Goal: Task Accomplishment & Management: Use online tool/utility

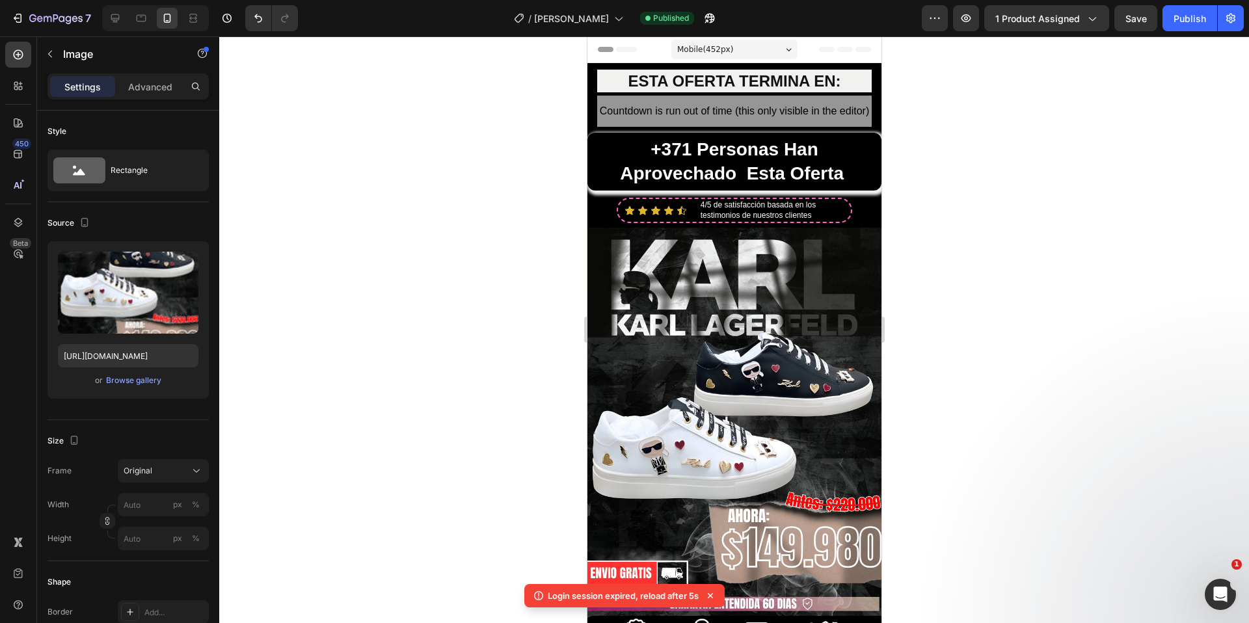
click at [780, 309] on img at bounding box center [734, 448] width 294 height 441
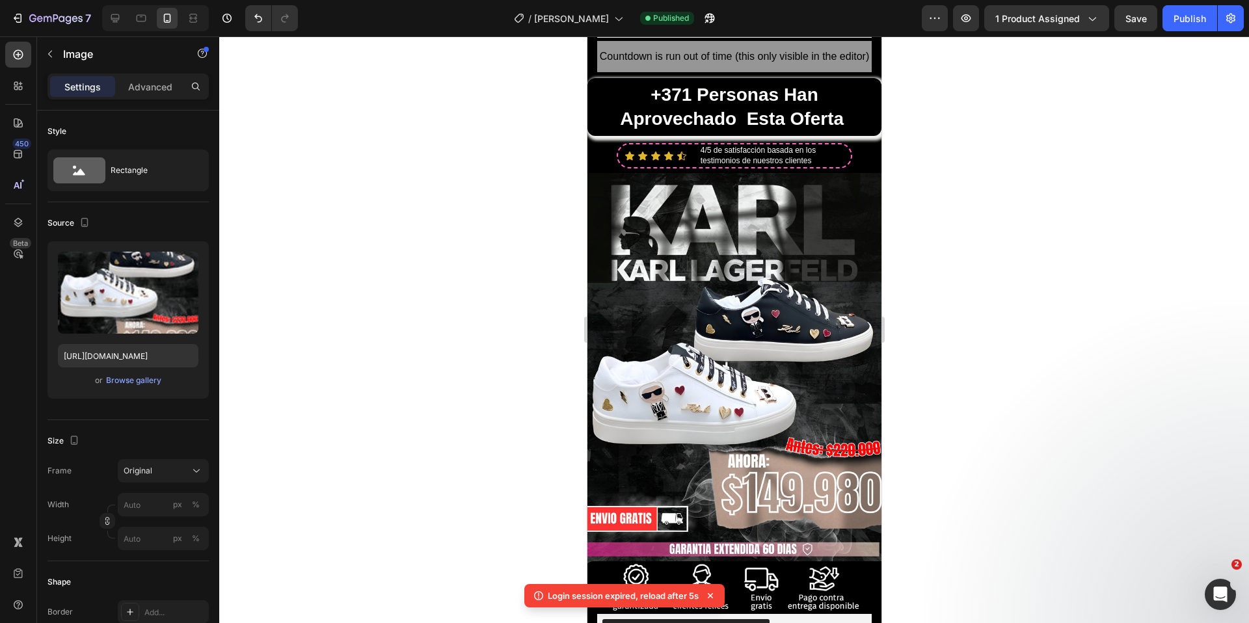
click at [773, 289] on img at bounding box center [734, 393] width 294 height 441
click at [683, 374] on img at bounding box center [734, 393] width 294 height 441
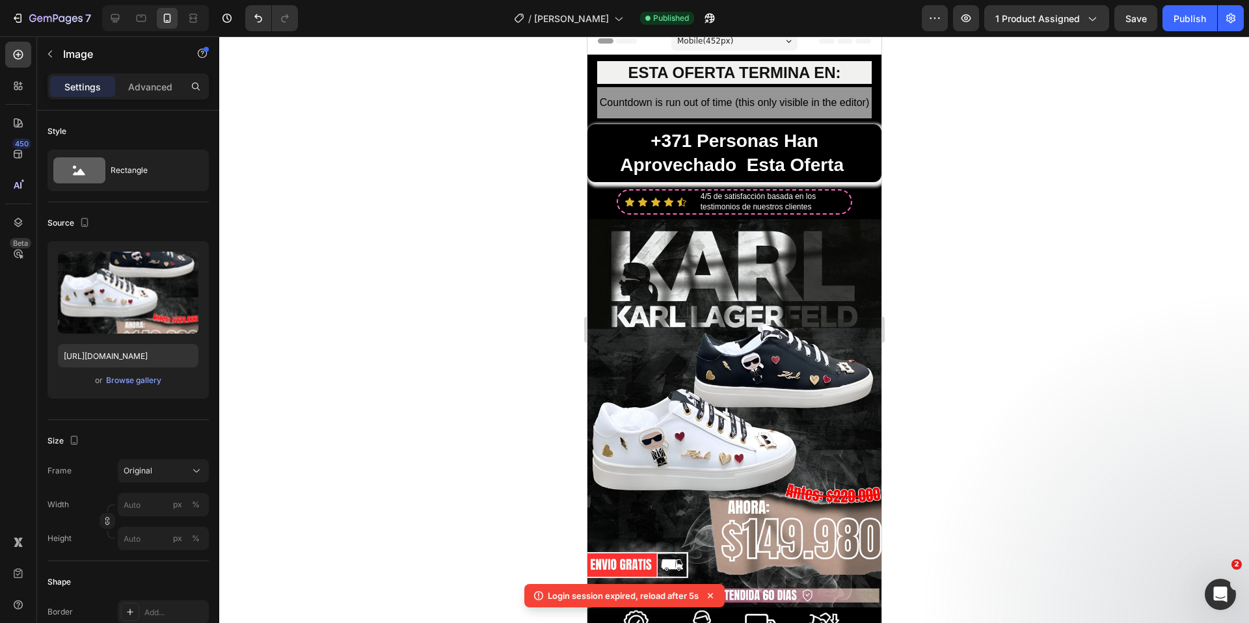
scroll to position [9, 0]
click at [752, 326] on img at bounding box center [734, 438] width 294 height 441
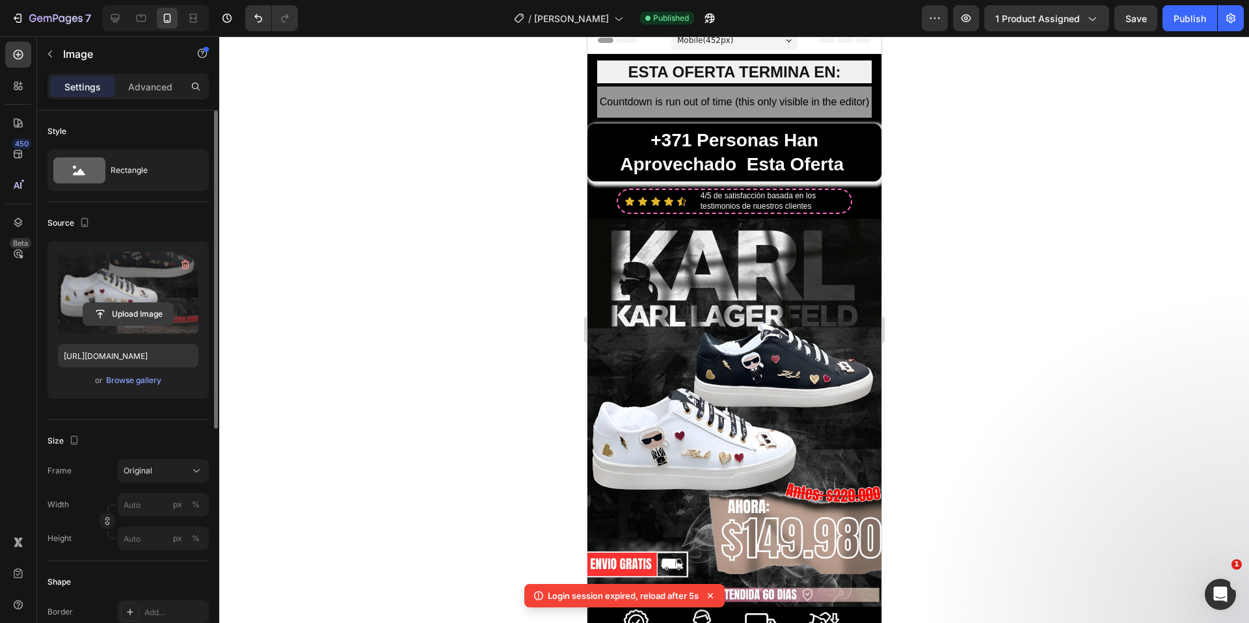
click at [131, 315] on input "file" at bounding box center [128, 314] width 90 height 22
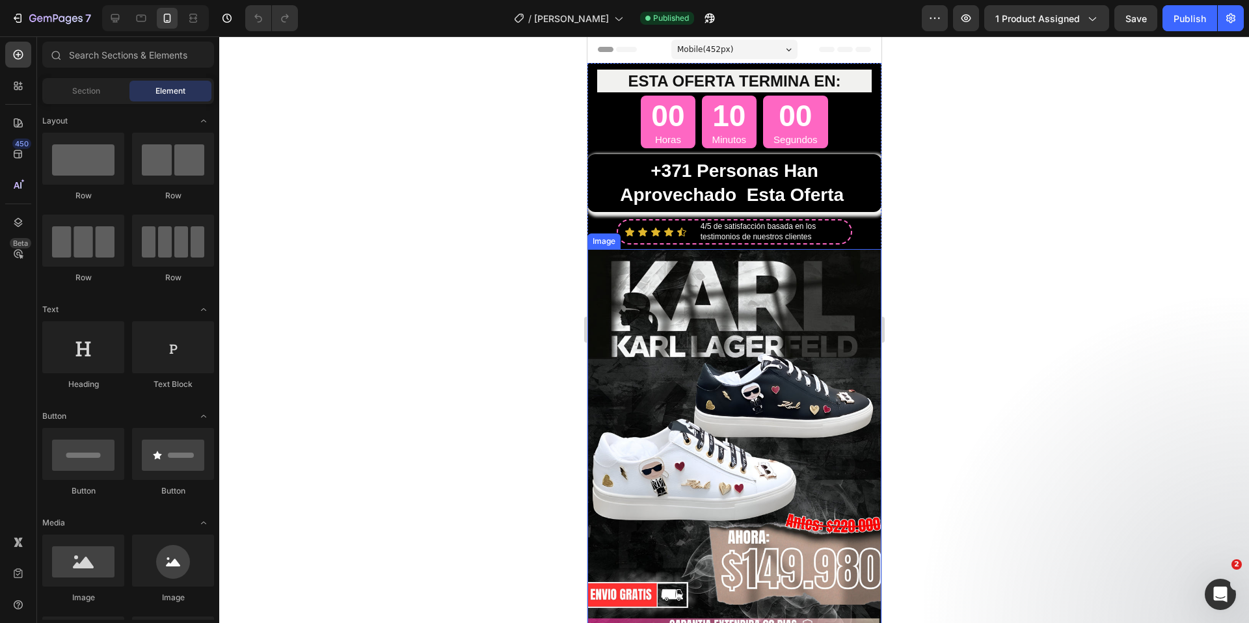
click at [734, 359] on img at bounding box center [734, 469] width 294 height 441
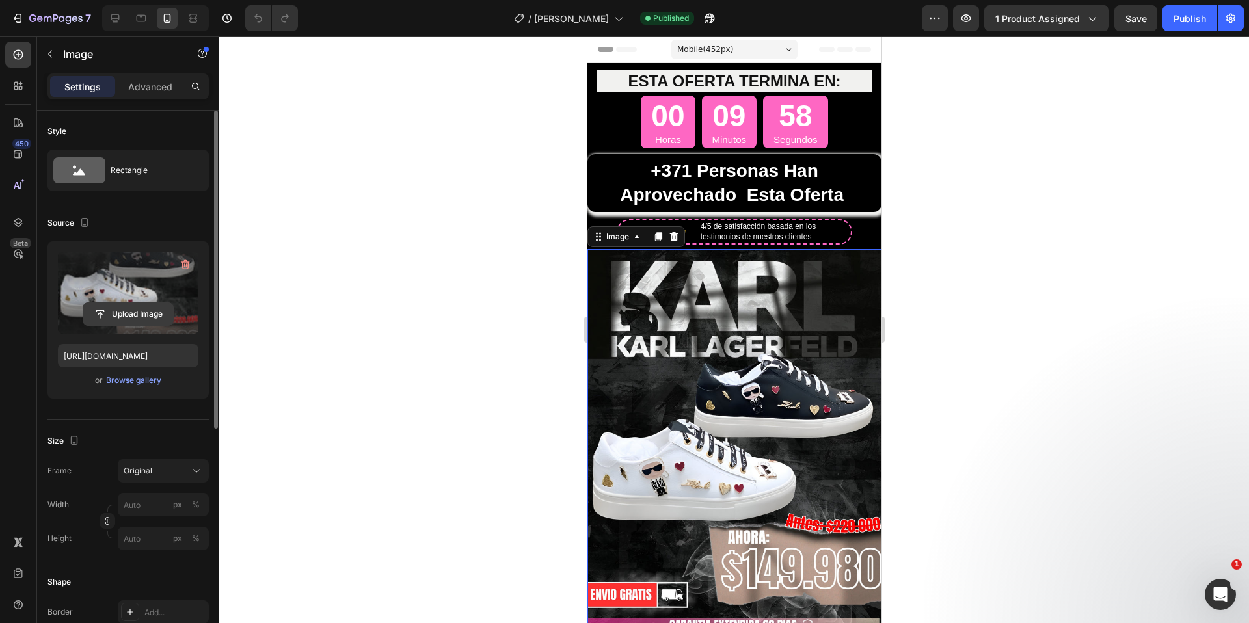
click at [133, 313] on input "file" at bounding box center [128, 314] width 90 height 22
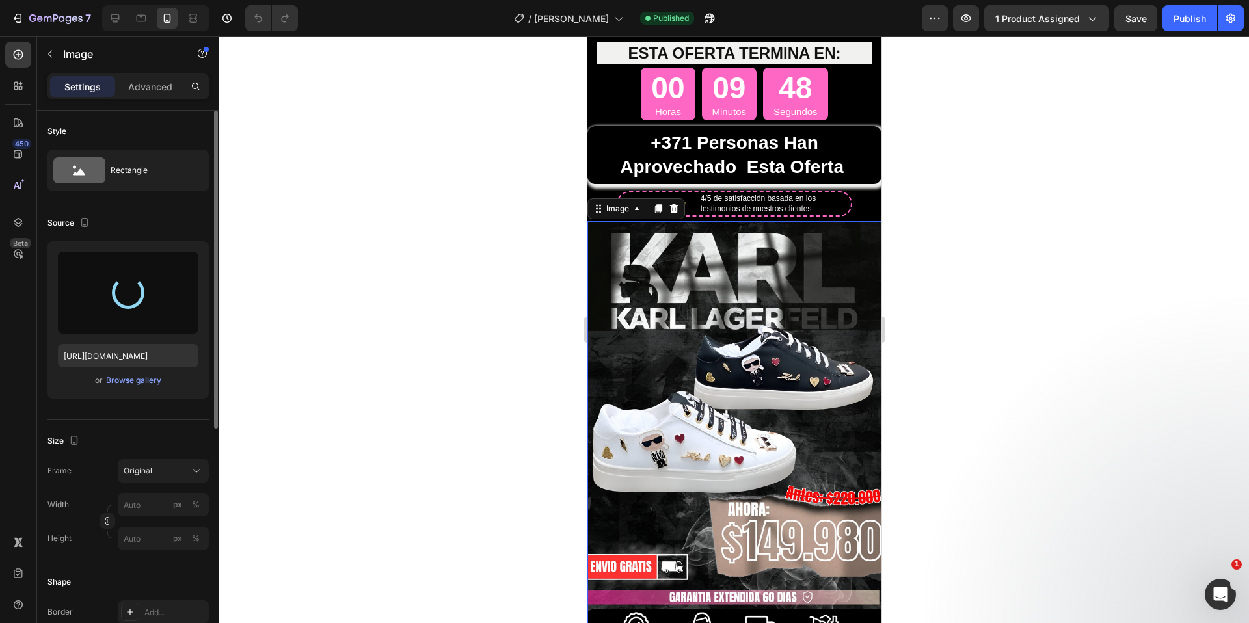
scroll to position [39, 0]
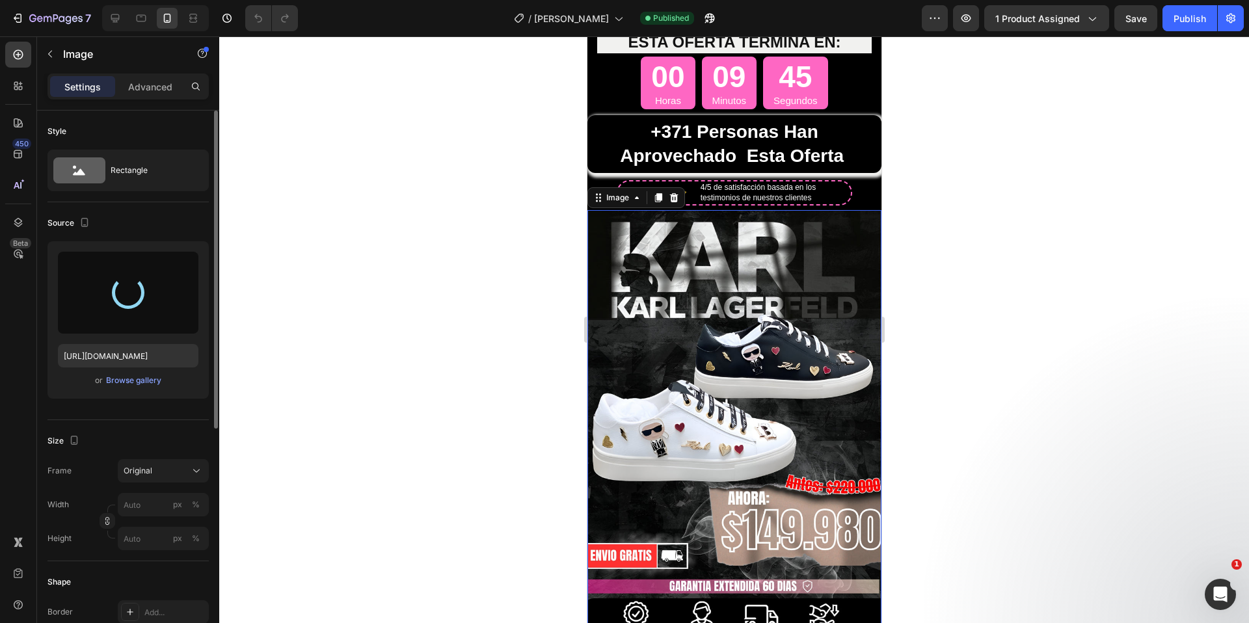
type input "[URL][DOMAIN_NAME]"
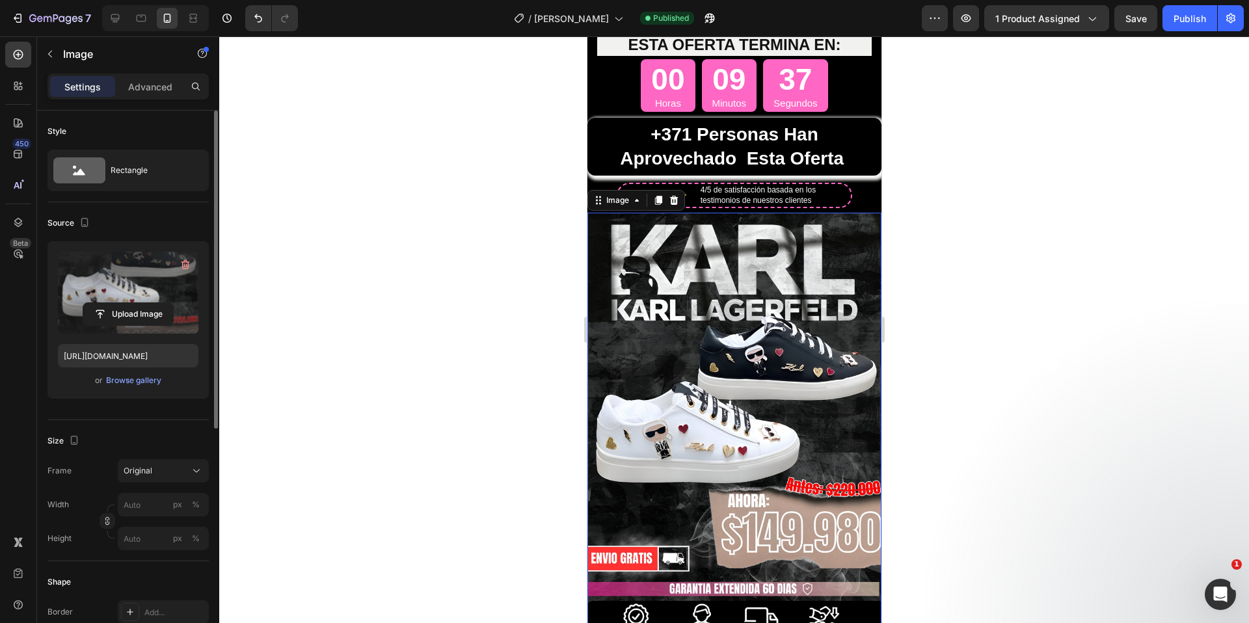
scroll to position [33, 0]
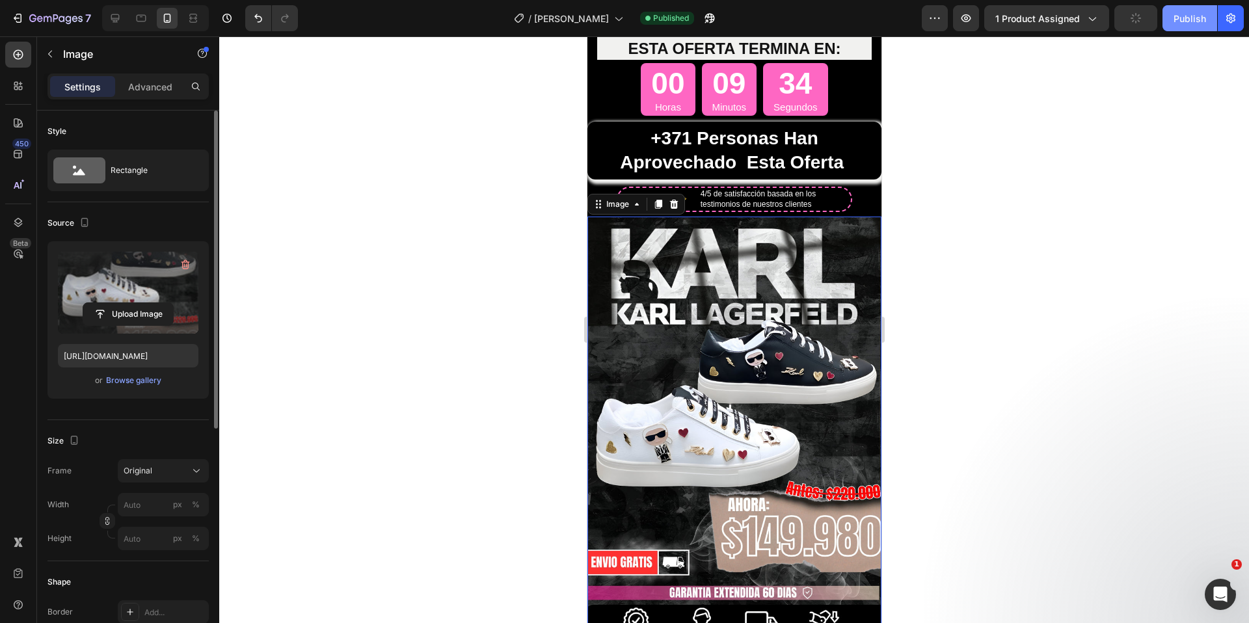
click at [1188, 16] on div "Publish" at bounding box center [1189, 19] width 33 height 14
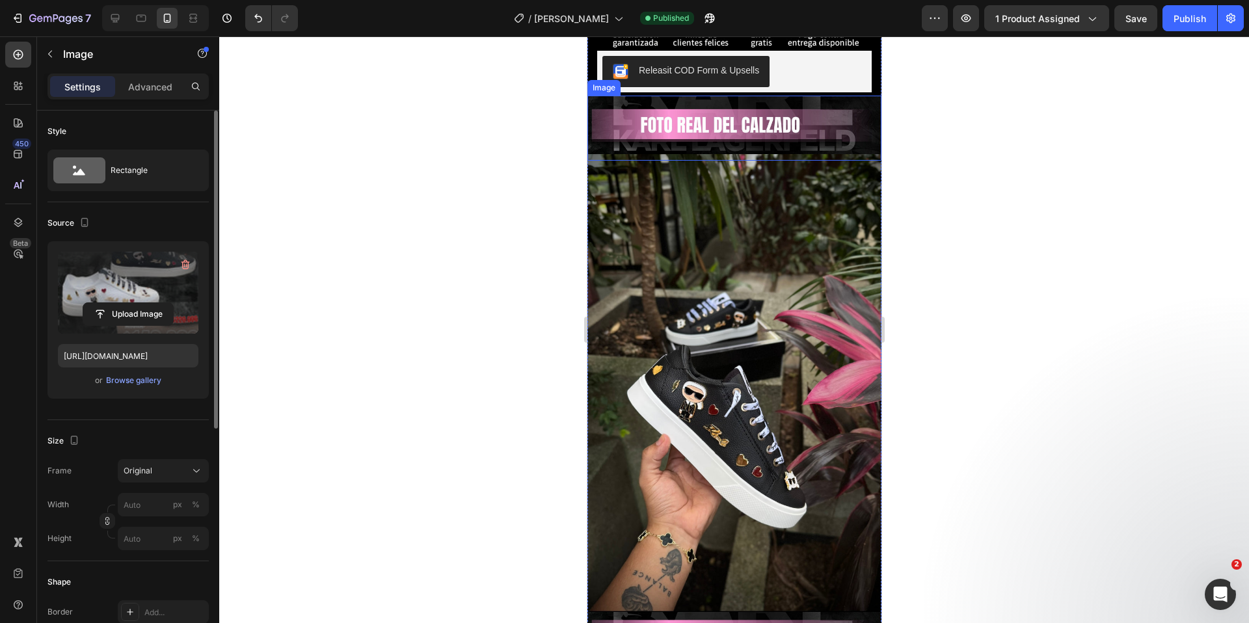
scroll to position [0, 0]
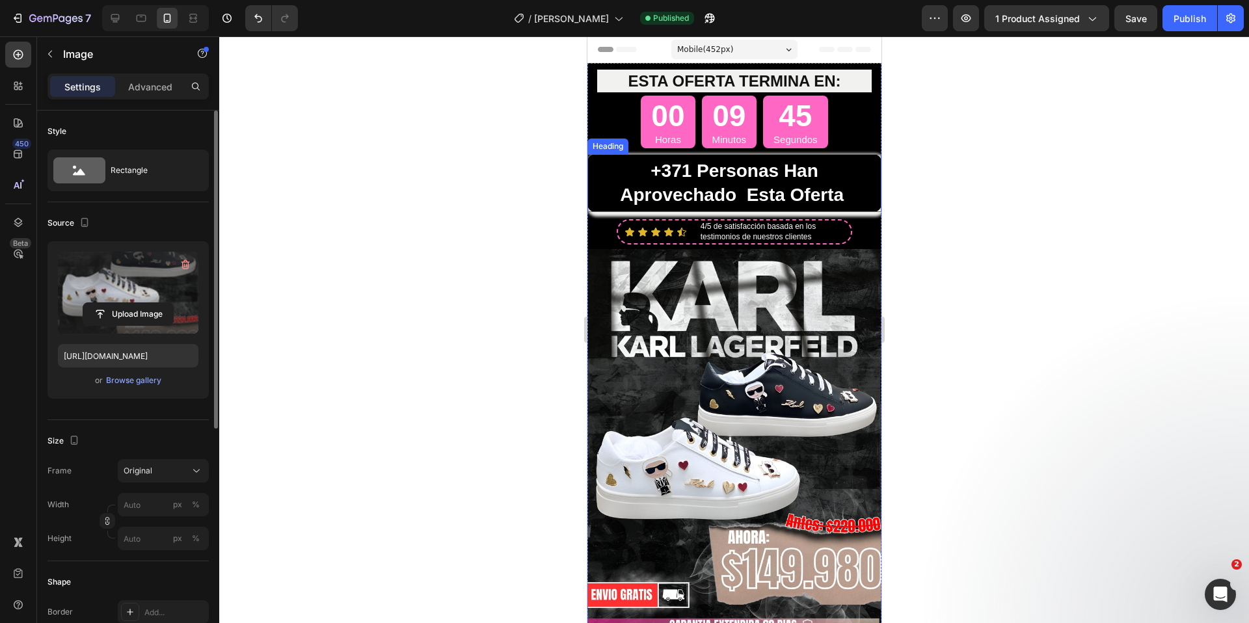
click at [831, 164] on h2 "+371 personas han aprovechado esta oferta" at bounding box center [734, 183] width 294 height 58
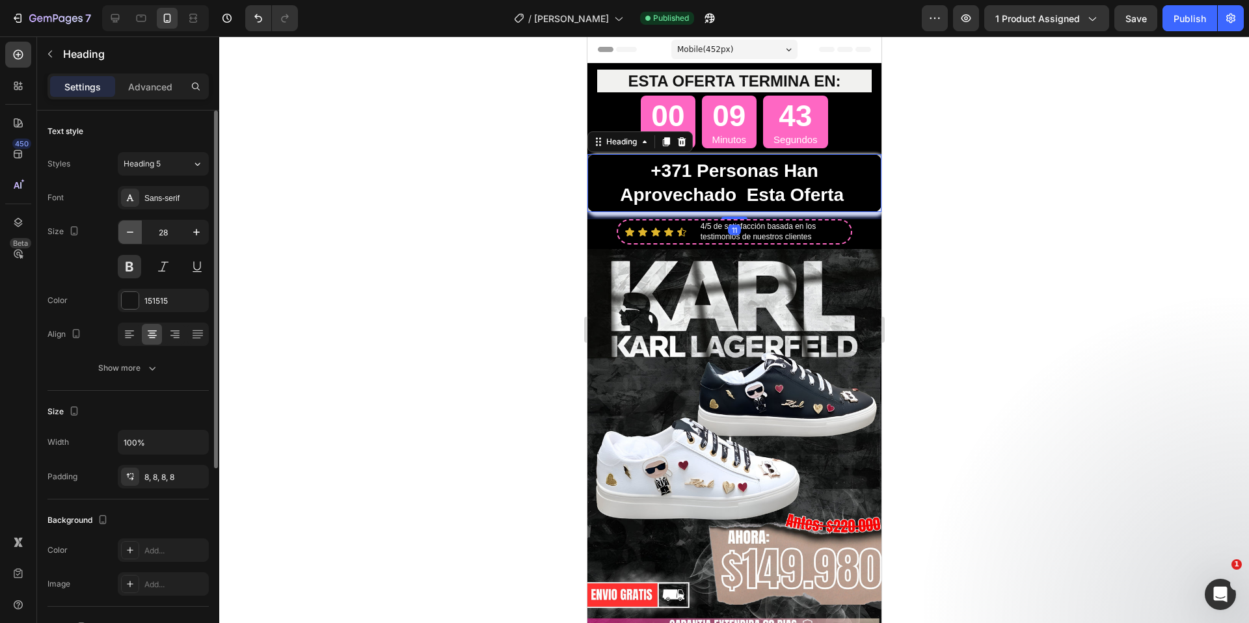
click at [132, 234] on icon "button" at bounding box center [130, 232] width 13 height 13
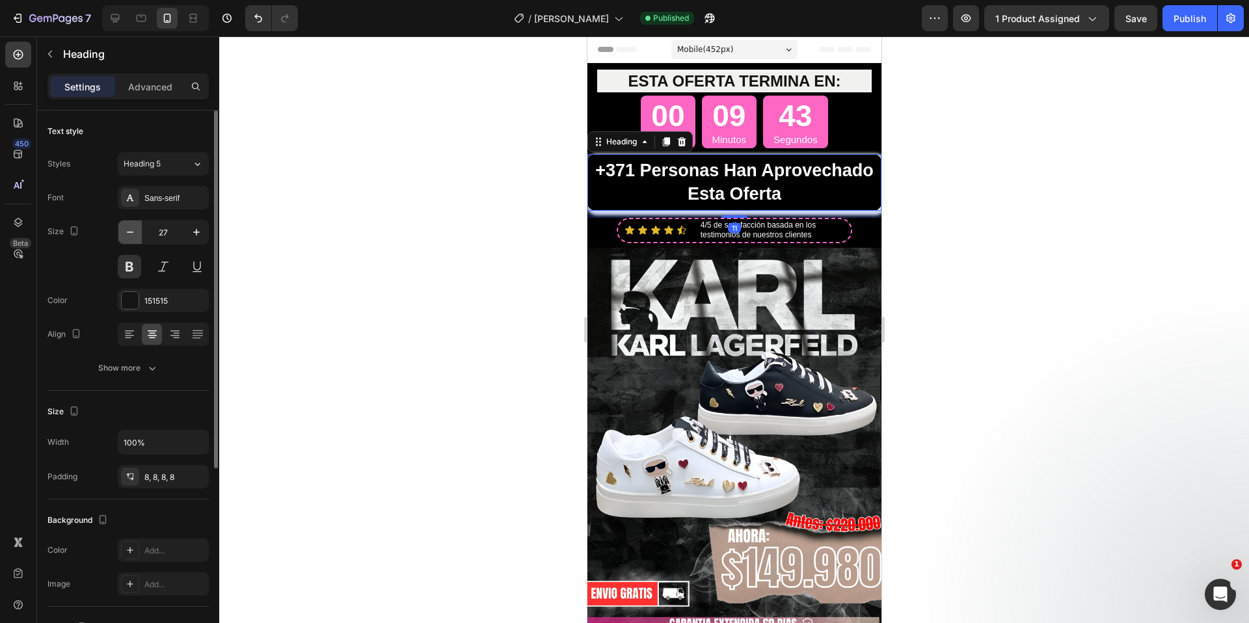
click at [132, 234] on icon "button" at bounding box center [130, 232] width 13 height 13
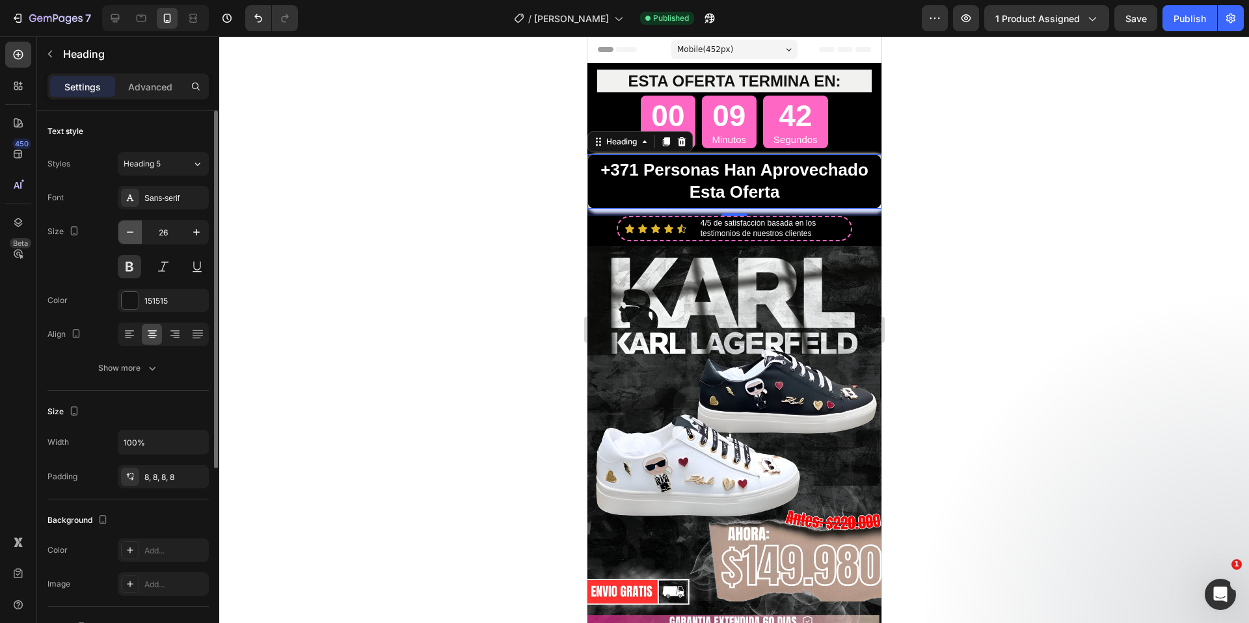
click at [133, 234] on icon "button" at bounding box center [130, 232] width 13 height 13
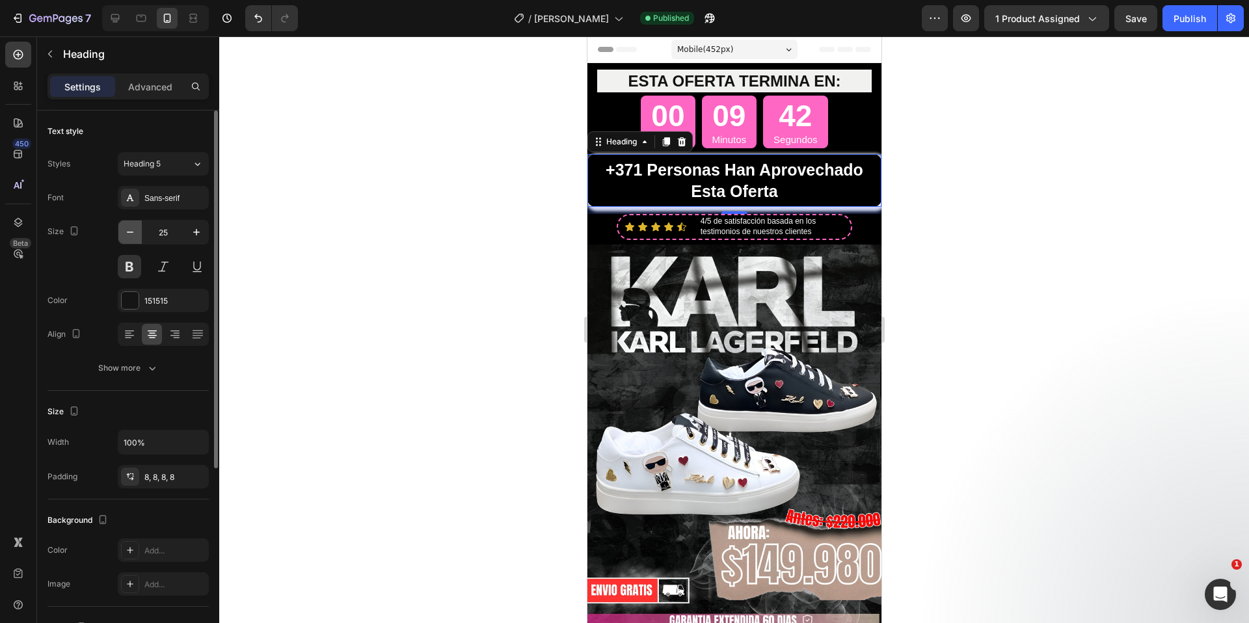
click at [133, 234] on icon "button" at bounding box center [130, 232] width 13 height 13
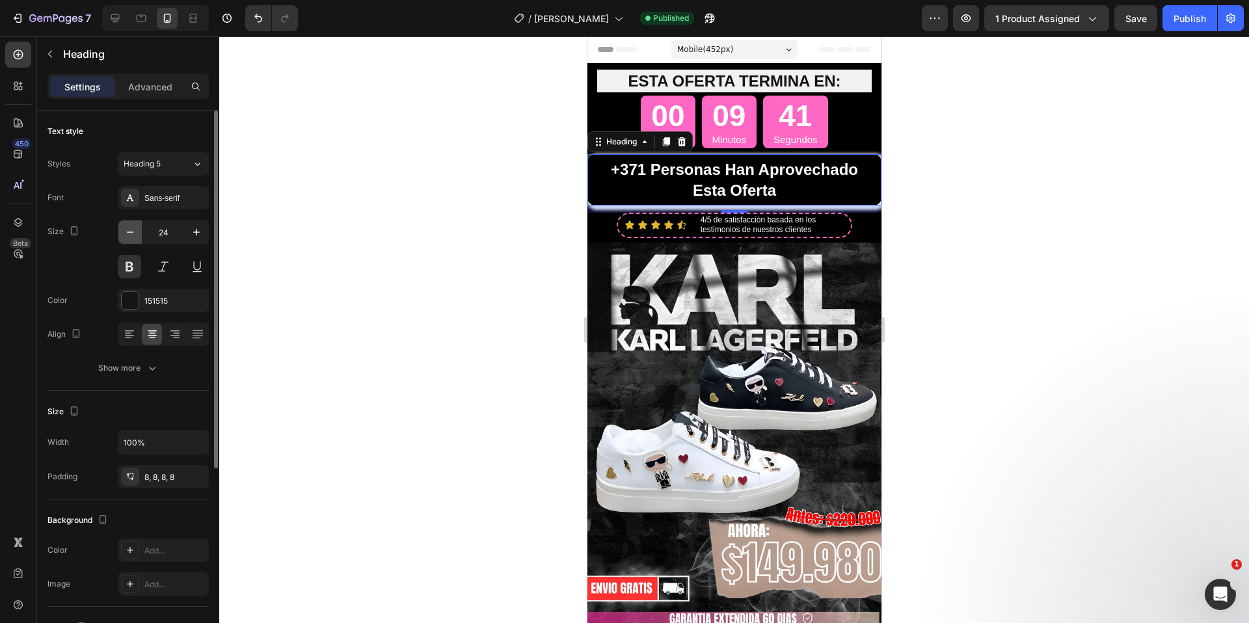
click at [133, 234] on icon "button" at bounding box center [130, 232] width 13 height 13
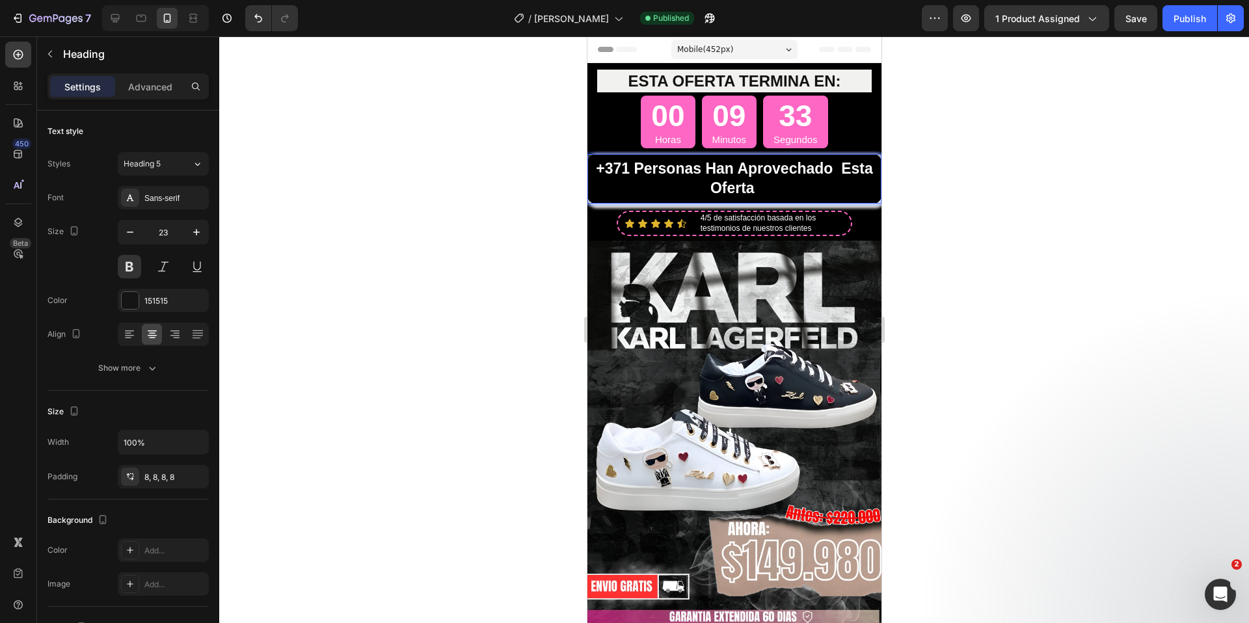
click at [752, 169] on strong "+371 personas han aprovechado esta oferta" at bounding box center [733, 178] width 276 height 36
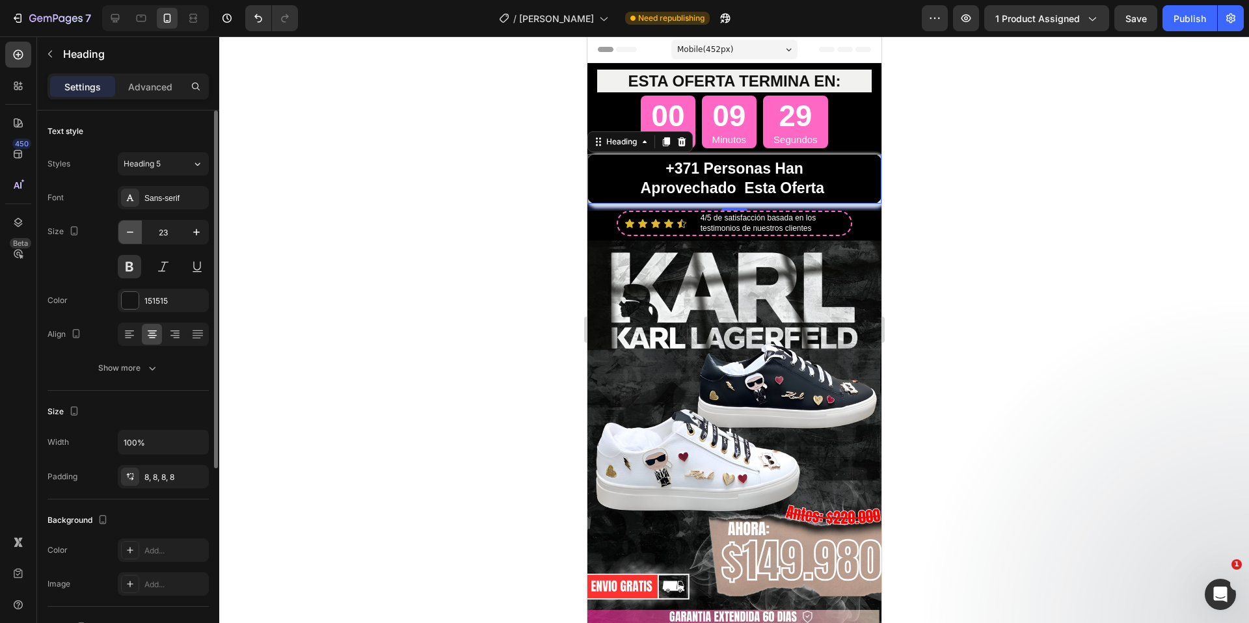
click at [129, 234] on icon "button" at bounding box center [130, 232] width 13 height 13
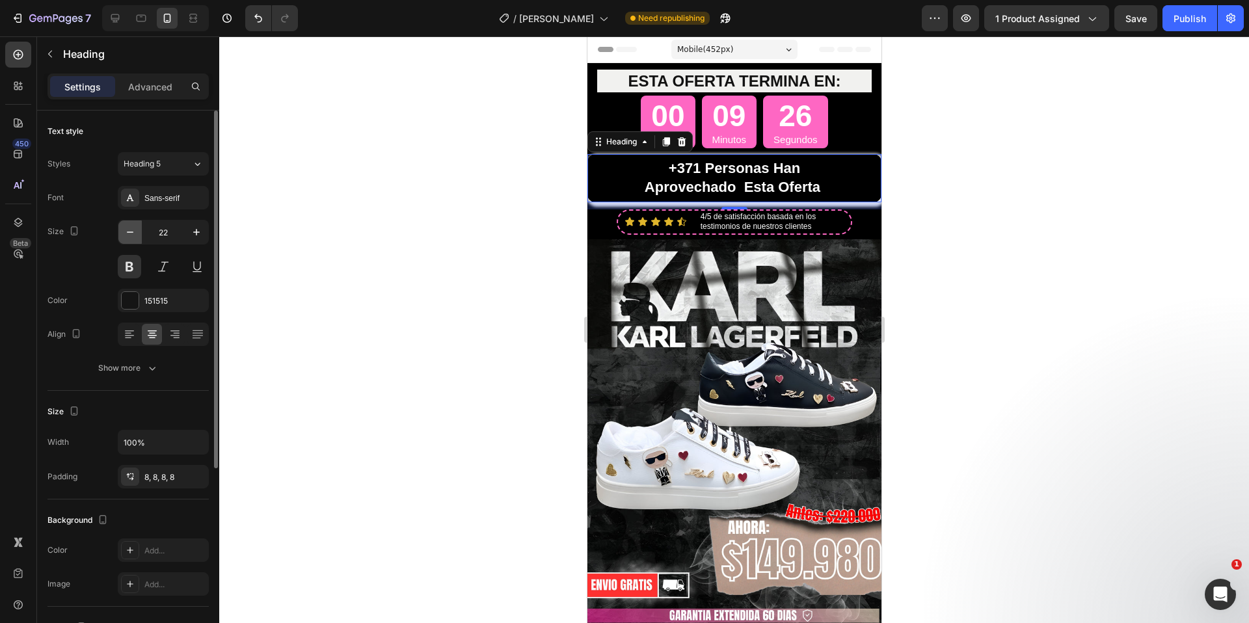
click at [129, 234] on icon "button" at bounding box center [130, 232] width 13 height 13
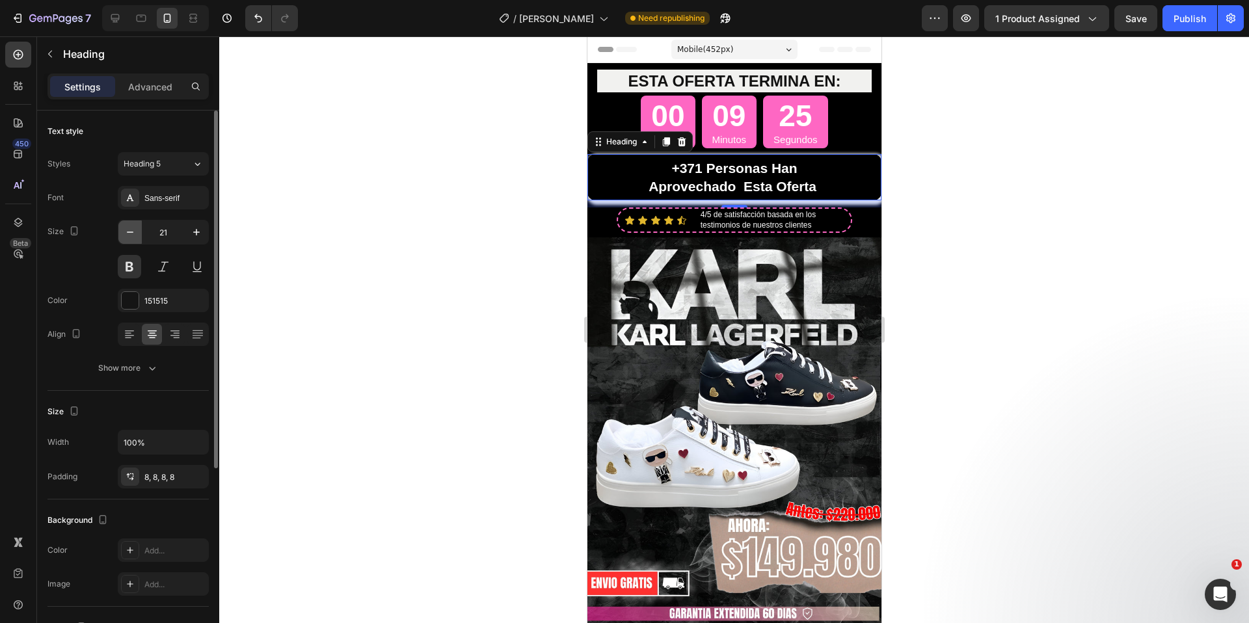
click at [129, 234] on icon "button" at bounding box center [130, 232] width 13 height 13
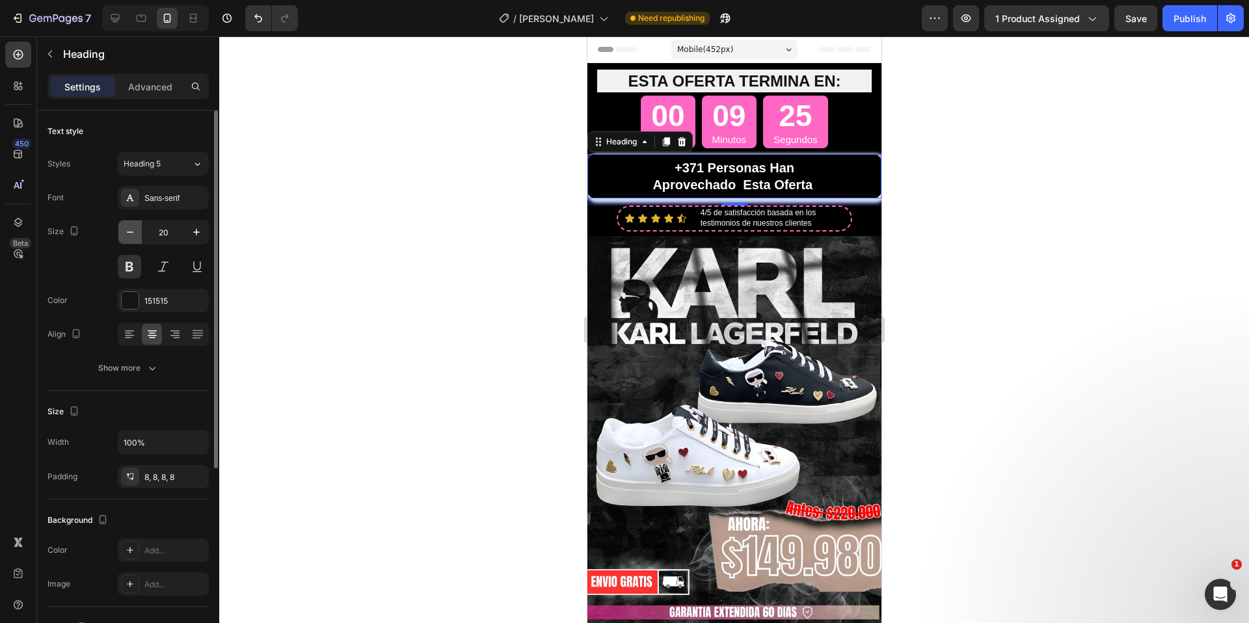
click at [129, 234] on icon "button" at bounding box center [130, 232] width 13 height 13
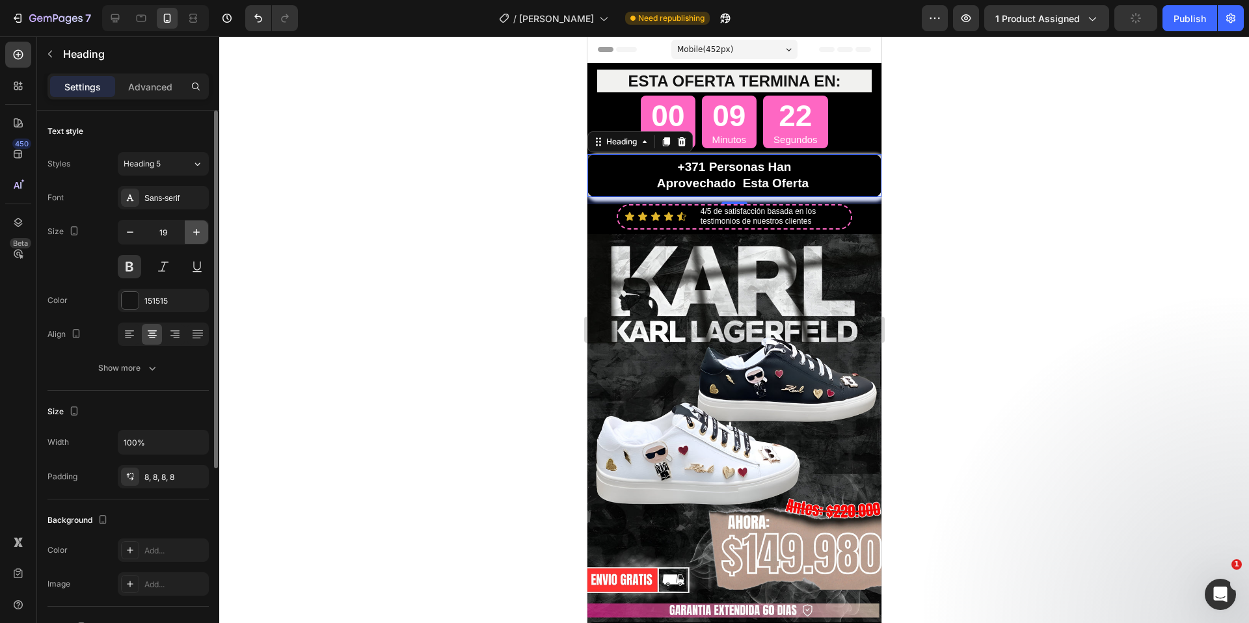
click at [194, 234] on icon "button" at bounding box center [196, 232] width 13 height 13
type input "20"
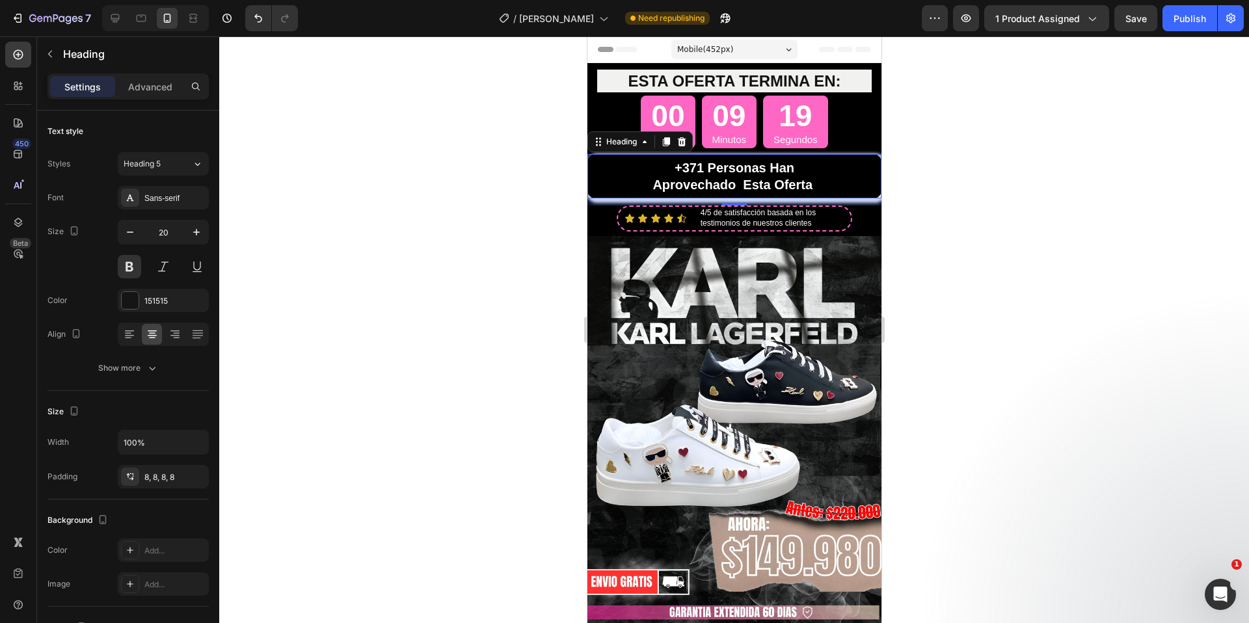
click at [639, 174] on p "+371 personas han aprovechado esta oferta" at bounding box center [734, 176] width 284 height 34
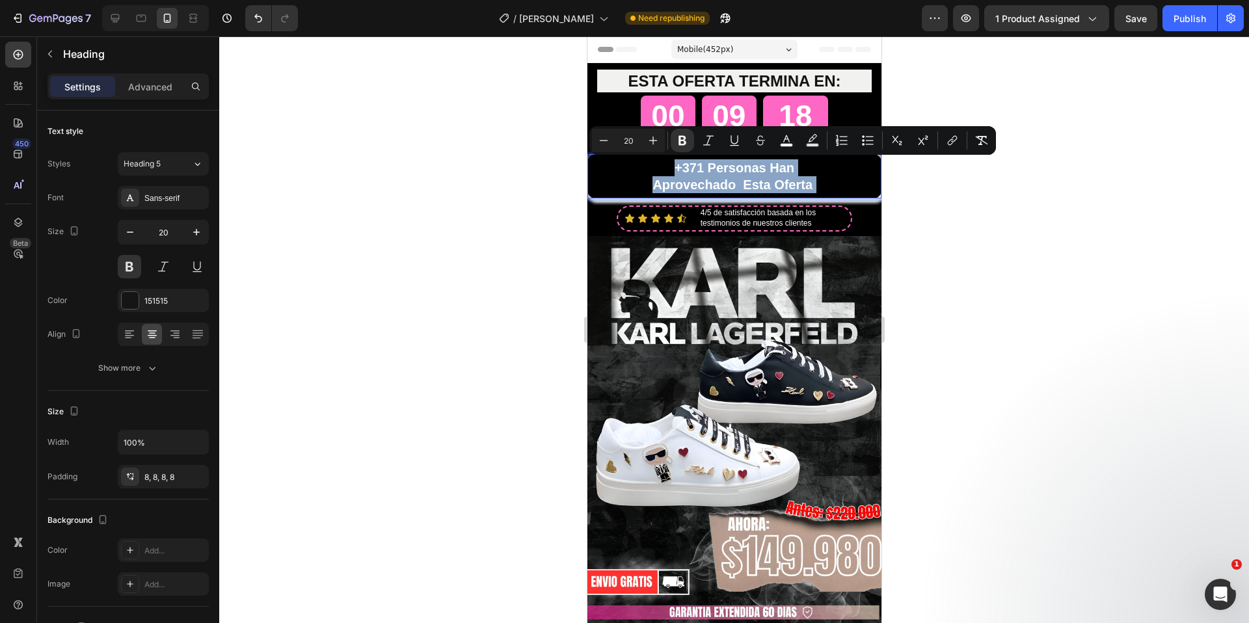
drag, startPoint x: 639, startPoint y: 172, endPoint x: 835, endPoint y: 187, distance: 196.4
click at [835, 187] on p "+371 personas han aprovechado esta oferta" at bounding box center [734, 176] width 284 height 34
click at [161, 266] on button at bounding box center [163, 266] width 23 height 23
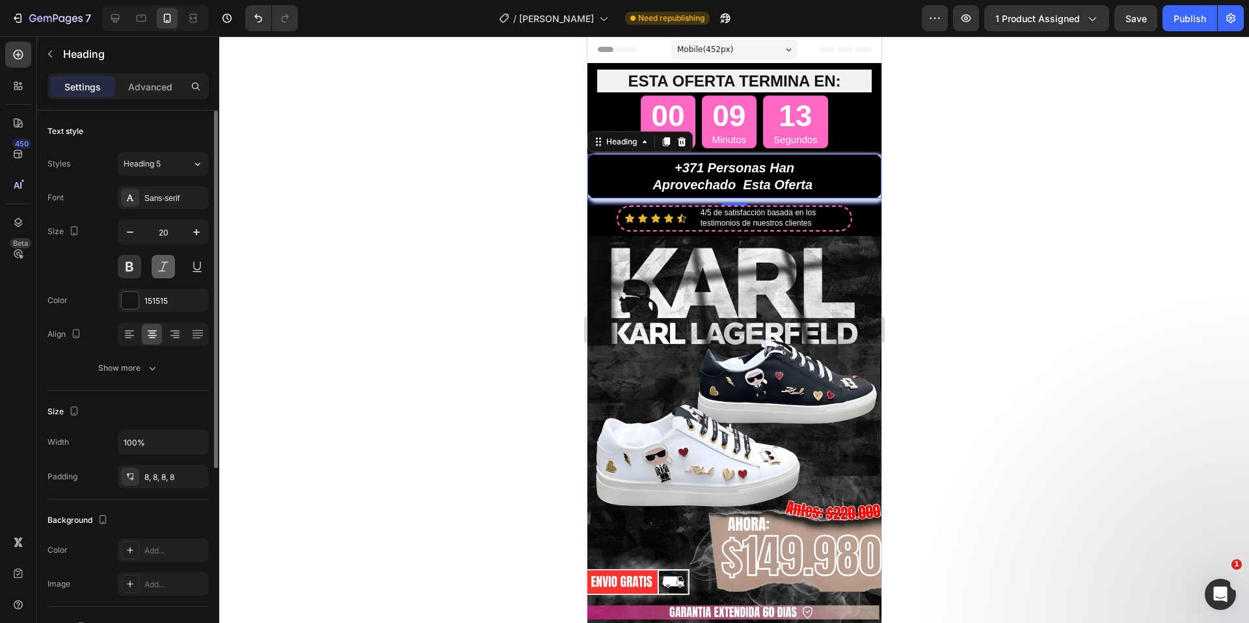
click at [161, 266] on button at bounding box center [163, 266] width 23 height 23
click at [118, 271] on button at bounding box center [129, 266] width 23 height 23
click at [125, 270] on button at bounding box center [129, 266] width 23 height 23
click at [804, 181] on strong "aprovechado esta oferta" at bounding box center [732, 185] width 160 height 14
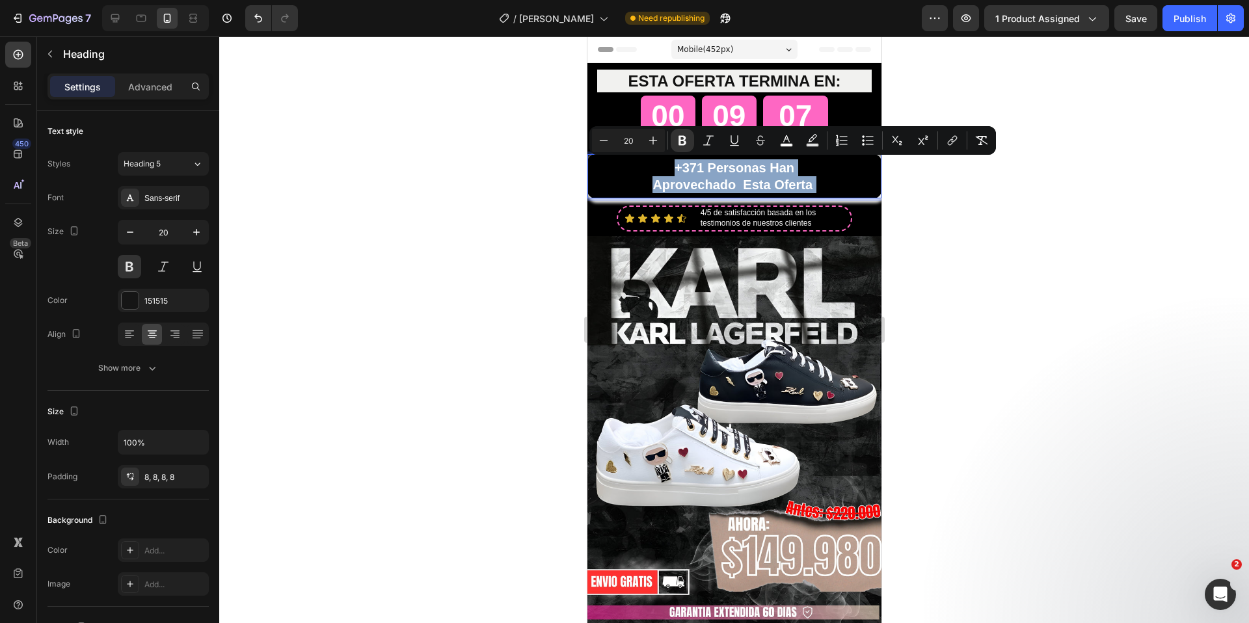
drag, startPoint x: 815, startPoint y: 182, endPoint x: 648, endPoint y: 157, distance: 169.0
click at [648, 157] on h2 "+371 personas han aprovechado esta oferta" at bounding box center [734, 176] width 294 height 44
click at [658, 142] on icon "Editor contextual toolbar" at bounding box center [652, 140] width 13 height 13
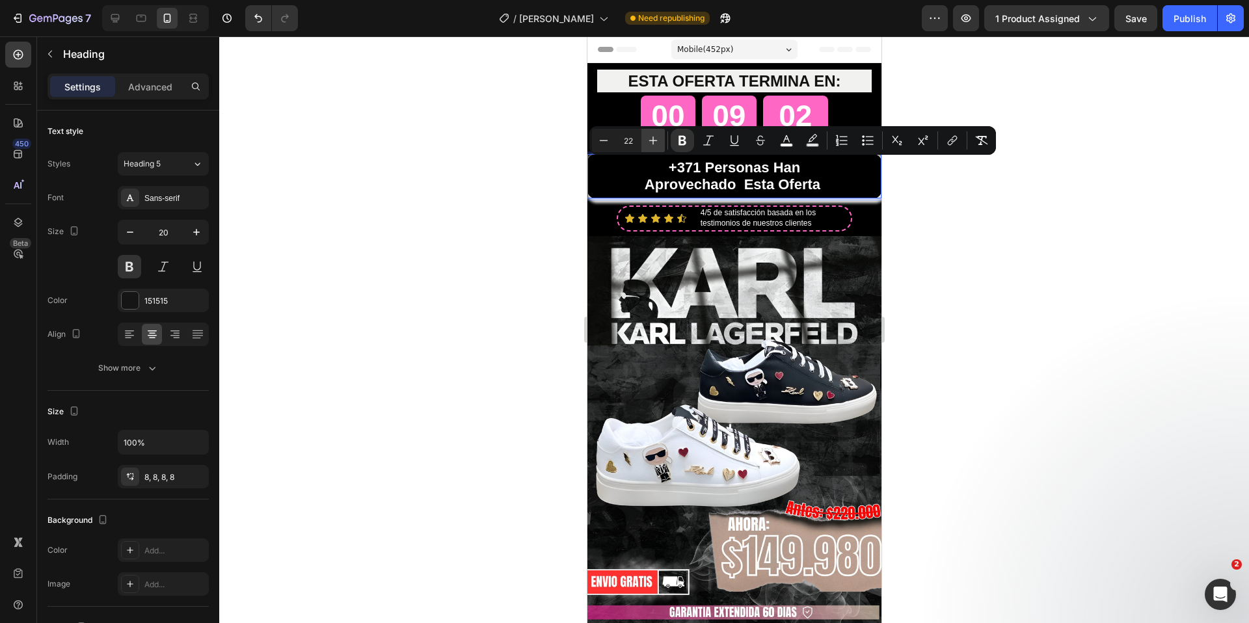
type input "23"
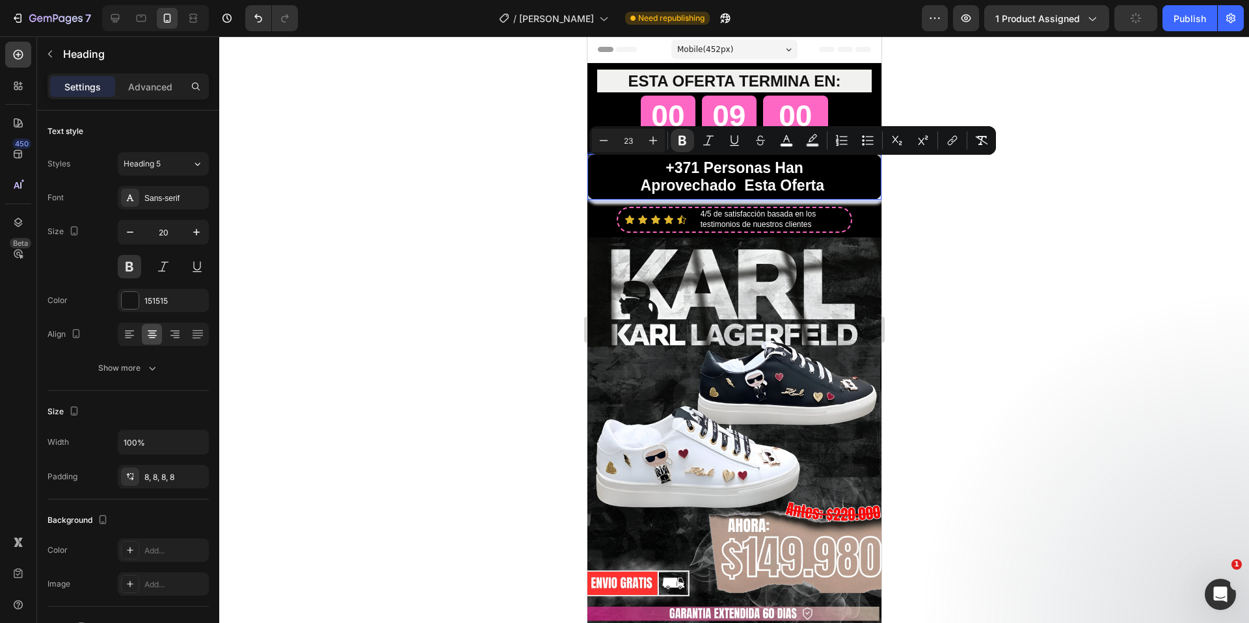
click at [988, 236] on div at bounding box center [733, 329] width 1029 height 587
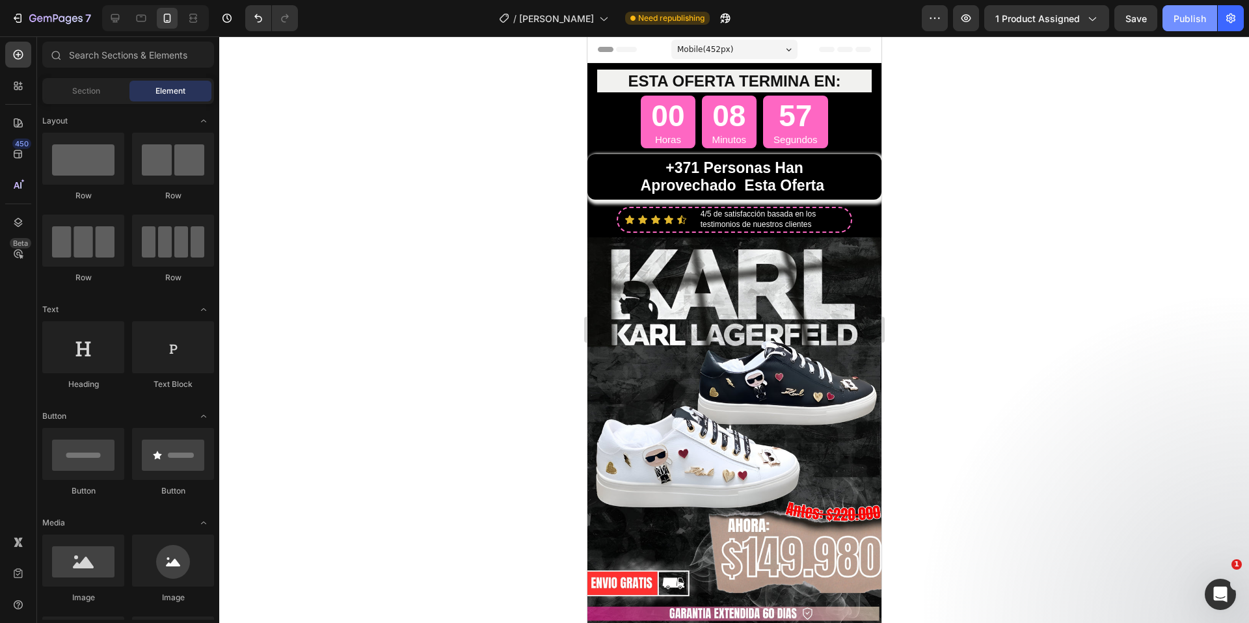
click at [1191, 14] on div "Publish" at bounding box center [1189, 19] width 33 height 14
click at [931, 189] on div at bounding box center [733, 329] width 1029 height 587
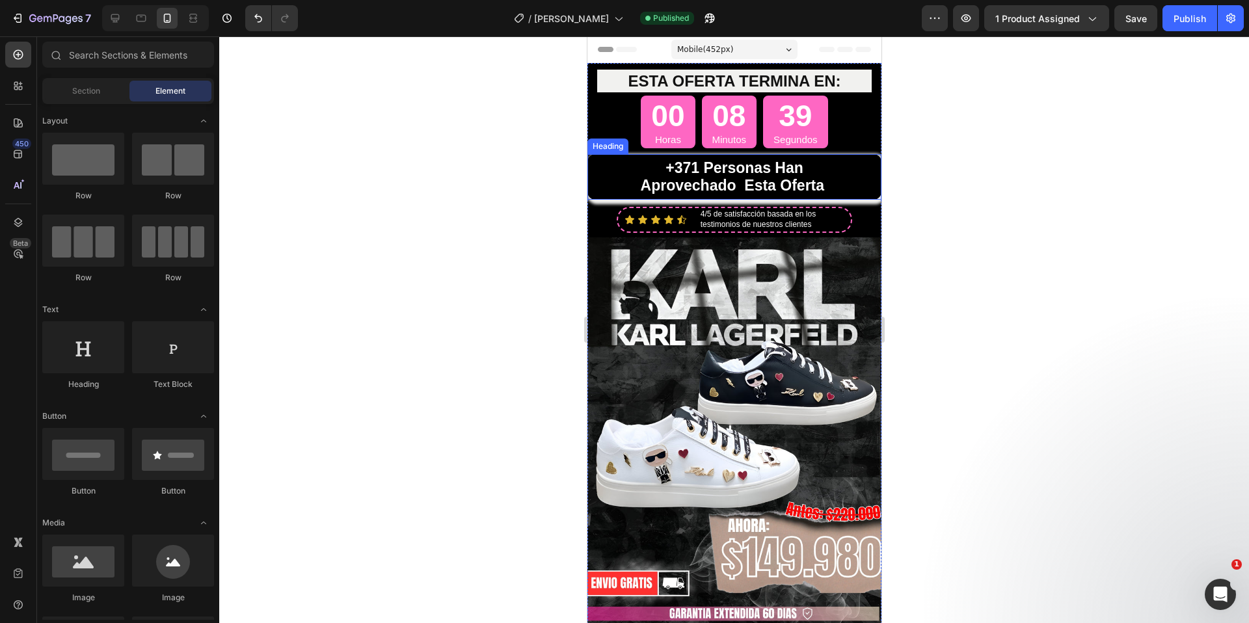
click at [827, 179] on p "⁠⁠⁠⁠⁠⁠⁠ +371 personas han aprovechado esta oferta" at bounding box center [734, 176] width 284 height 35
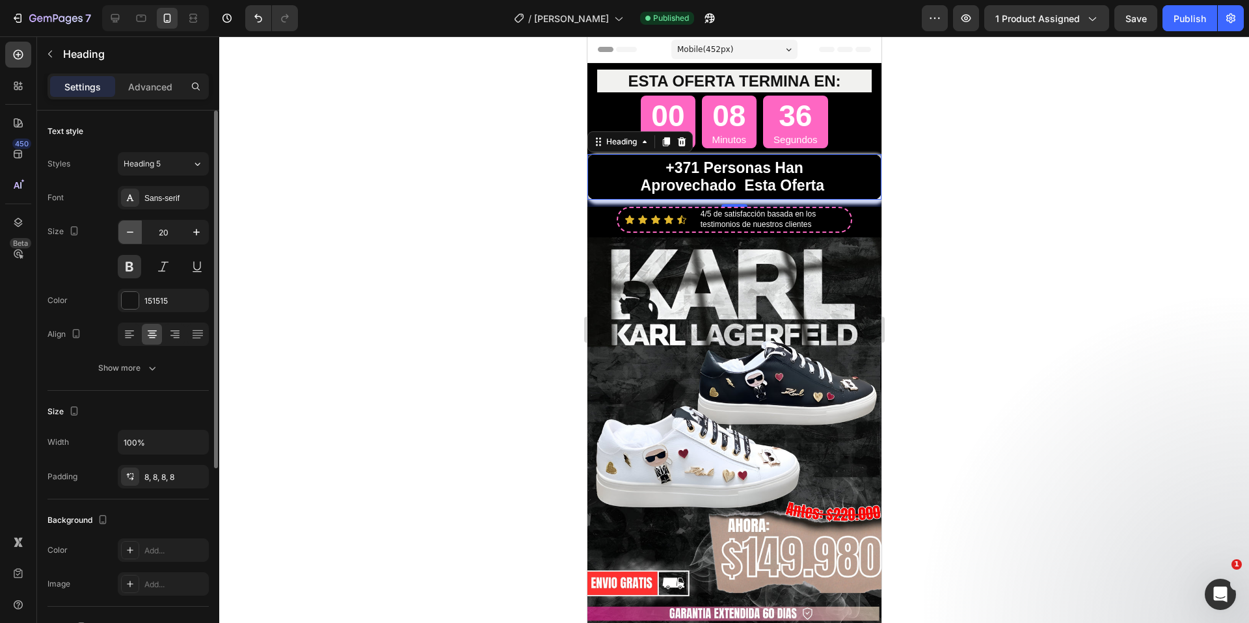
click at [134, 226] on icon "button" at bounding box center [130, 232] width 13 height 13
type input "18"
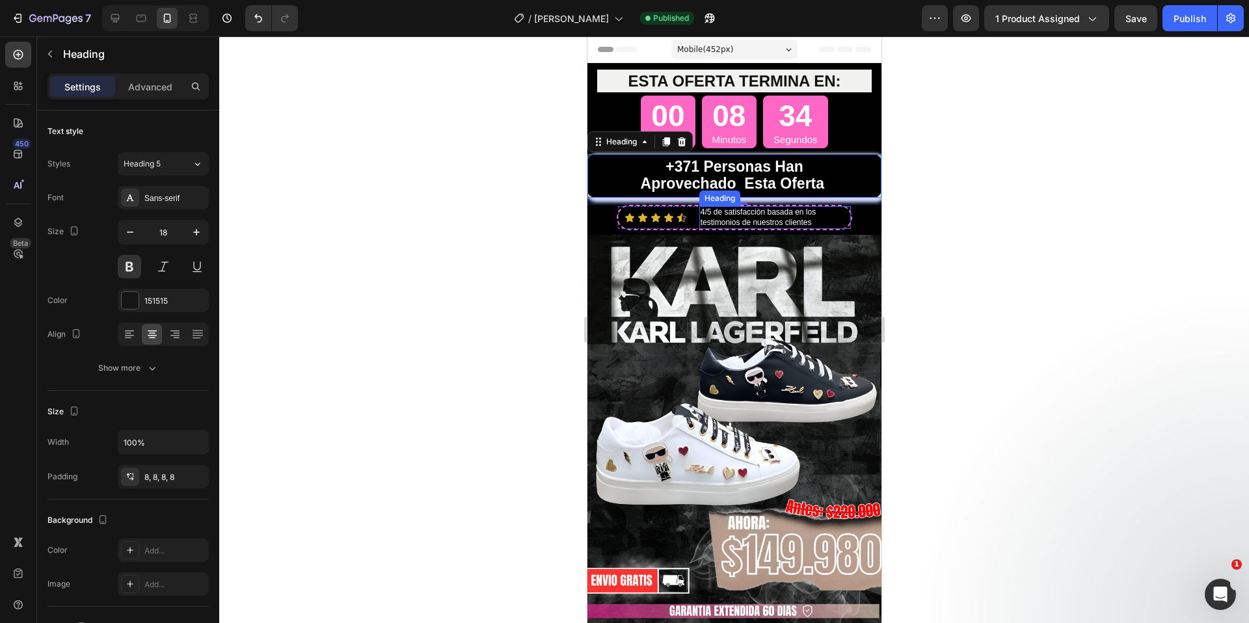
click at [944, 224] on div at bounding box center [733, 329] width 1029 height 587
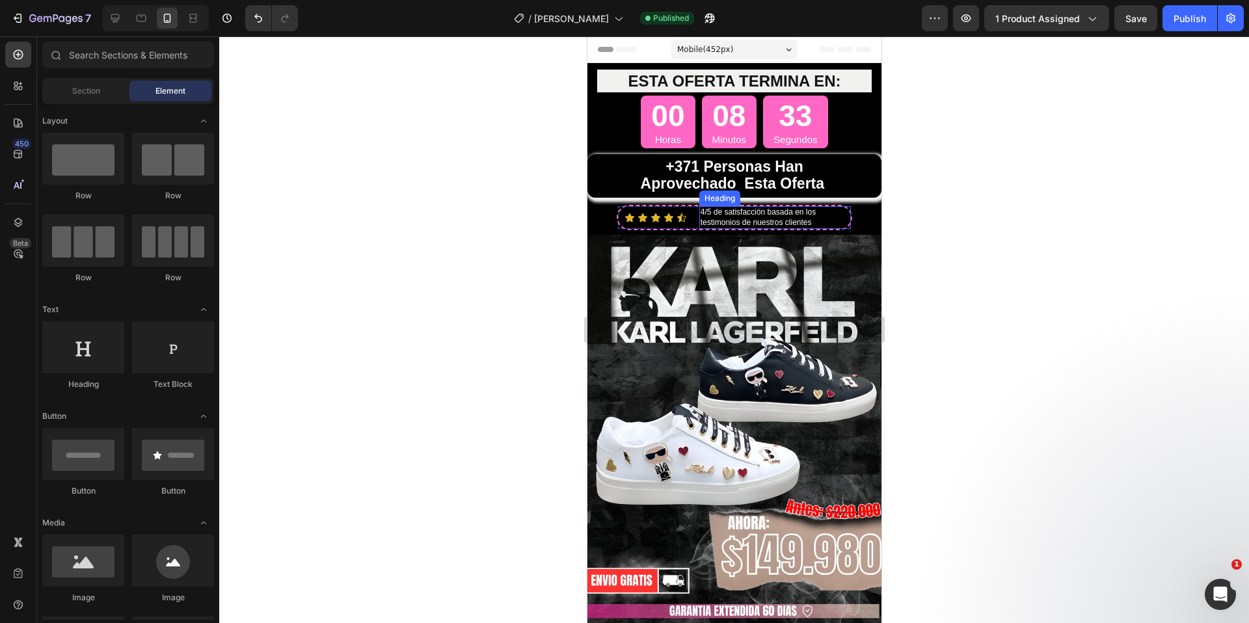
click at [827, 218] on h2 "4/5 de satisfacción basada en los testimonios de nuestros clientes" at bounding box center [774, 217] width 152 height 23
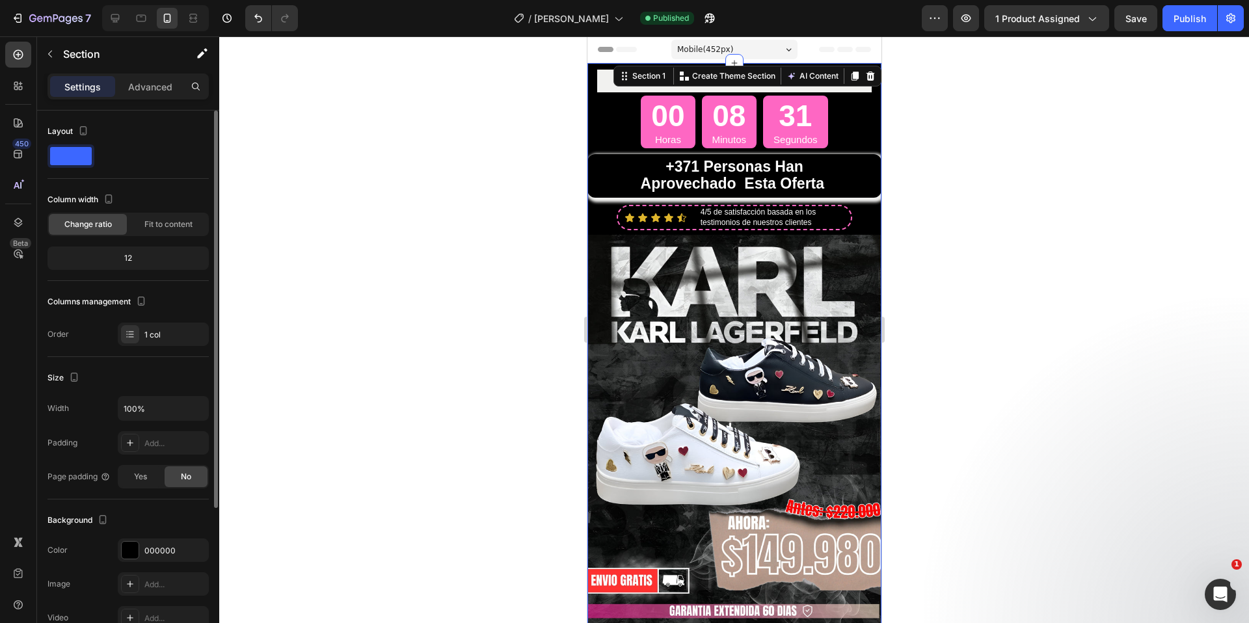
click at [124, 258] on div "12" at bounding box center [128, 258] width 156 height 18
click at [133, 259] on div "12" at bounding box center [128, 258] width 156 height 18
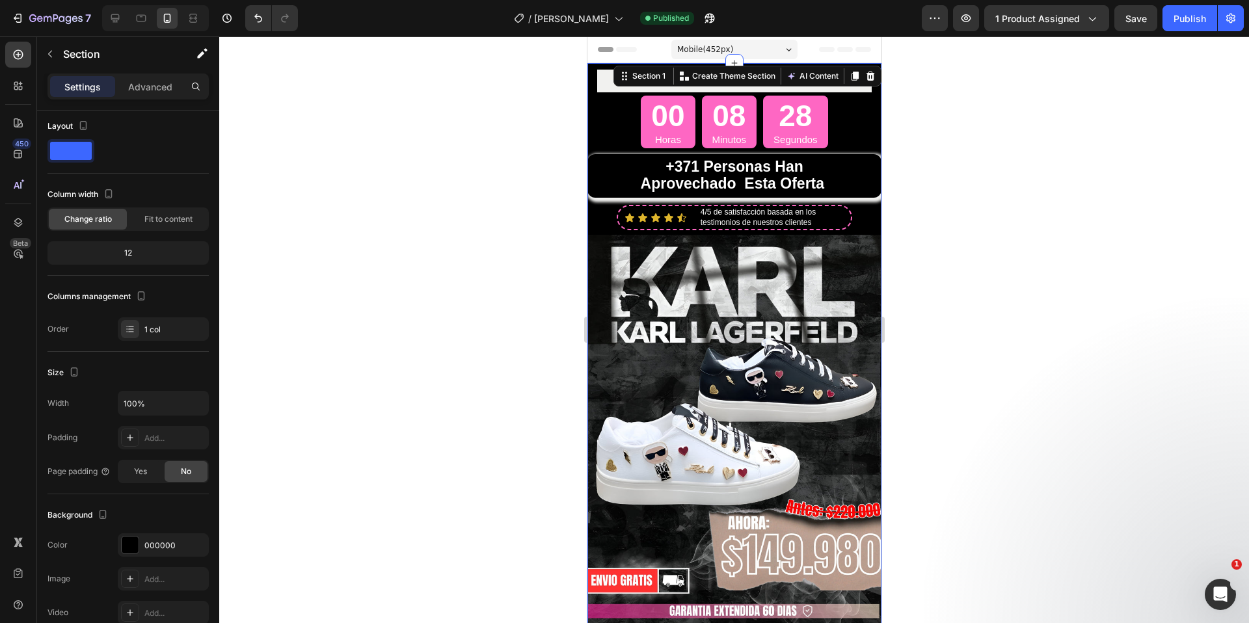
click at [702, 220] on h2 "4/5 de satisfacción basada en los testimonios de nuestros clientes" at bounding box center [774, 217] width 152 height 23
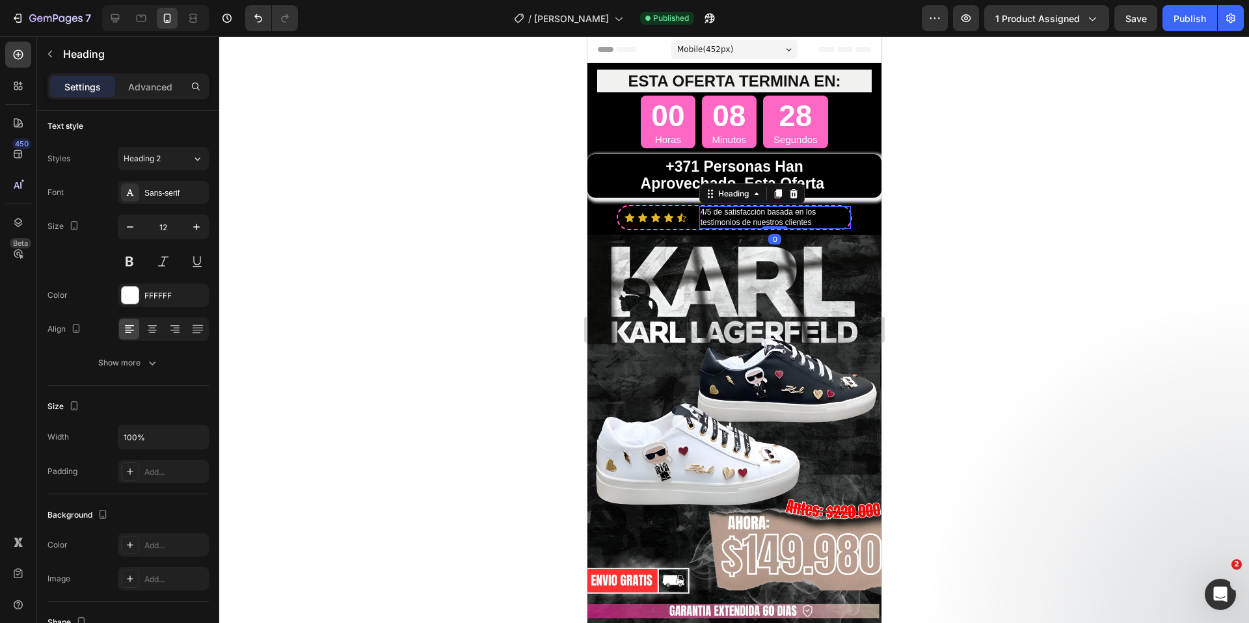
scroll to position [0, 0]
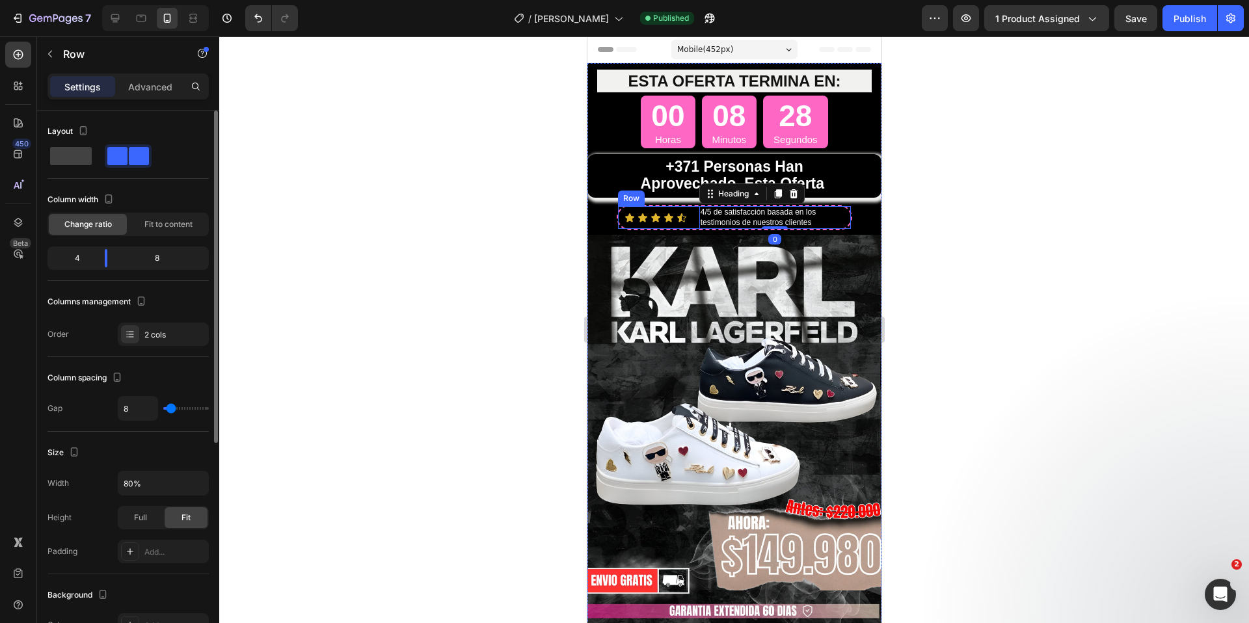
click at [685, 224] on div "Icon Icon Icon Icon Icon Icon List" at bounding box center [655, 217] width 76 height 23
click at [711, 222] on h2 "4/5 de satisfacción basada en los testimonios de nuestros clientes" at bounding box center [774, 217] width 152 height 23
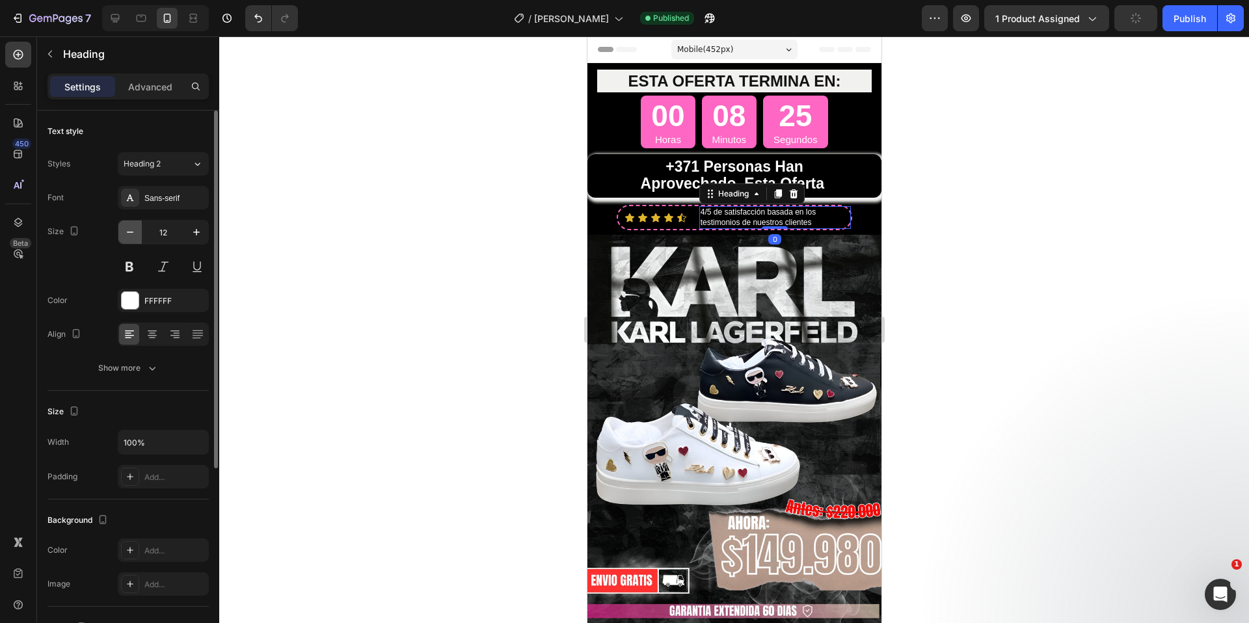
click at [127, 237] on icon "button" at bounding box center [130, 232] width 13 height 13
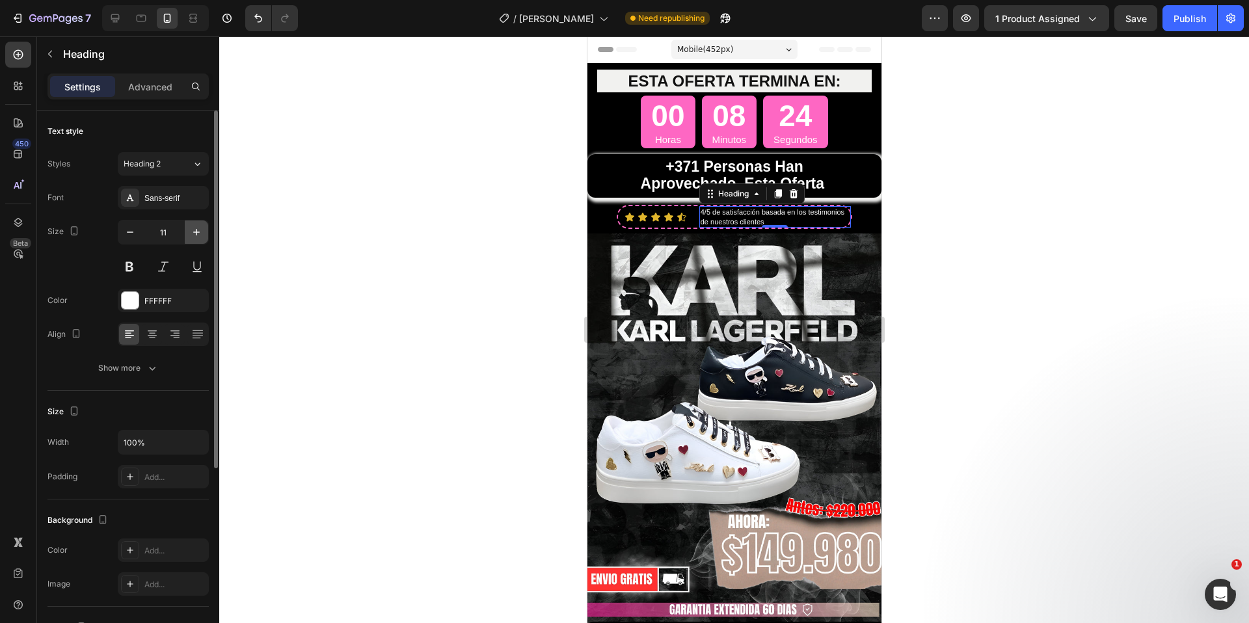
click at [194, 235] on icon "button" at bounding box center [196, 232] width 13 height 13
type input "12"
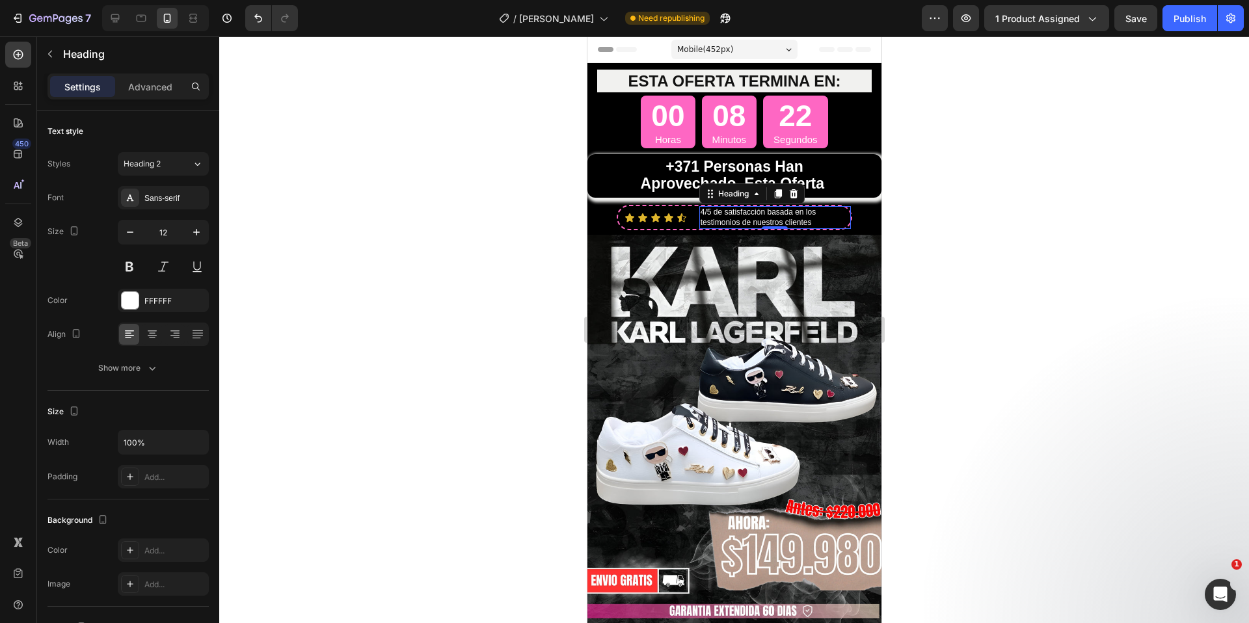
click at [1031, 272] on div at bounding box center [733, 329] width 1029 height 587
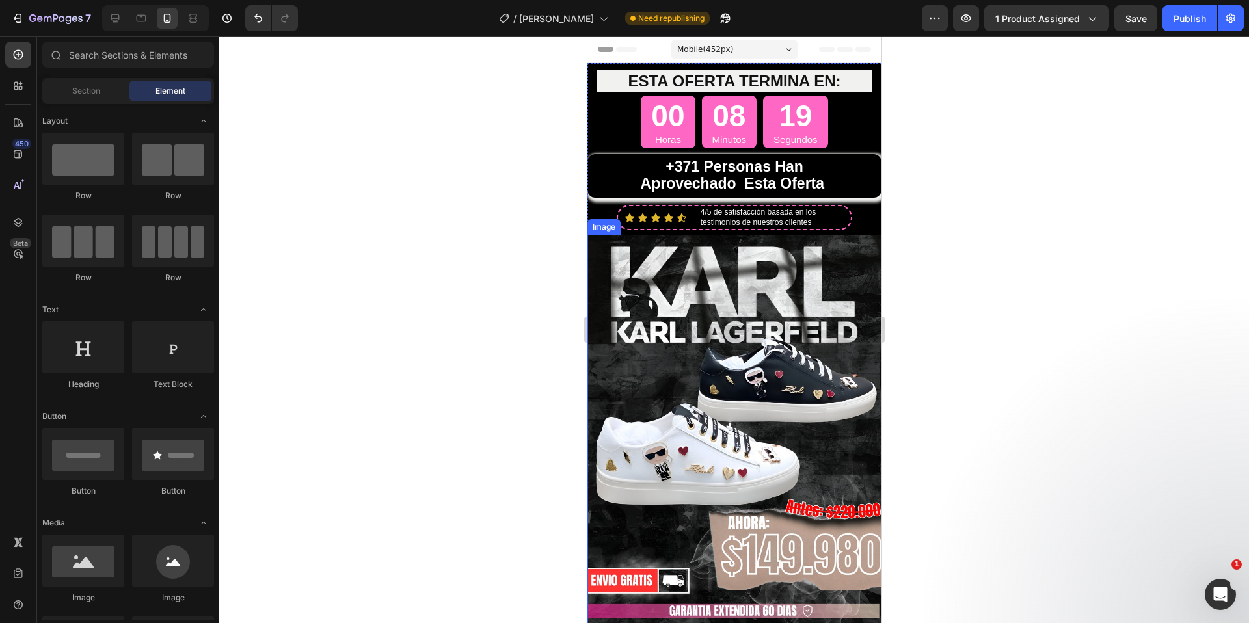
click at [752, 256] on img at bounding box center [734, 455] width 294 height 441
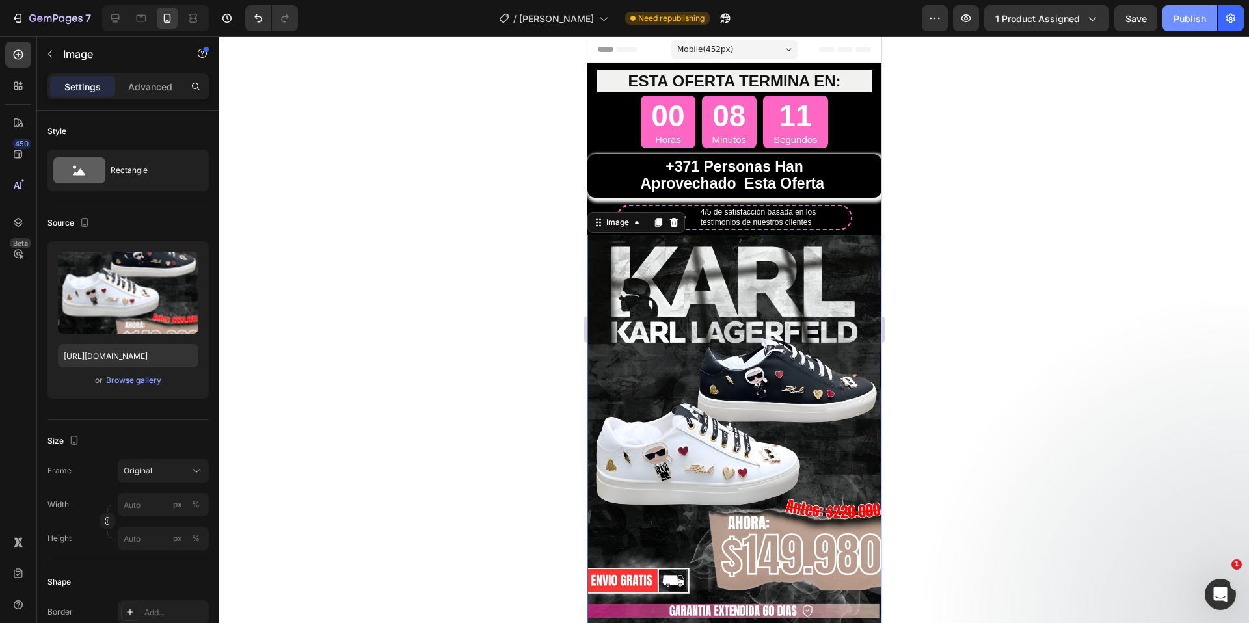
click at [1190, 13] on div "Publish" at bounding box center [1189, 19] width 33 height 14
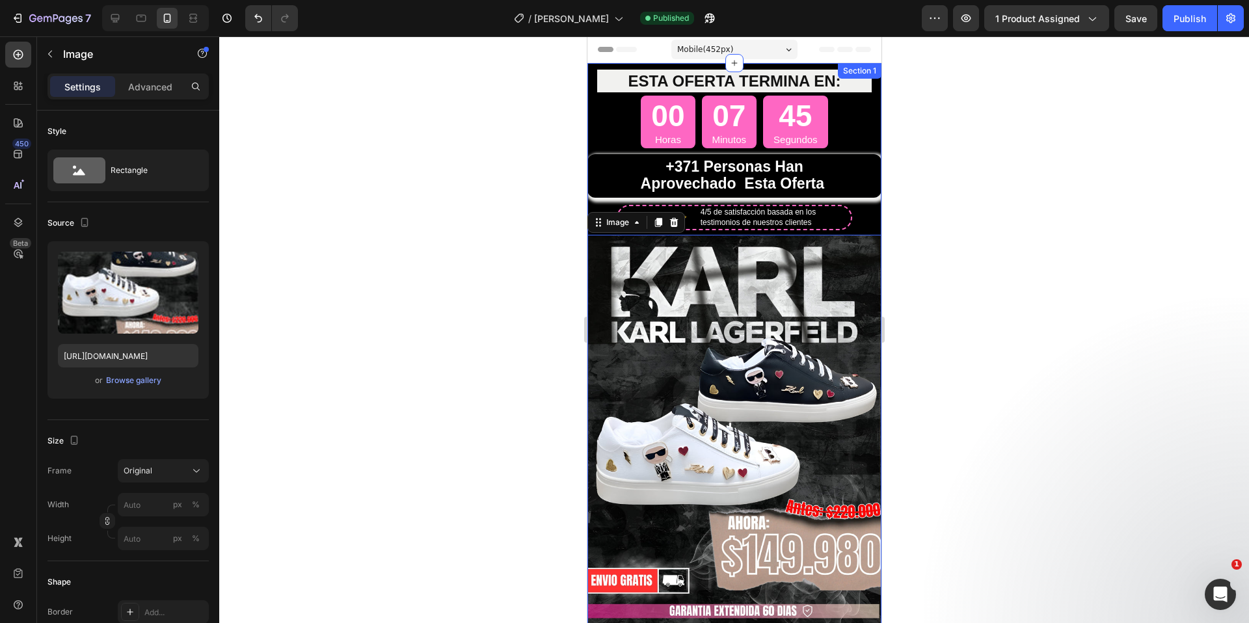
click at [855, 191] on h2 "⁠⁠⁠⁠⁠⁠⁠ +371 personas han aprovechado esta oferta" at bounding box center [734, 176] width 294 height 44
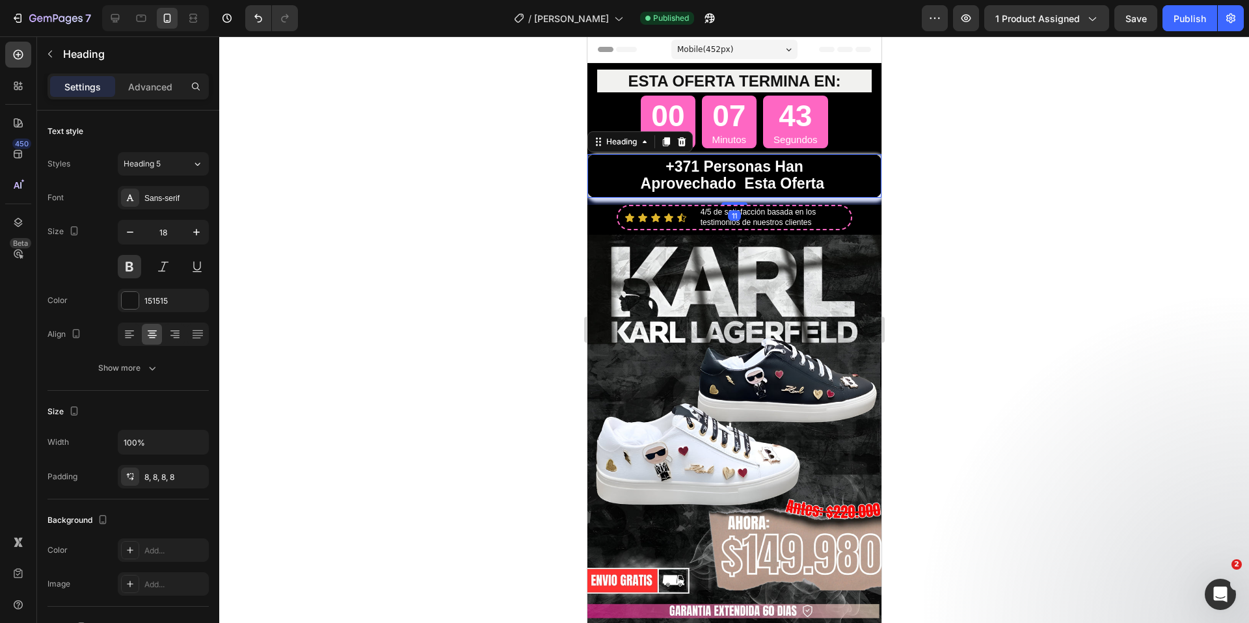
click at [730, 194] on div "⁠⁠⁠⁠⁠⁠⁠ +371 personas han aprovechado esta oferta Heading 11" at bounding box center [734, 176] width 294 height 44
drag, startPoint x: 730, startPoint y: 203, endPoint x: 737, endPoint y: 202, distance: 7.8
click at [737, 202] on div at bounding box center [734, 202] width 26 height 4
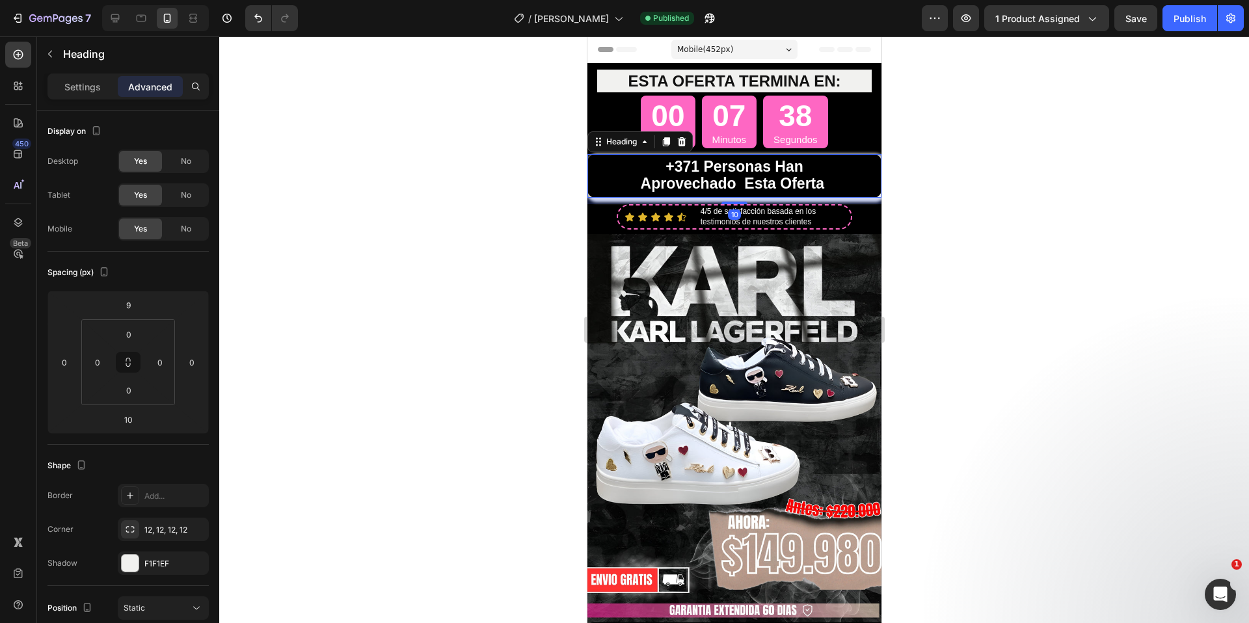
click at [936, 198] on div at bounding box center [733, 329] width 1029 height 587
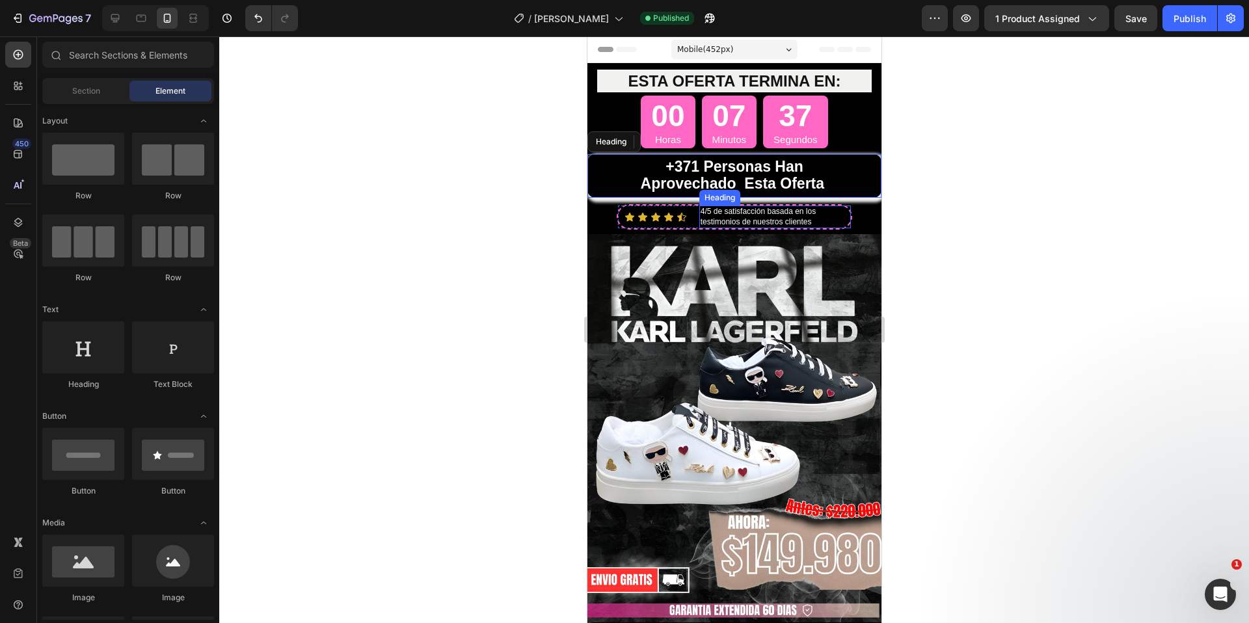
click at [808, 226] on h2 "4/5 de satisfacción basada en los testimonios de nuestros clientes" at bounding box center [774, 216] width 152 height 23
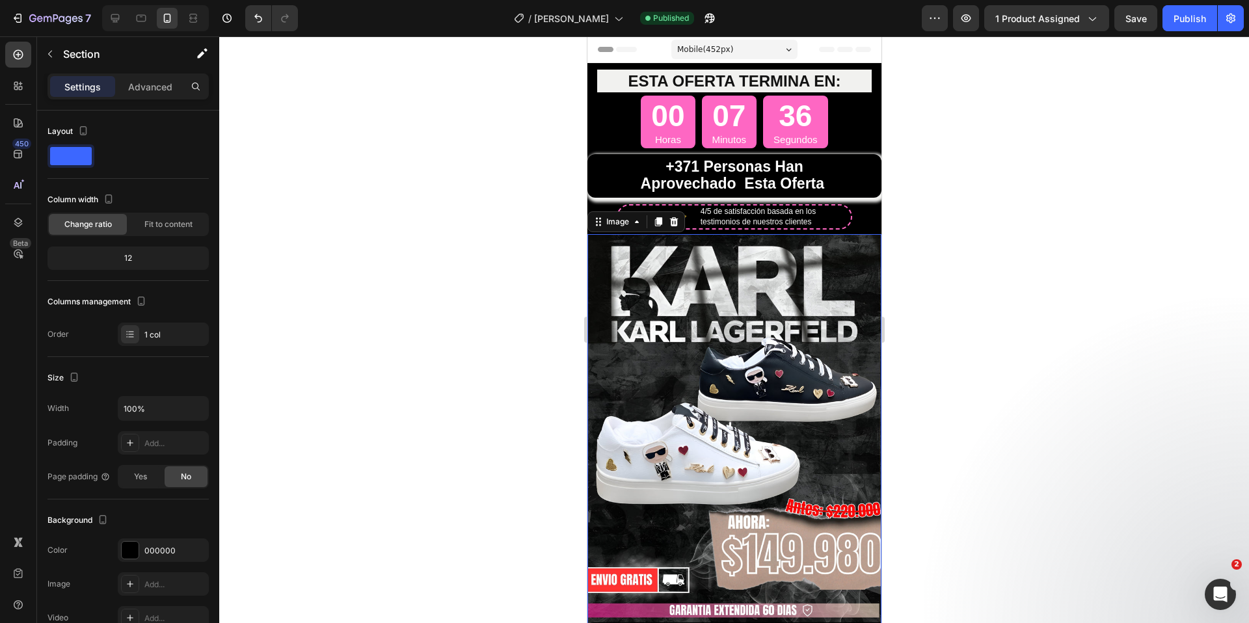
click at [730, 236] on img at bounding box center [734, 454] width 294 height 441
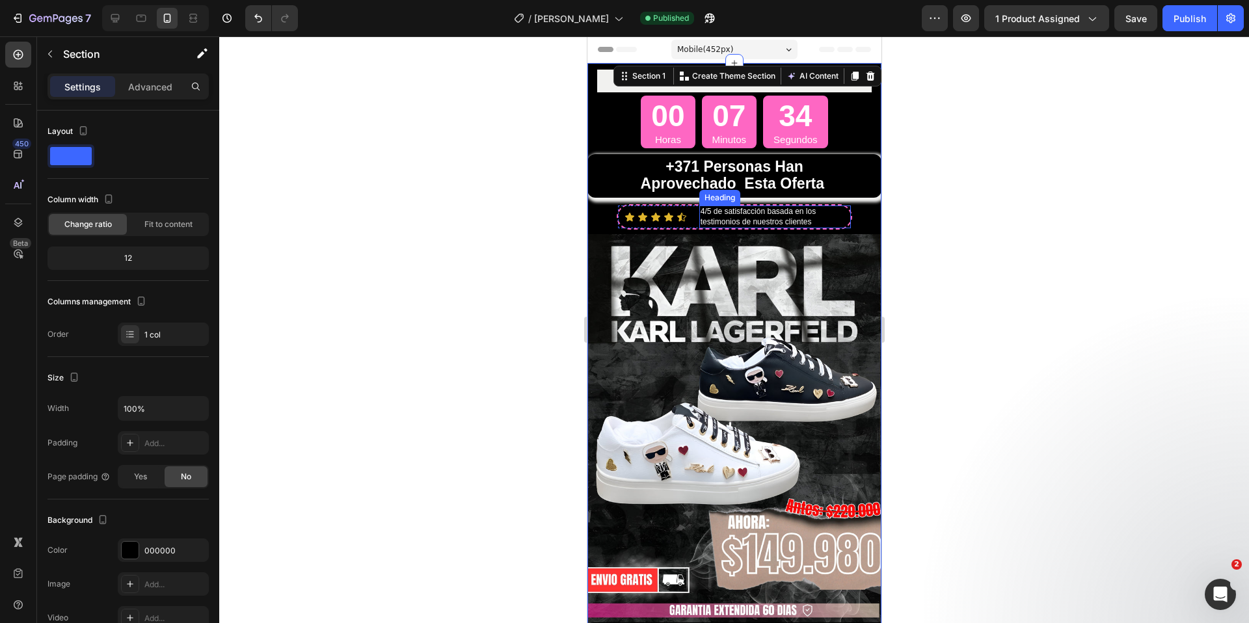
click at [721, 226] on h2 "4/5 de satisfacción basada en los testimonios de nuestros clientes" at bounding box center [774, 216] width 152 height 23
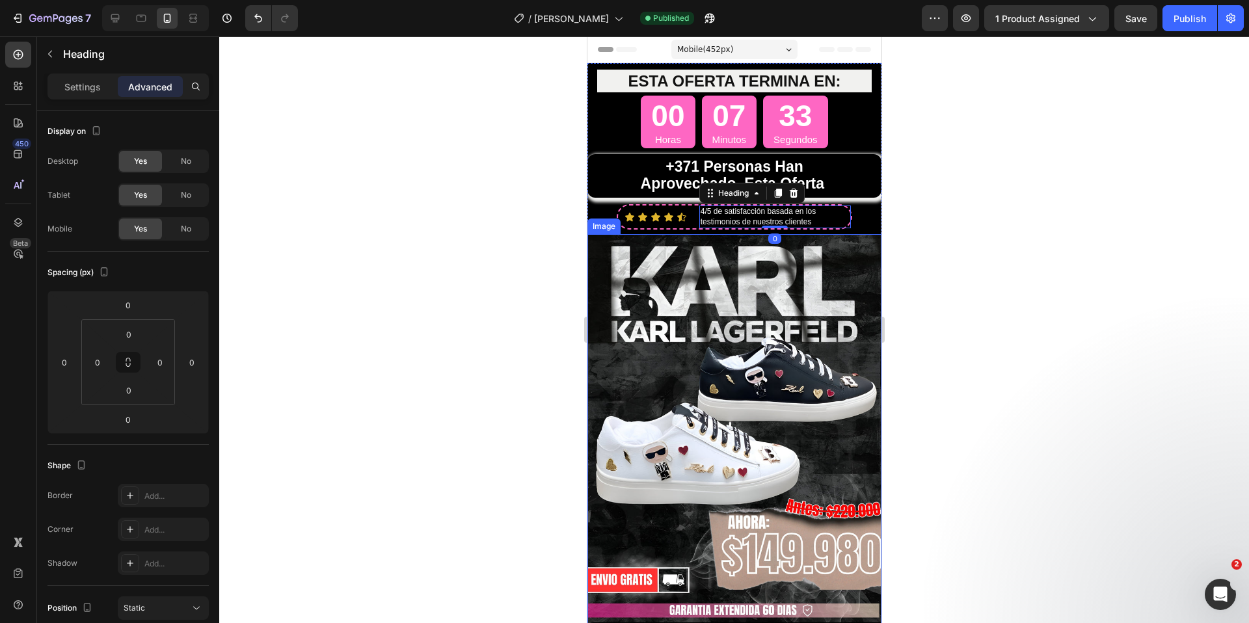
click at [722, 234] on img at bounding box center [734, 454] width 294 height 441
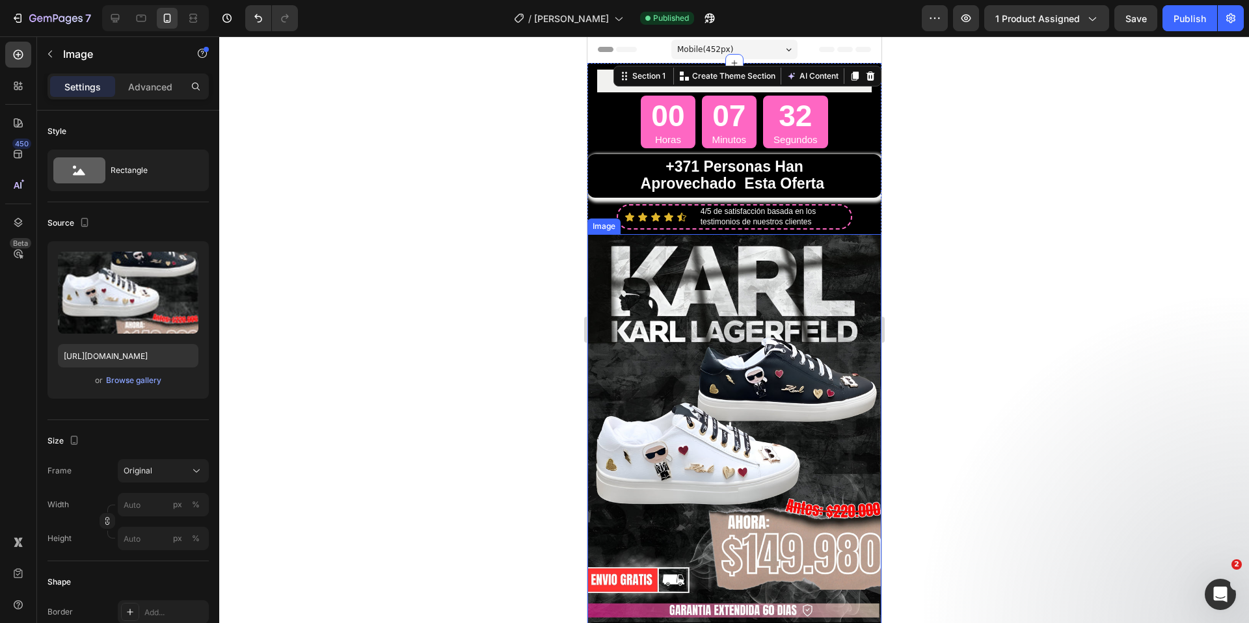
click at [706, 234] on img at bounding box center [734, 454] width 294 height 441
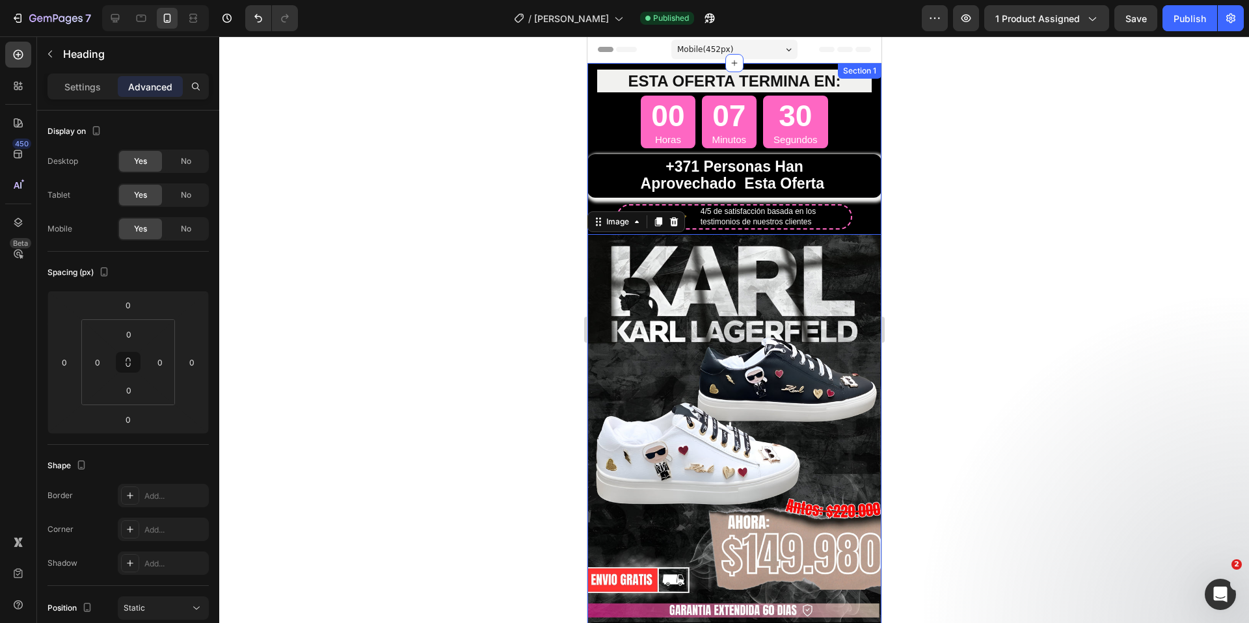
click at [713, 227] on h2 "4/5 de satisfacción basada en los testimonios de nuestros clientes" at bounding box center [774, 216] width 152 height 23
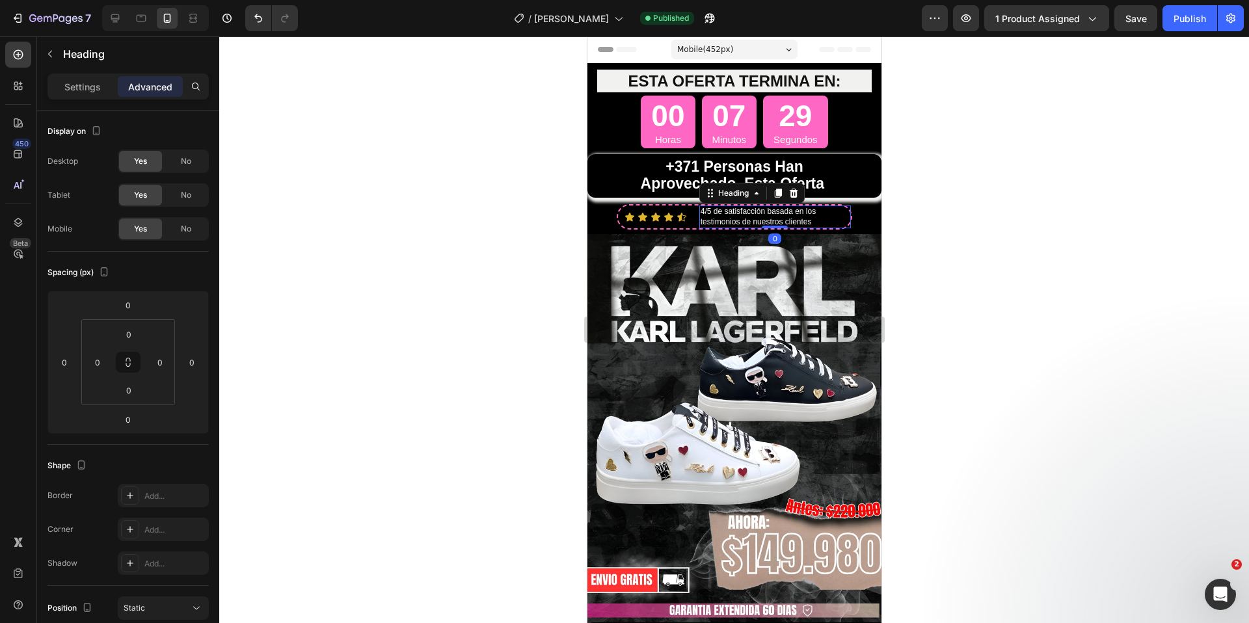
click at [828, 226] on h2 "4/5 de satisfacción basada en los testimonios de nuestros clientes" at bounding box center [774, 216] width 152 height 23
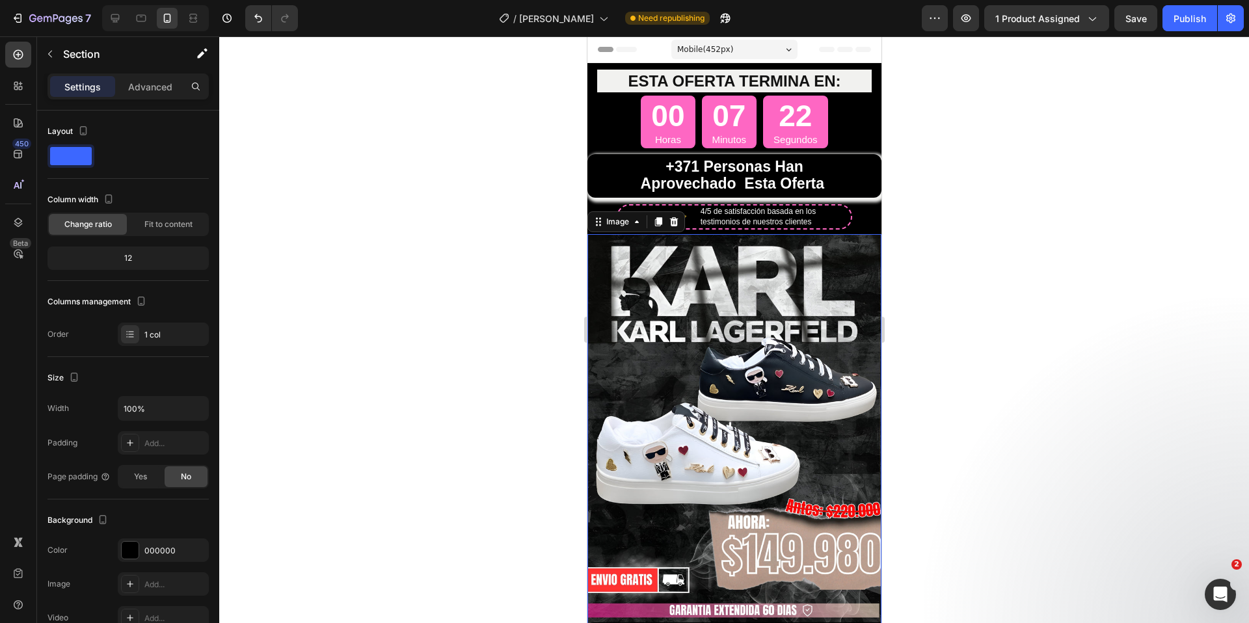
click at [856, 241] on img at bounding box center [734, 454] width 294 height 441
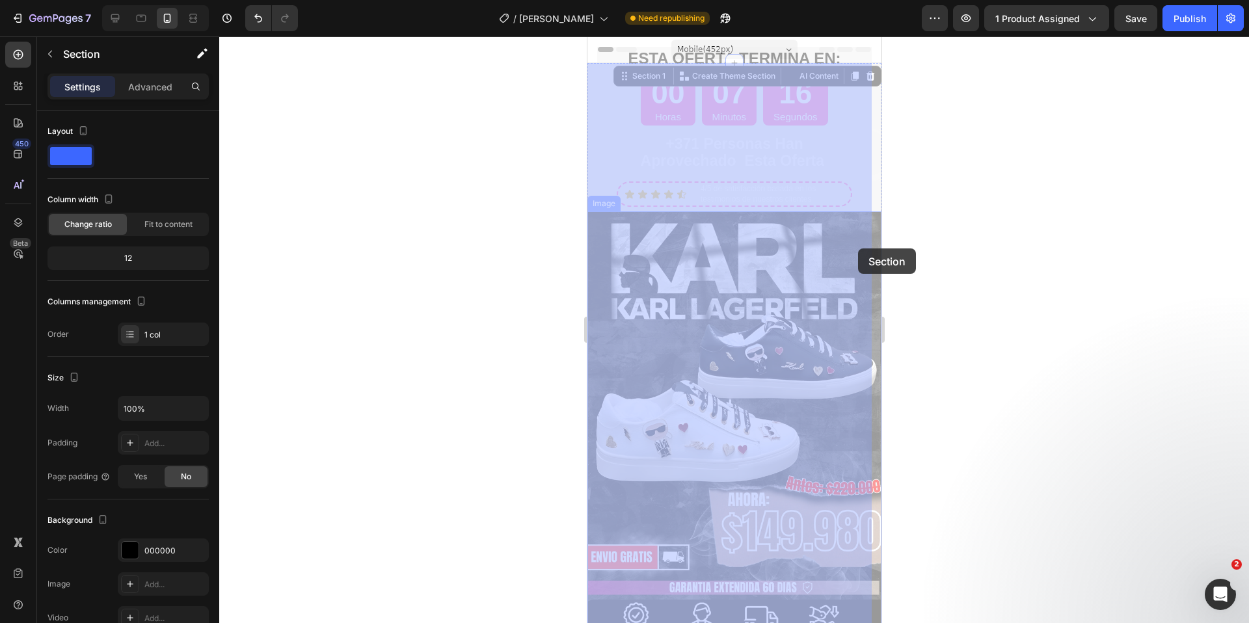
drag, startPoint x: 858, startPoint y: 222, endPoint x: 857, endPoint y: 248, distance: 26.7
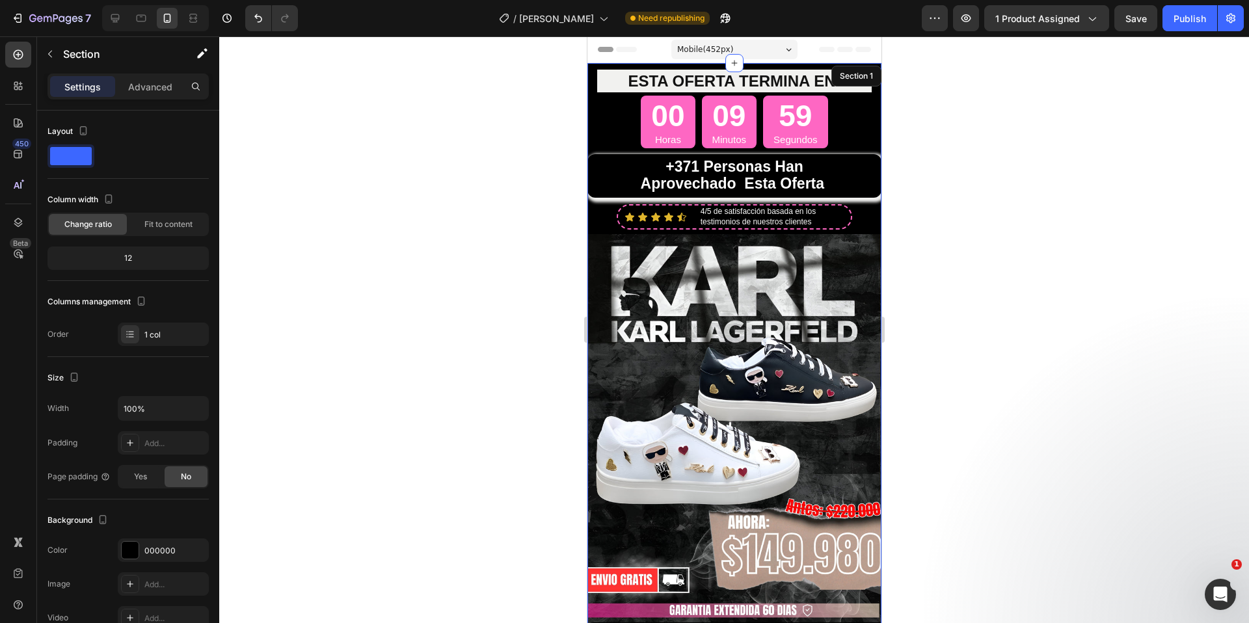
click at [916, 239] on div at bounding box center [733, 329] width 1029 height 587
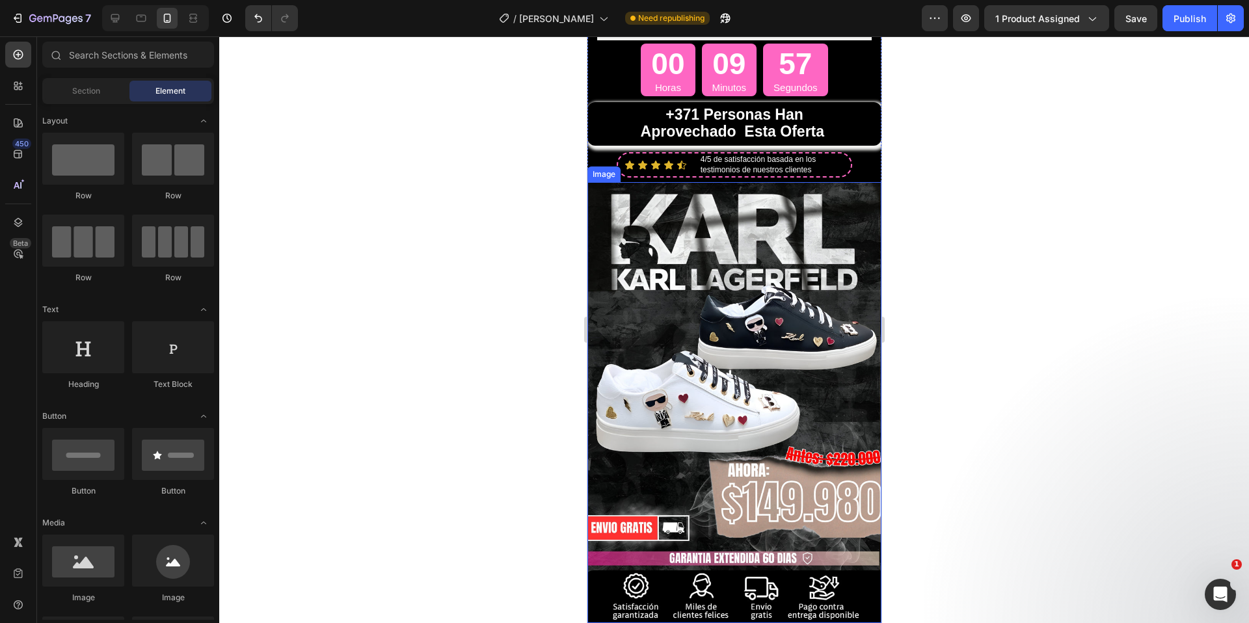
scroll to position [39, 0]
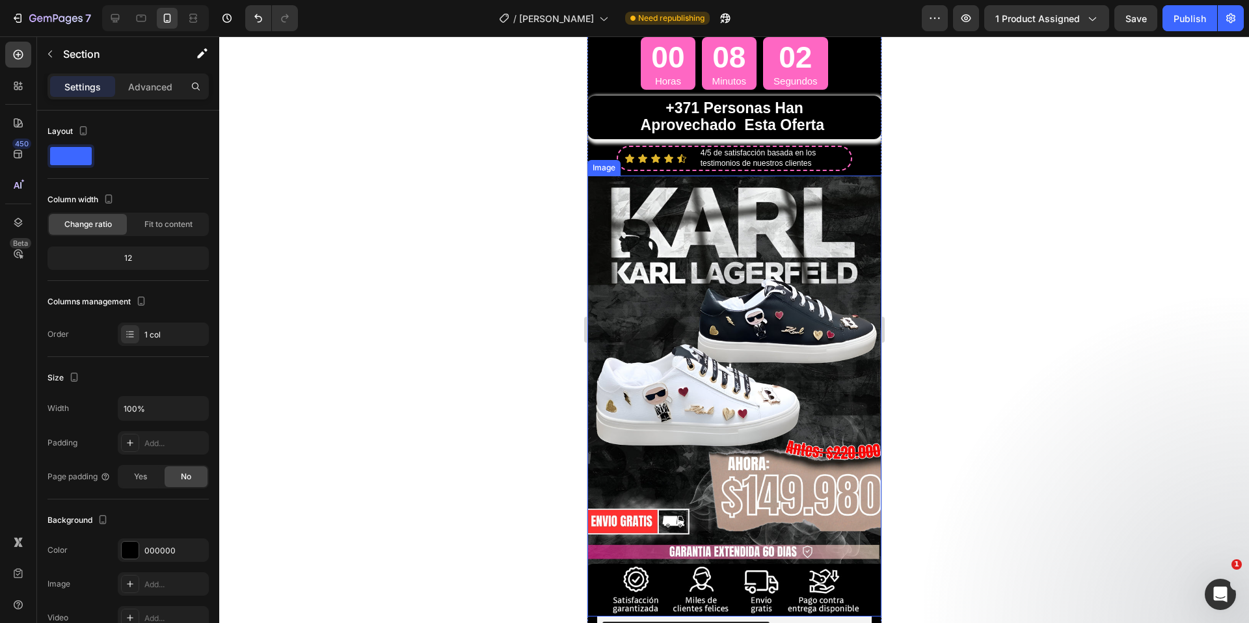
scroll to position [57, 0]
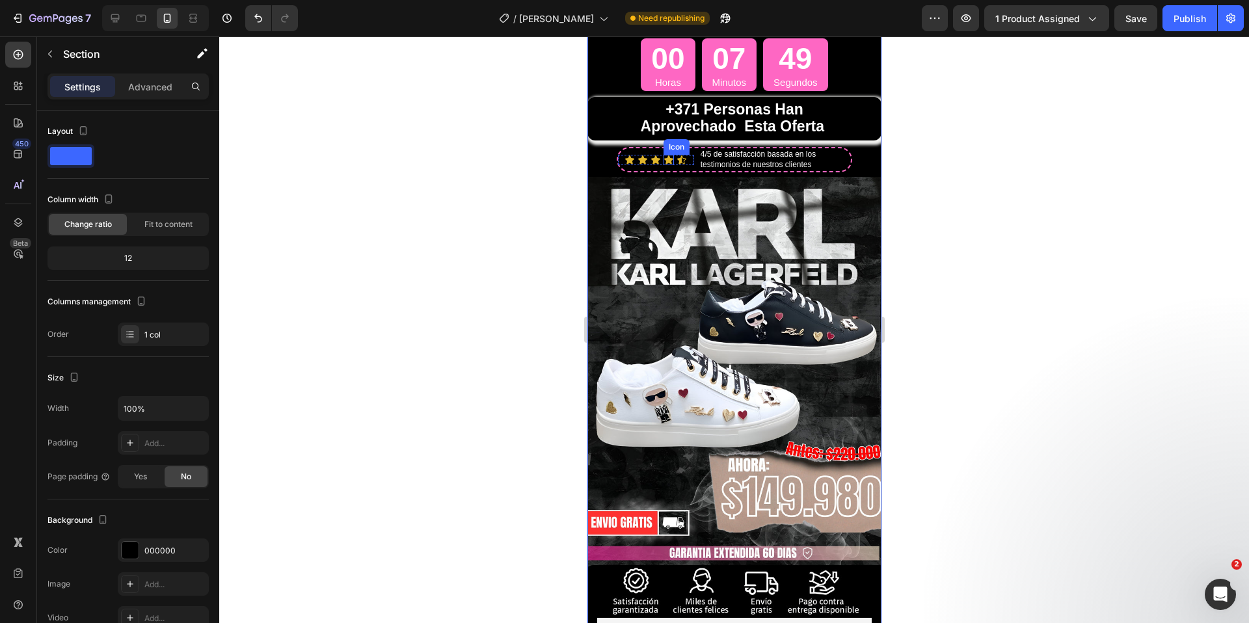
click at [698, 109] on strong "+371 personas han" at bounding box center [734, 109] width 138 height 17
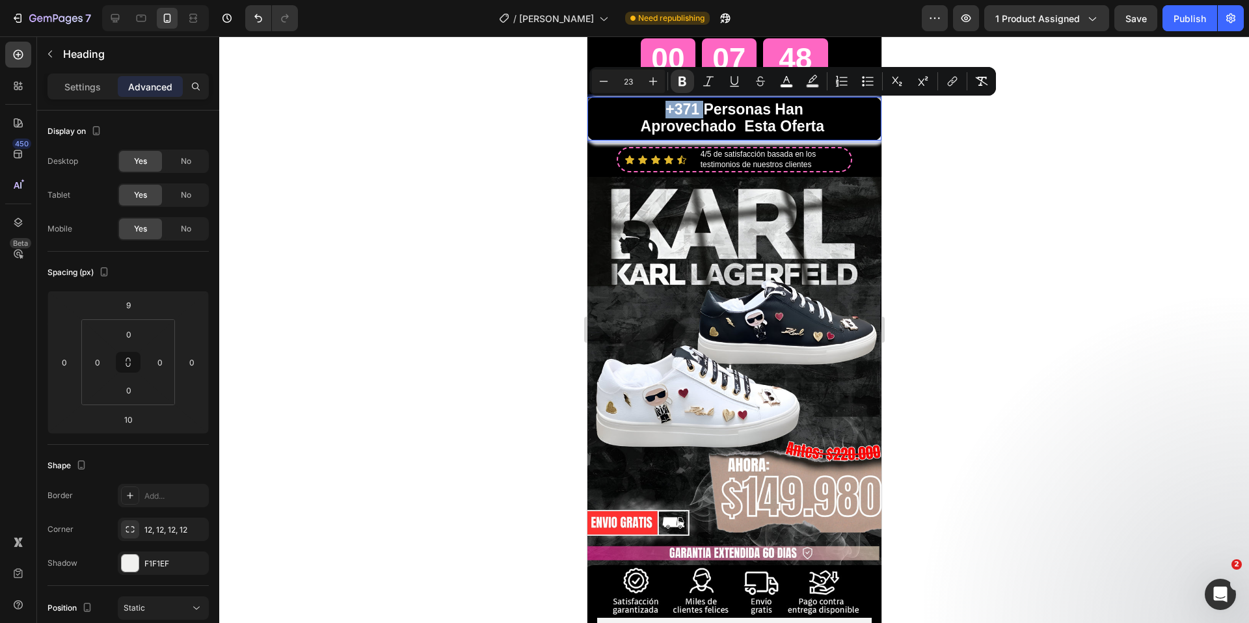
drag, startPoint x: 696, startPoint y: 103, endPoint x: 649, endPoint y: 112, distance: 48.3
click at [652, 82] on icon "Editor contextual toolbar" at bounding box center [652, 81] width 13 height 13
type input "26"
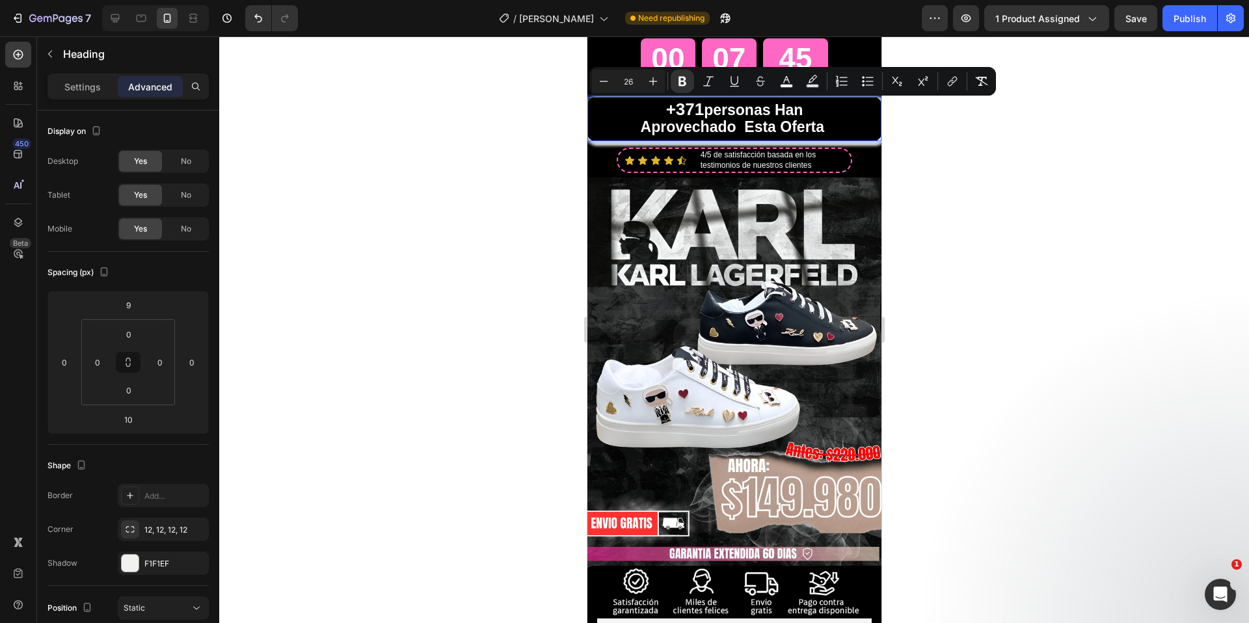
click at [832, 152] on h2 "4/5 de satisfacción basada en los testimonios de nuestros clientes" at bounding box center [774, 160] width 152 height 23
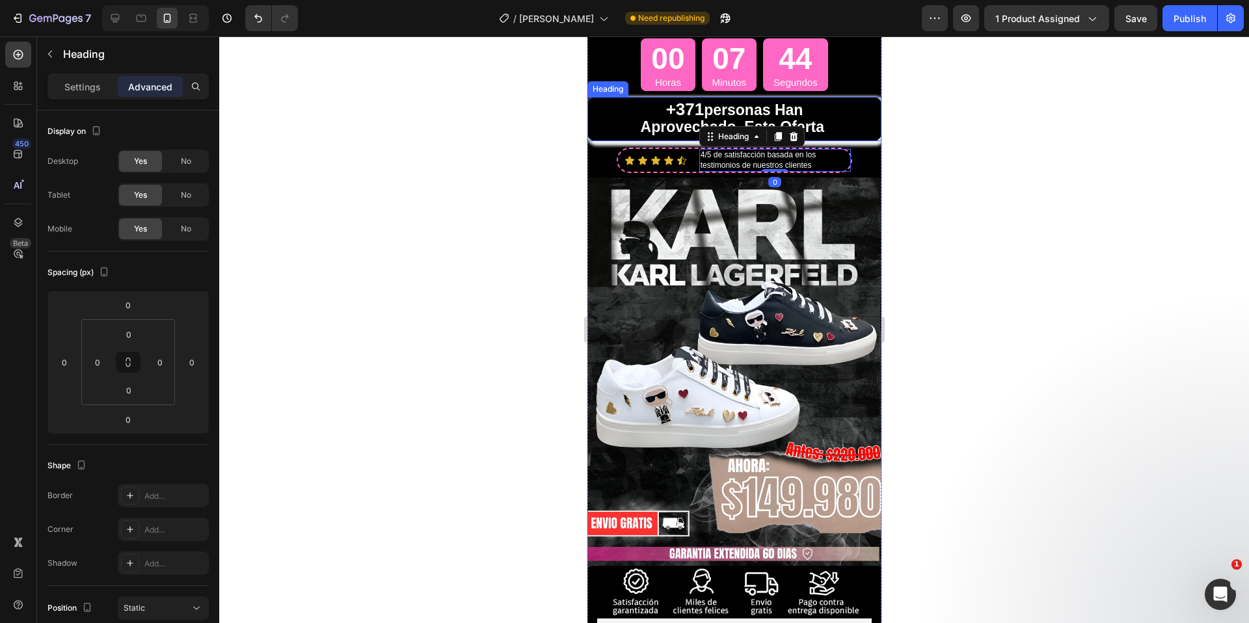
click at [745, 115] on strong "personas han" at bounding box center [752, 109] width 99 height 17
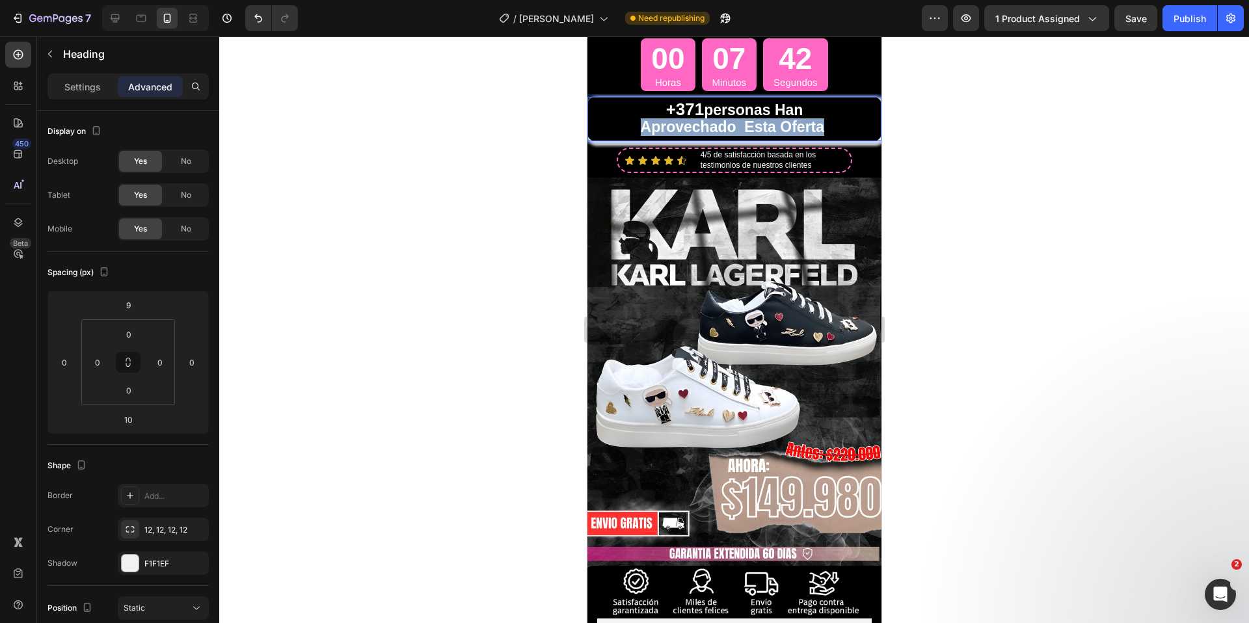
drag, startPoint x: 819, startPoint y: 124, endPoint x: 630, endPoint y: 133, distance: 188.8
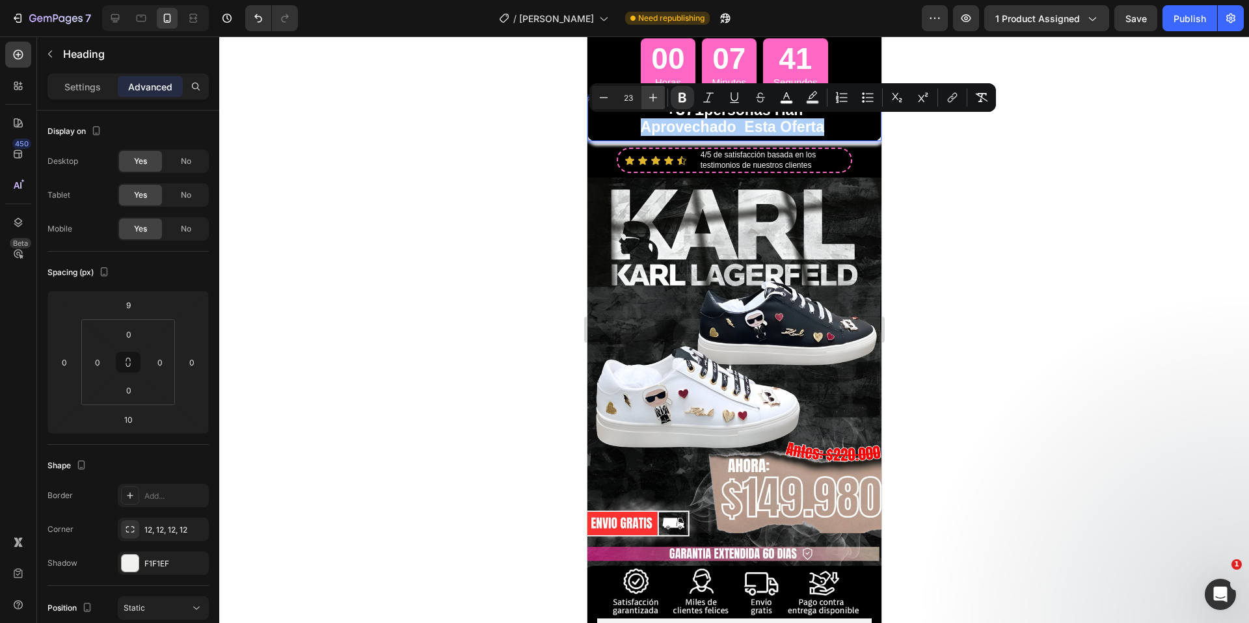
click at [651, 98] on icon "Editor contextual toolbar" at bounding box center [653, 98] width 8 height 8
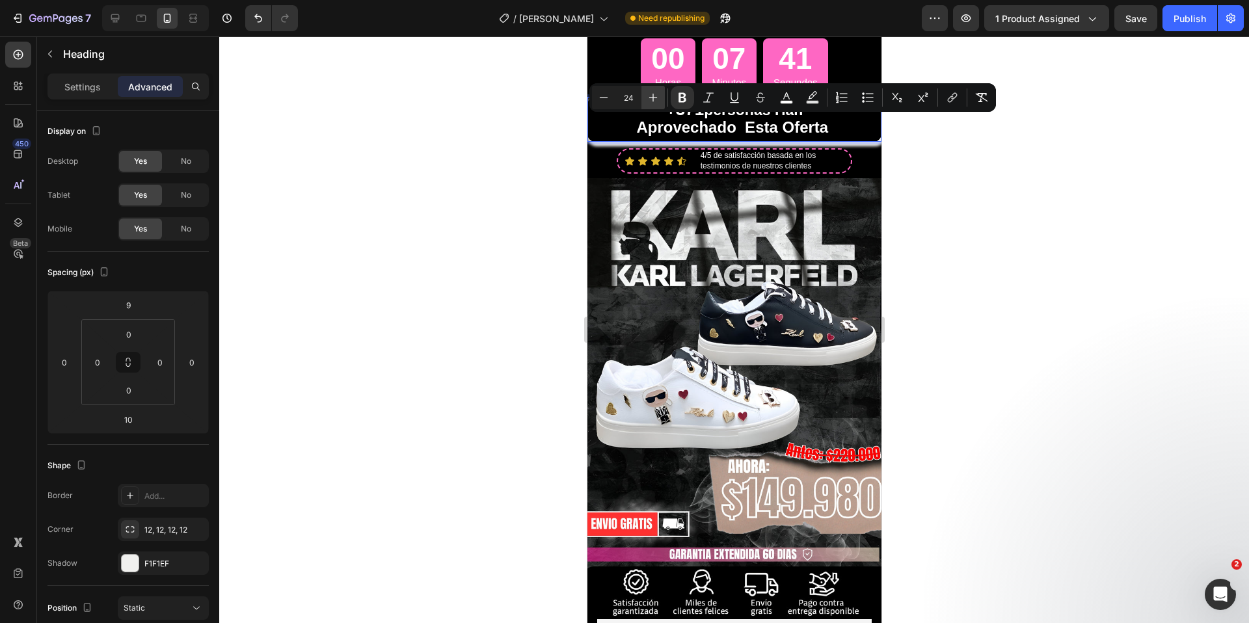
click at [651, 98] on icon "Editor contextual toolbar" at bounding box center [653, 98] width 8 height 8
type input "25"
click at [977, 148] on div at bounding box center [733, 329] width 1029 height 587
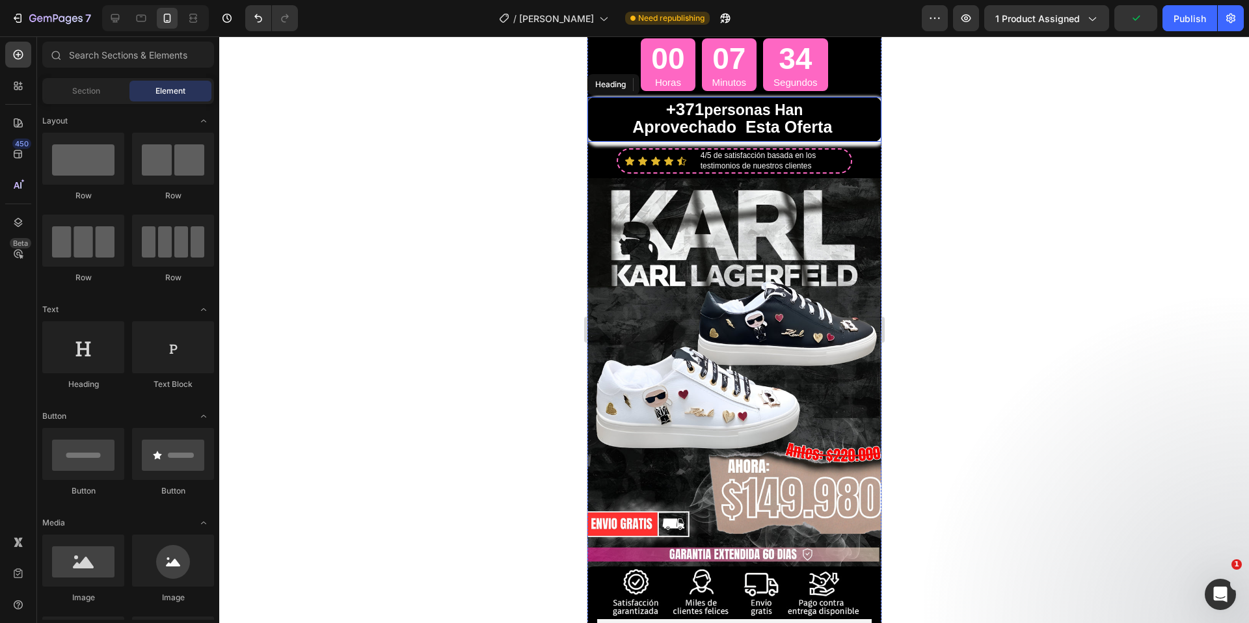
click at [740, 124] on strong "aprovechado esta oferta" at bounding box center [731, 127] width 200 height 18
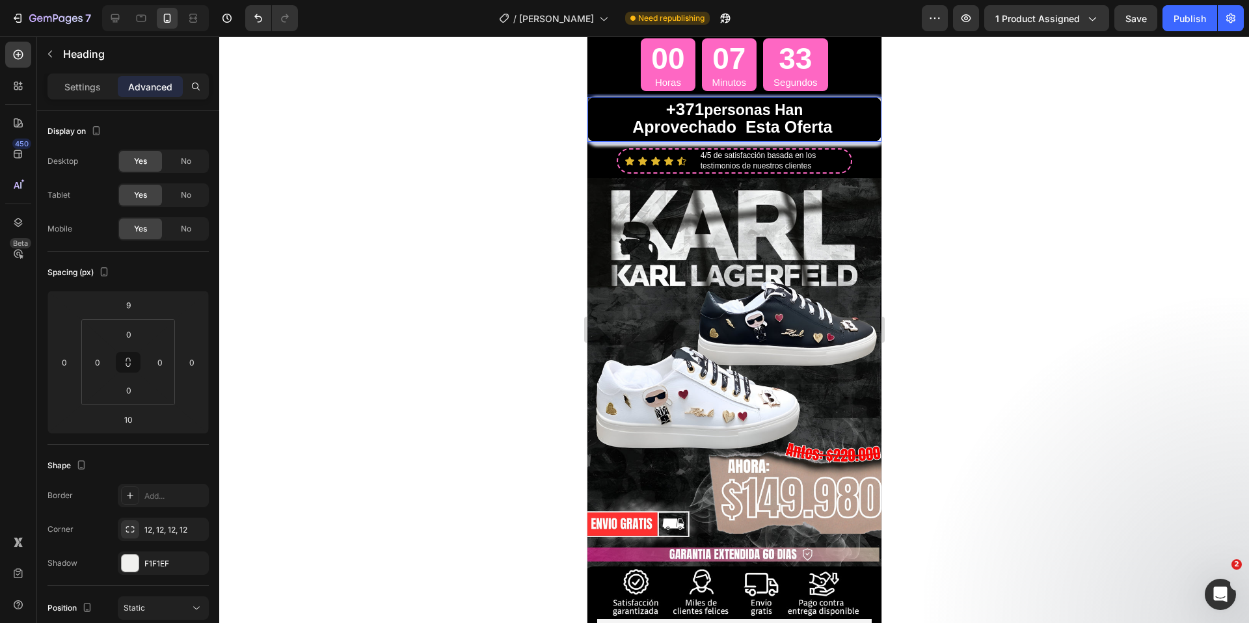
click at [737, 122] on strong "aprovechado esta oferta" at bounding box center [731, 127] width 200 height 18
click at [850, 124] on p "+371 personas han aprovechado esta oferta" at bounding box center [734, 119] width 284 height 34
click at [829, 127] on span "Rich Text Editor. Editing area: main" at bounding box center [831, 127] width 4 height 17
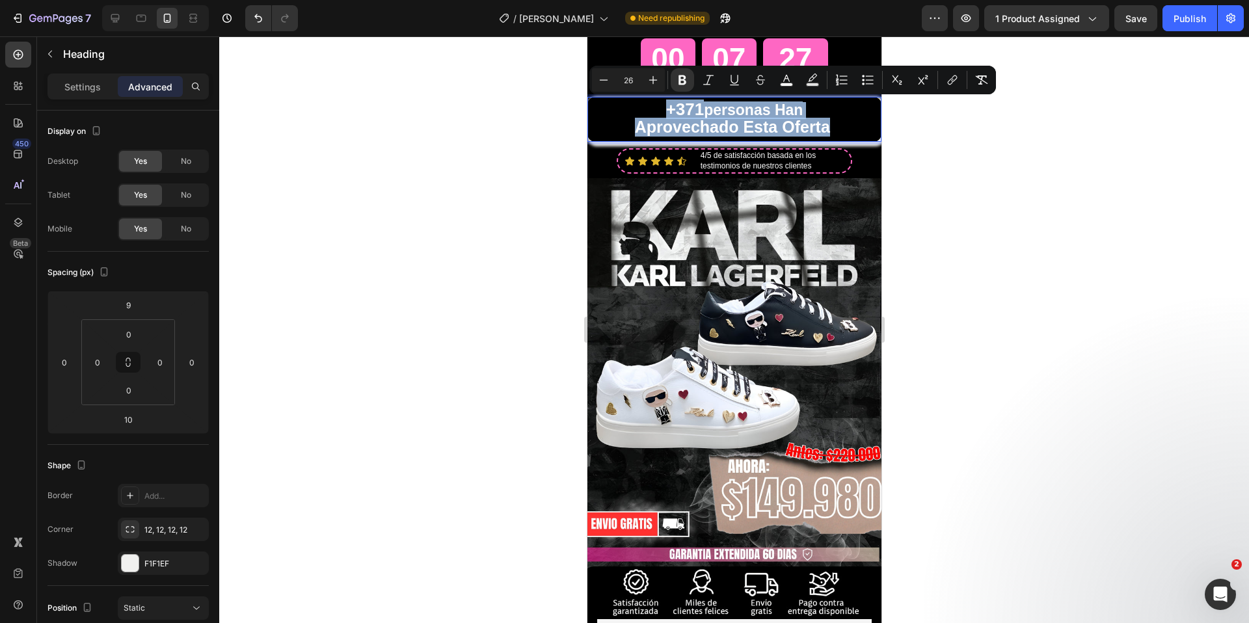
drag, startPoint x: 825, startPoint y: 128, endPoint x: 648, endPoint y: 109, distance: 177.9
click at [648, 109] on p "+371 personas han aprovechado esta oferta" at bounding box center [734, 119] width 284 height 34
click at [787, 82] on icon "Editor contextual toolbar" at bounding box center [786, 79] width 13 height 13
type input "FFFFFF"
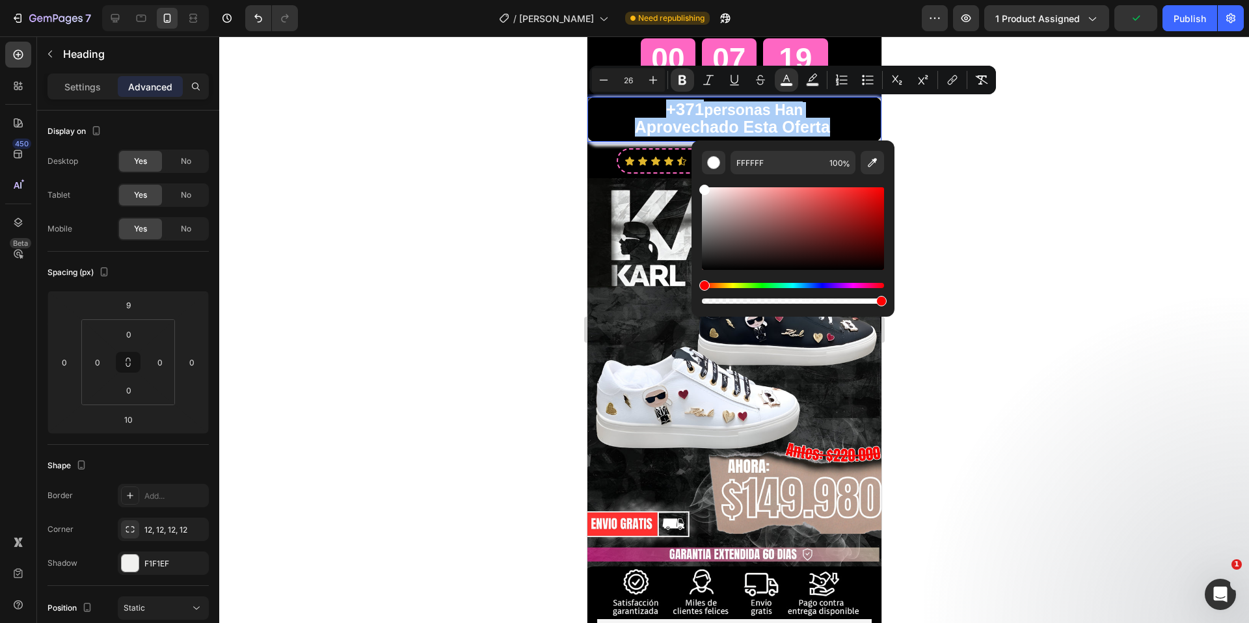
click at [920, 133] on div at bounding box center [733, 329] width 1029 height 587
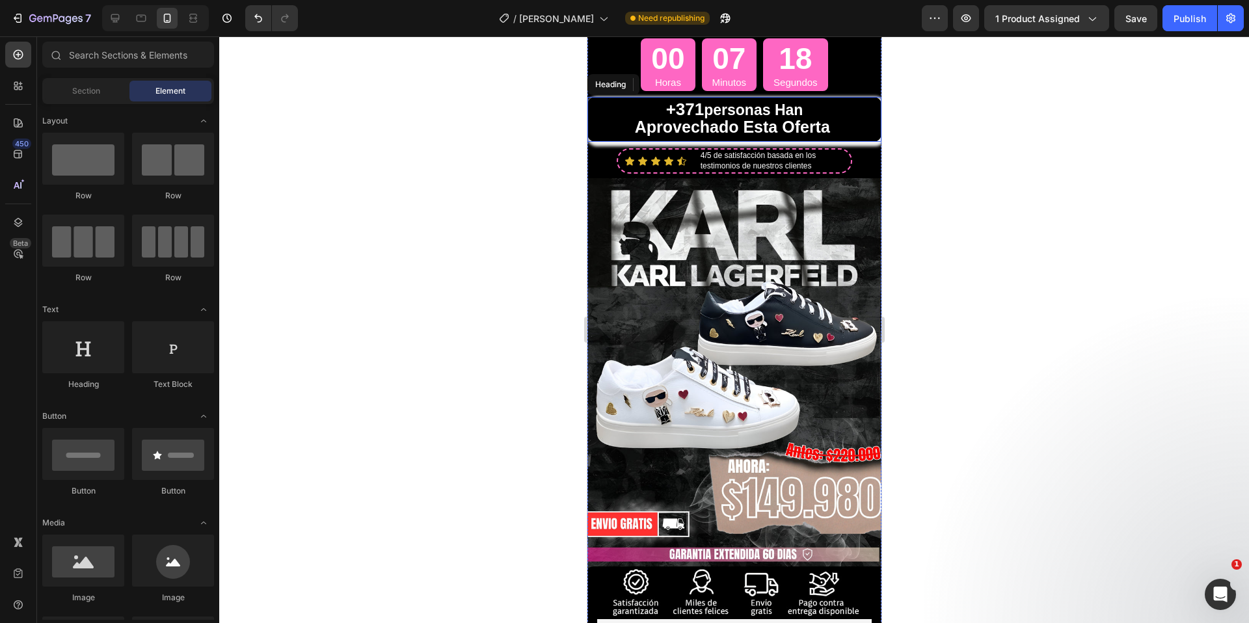
click at [829, 125] on span "Rich Text Editor. Editing area: main" at bounding box center [831, 127] width 4 height 17
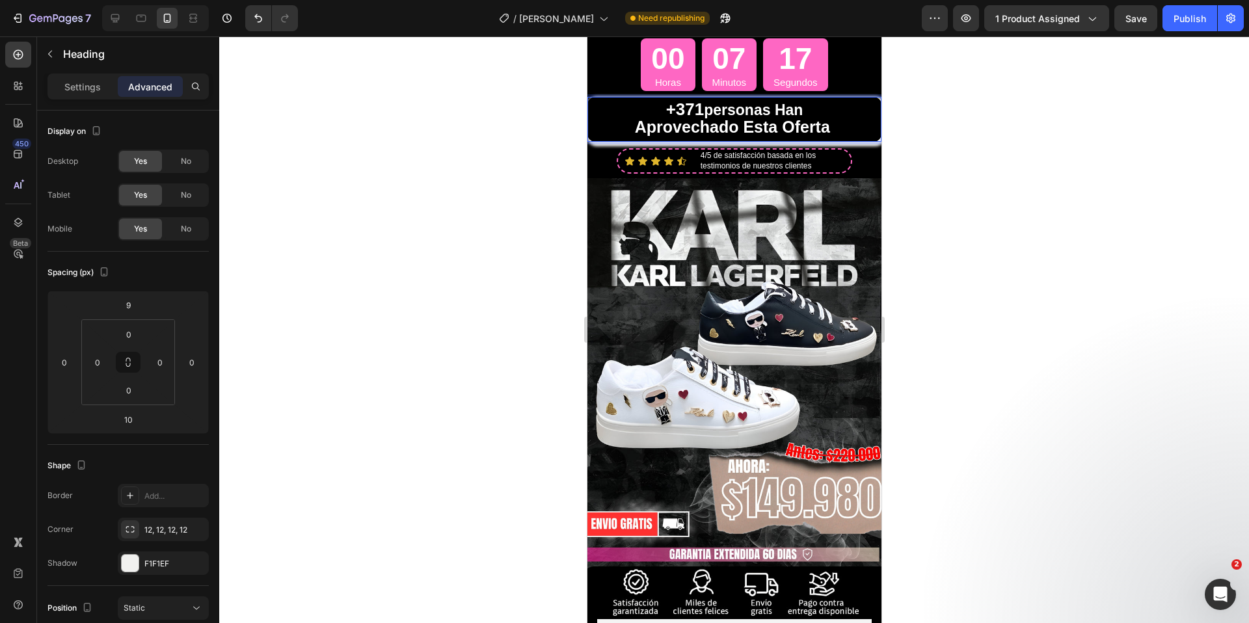
drag, startPoint x: 838, startPoint y: 126, endPoint x: 750, endPoint y: 112, distance: 88.1
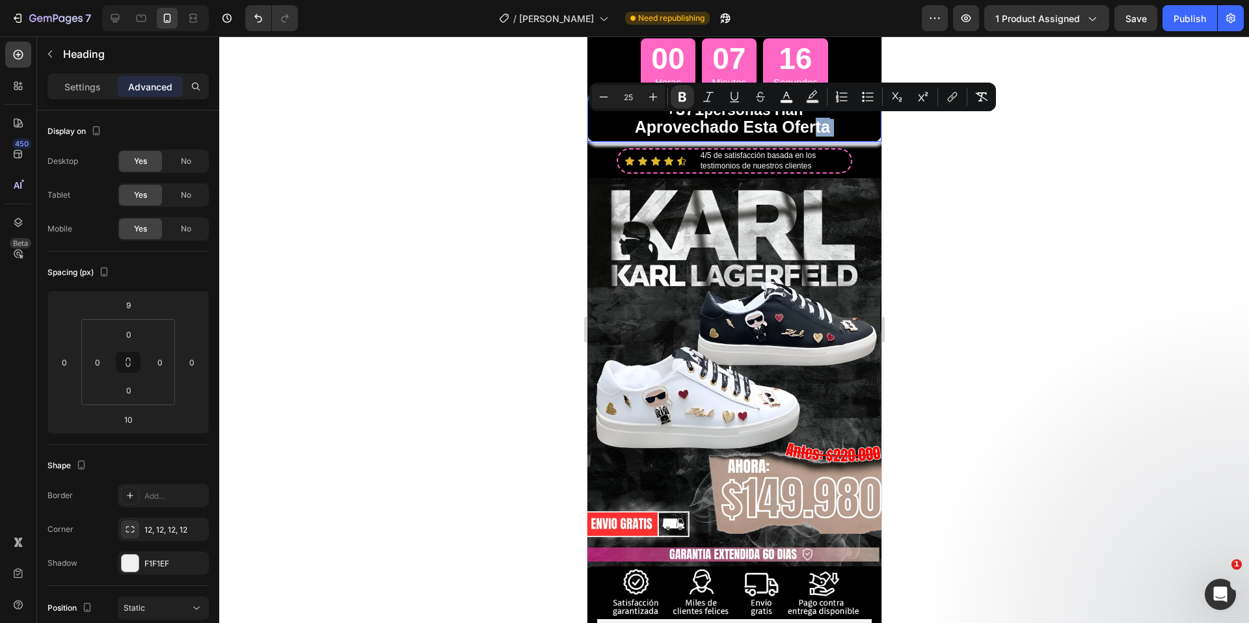
drag, startPoint x: 704, startPoint y: 108, endPoint x: 644, endPoint y: 114, distance: 59.5
click at [736, 130] on strong "aprovechado esta oferta" at bounding box center [731, 127] width 195 height 18
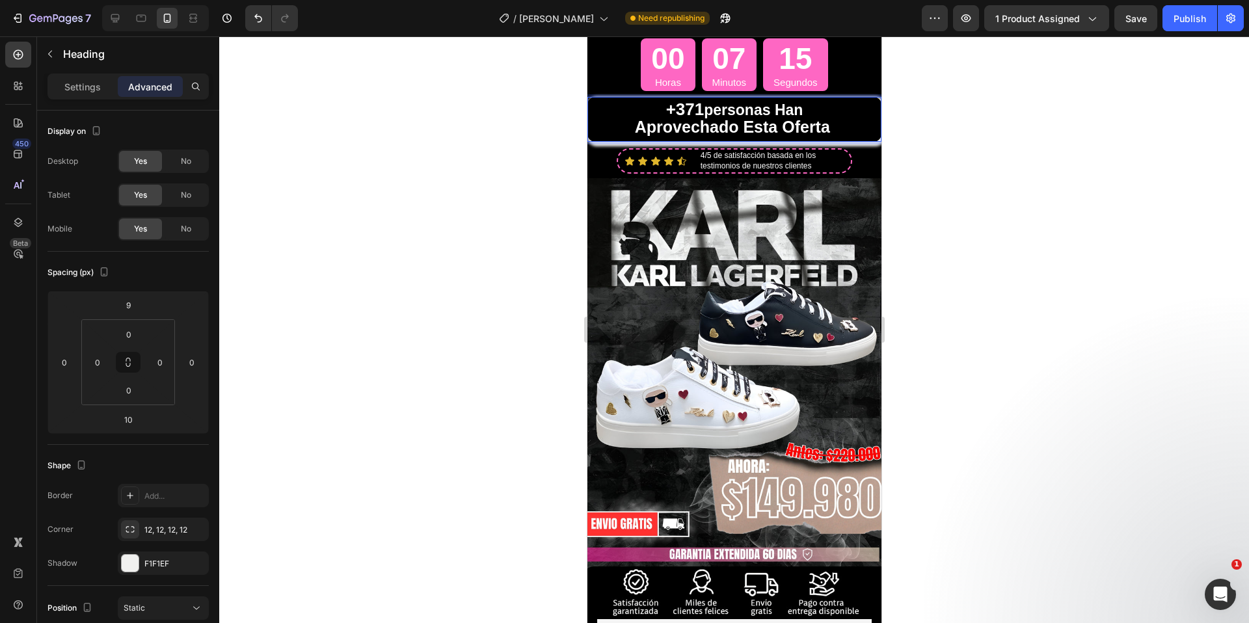
click at [829, 126] on span "Rich Text Editor. Editing area: main" at bounding box center [831, 127] width 4 height 17
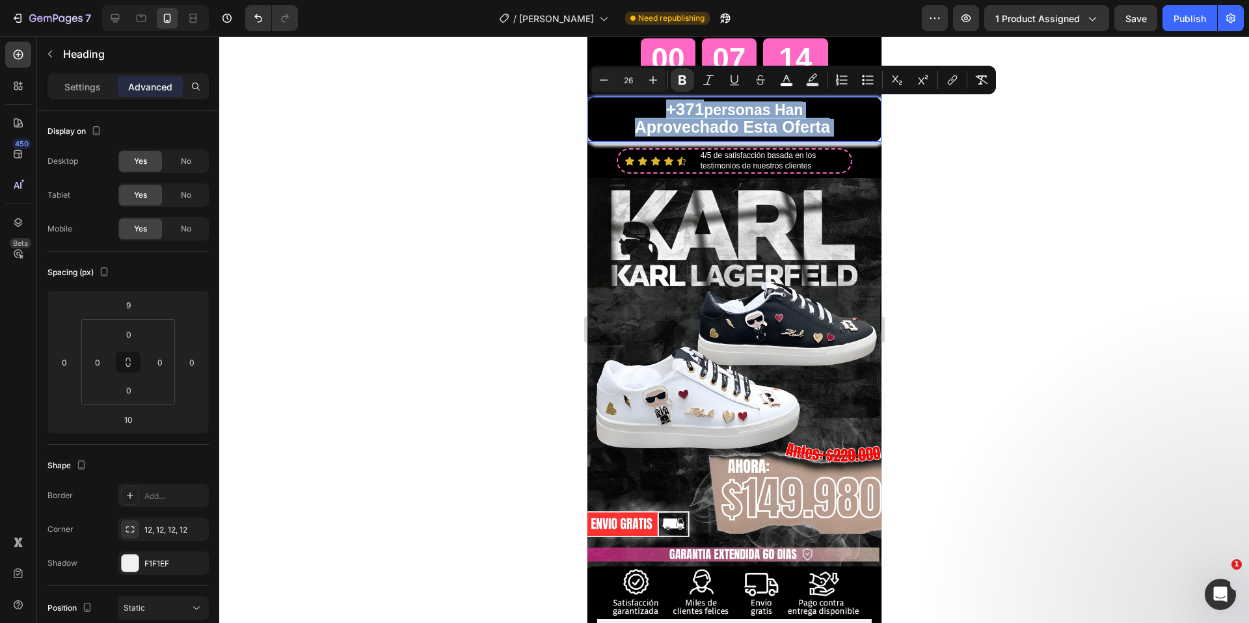
drag, startPoint x: 827, startPoint y: 126, endPoint x: 1093, endPoint y: 109, distance: 267.1
click at [633, 110] on p "+371 personas han aprovechado esta oferta" at bounding box center [734, 119] width 284 height 34
click at [72, 85] on p "Settings" at bounding box center [82, 87] width 36 height 14
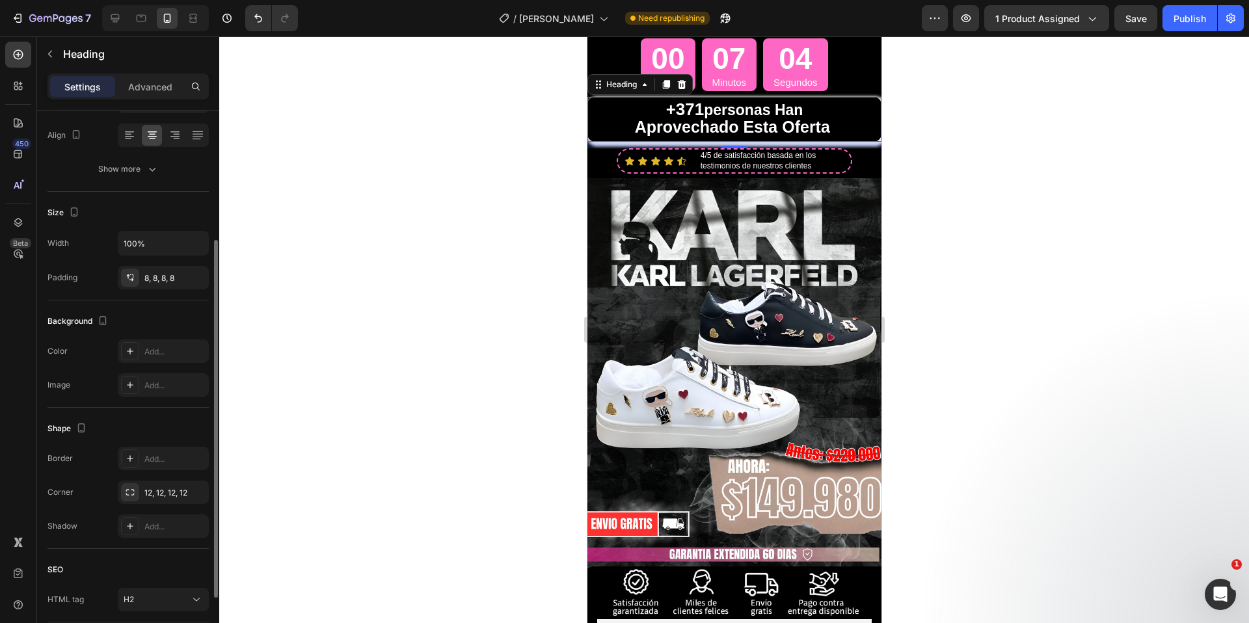
scroll to position [0, 0]
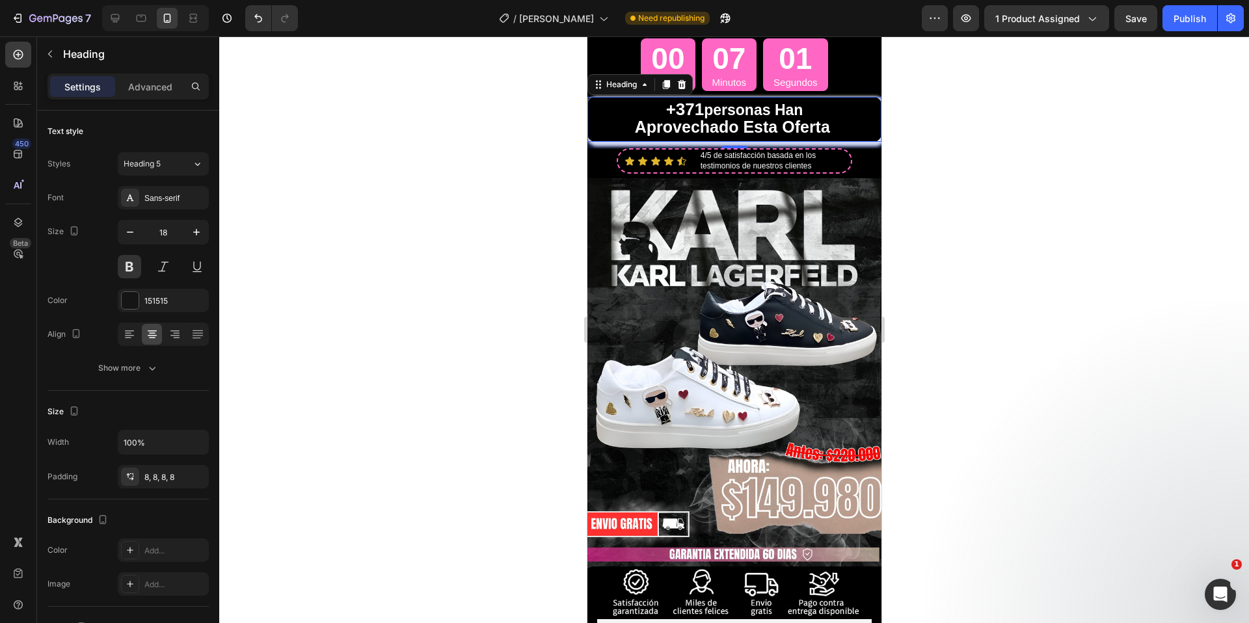
click at [1056, 252] on div at bounding box center [733, 329] width 1029 height 587
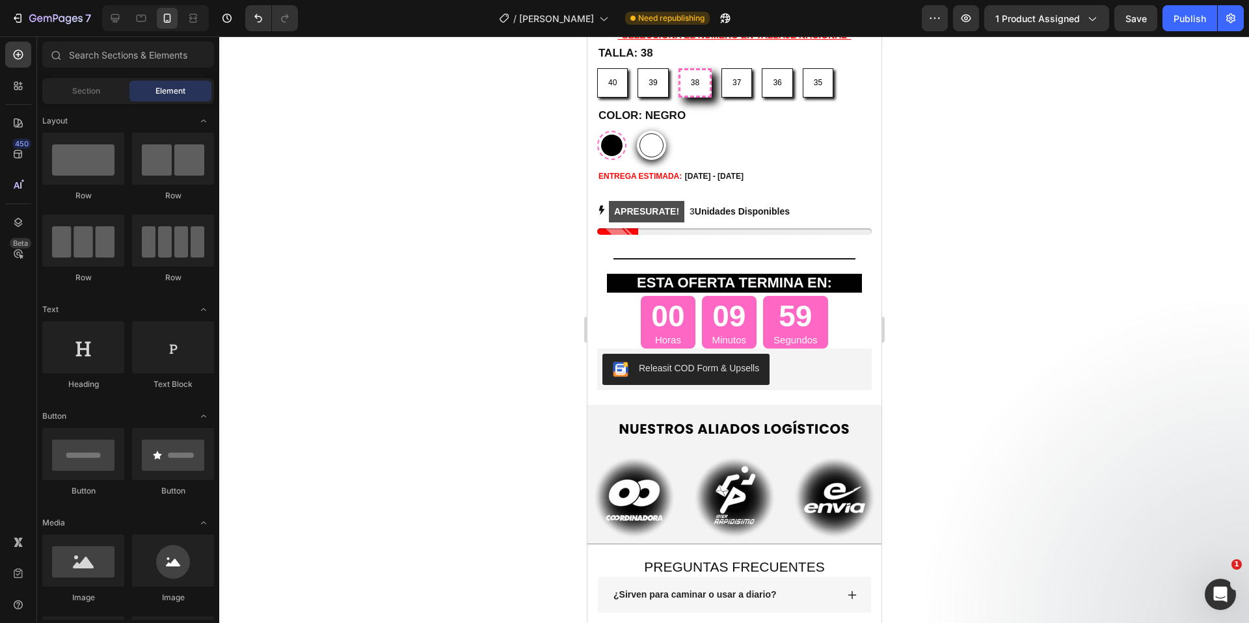
scroll to position [5068, 0]
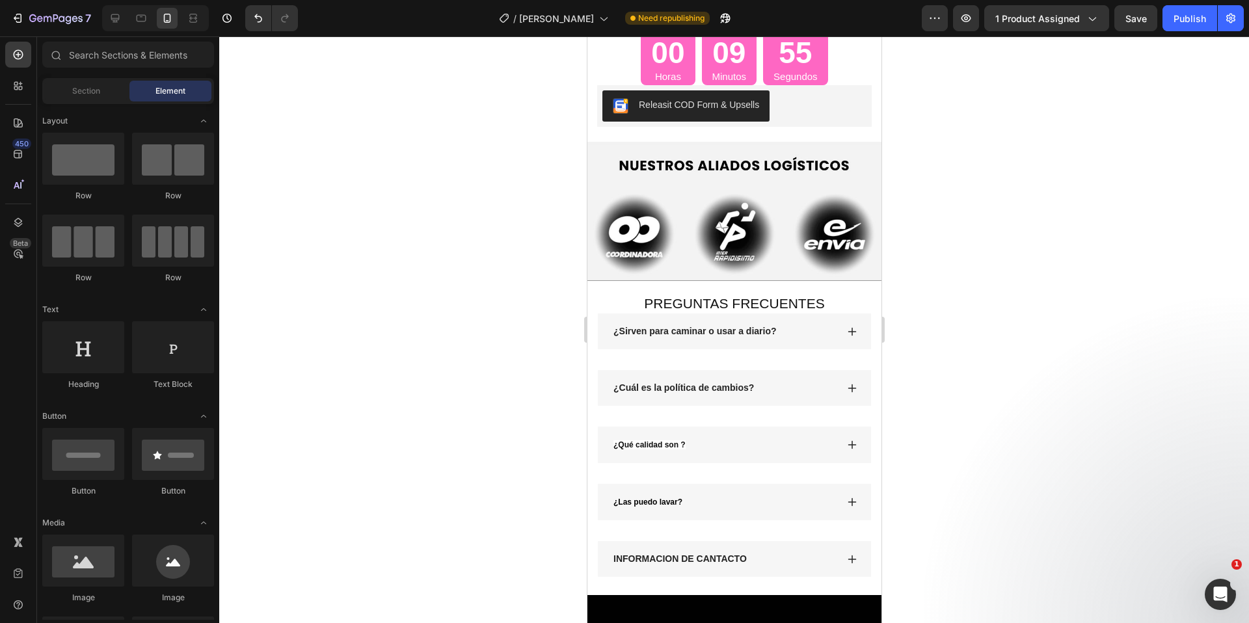
click at [756, 397] on div "¿Cuál es la política de cambios?" at bounding box center [723, 388] width 225 height 18
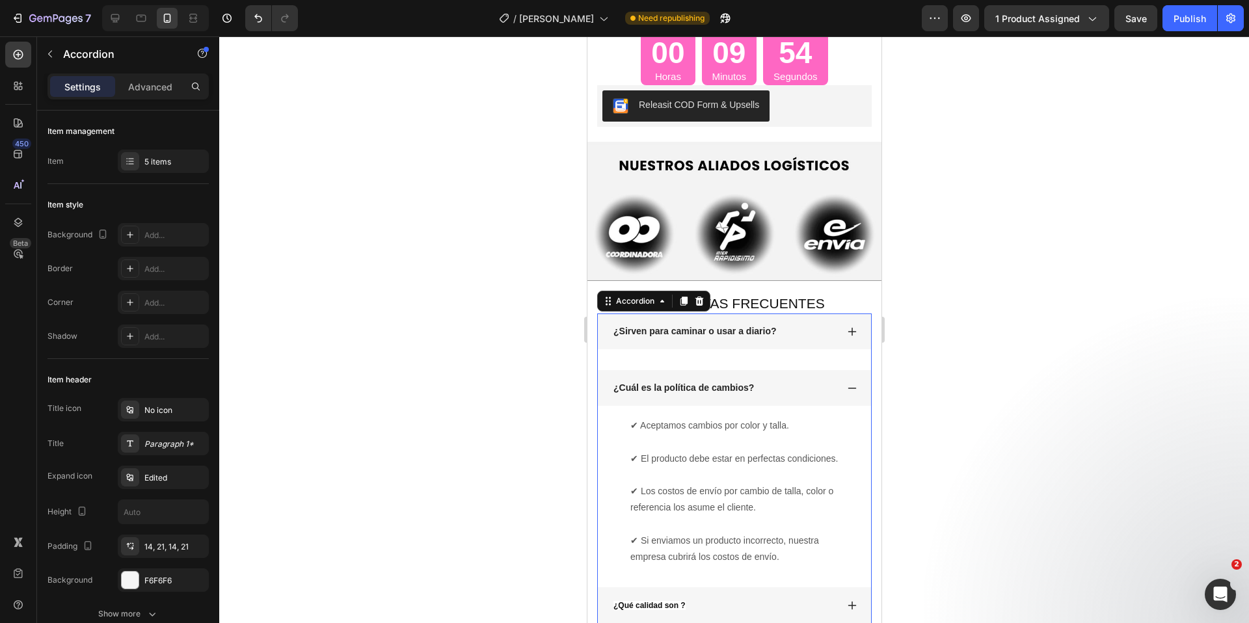
click at [756, 397] on div "¿Cuál es la política de cambios?" at bounding box center [723, 388] width 225 height 18
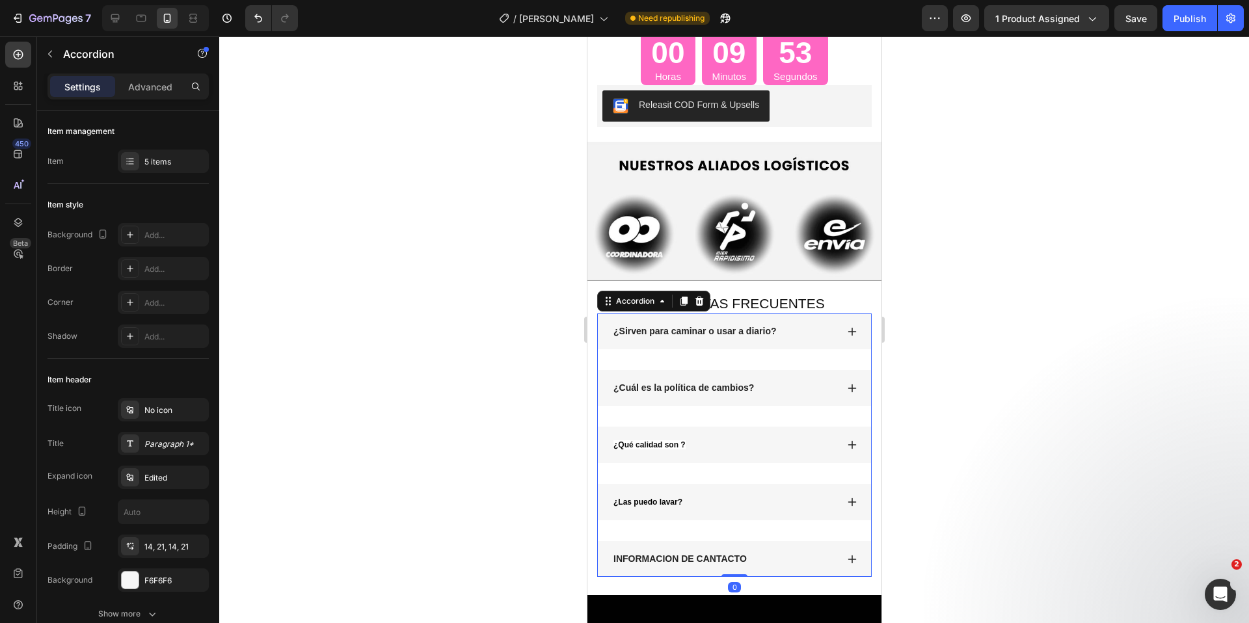
click at [717, 454] on div "¿Qué calidad son ?" at bounding box center [723, 445] width 225 height 18
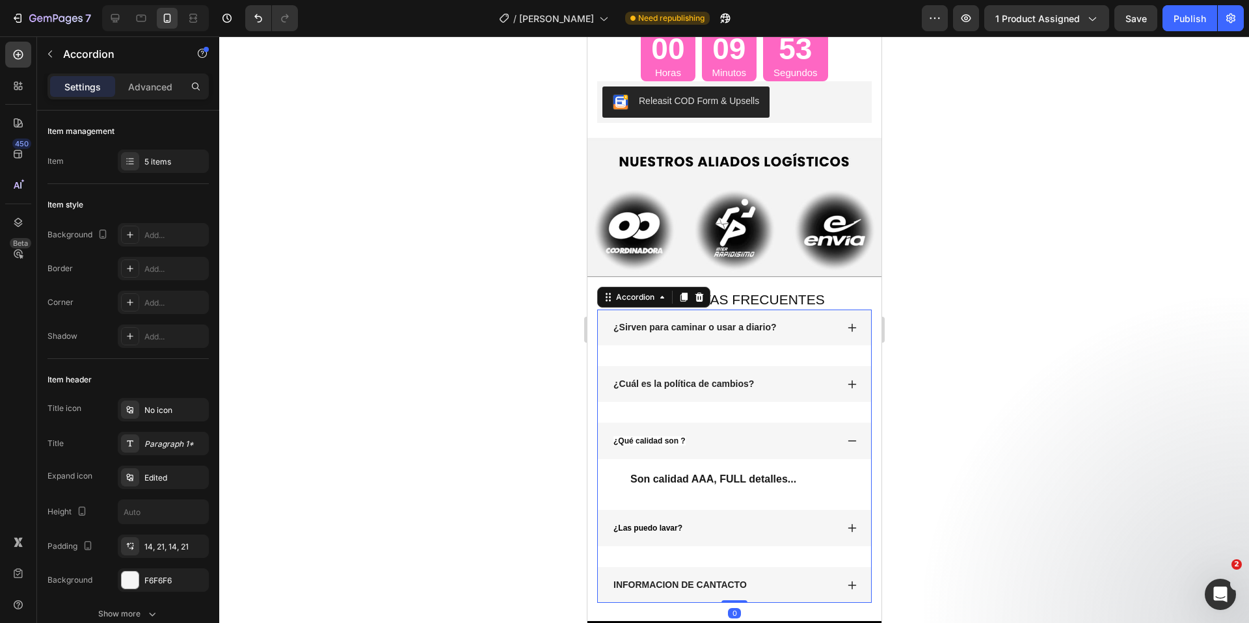
scroll to position [5073, 0]
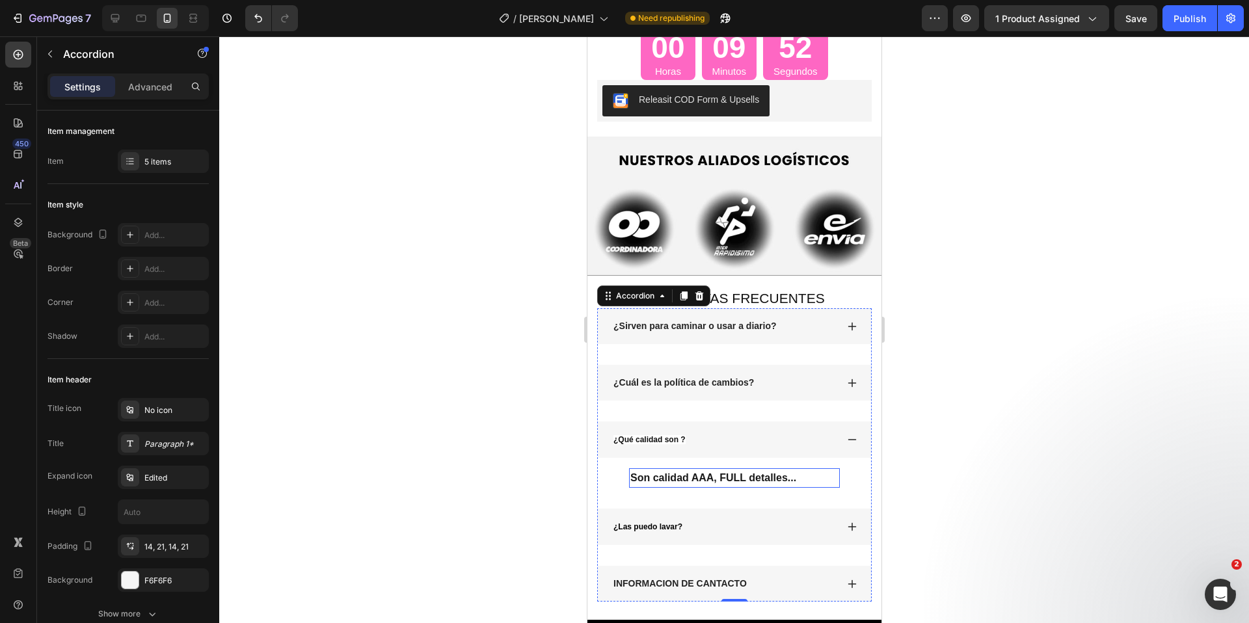
click at [713, 483] on strong "Son calidad AAA, FULL detalles..." at bounding box center [712, 477] width 166 height 11
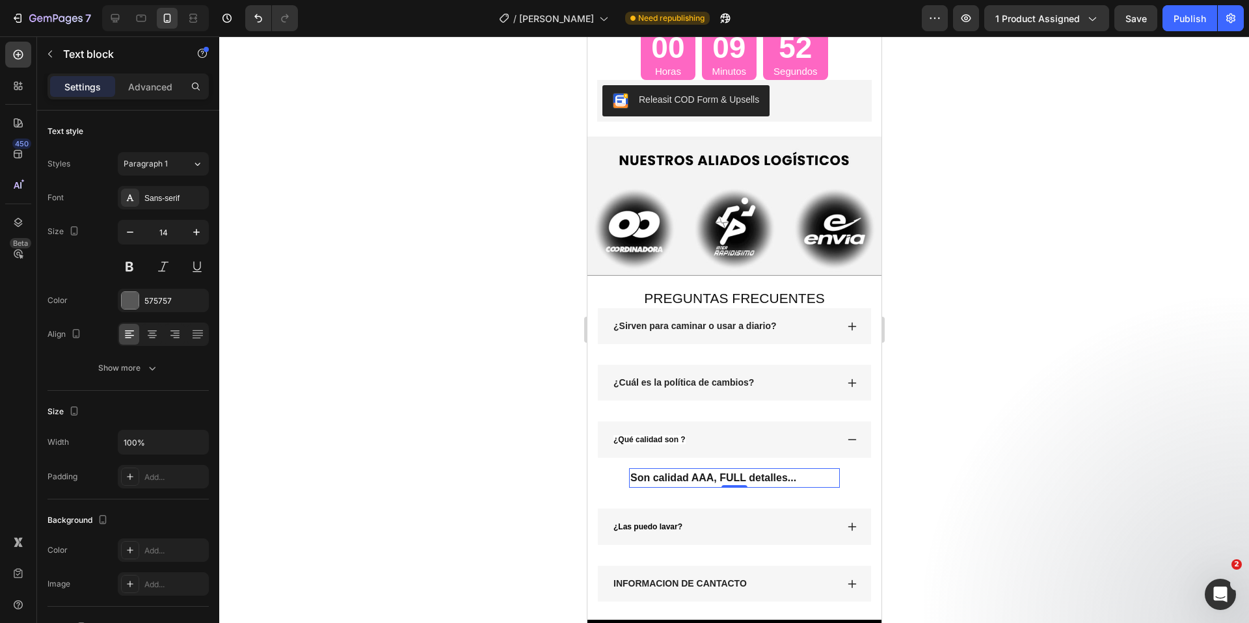
click at [715, 483] on strong "Son calidad AAA, FULL detalles..." at bounding box center [712, 477] width 166 height 11
click at [756, 449] on div "¿Qué calidad son ?" at bounding box center [723, 439] width 225 height 18
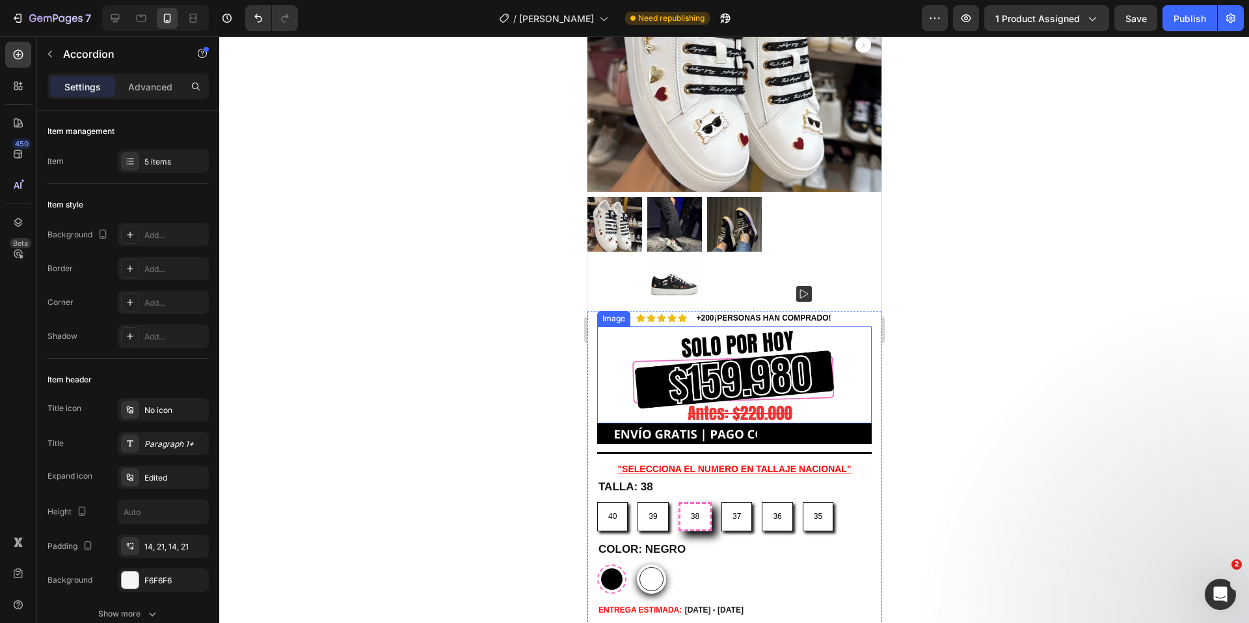
scroll to position [3865, 0]
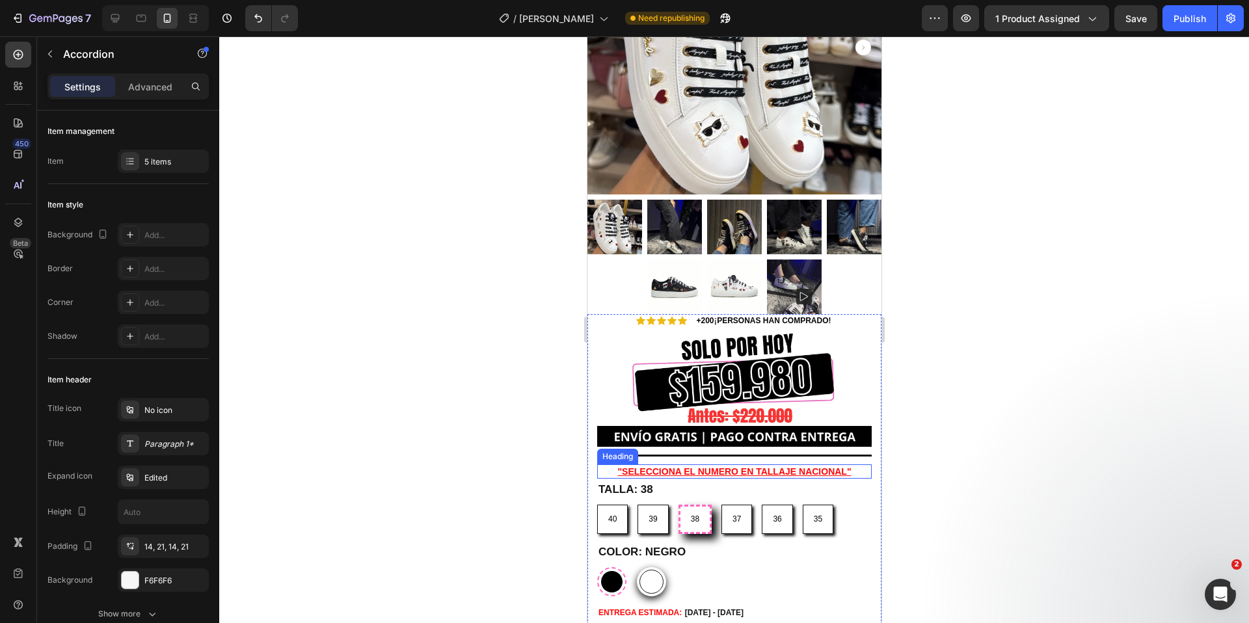
click at [766, 464] on h2 ""SELECCIONA EL NUMERO EN TALLAJE NACIONAL"" at bounding box center [733, 471] width 274 height 14
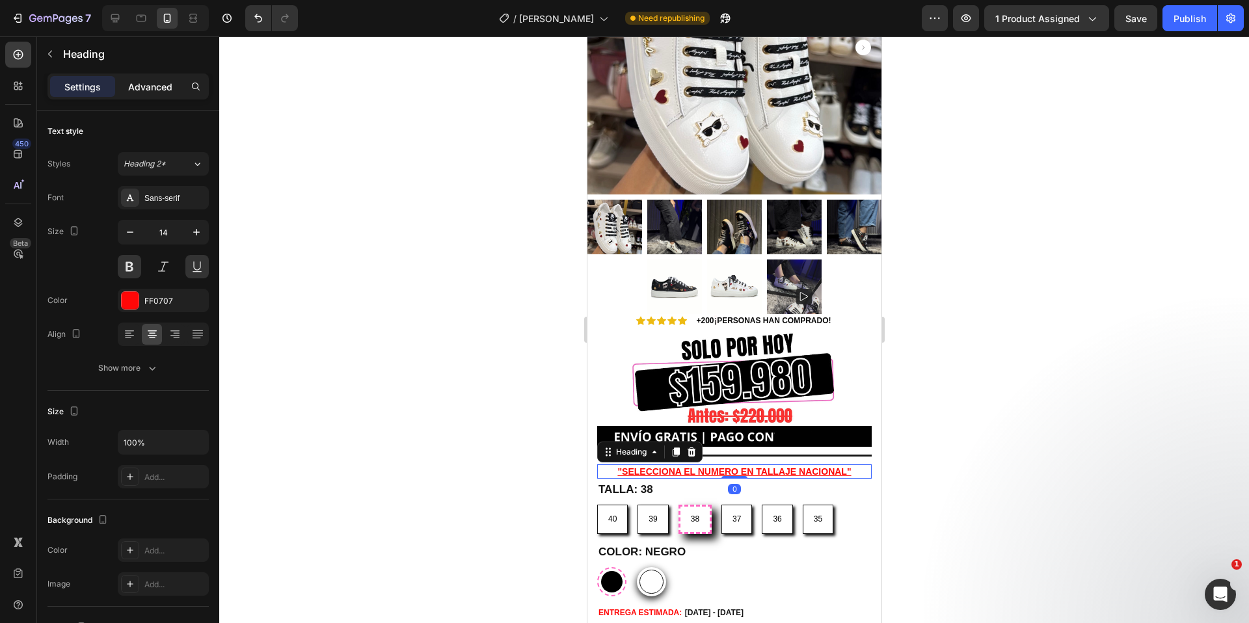
click at [163, 85] on p "Advanced" at bounding box center [150, 87] width 44 height 14
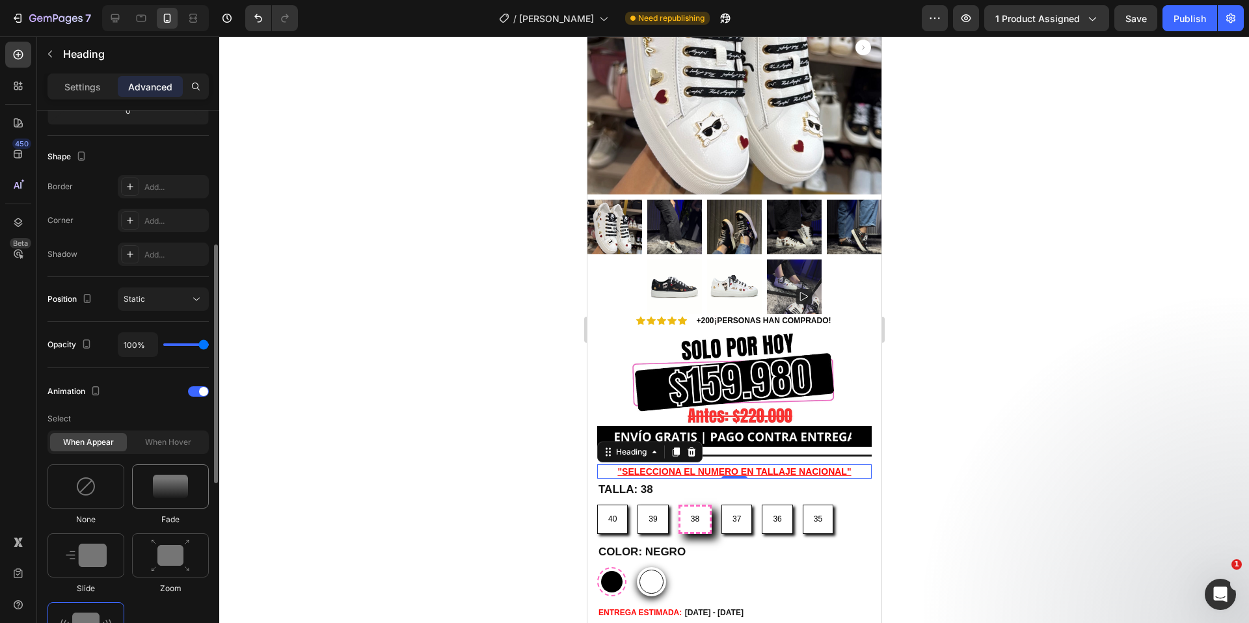
scroll to position [356, 0]
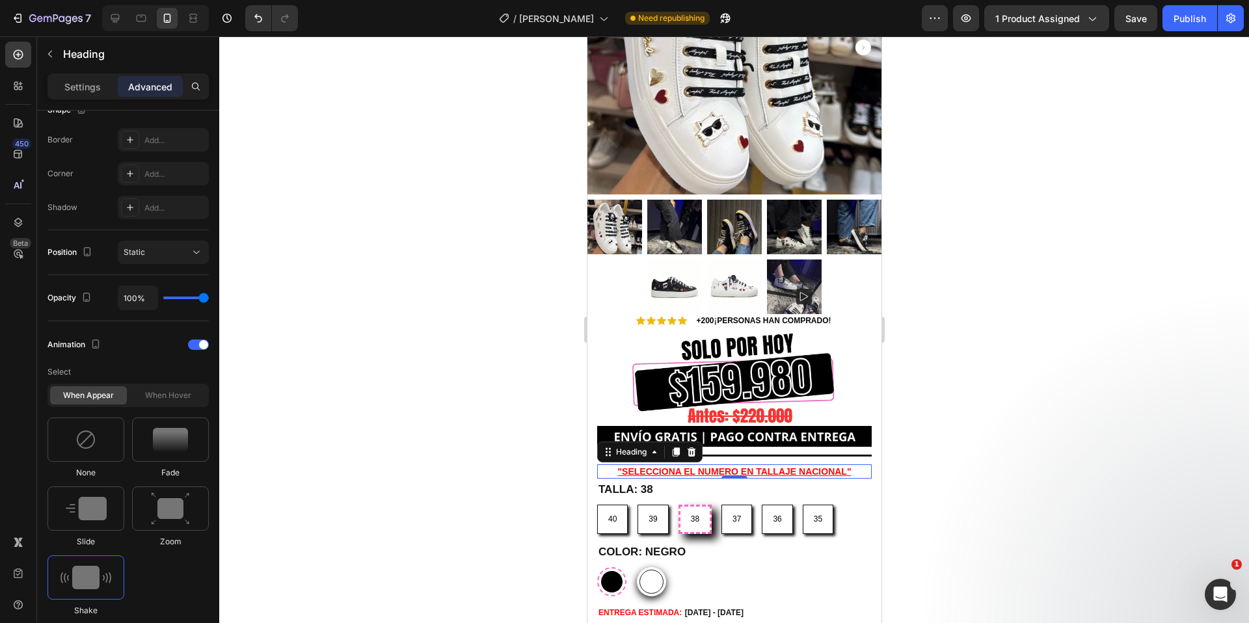
click at [460, 438] on div at bounding box center [733, 329] width 1029 height 587
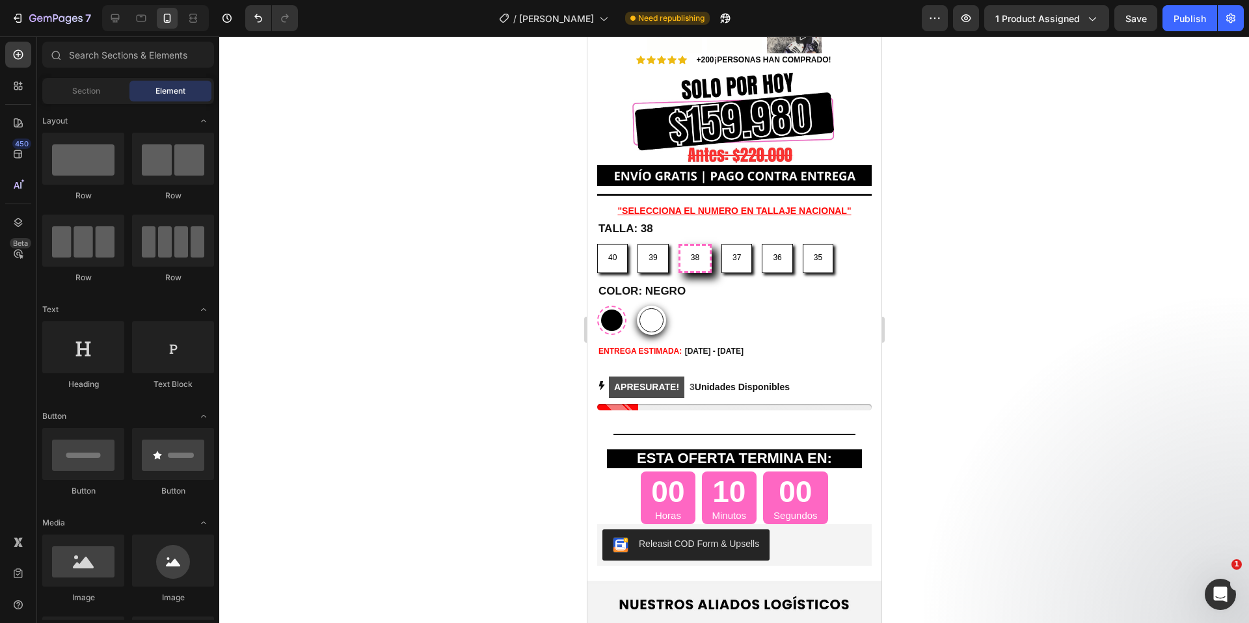
scroll to position [4439, 0]
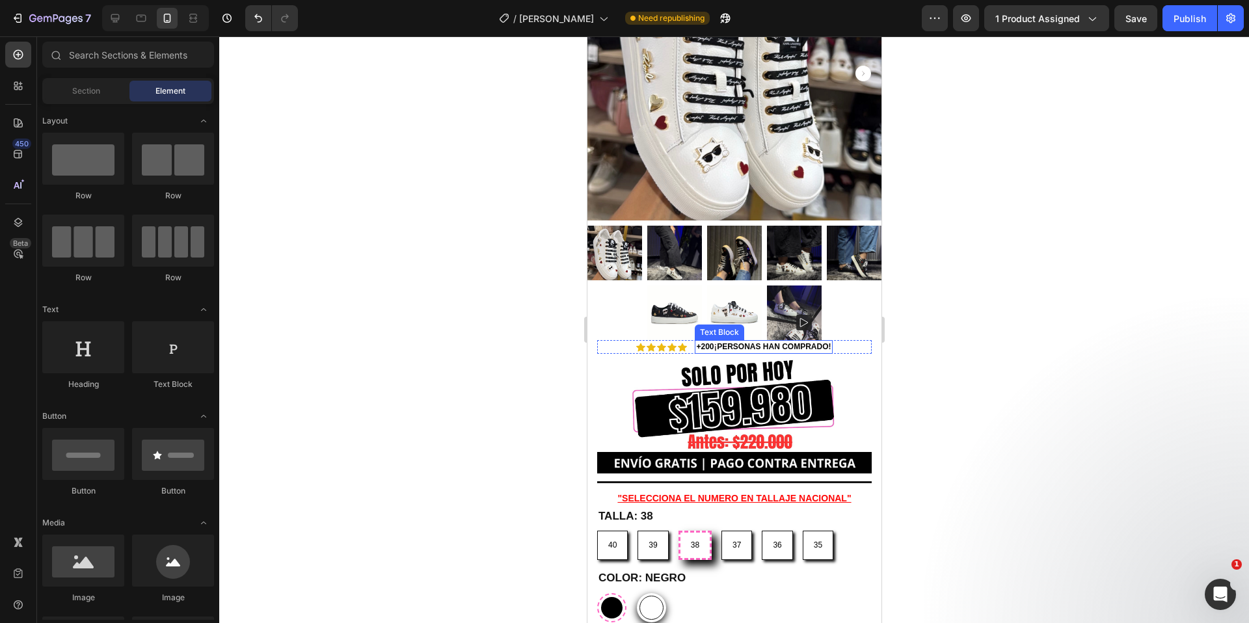
click at [700, 342] on strong "200" at bounding box center [706, 346] width 13 height 9
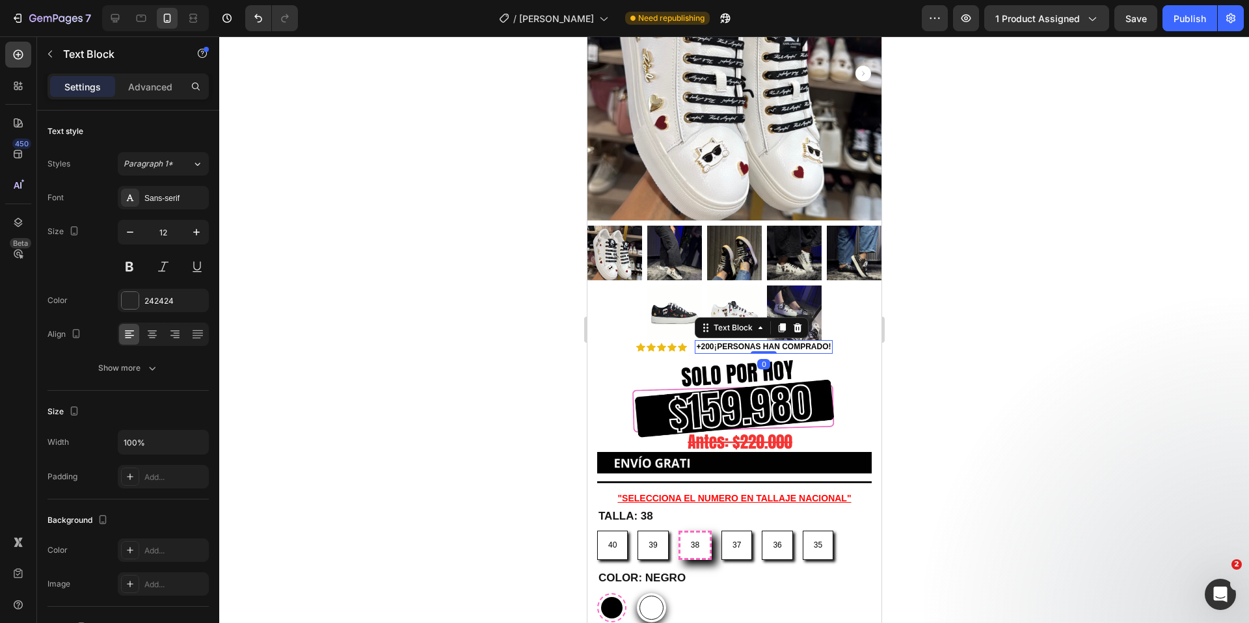
click at [700, 342] on strong "200" at bounding box center [706, 346] width 13 height 9
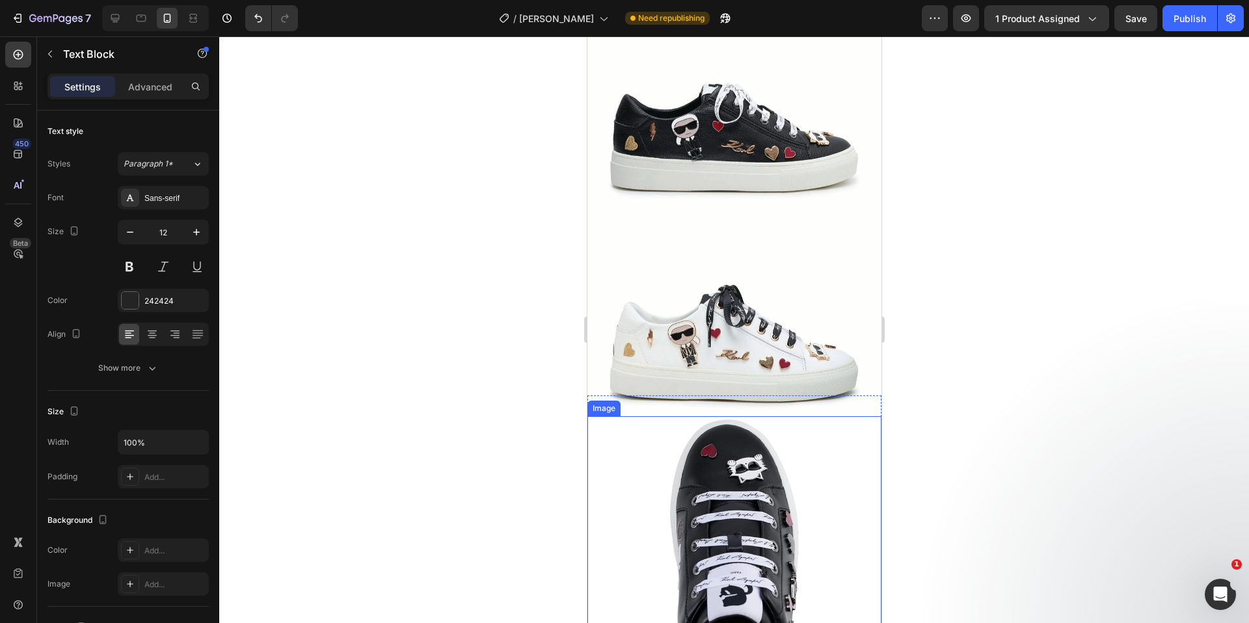
scroll to position [1429, 0]
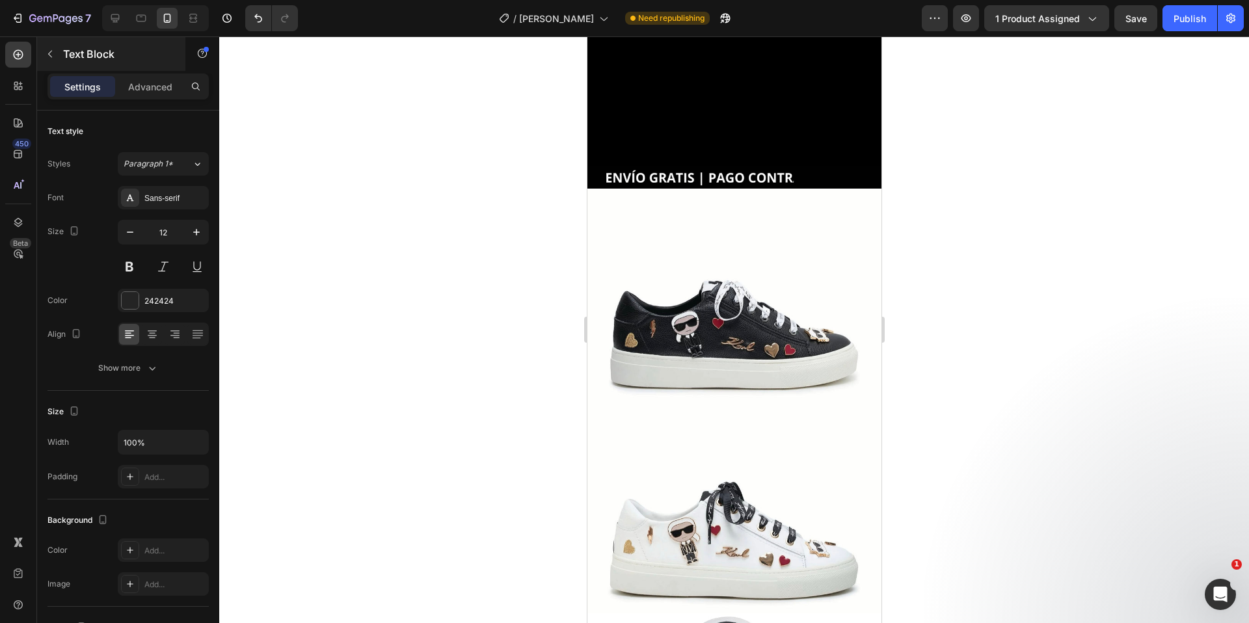
click at [56, 53] on button "button" at bounding box center [50, 54] width 21 height 21
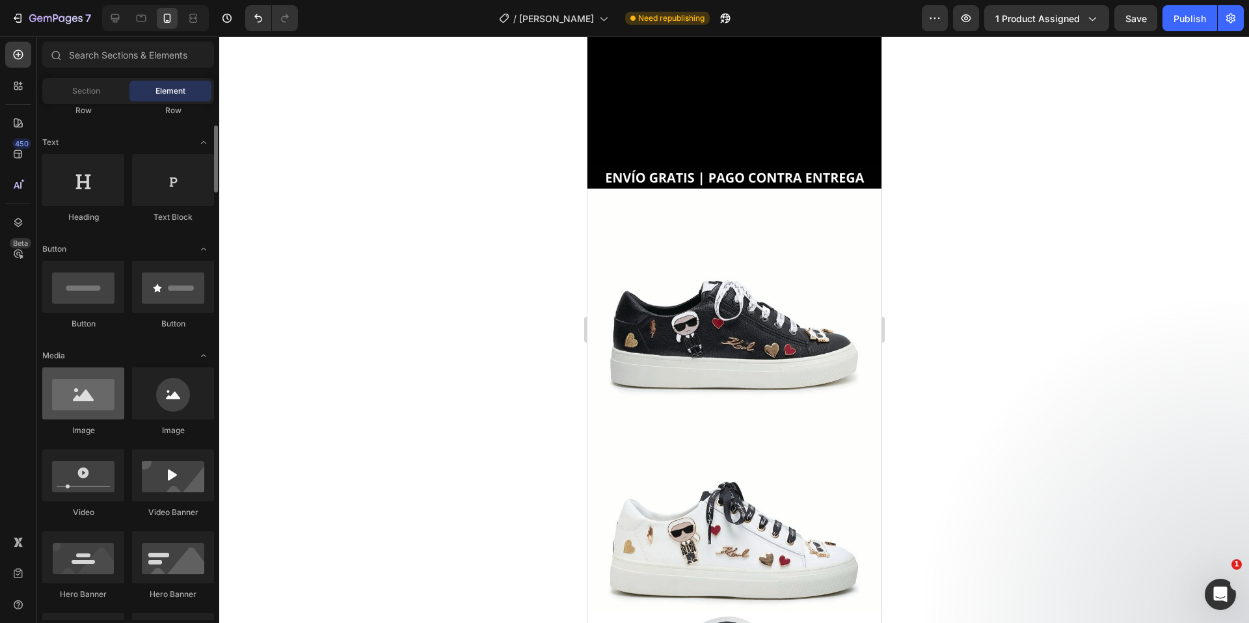
scroll to position [170, 0]
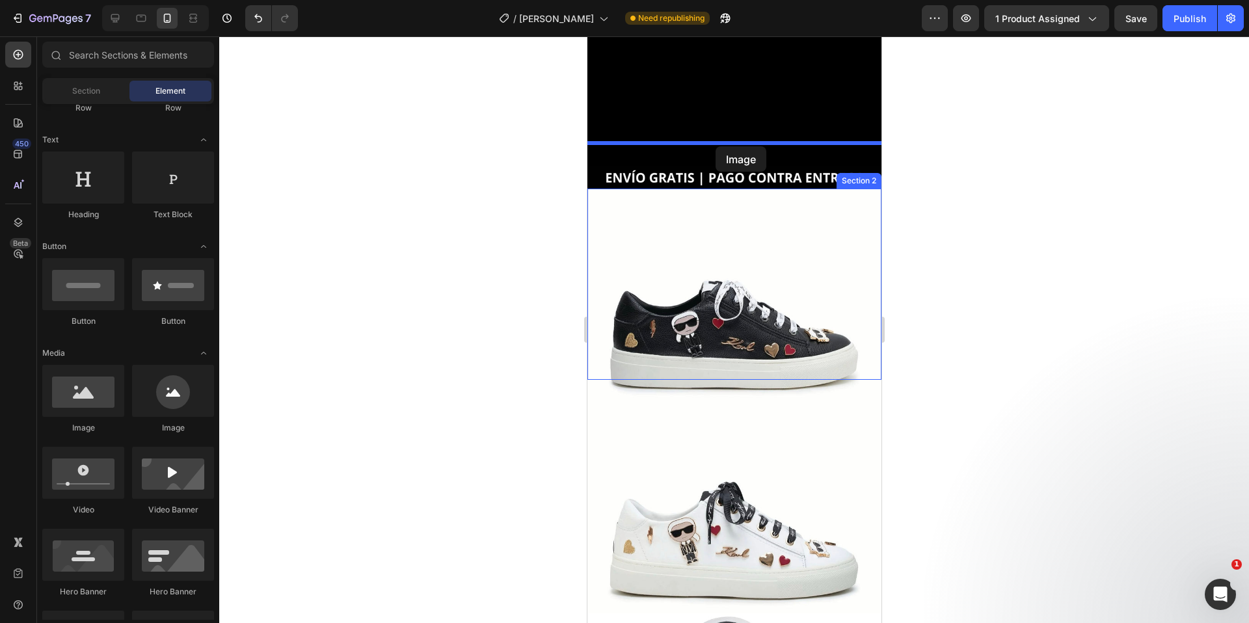
drag, startPoint x: 683, startPoint y: 437, endPoint x: 715, endPoint y: 146, distance: 292.4
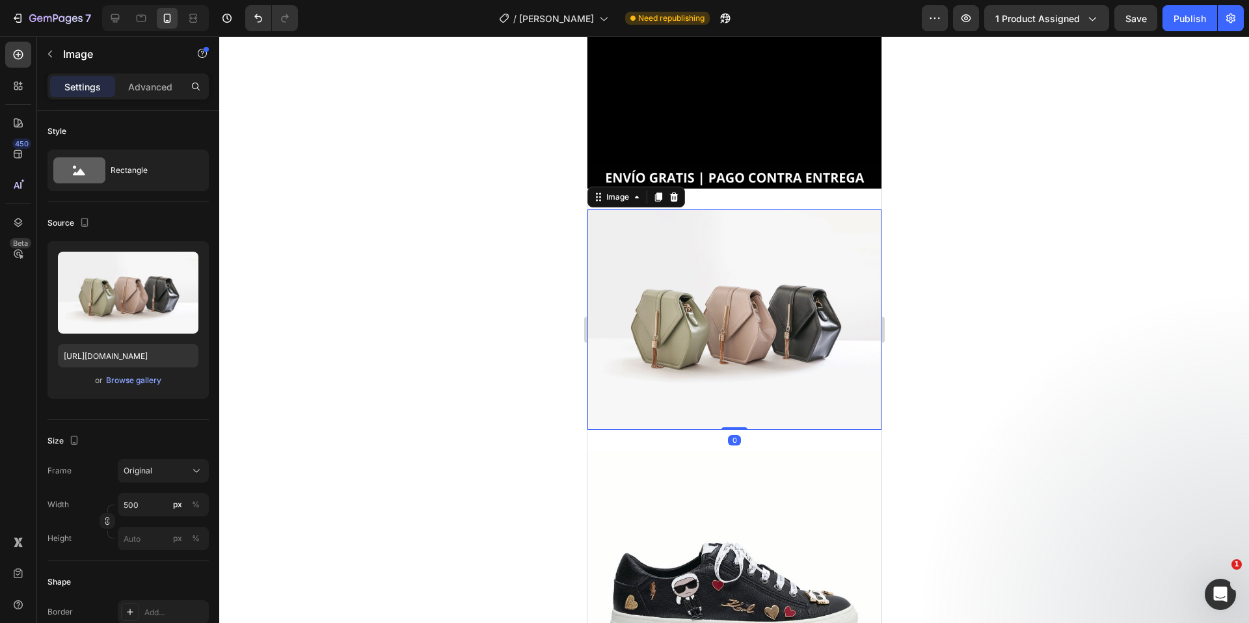
click at [722, 239] on img at bounding box center [734, 319] width 294 height 220
click at [728, 183] on icon at bounding box center [733, 188] width 10 height 10
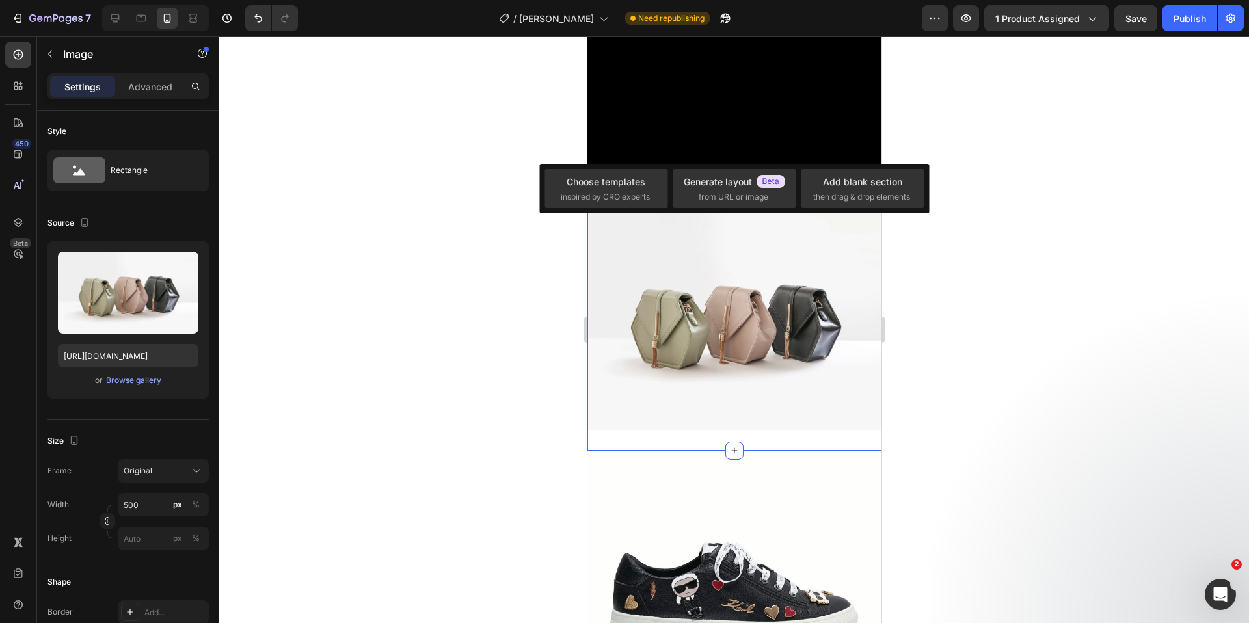
click at [767, 189] on div "Image Section 2 You can create reusable sections Create Theme Section AI Conten…" at bounding box center [734, 320] width 294 height 262
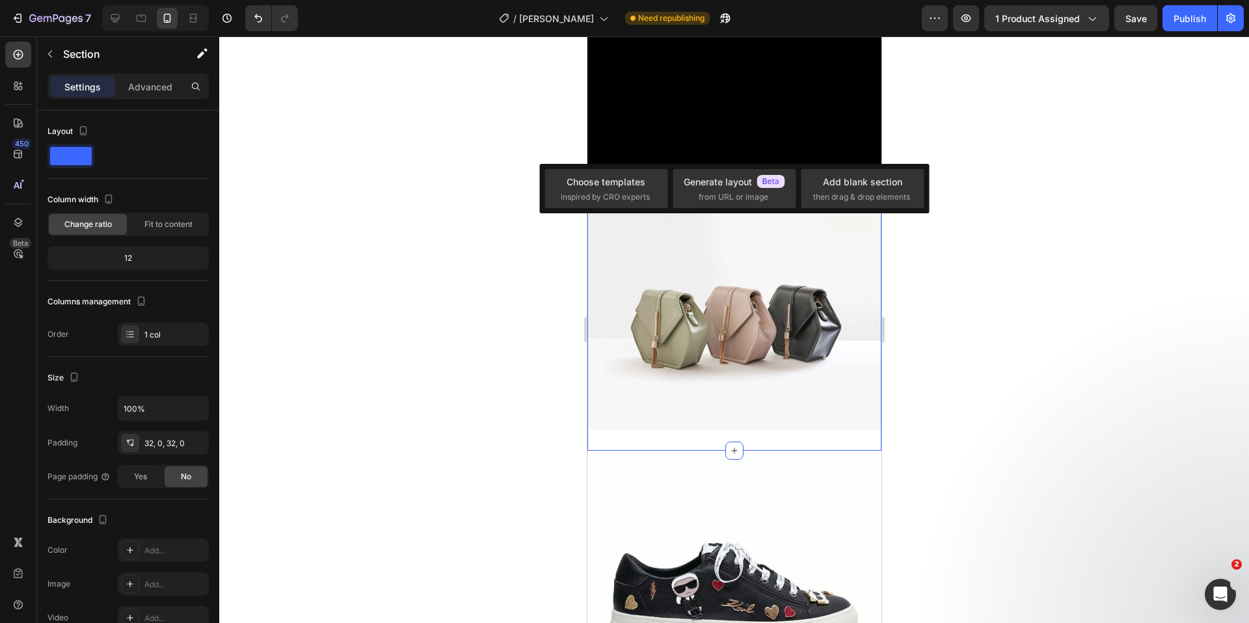
click at [784, 189] on div "Image Section 2 You can create reusable sections Create Theme Section AI Conten…" at bounding box center [734, 320] width 294 height 262
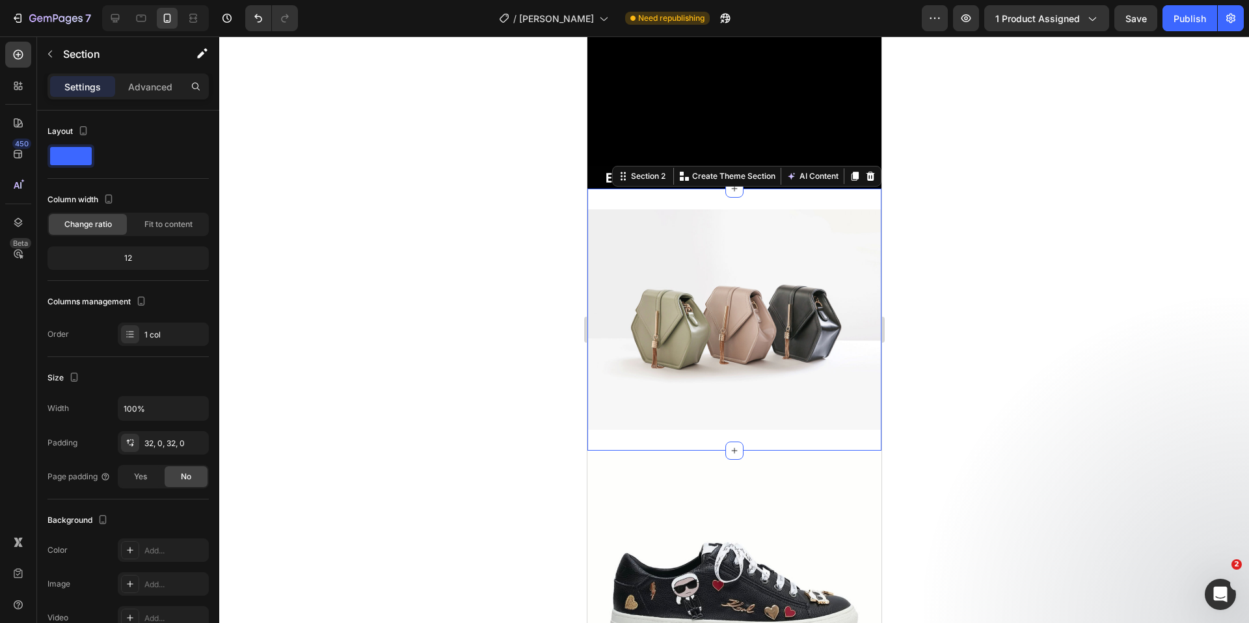
click at [969, 151] on div at bounding box center [733, 329] width 1029 height 587
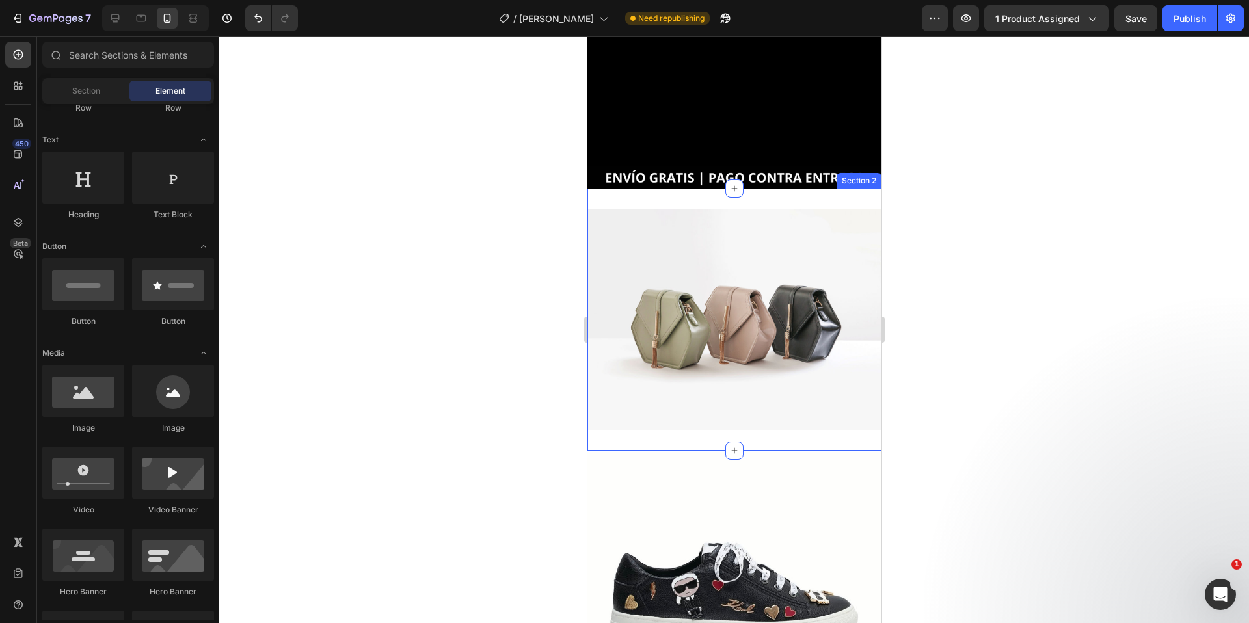
click at [801, 189] on div "Image Section 2" at bounding box center [734, 320] width 294 height 262
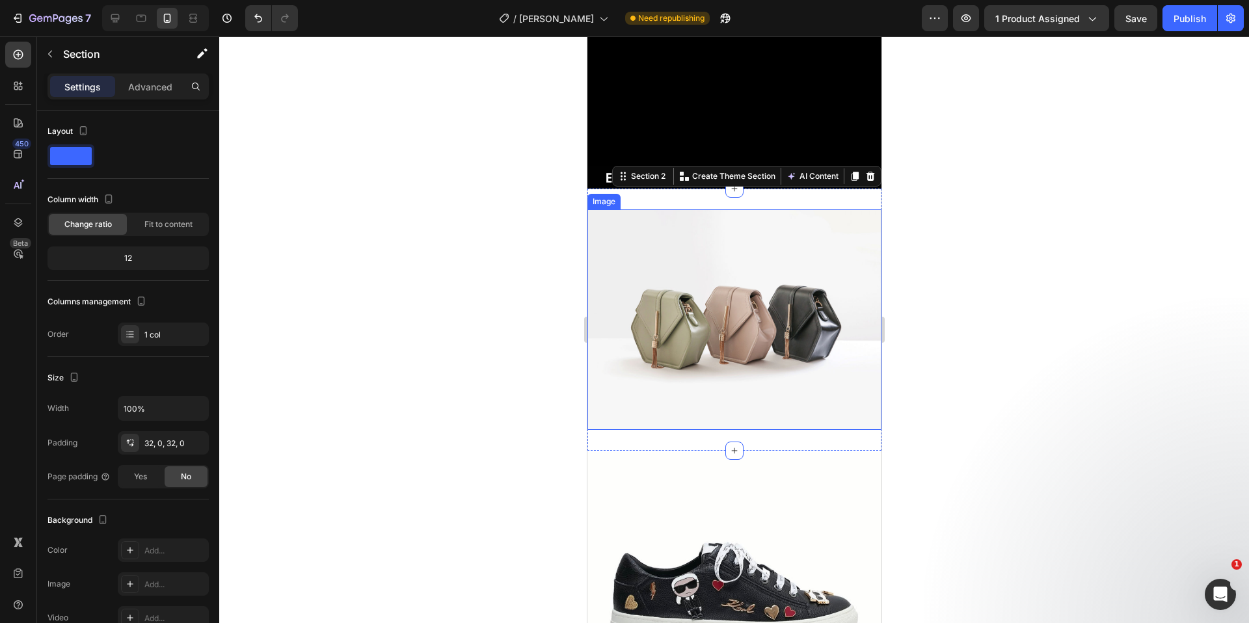
click at [776, 209] on img at bounding box center [734, 319] width 294 height 220
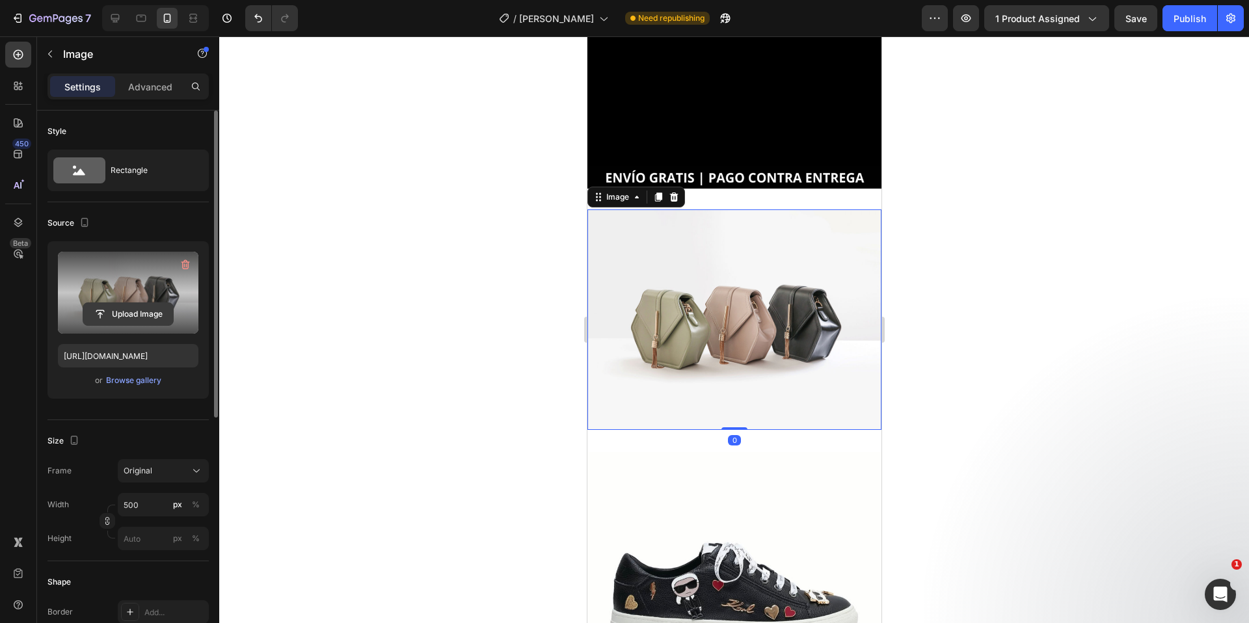
scroll to position [3, 0]
click at [127, 314] on input "file" at bounding box center [128, 311] width 90 height 22
type input "C:\fakepath\IMG_5951.heic"
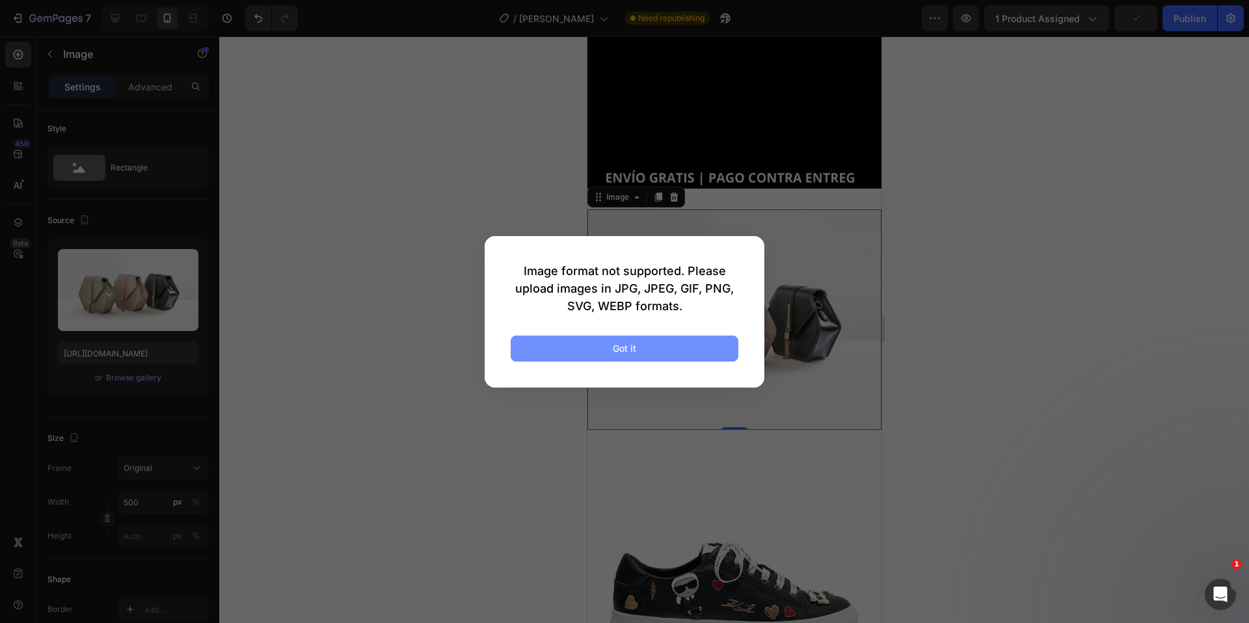
click at [718, 354] on button "Got it" at bounding box center [624, 349] width 228 height 26
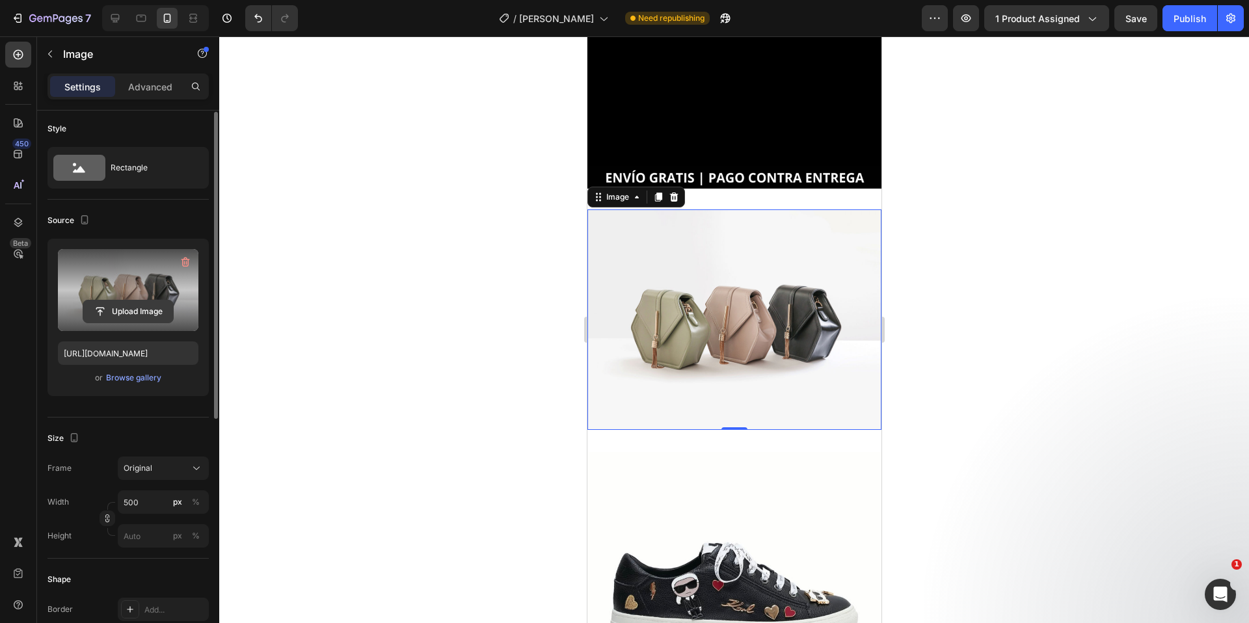
click at [142, 315] on input "file" at bounding box center [128, 311] width 90 height 22
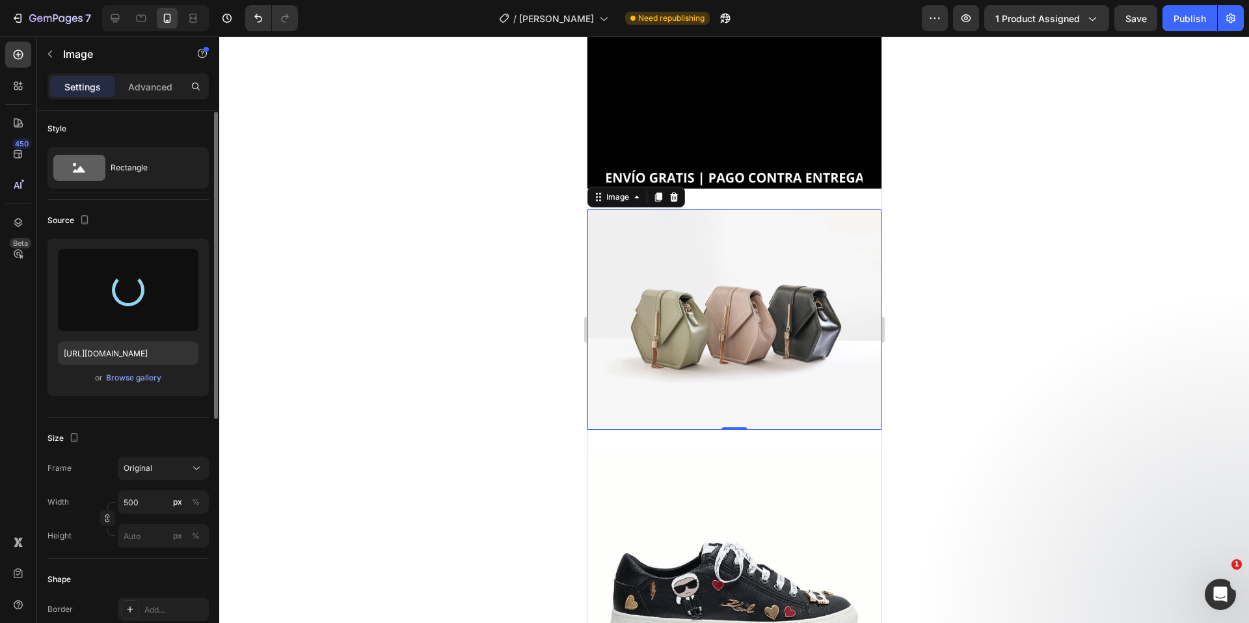
type input "[URL][DOMAIN_NAME]"
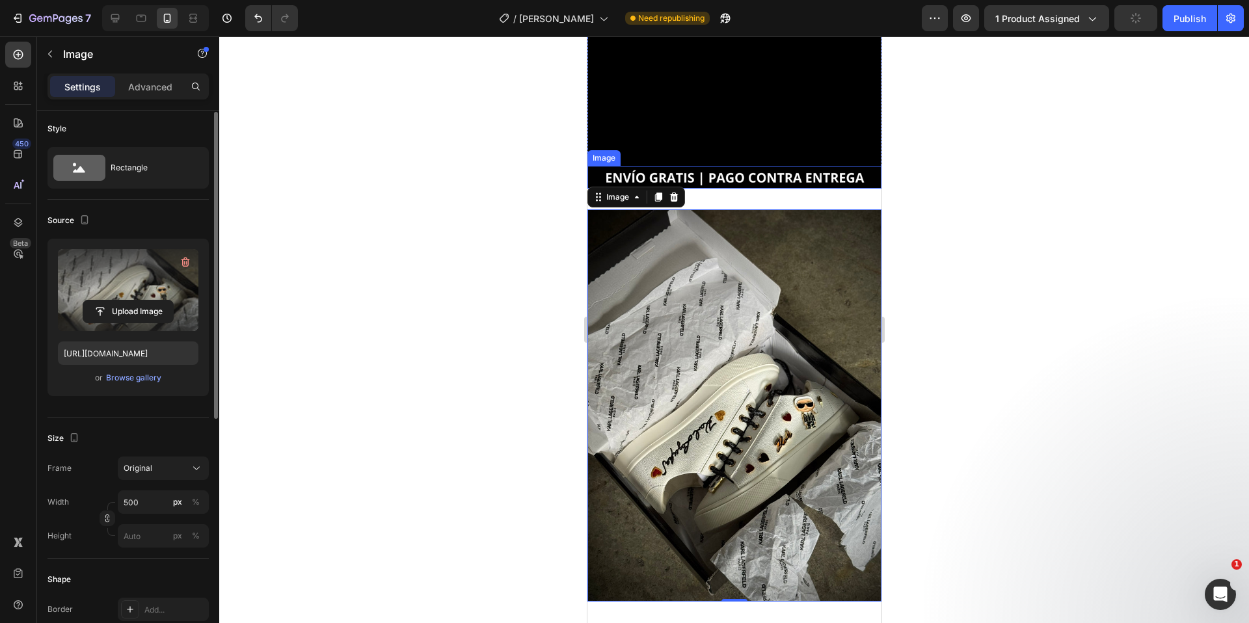
click at [828, 166] on img at bounding box center [734, 177] width 294 height 23
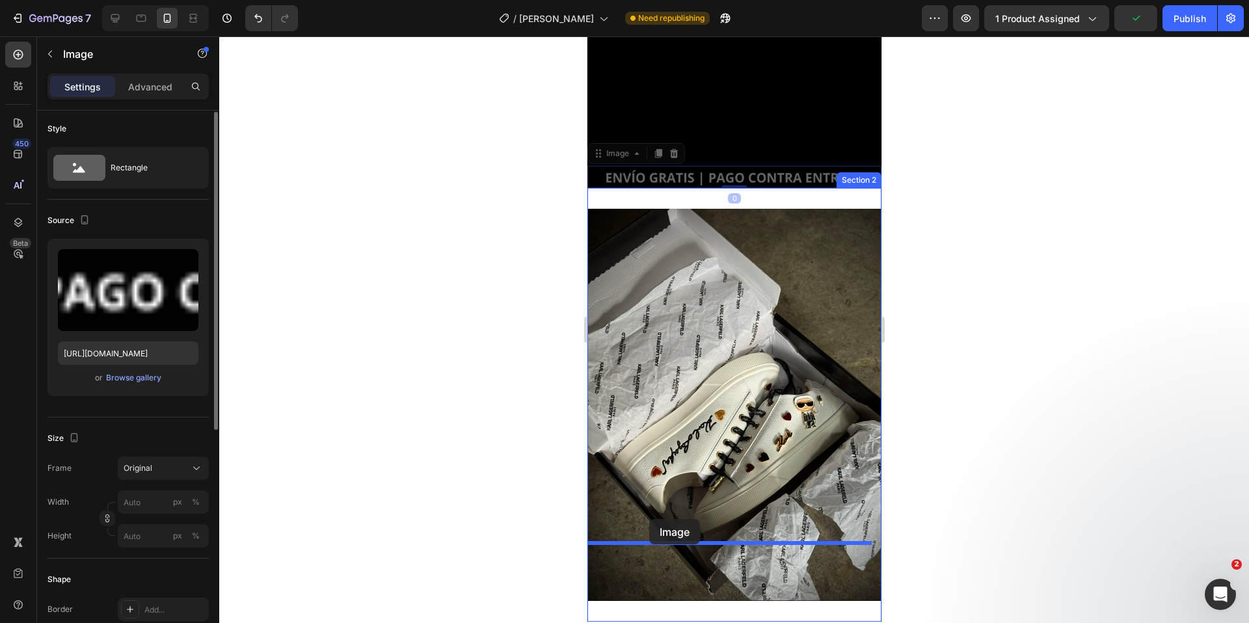
drag, startPoint x: 605, startPoint y: 111, endPoint x: 648, endPoint y: 519, distance: 410.0
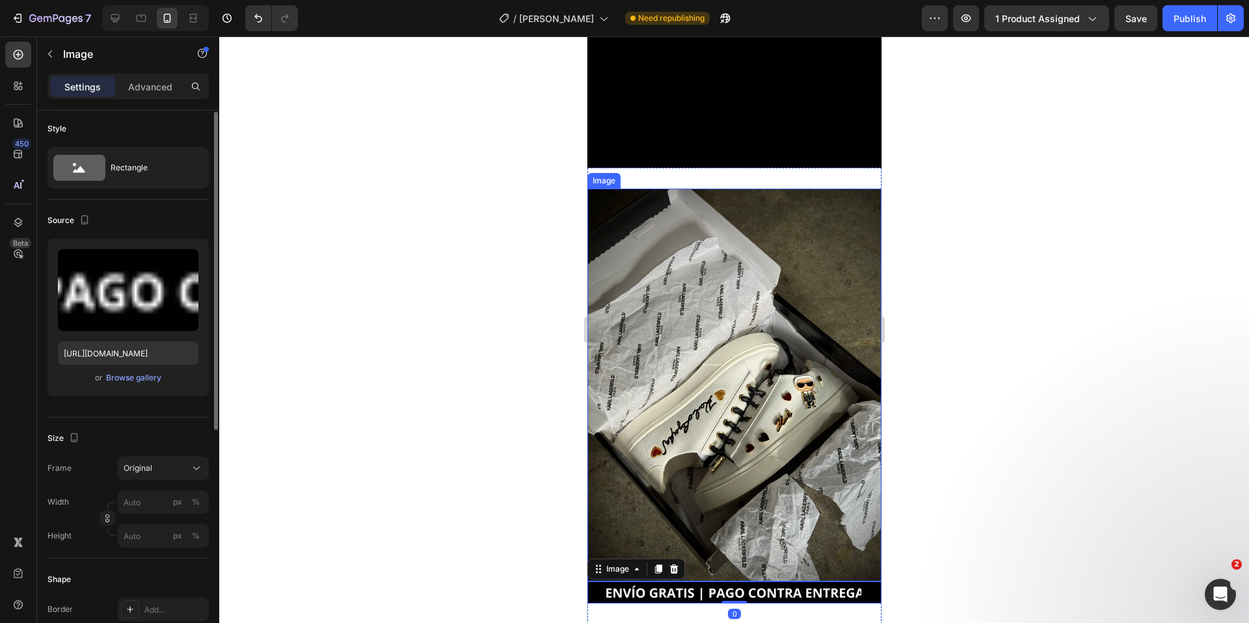
scroll to position [1427, 0]
click at [744, 168] on div "Image Image 0 Section 2" at bounding box center [734, 396] width 294 height 456
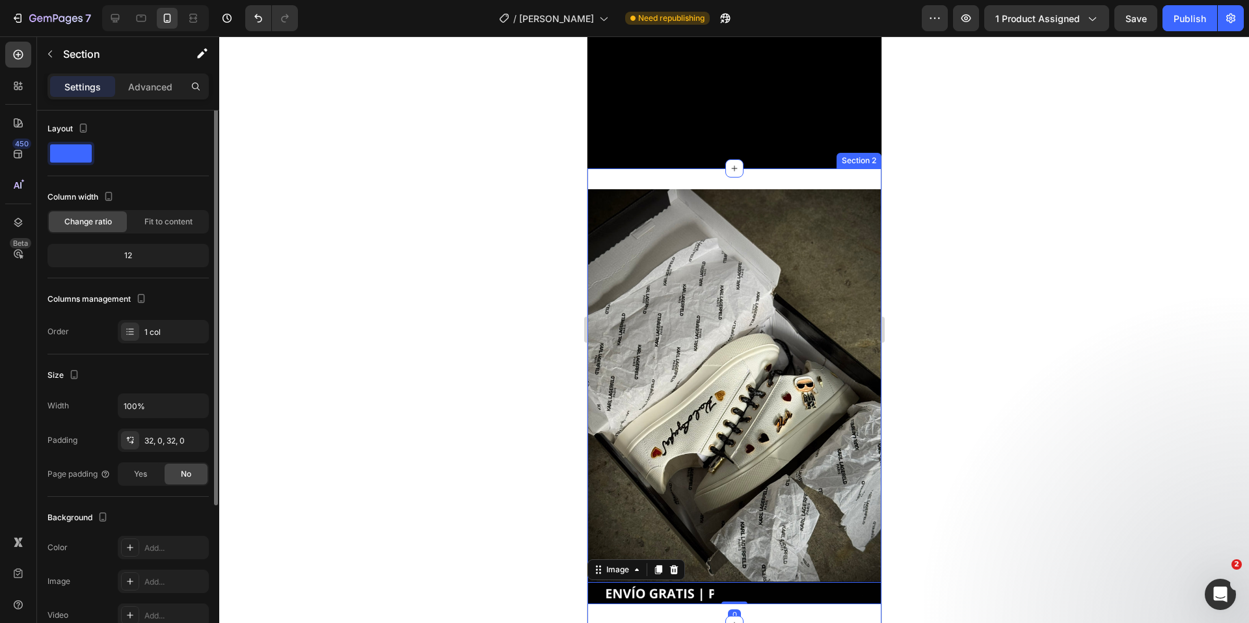
scroll to position [0, 0]
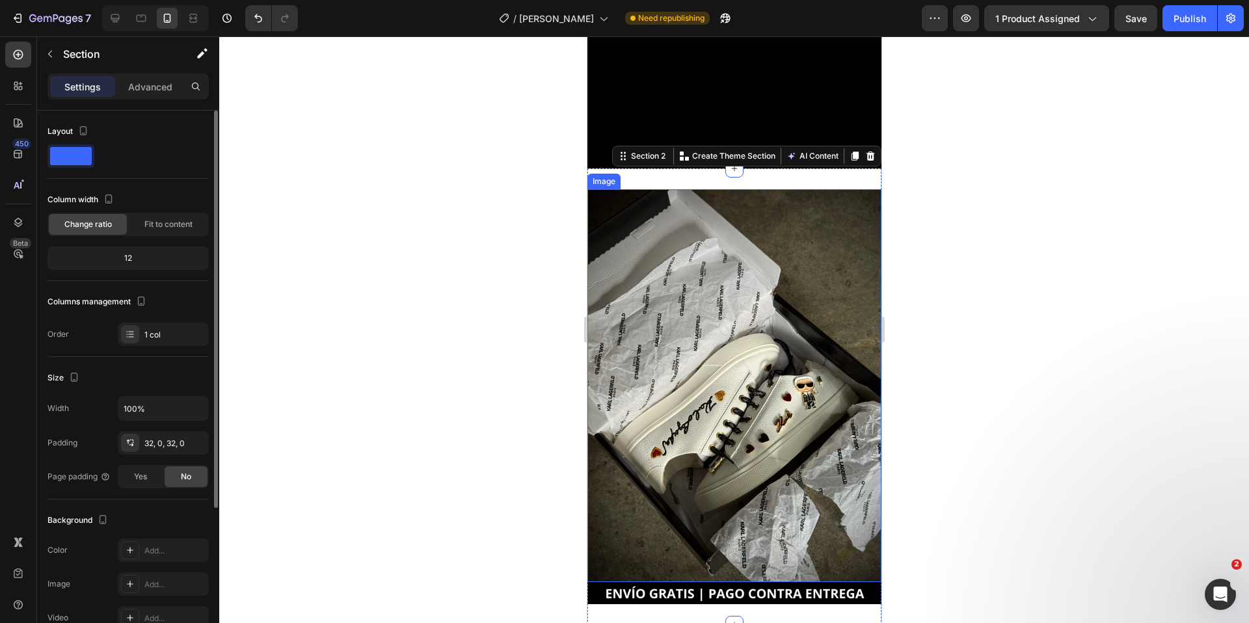
click at [740, 189] on img at bounding box center [734, 385] width 294 height 392
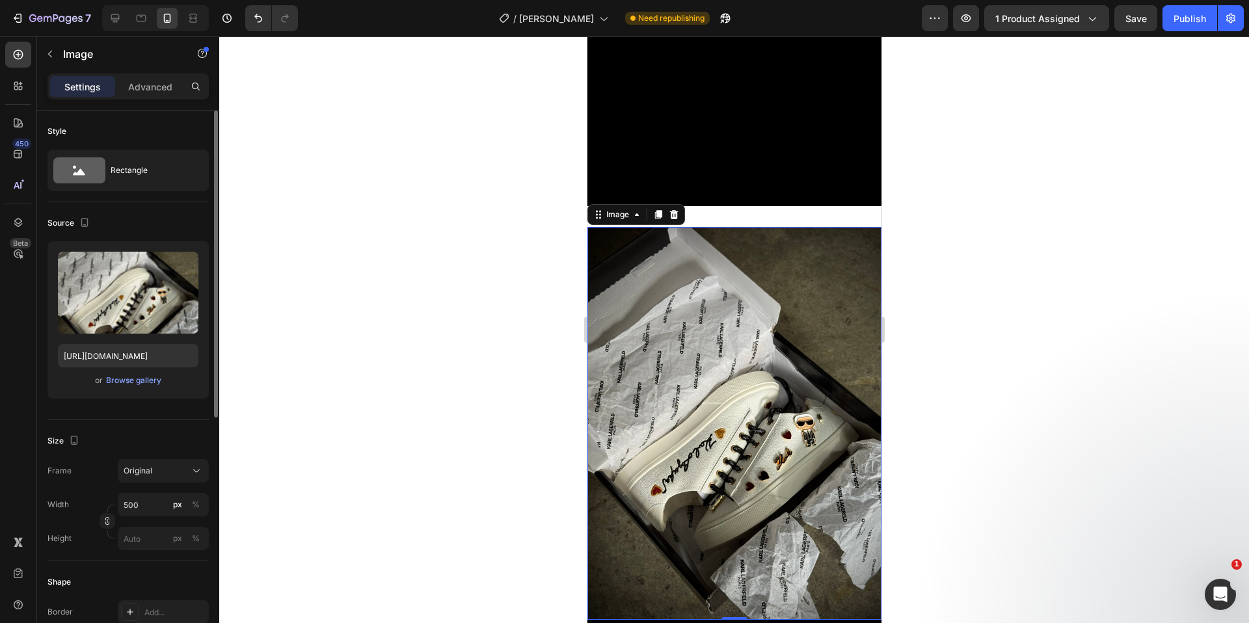
scroll to position [1388, 0]
click at [794, 228] on img at bounding box center [734, 424] width 294 height 392
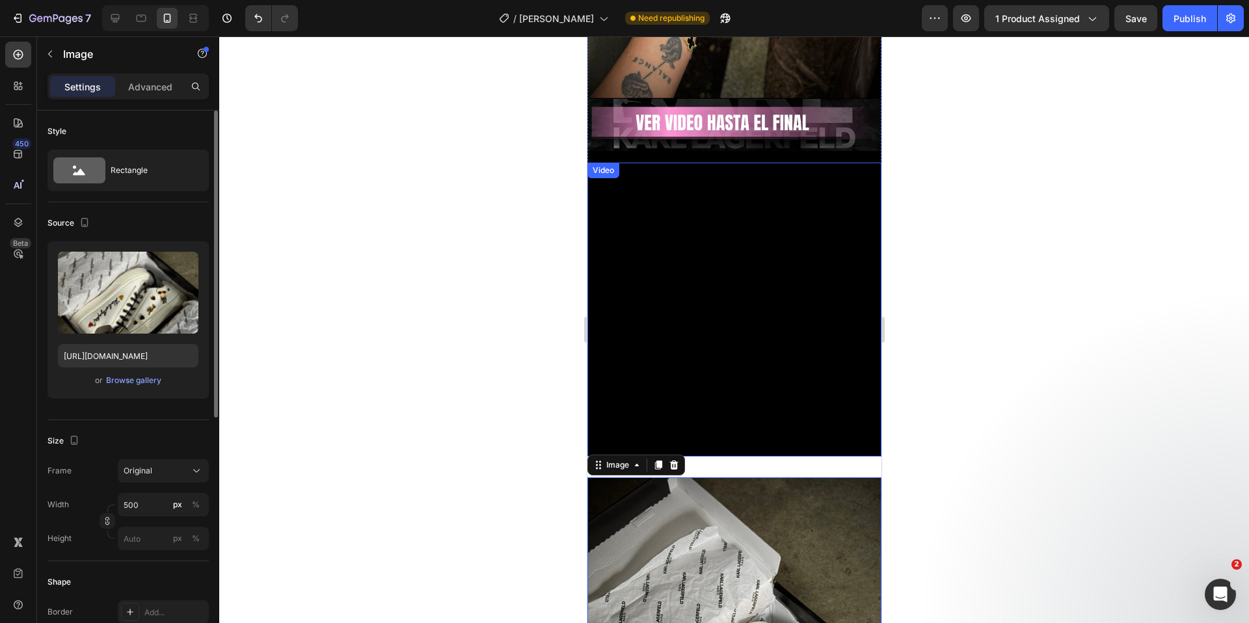
scroll to position [1106, 0]
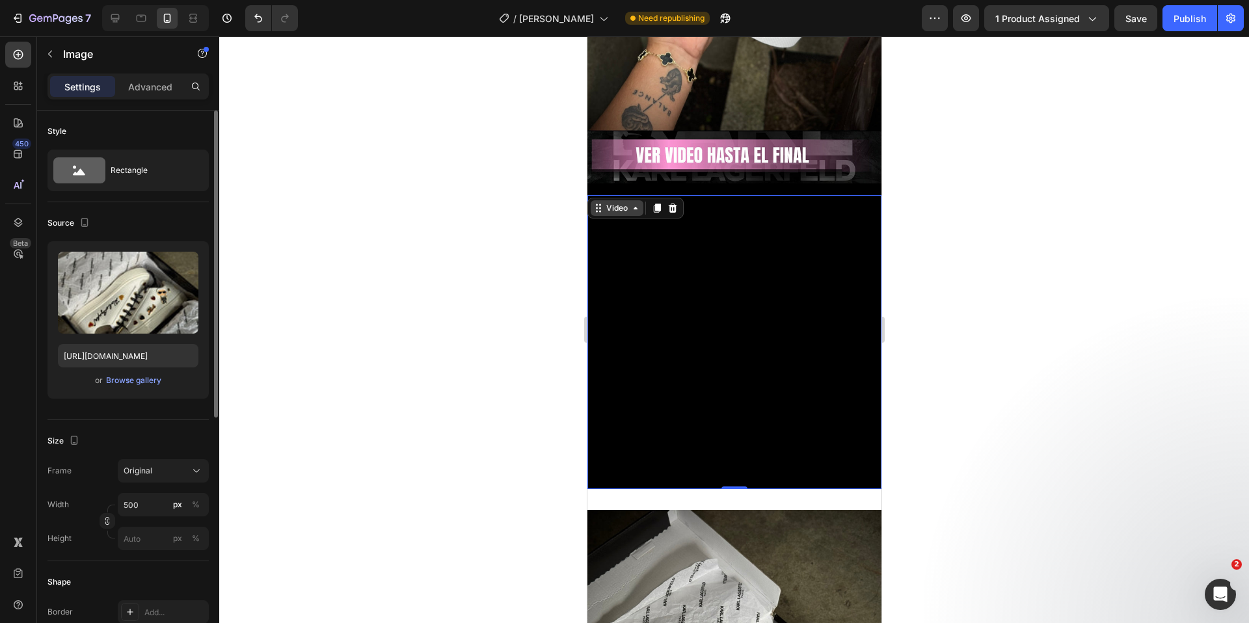
click at [605, 202] on div "Video" at bounding box center [616, 208] width 27 height 12
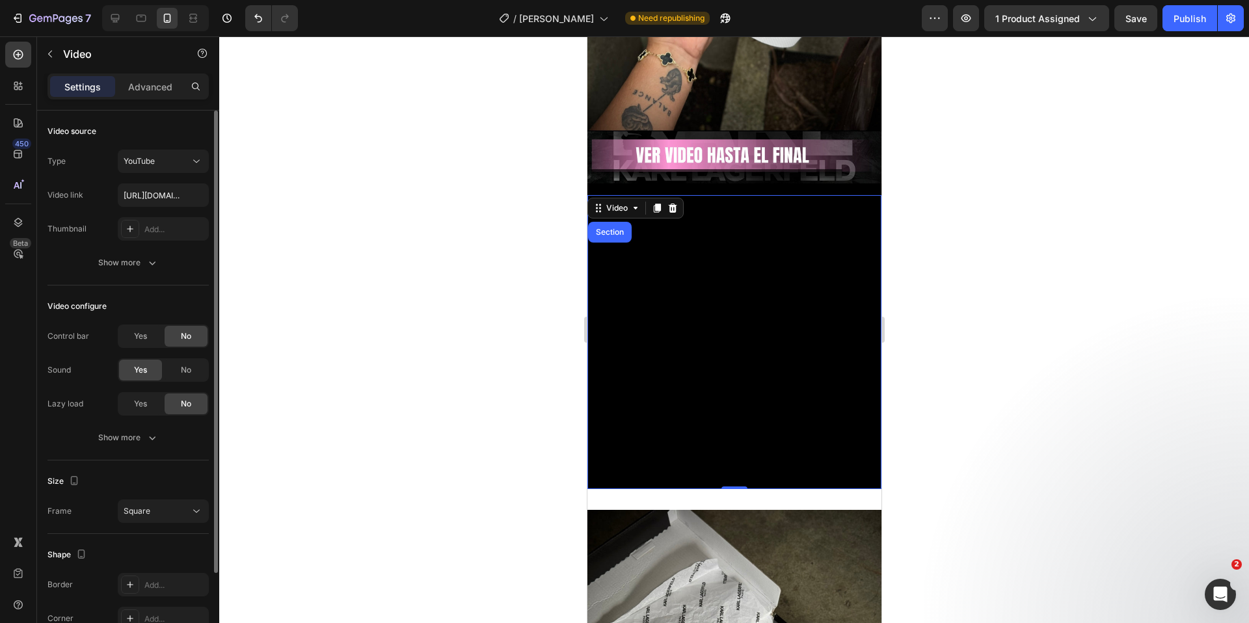
drag, startPoint x: 733, startPoint y: 443, endPoint x: 732, endPoint y: 364, distance: 79.3
click at [732, 364] on div "Video Section 0" at bounding box center [734, 342] width 294 height 294
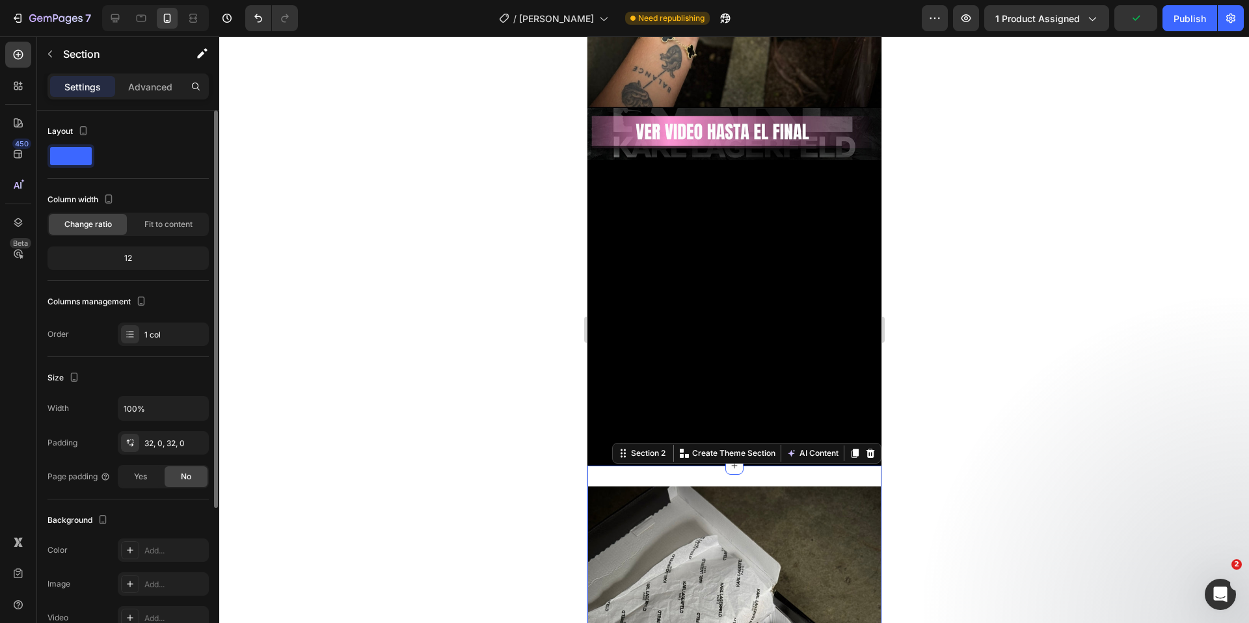
scroll to position [1139, 0]
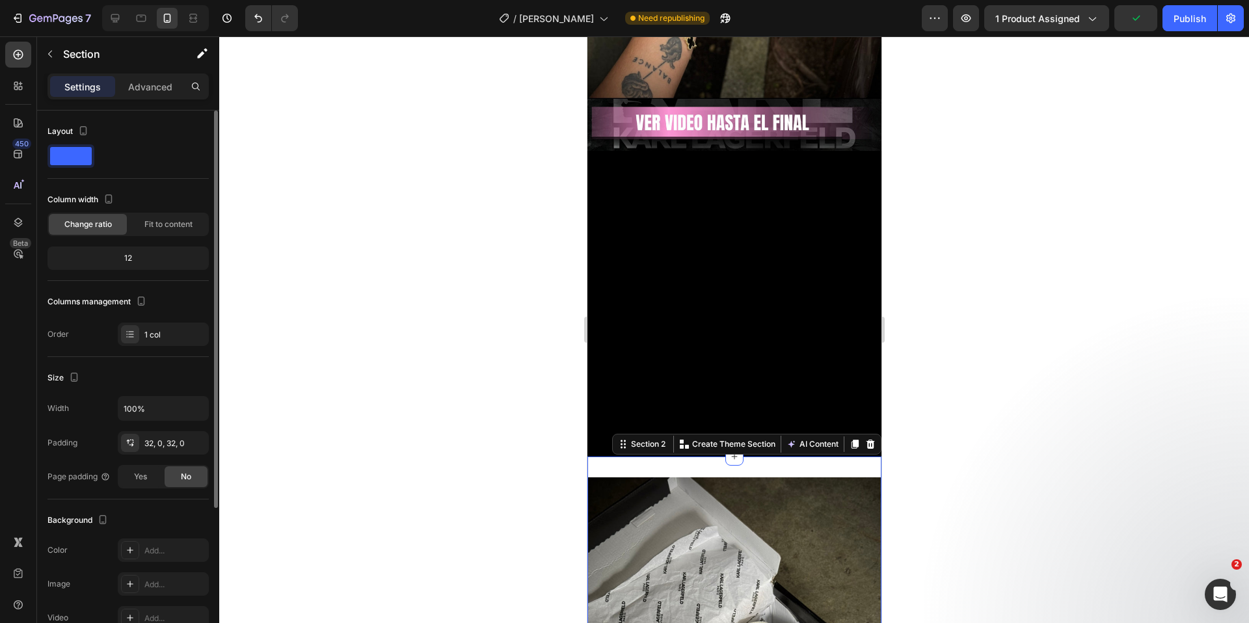
click at [144, 88] on p "Advanced" at bounding box center [150, 87] width 44 height 14
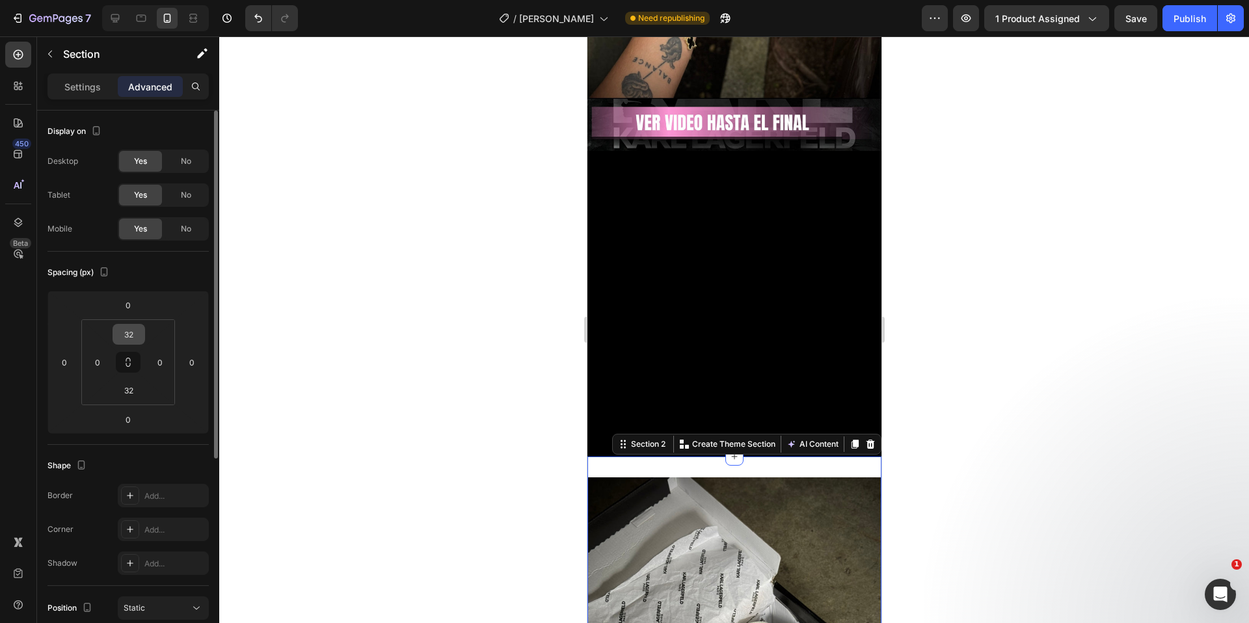
click at [127, 339] on input "32" at bounding box center [129, 334] width 26 height 20
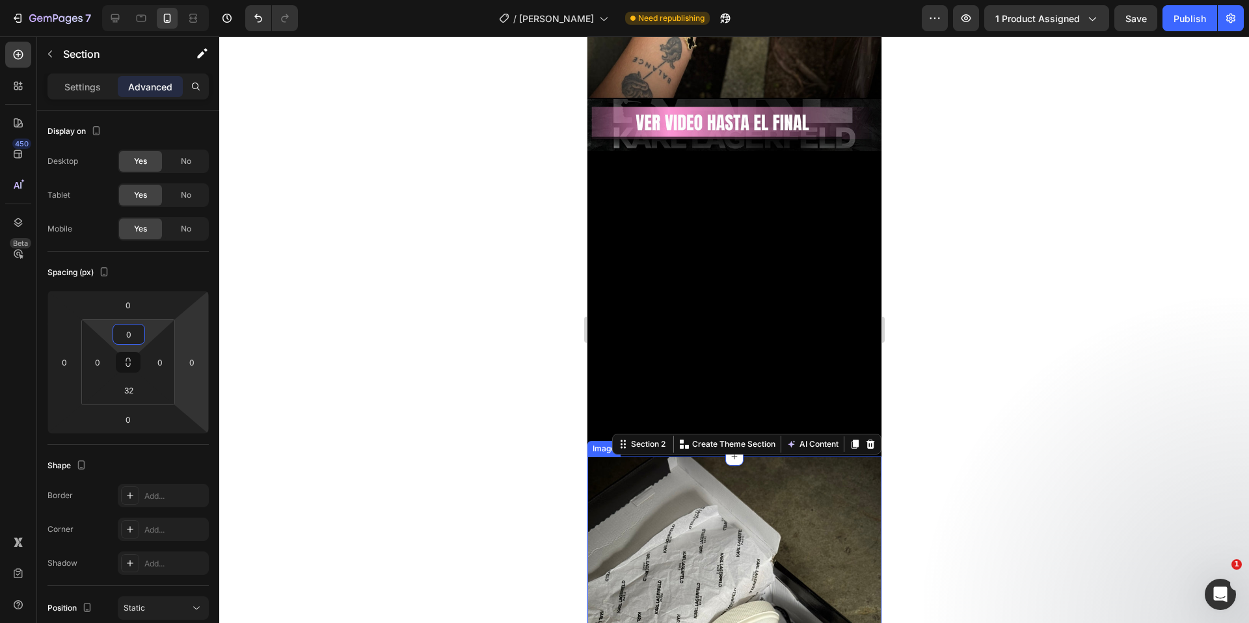
click at [1126, 445] on div at bounding box center [733, 329] width 1029 height 587
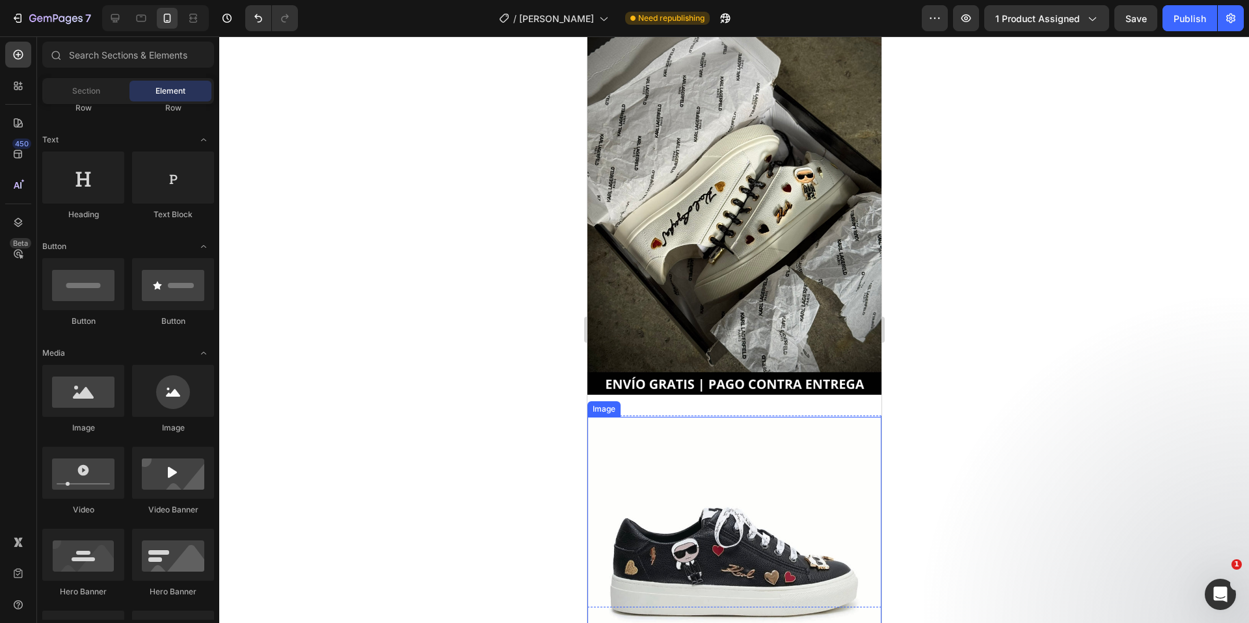
scroll to position [1567, 0]
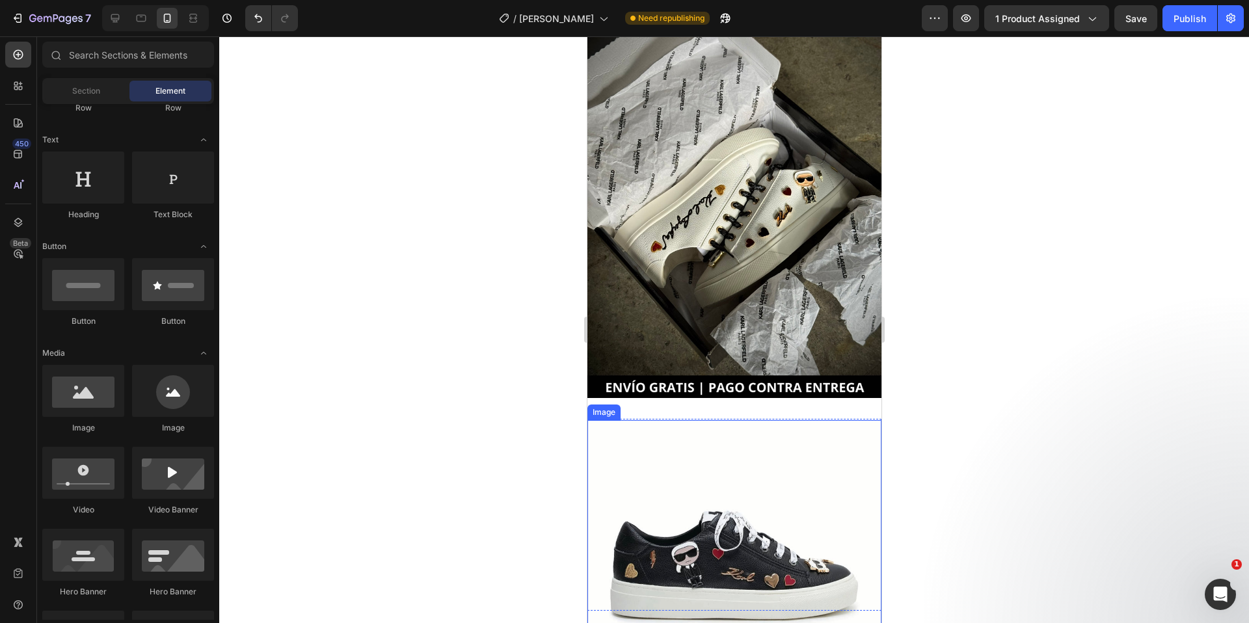
click at [698, 420] on img at bounding box center [734, 563] width 294 height 286
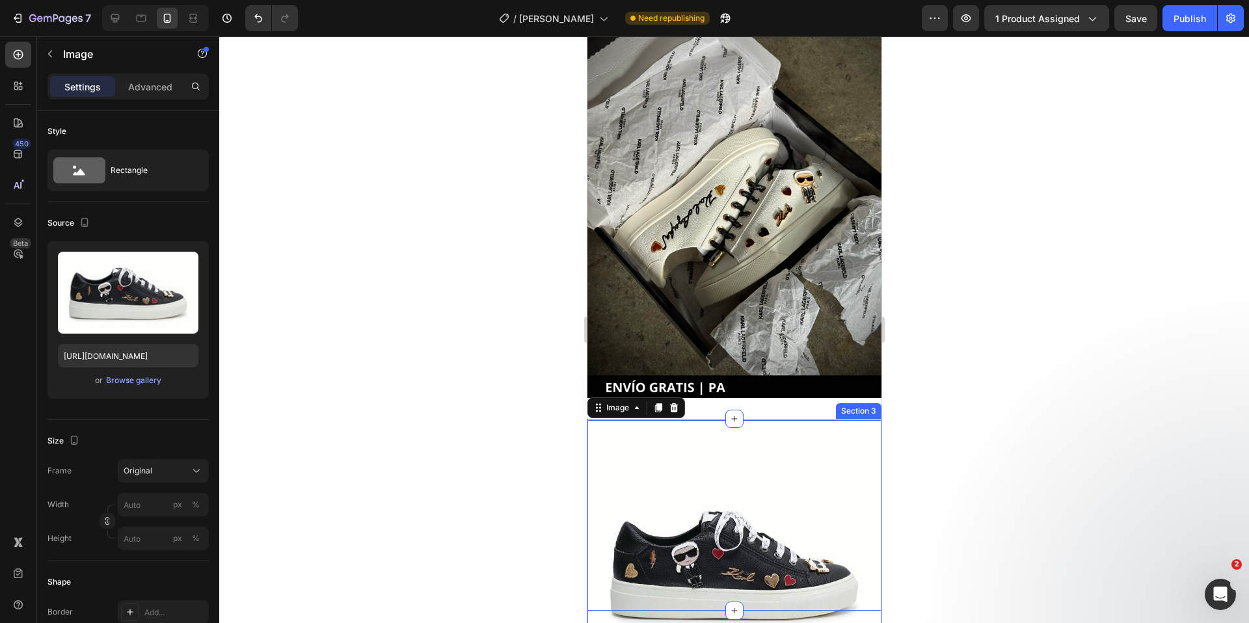
click at [705, 400] on div "Image Image Section 2" at bounding box center [734, 202] width 294 height 436
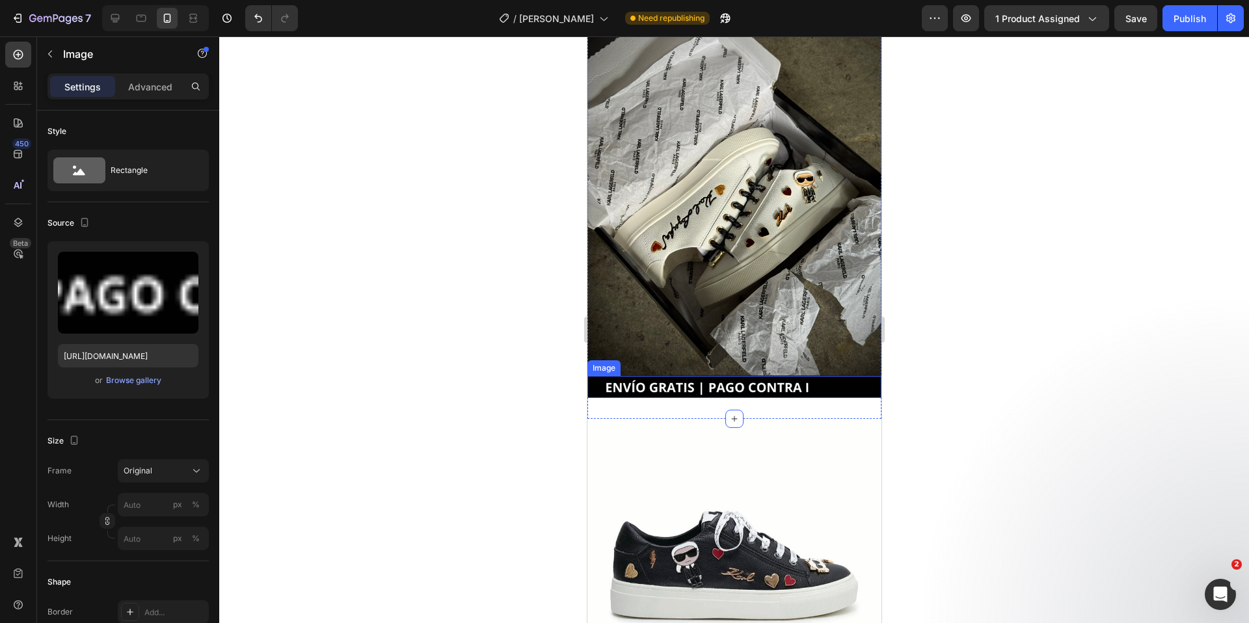
click at [708, 376] on img at bounding box center [734, 387] width 294 height 23
click at [696, 398] on div "Image Image 0 Section 2" at bounding box center [734, 202] width 294 height 436
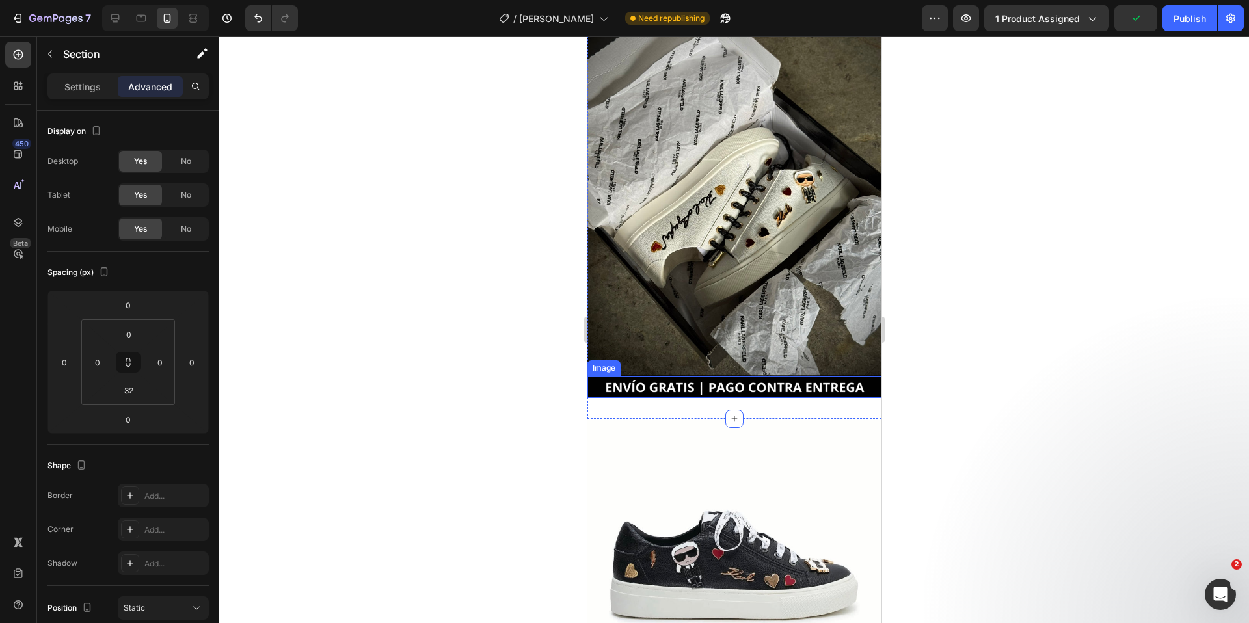
click at [717, 376] on img at bounding box center [734, 387] width 294 height 23
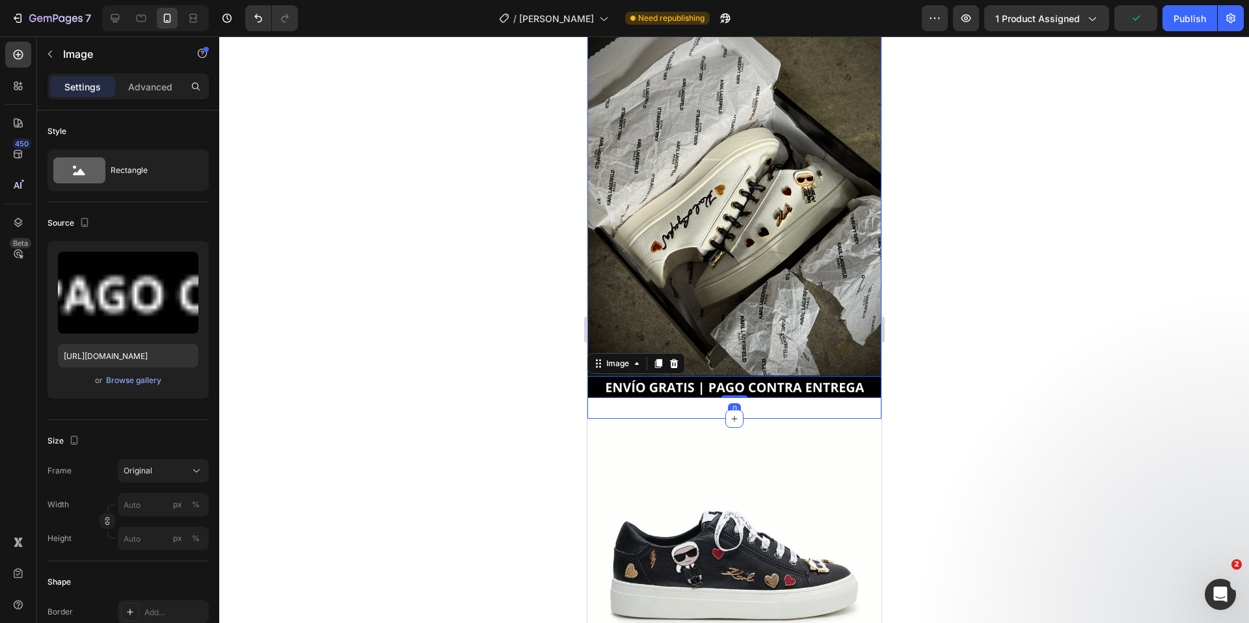
click at [694, 396] on div "Image Image 0 Section 2" at bounding box center [734, 202] width 294 height 436
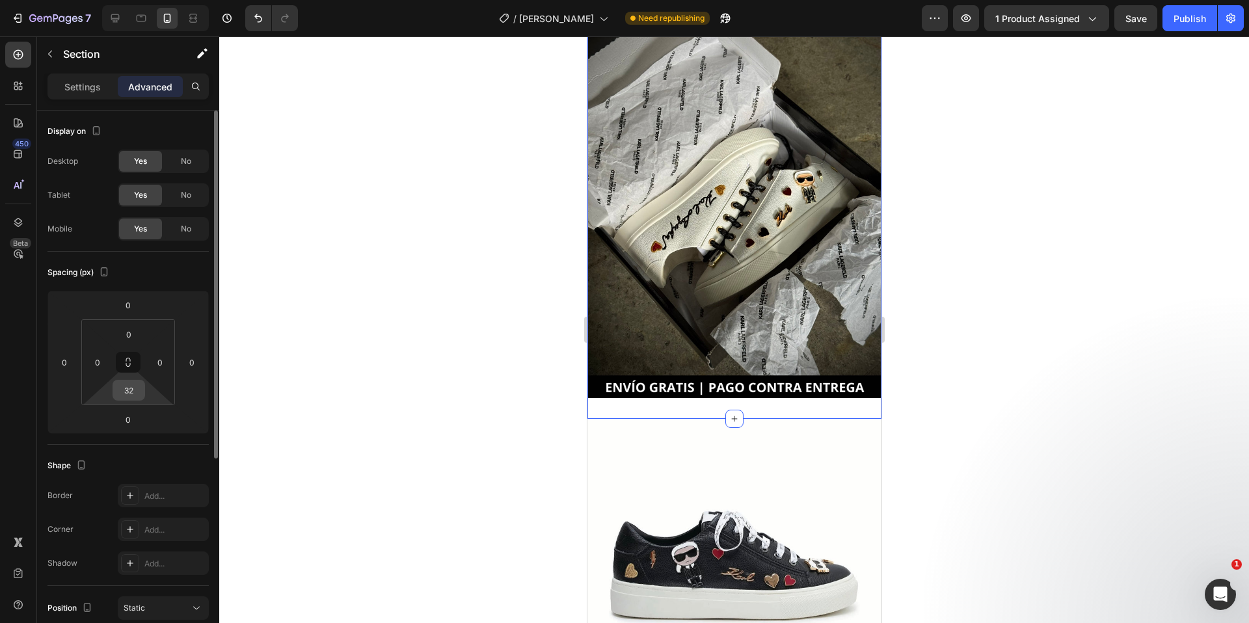
click at [142, 387] on div "32" at bounding box center [128, 390] width 33 height 21
click at [136, 387] on input "32" at bounding box center [129, 390] width 26 height 20
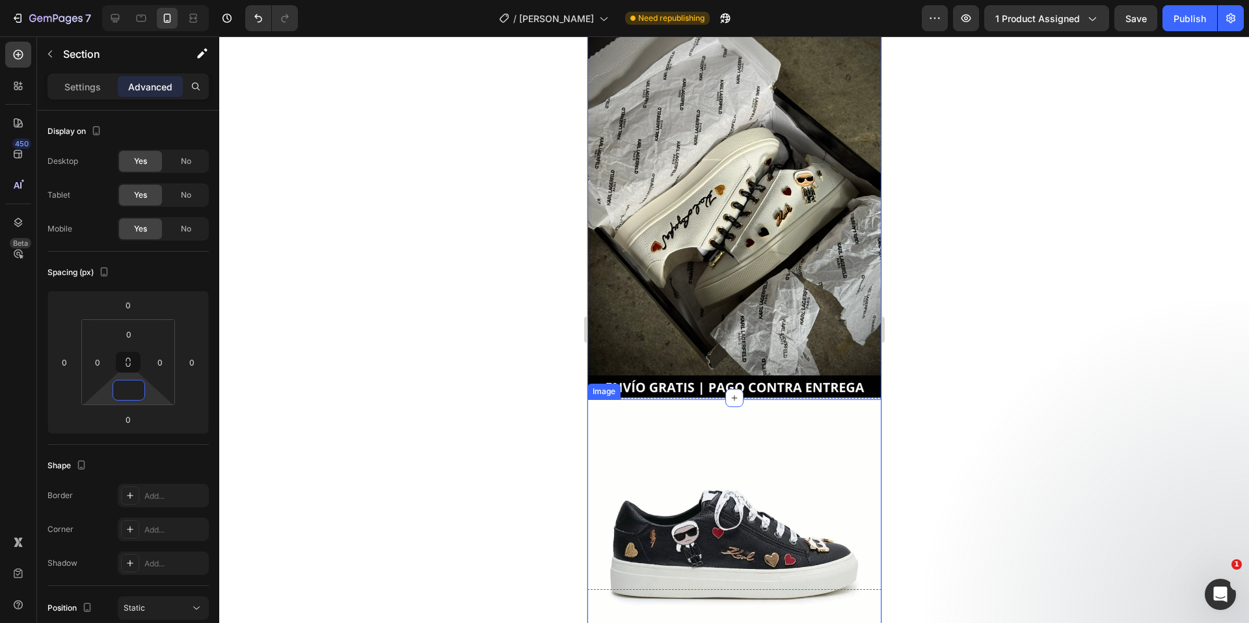
click at [758, 410] on img at bounding box center [734, 542] width 294 height 286
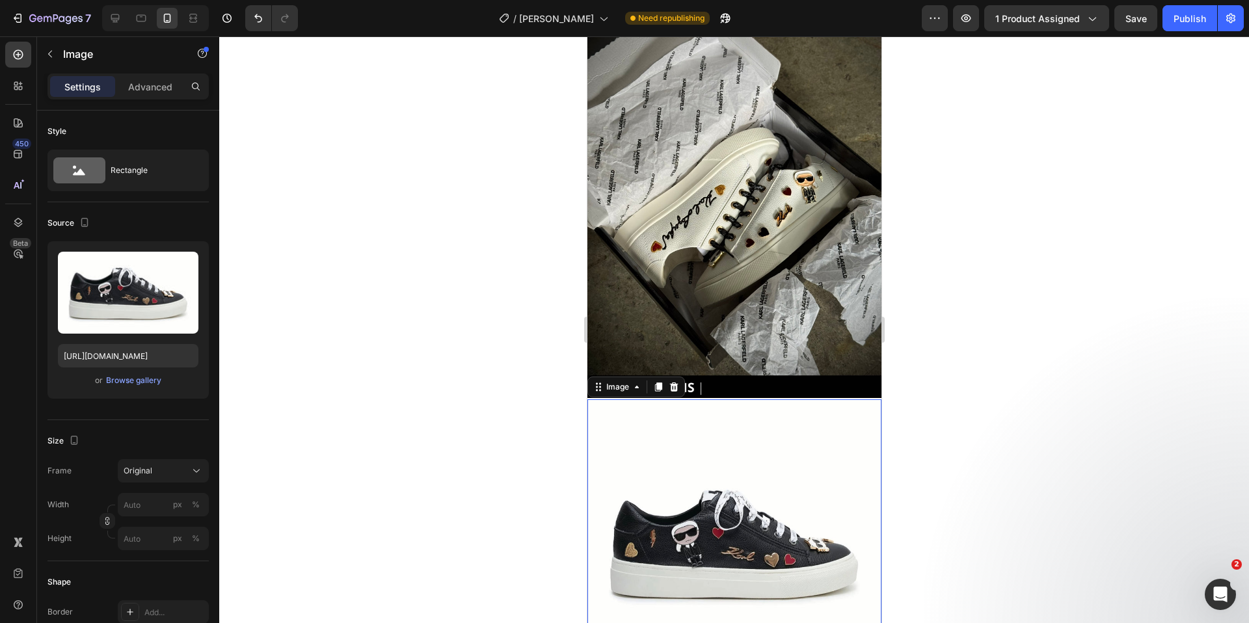
click at [973, 378] on div at bounding box center [733, 329] width 1029 height 587
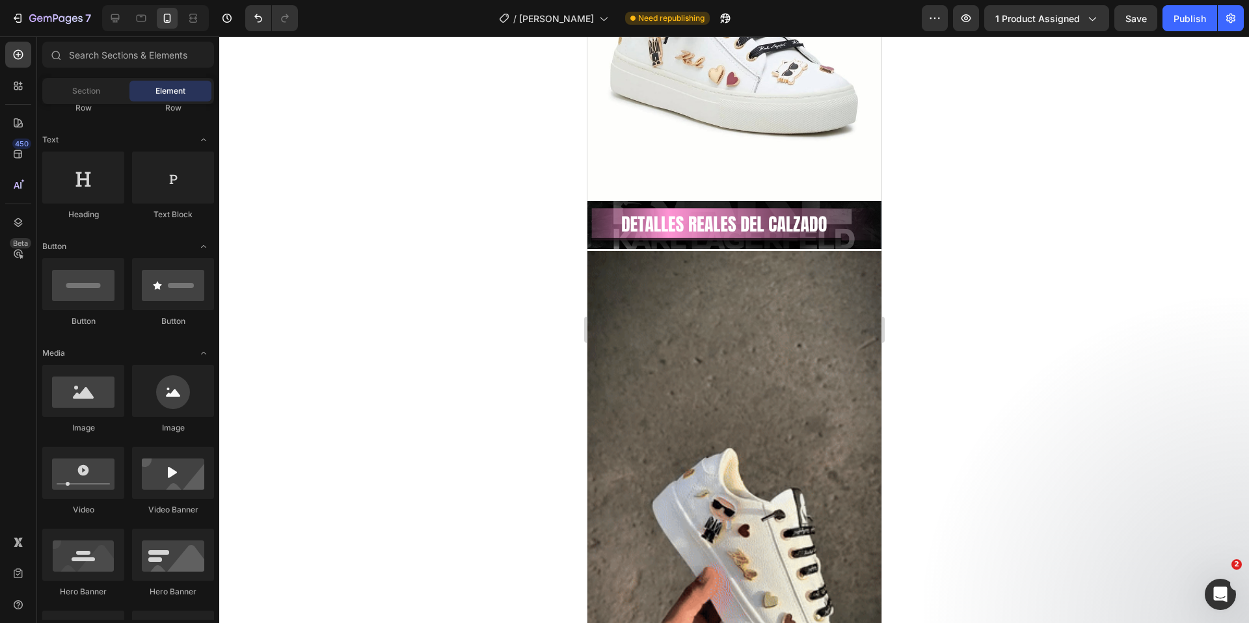
scroll to position [3035, 0]
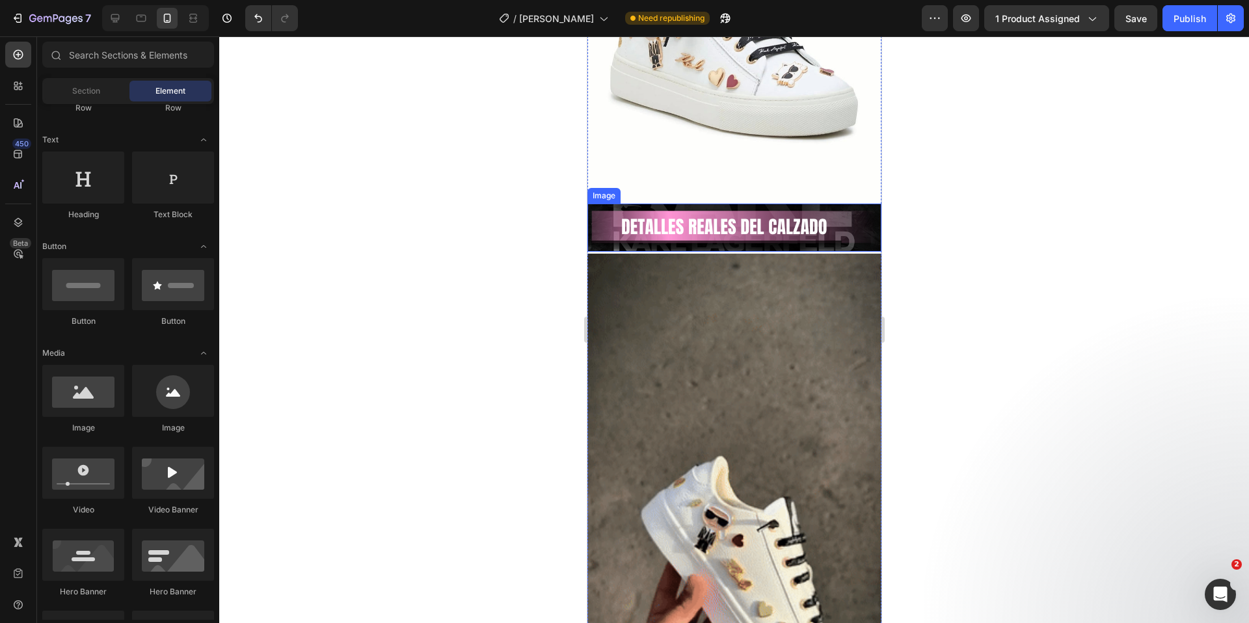
click at [848, 222] on img at bounding box center [734, 228] width 294 height 49
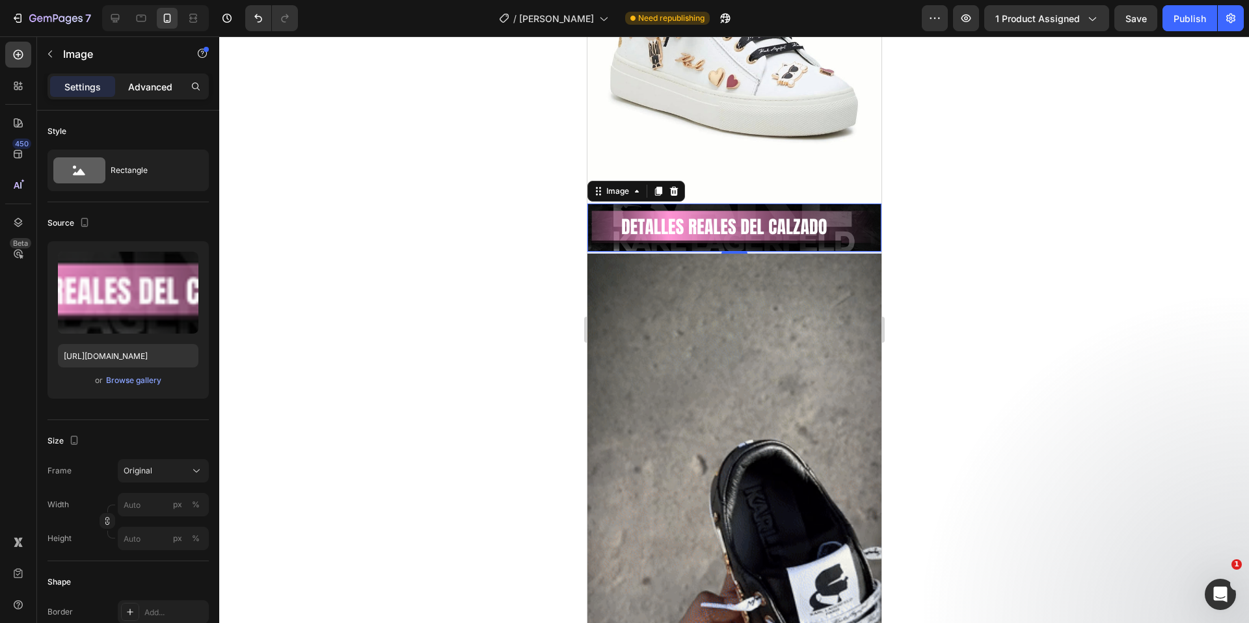
click at [128, 90] on p "Advanced" at bounding box center [150, 87] width 44 height 14
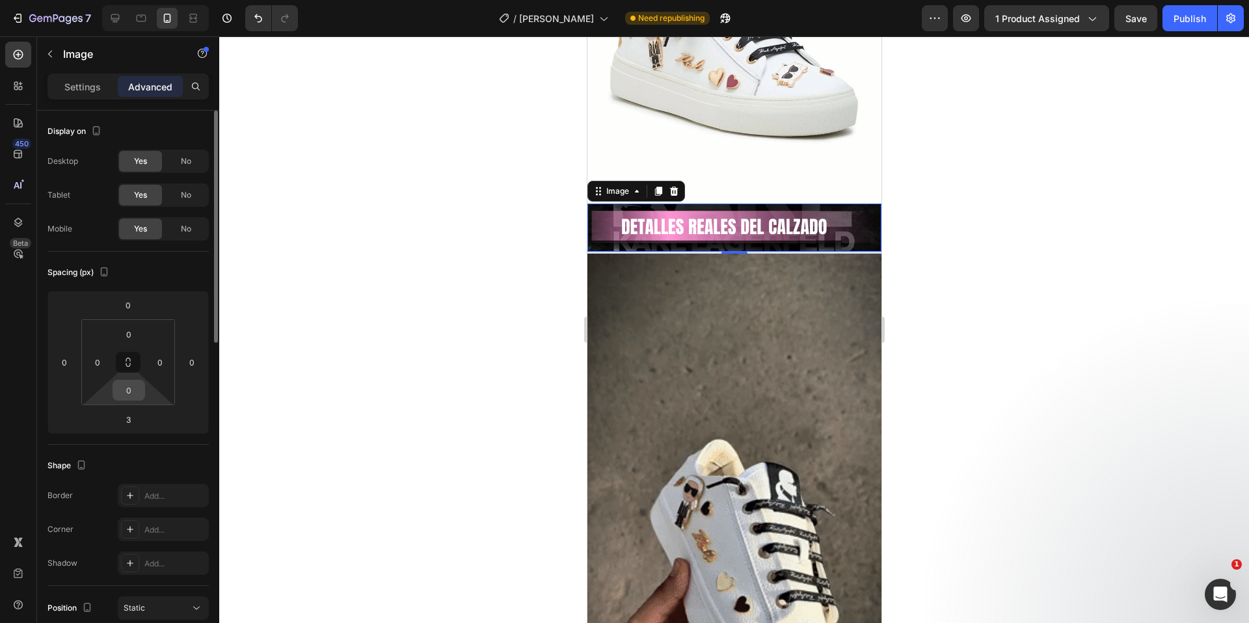
scroll to position [3, 0]
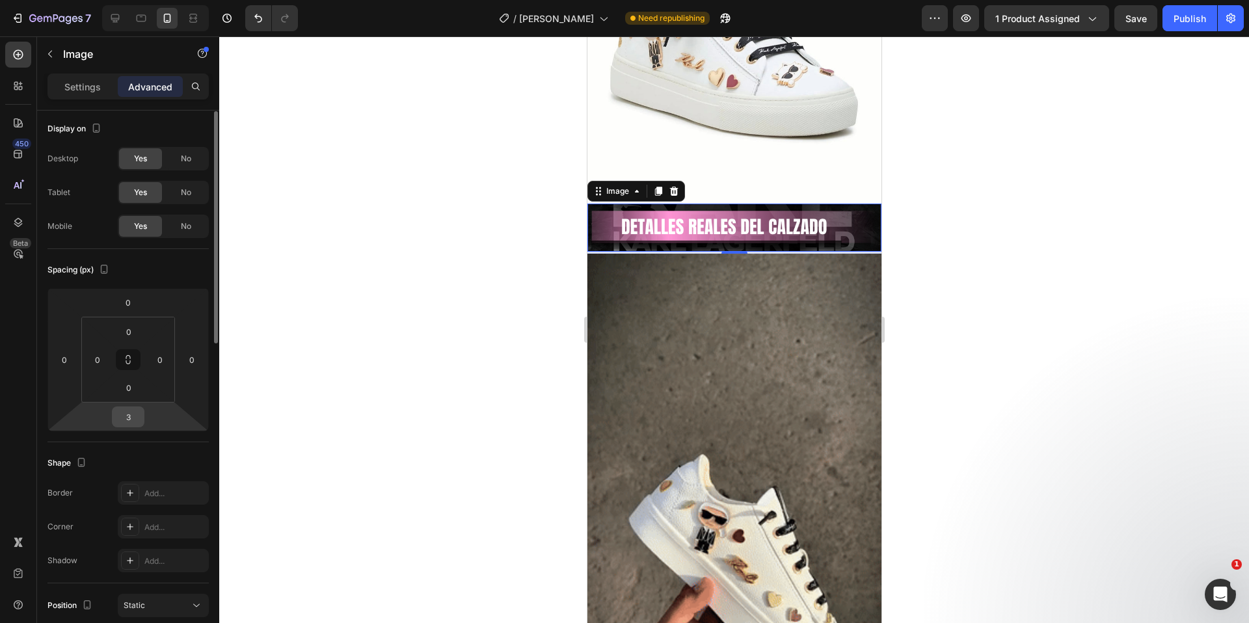
click at [136, 412] on input "3" at bounding box center [128, 417] width 26 height 20
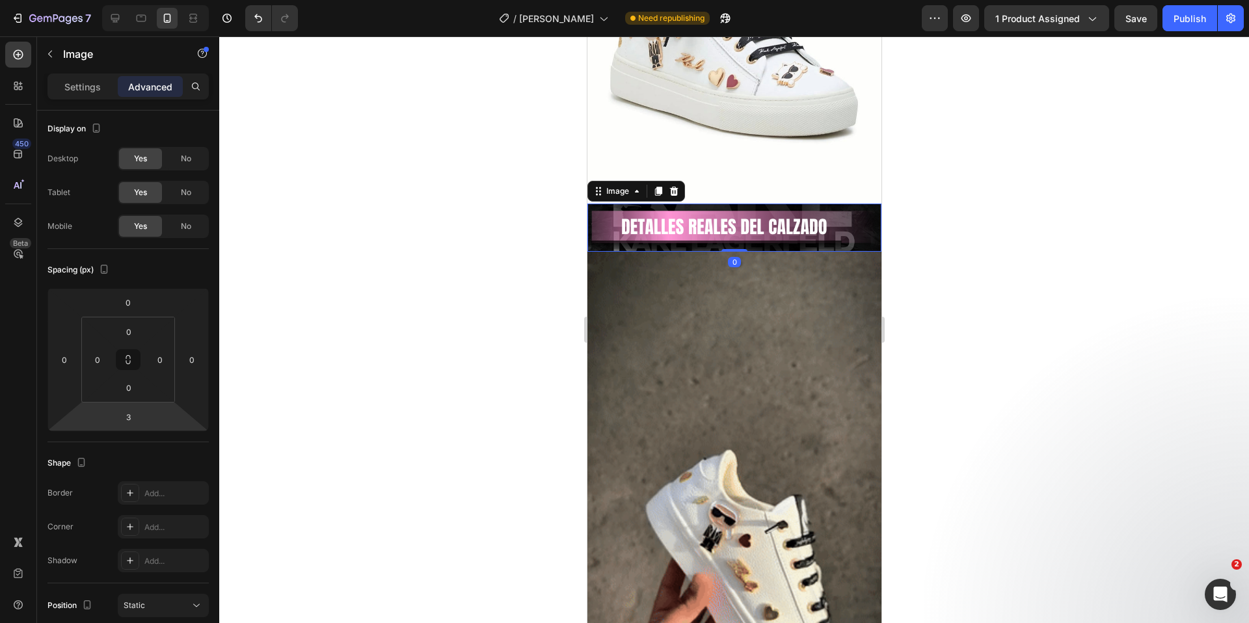
drag, startPoint x: 728, startPoint y: 241, endPoint x: 729, endPoint y: 231, distance: 10.5
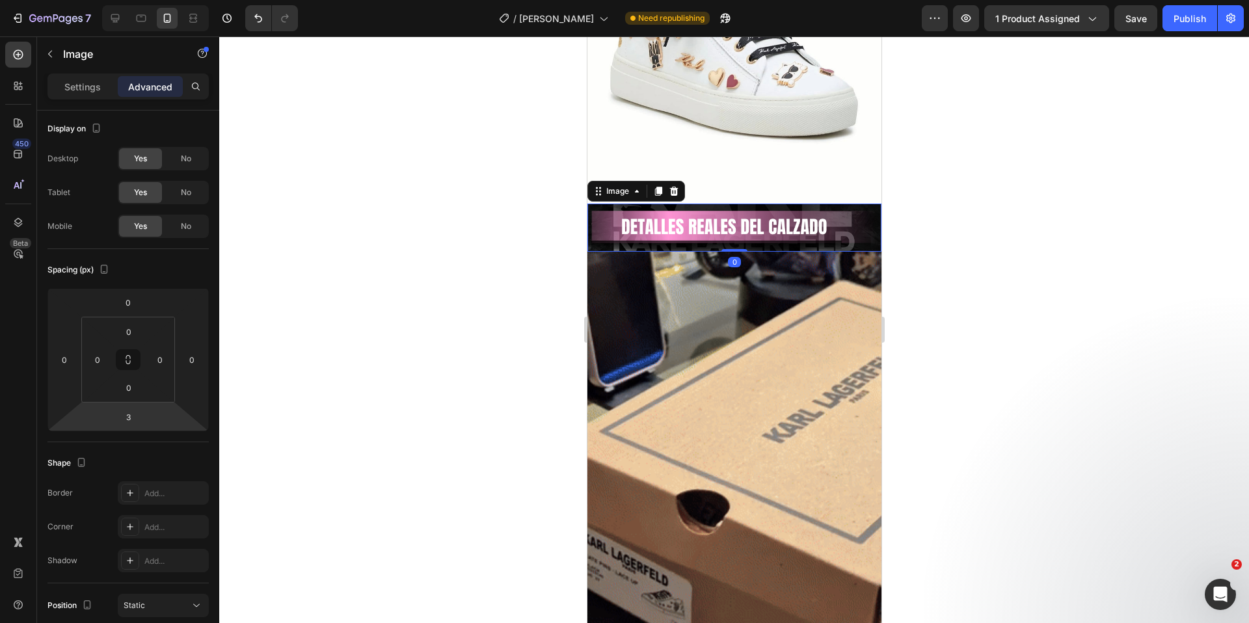
click at [729, 231] on div "Image 0" at bounding box center [734, 228] width 294 height 49
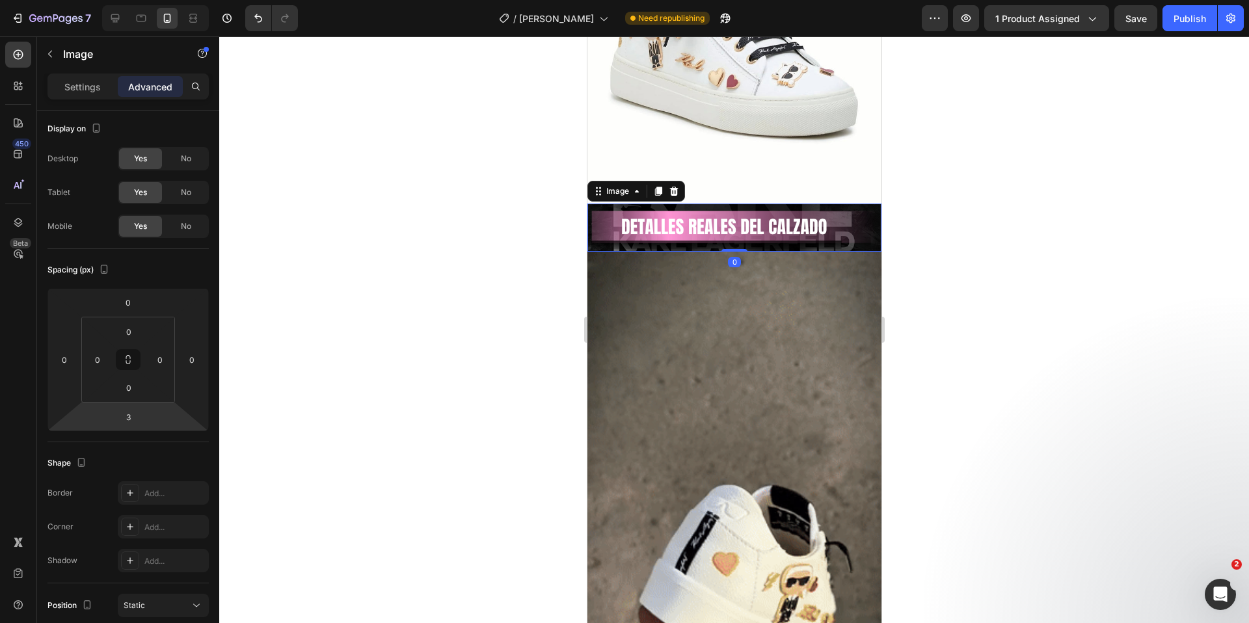
type input "0"
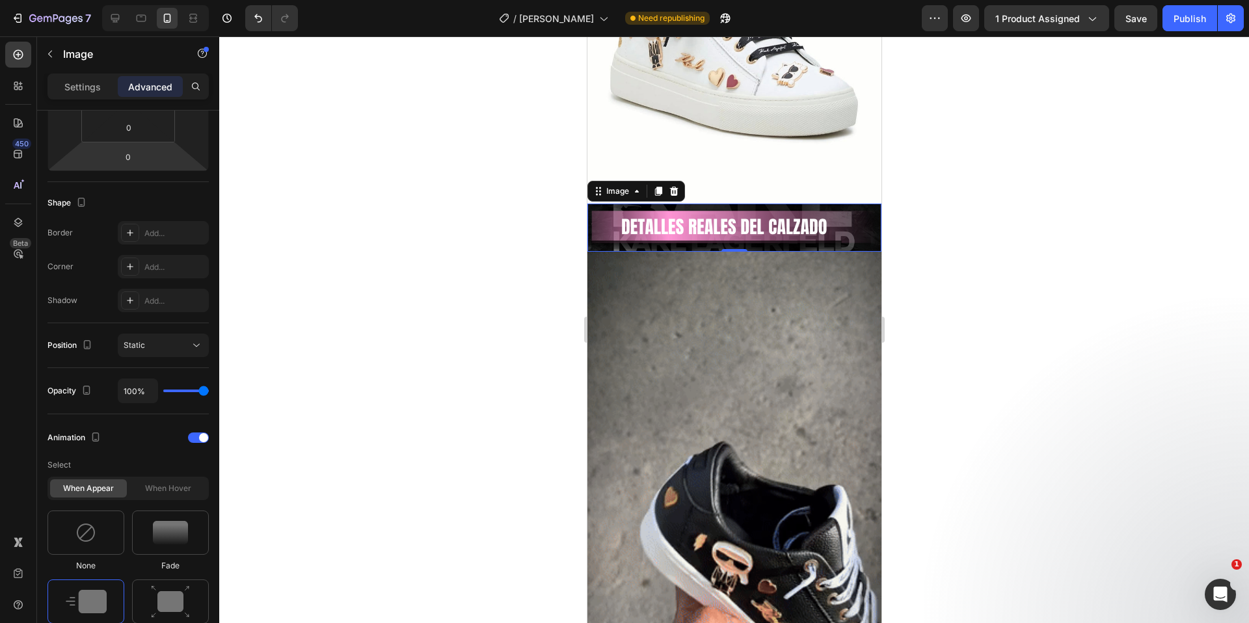
scroll to position [587, 0]
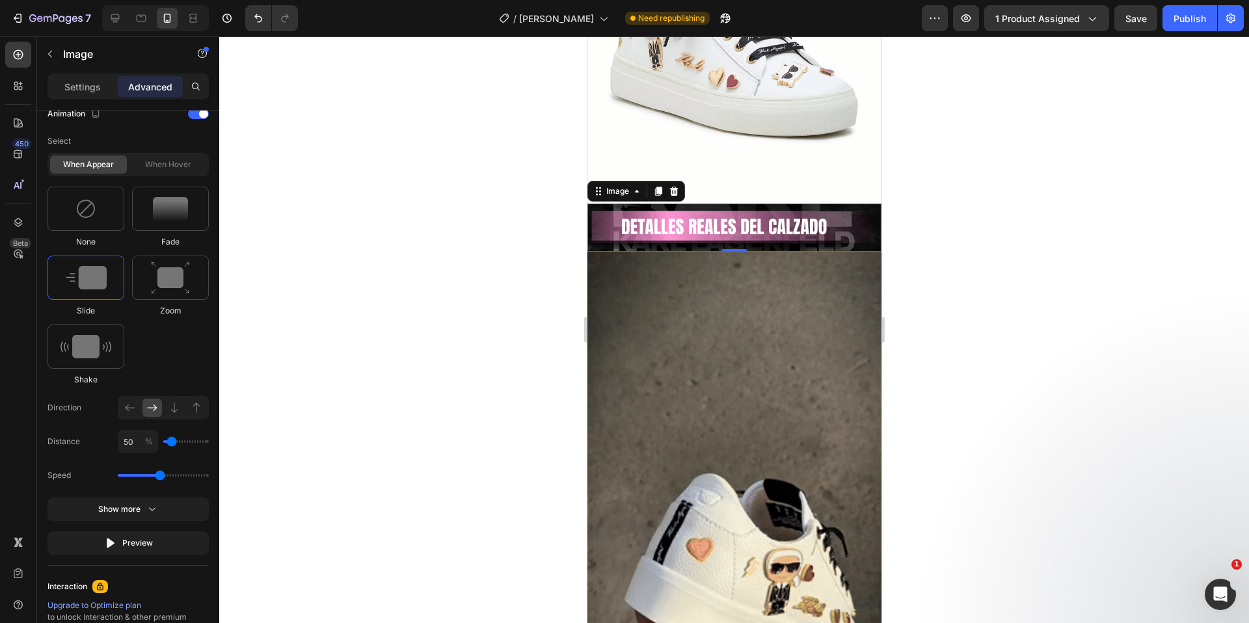
click at [948, 413] on div at bounding box center [733, 329] width 1029 height 587
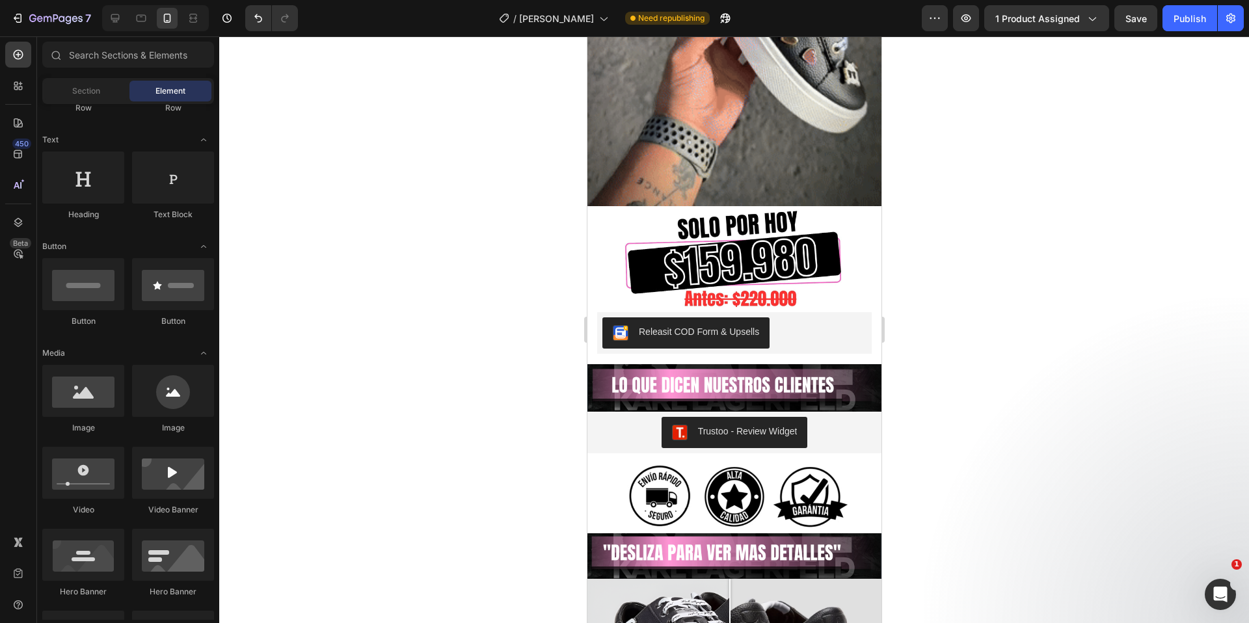
click at [962, 413] on div at bounding box center [733, 329] width 1029 height 587
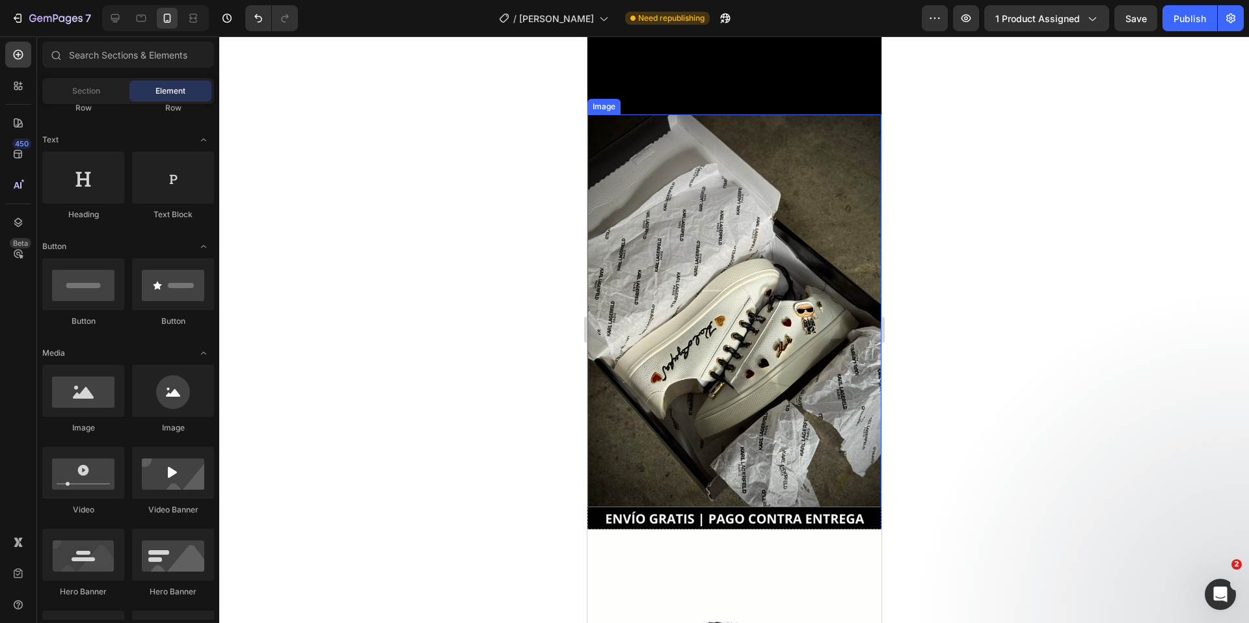
scroll to position [1502, 0]
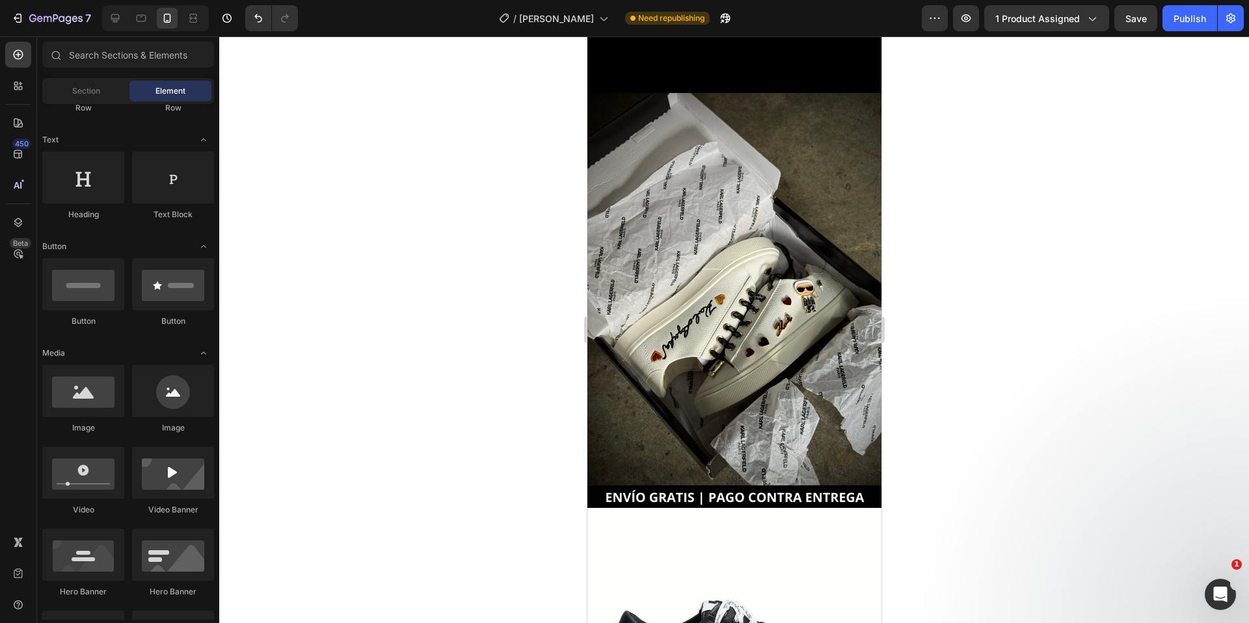
click at [916, 261] on div at bounding box center [733, 329] width 1029 height 587
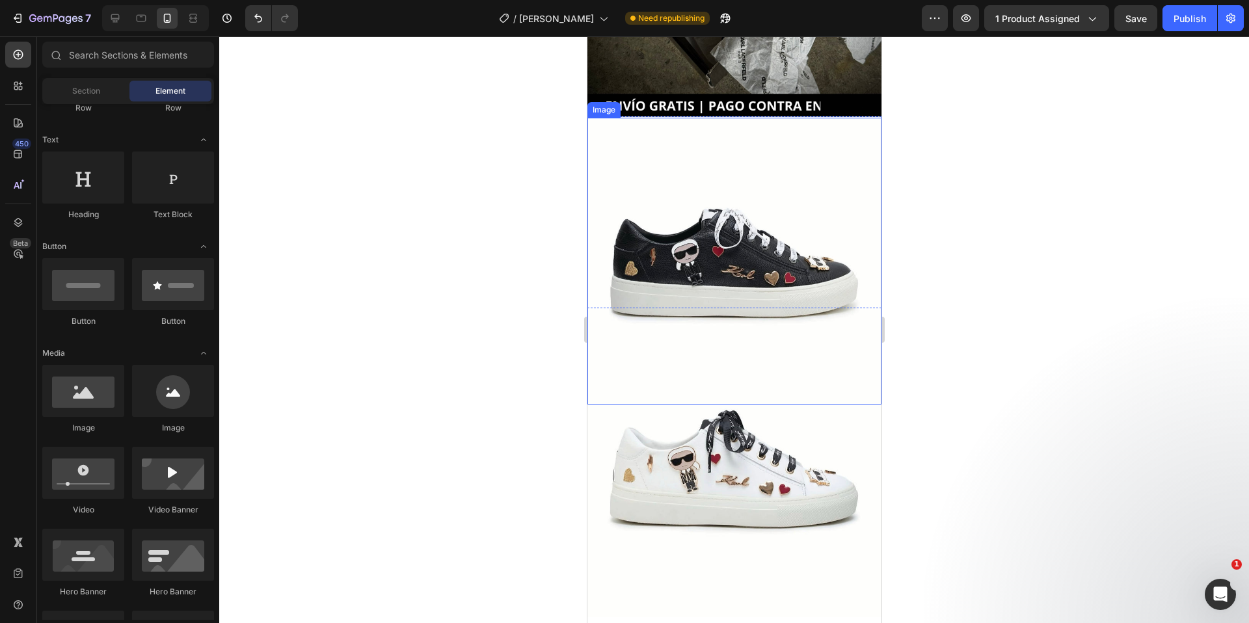
scroll to position [1932, 0]
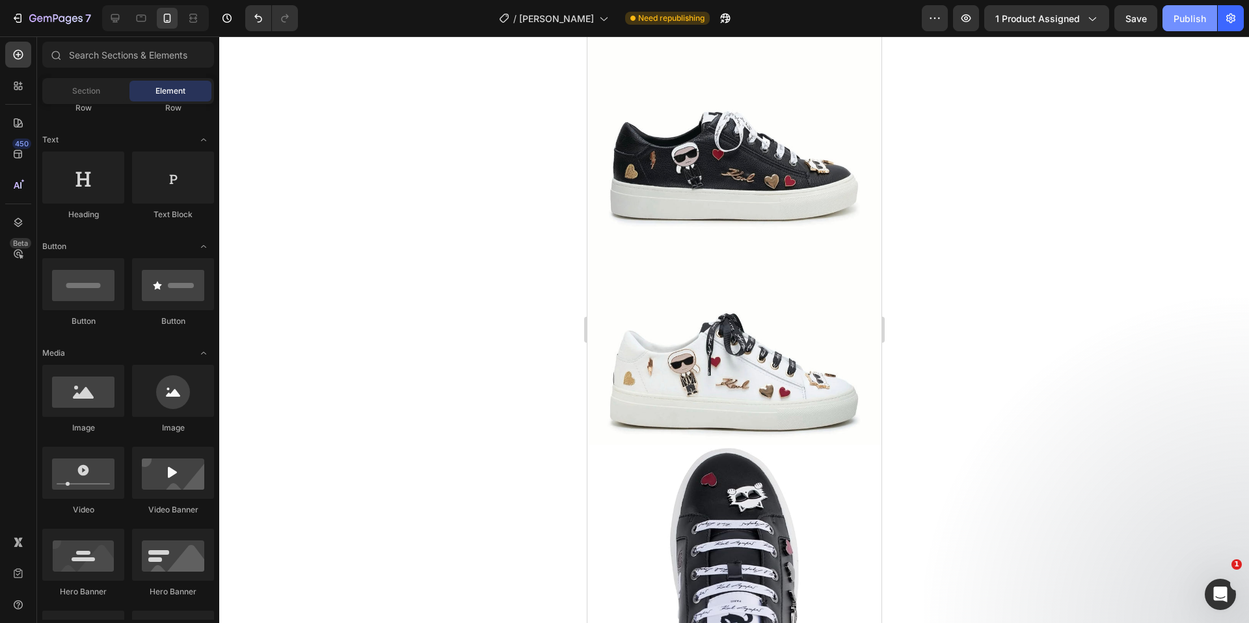
click at [1184, 23] on div "Publish" at bounding box center [1189, 19] width 33 height 14
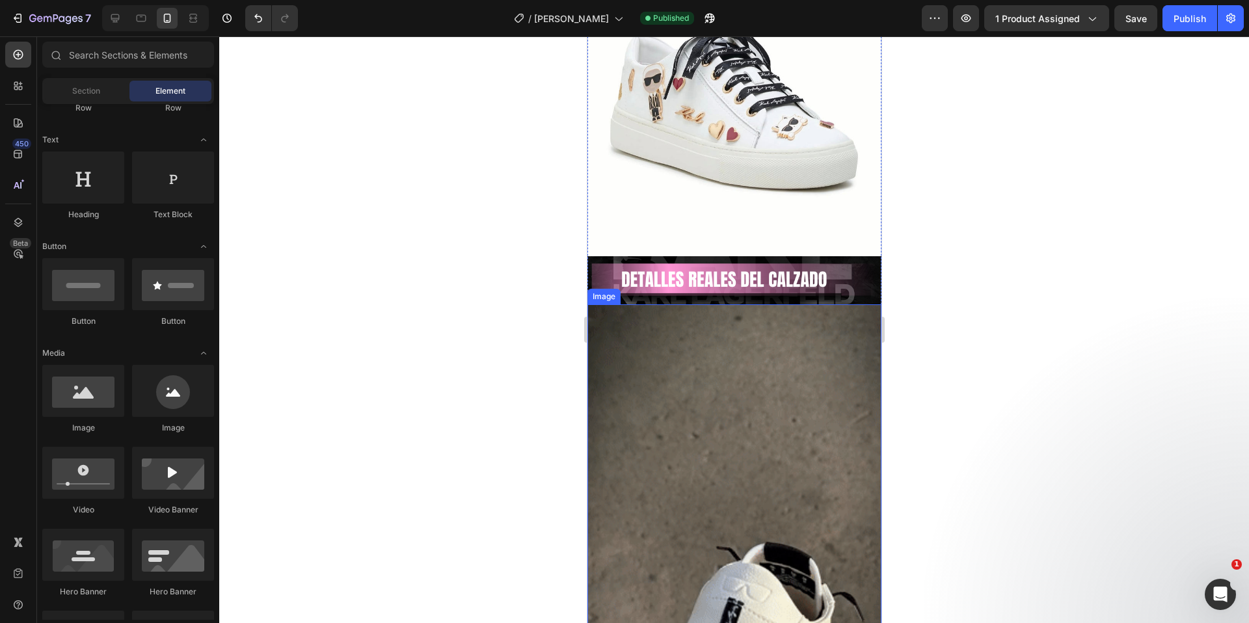
scroll to position [3513, 0]
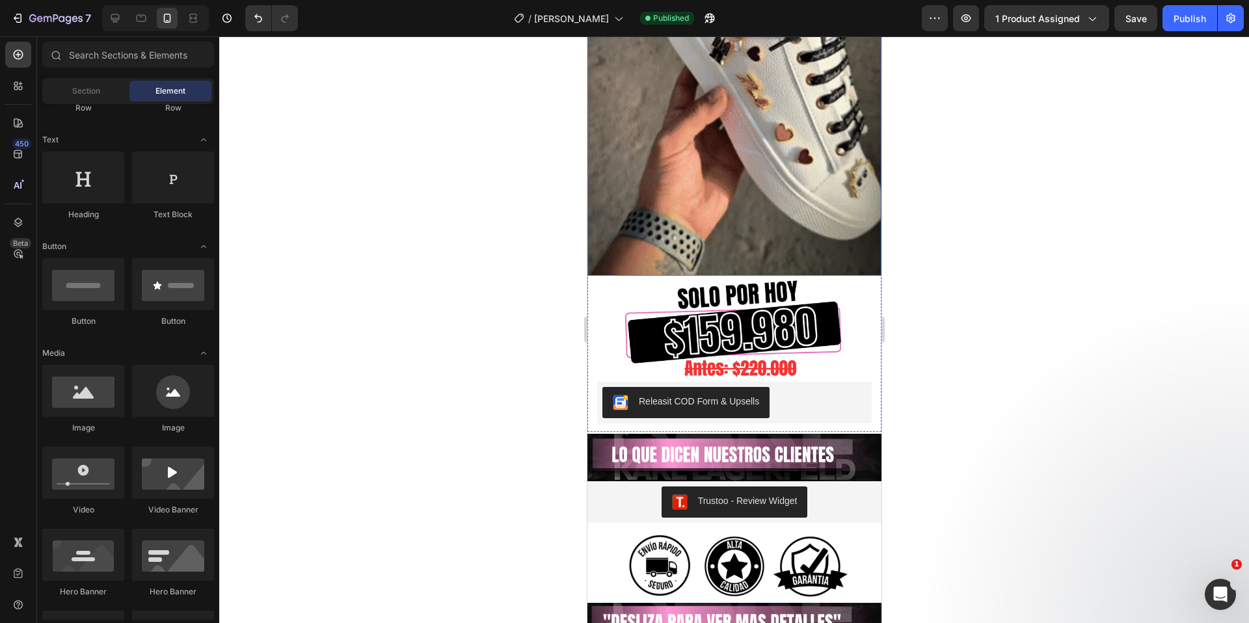
click at [756, 164] on img at bounding box center [734, 14] width 294 height 523
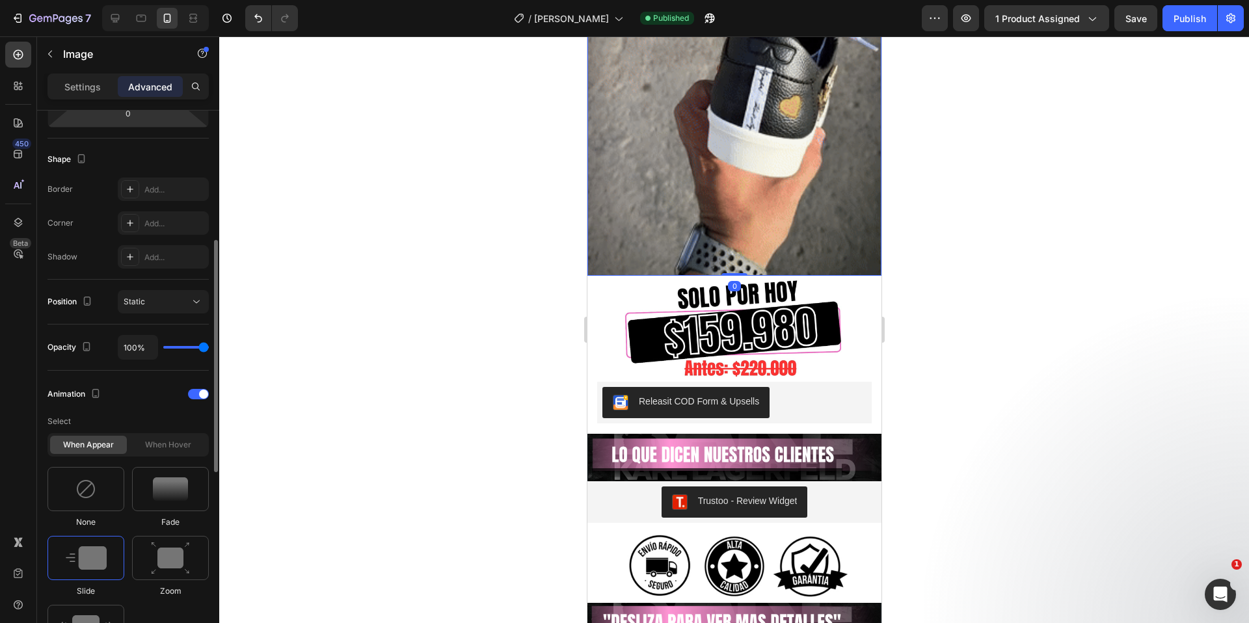
scroll to position [0, 0]
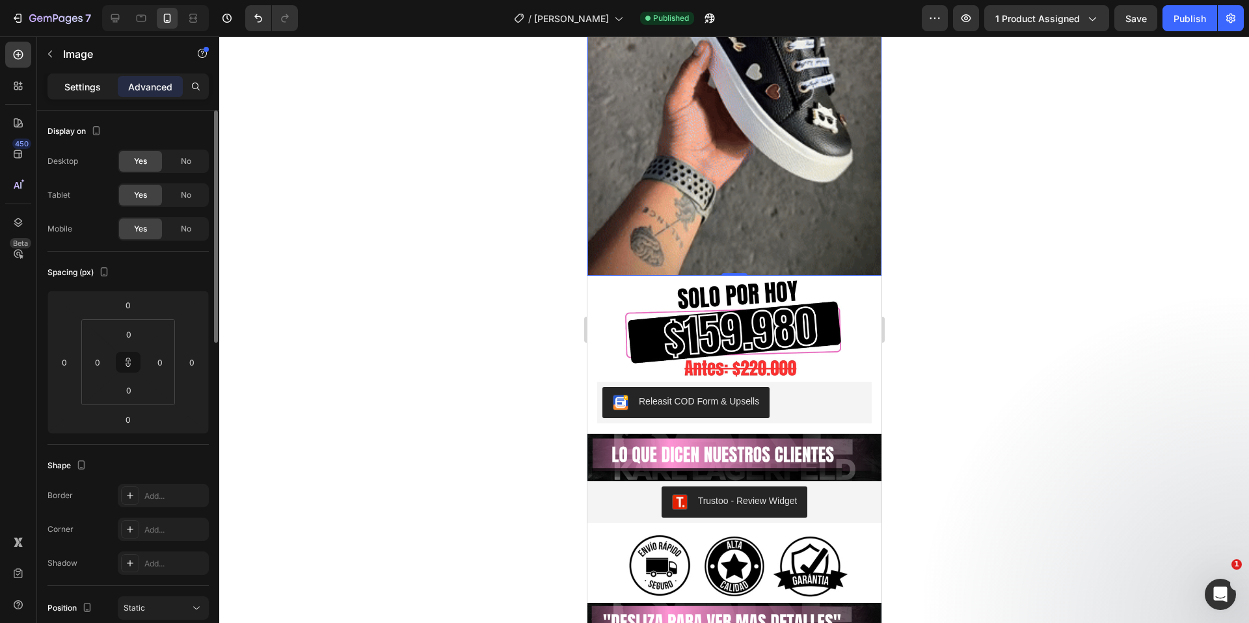
drag, startPoint x: 73, startPoint y: 83, endPoint x: 81, endPoint y: 84, distance: 7.9
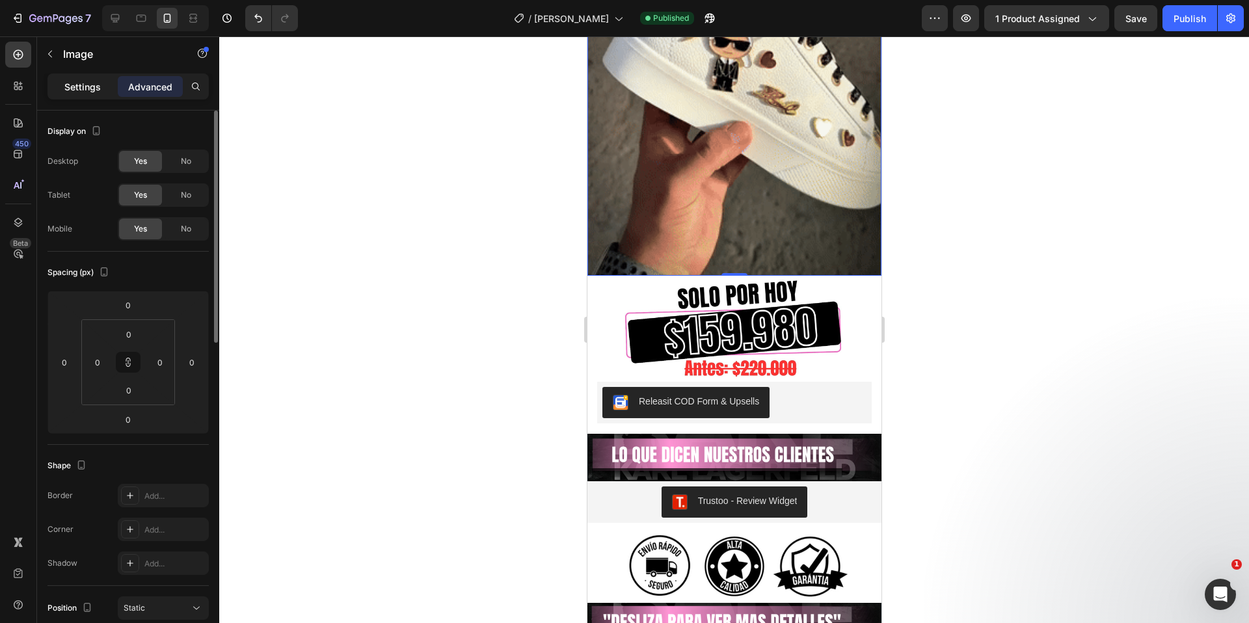
click at [74, 83] on p "Settings" at bounding box center [82, 87] width 36 height 14
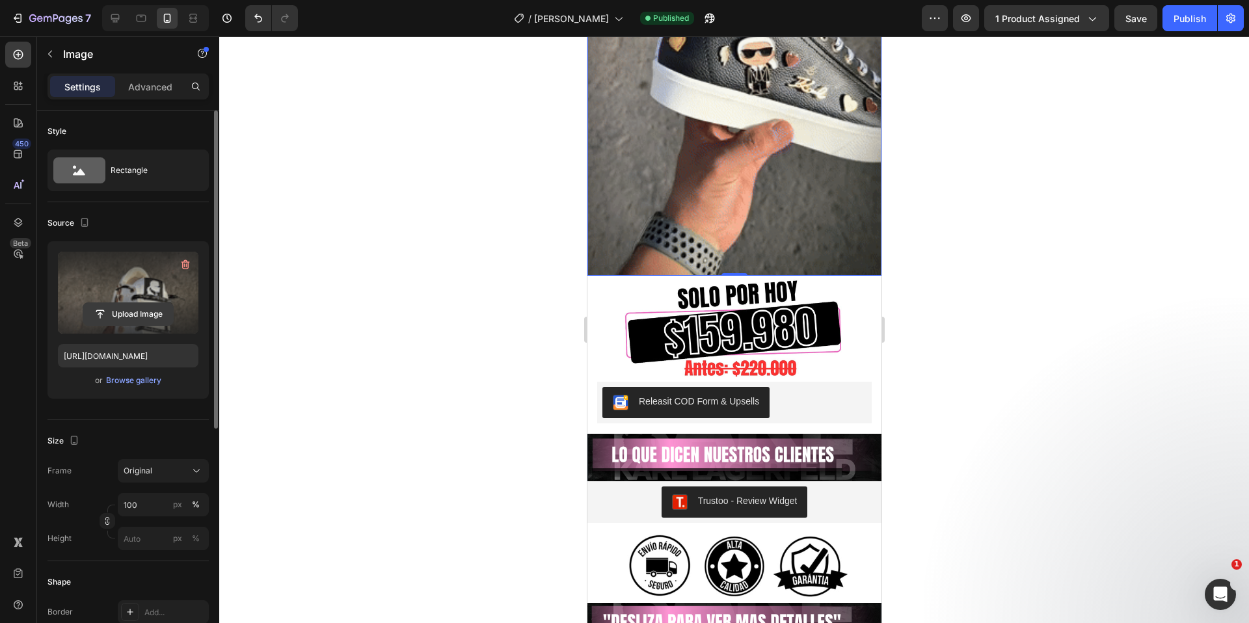
click at [140, 308] on input "file" at bounding box center [128, 314] width 90 height 22
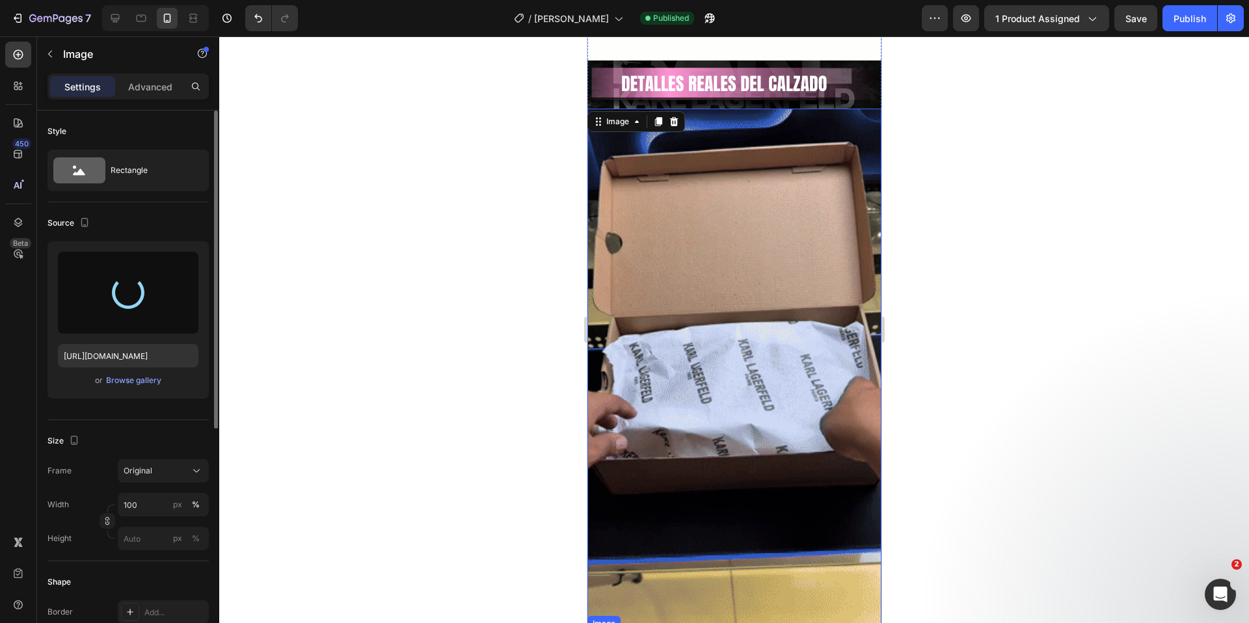
type input "[URL][DOMAIN_NAME]"
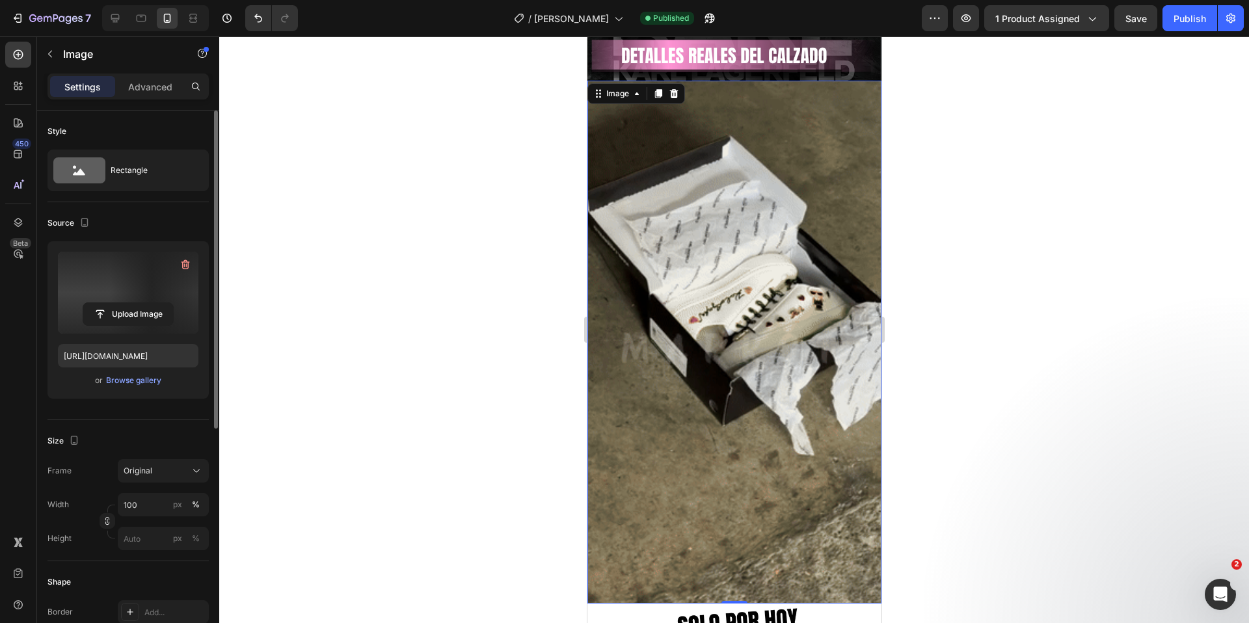
scroll to position [3188, 0]
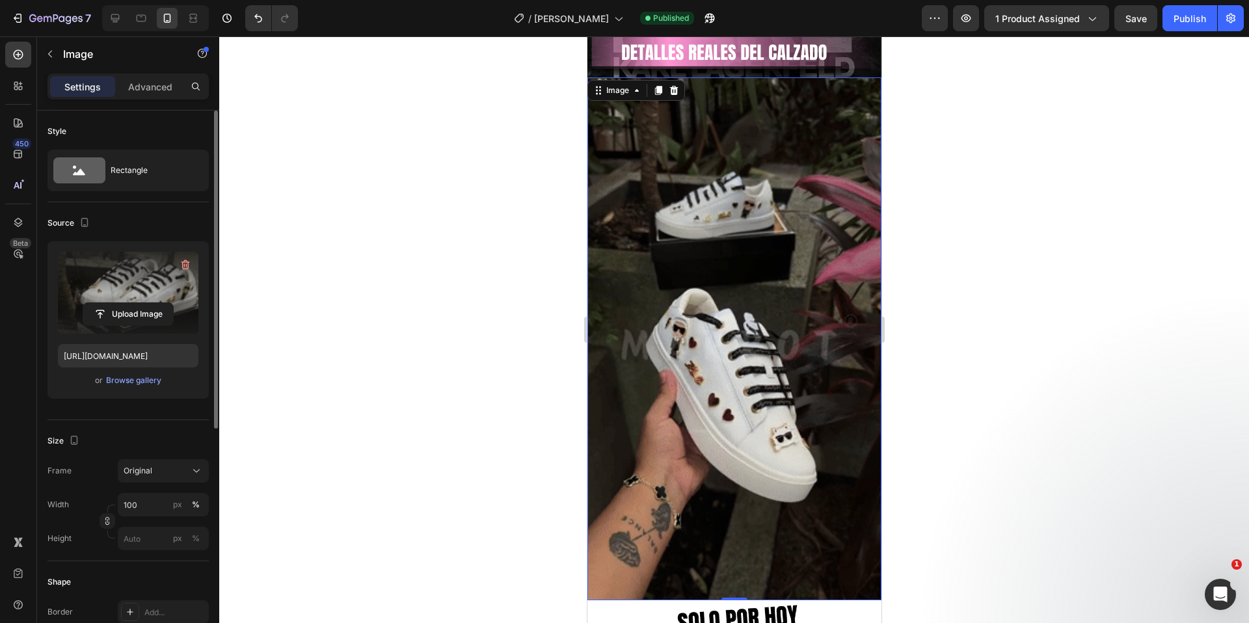
click at [932, 312] on div at bounding box center [733, 329] width 1029 height 587
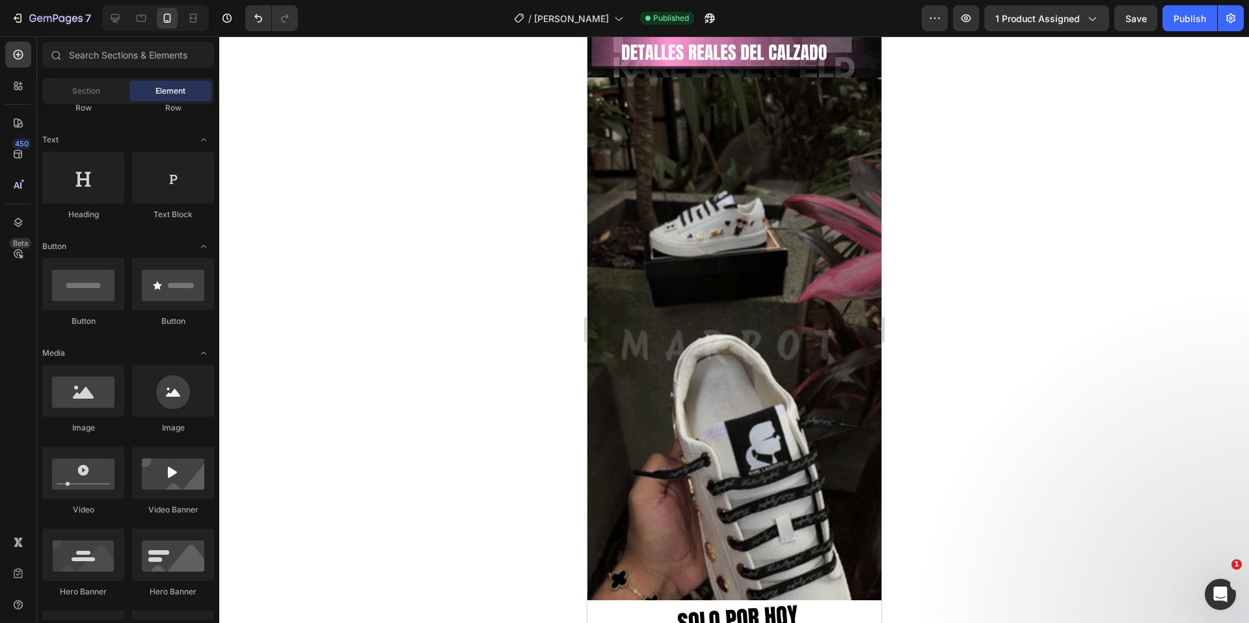
click at [628, 295] on img at bounding box center [734, 338] width 294 height 523
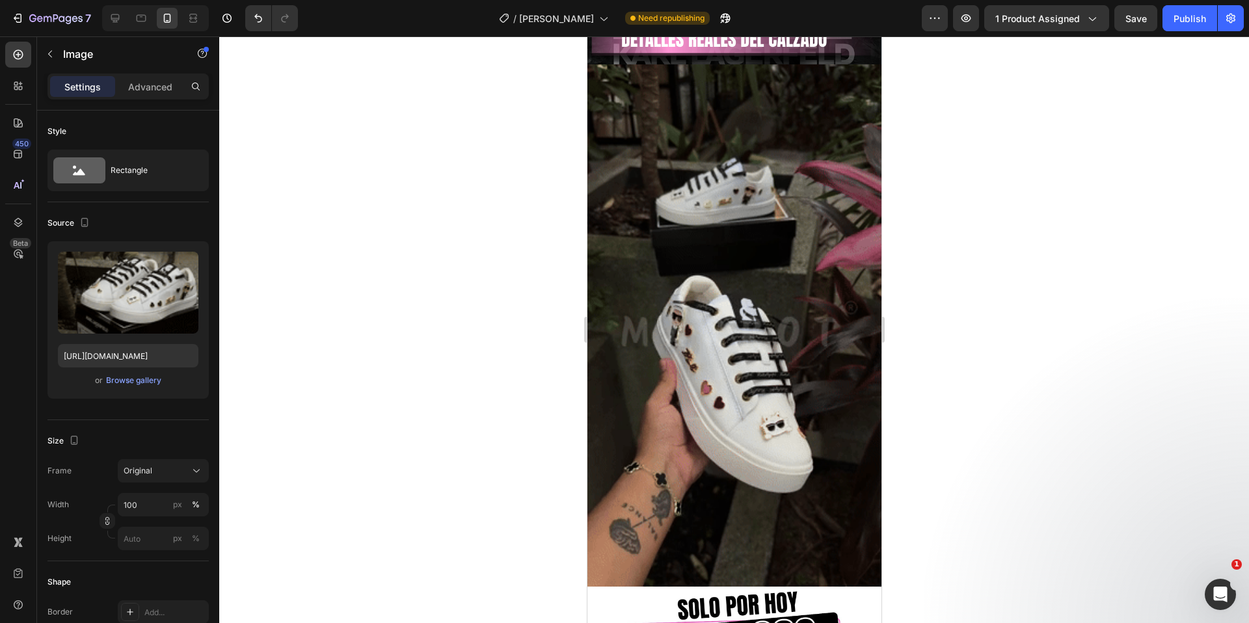
scroll to position [3039, 0]
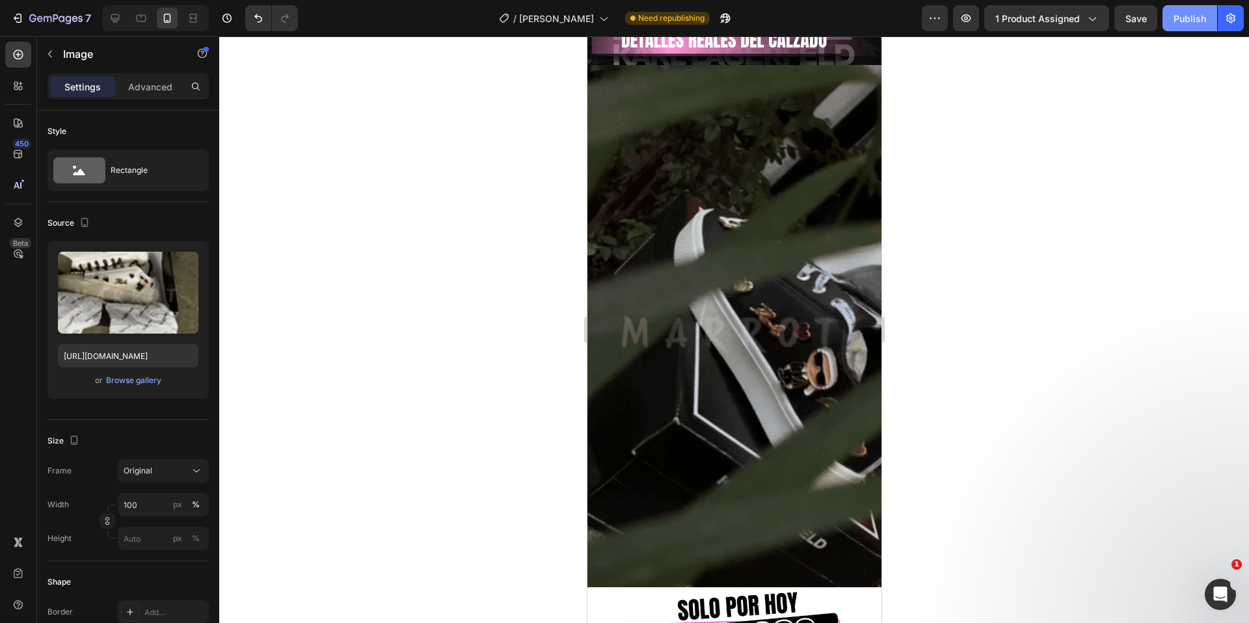
click at [1195, 18] on div "Publish" at bounding box center [1189, 19] width 33 height 14
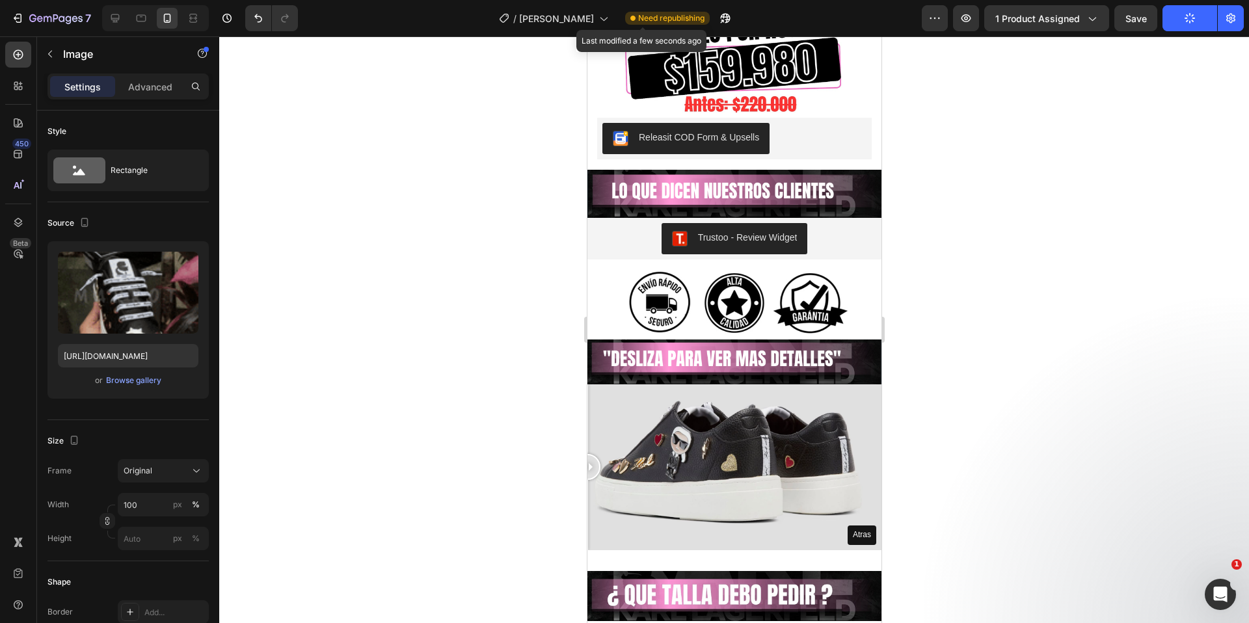
scroll to position [3435, 0]
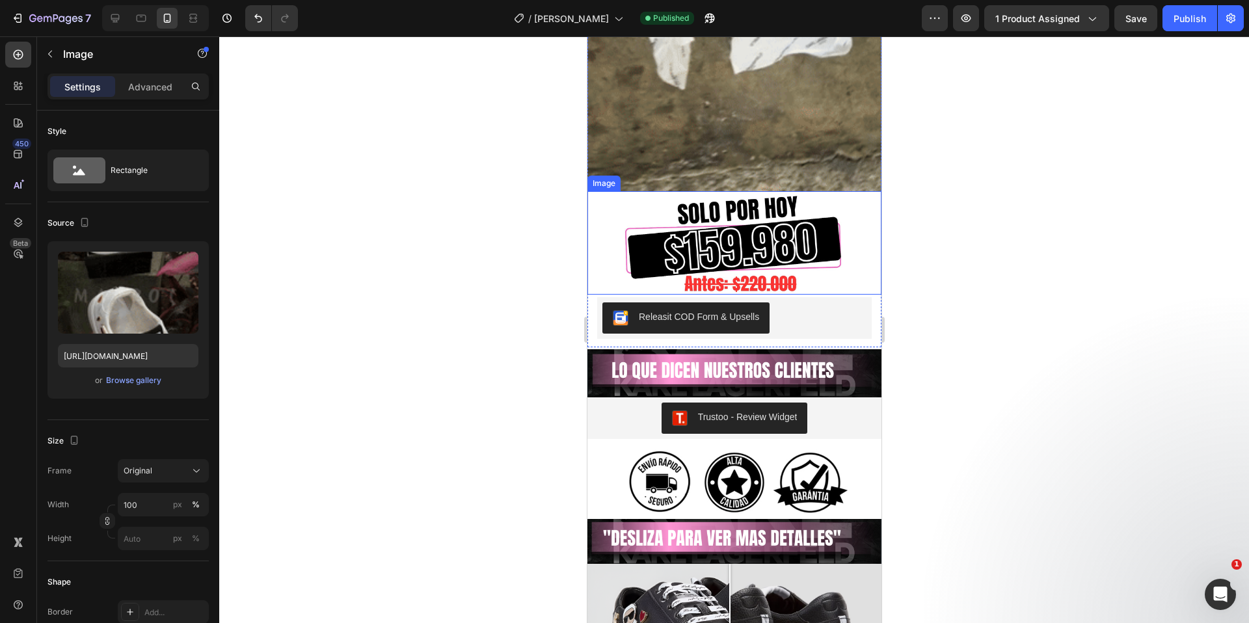
click at [778, 245] on img at bounding box center [734, 242] width 294 height 103
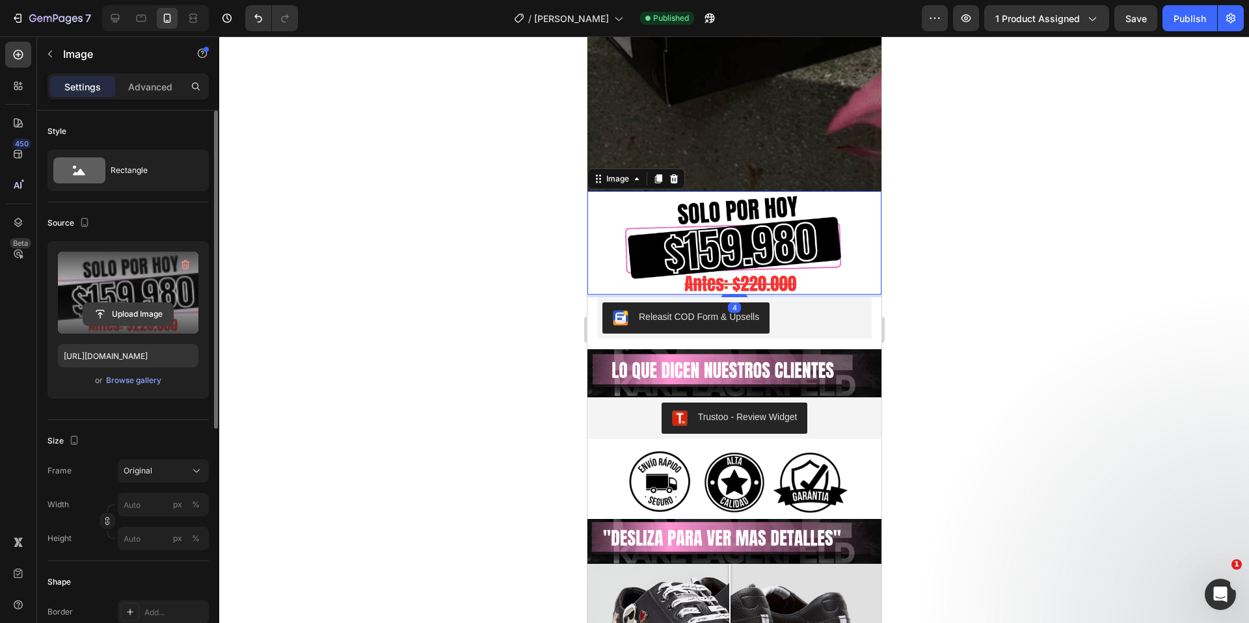
click at [140, 311] on input "file" at bounding box center [128, 314] width 90 height 22
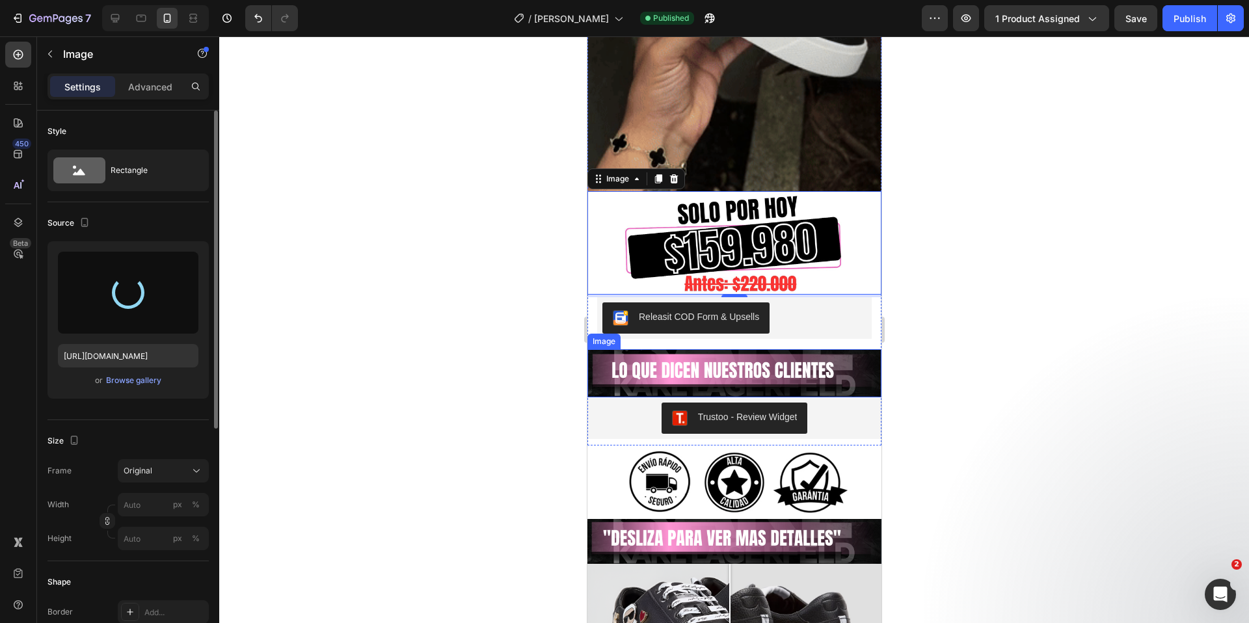
type input "[URL][DOMAIN_NAME]"
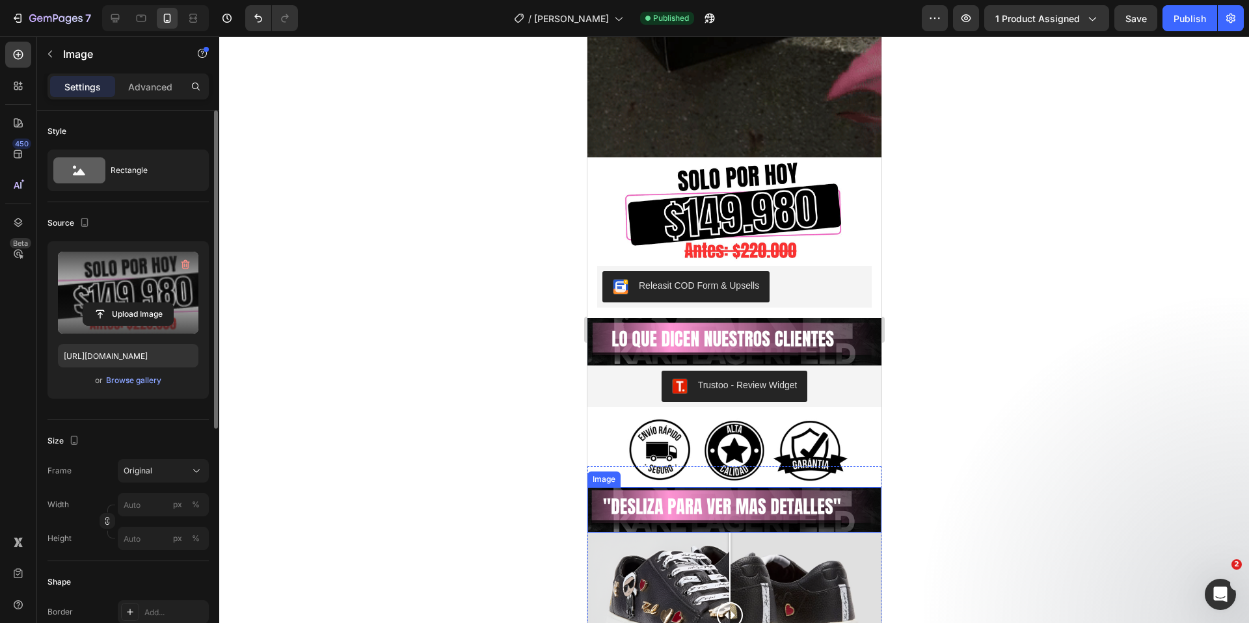
scroll to position [3111, 0]
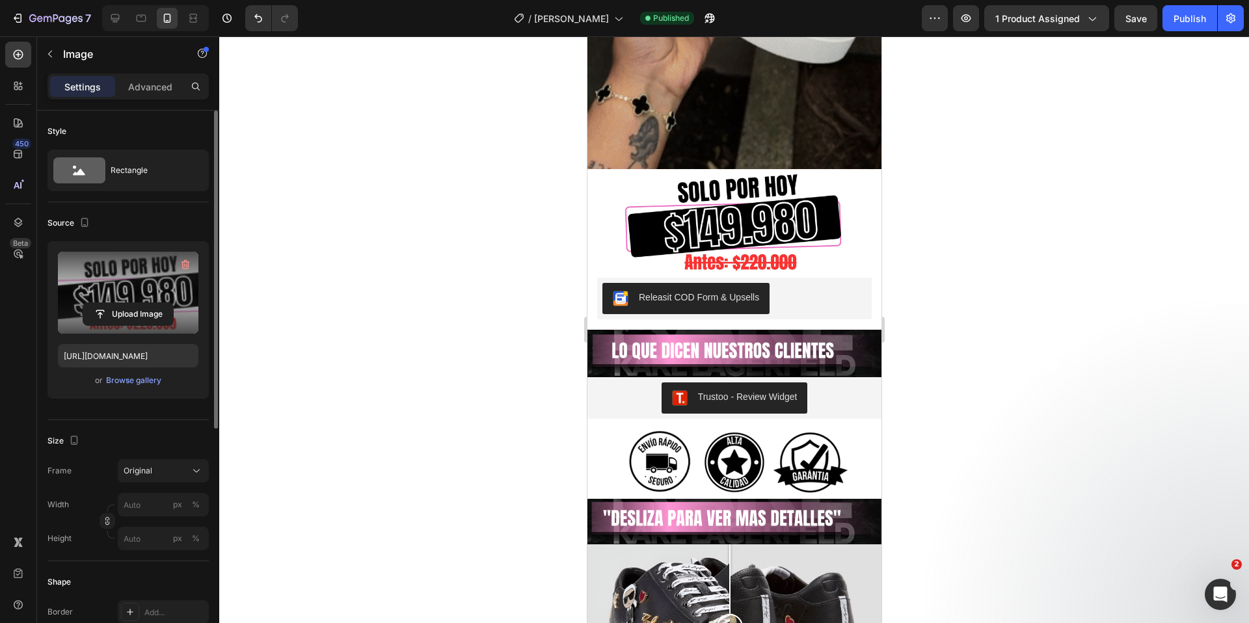
click at [774, 187] on img at bounding box center [734, 222] width 294 height 106
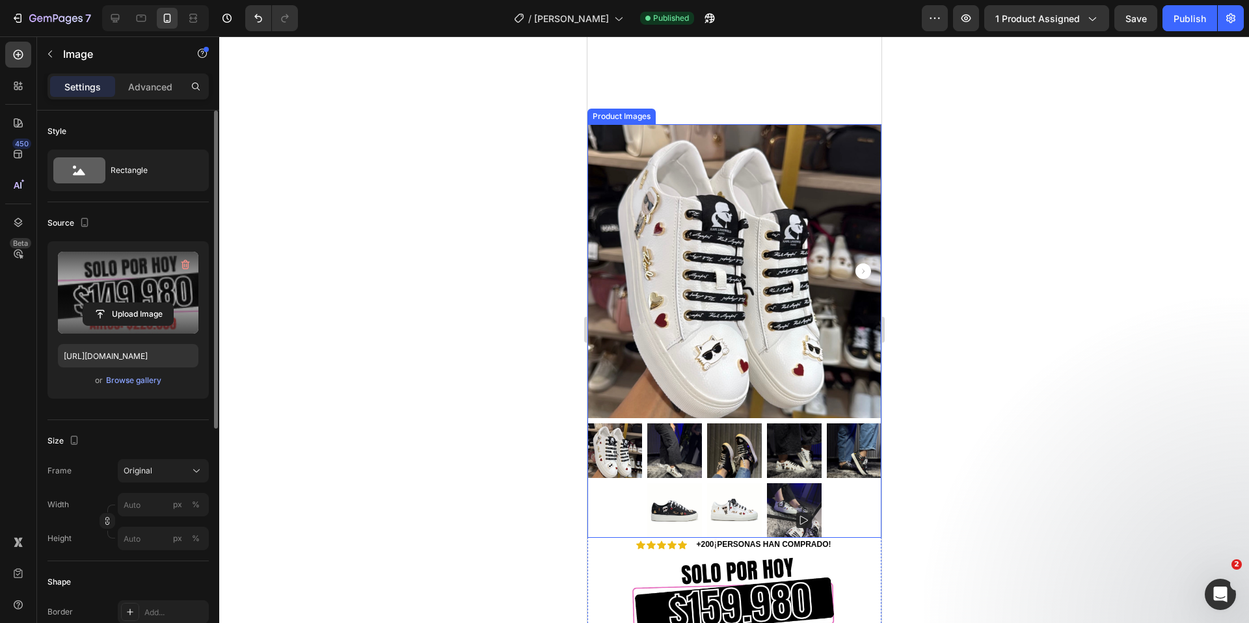
scroll to position [4504, 0]
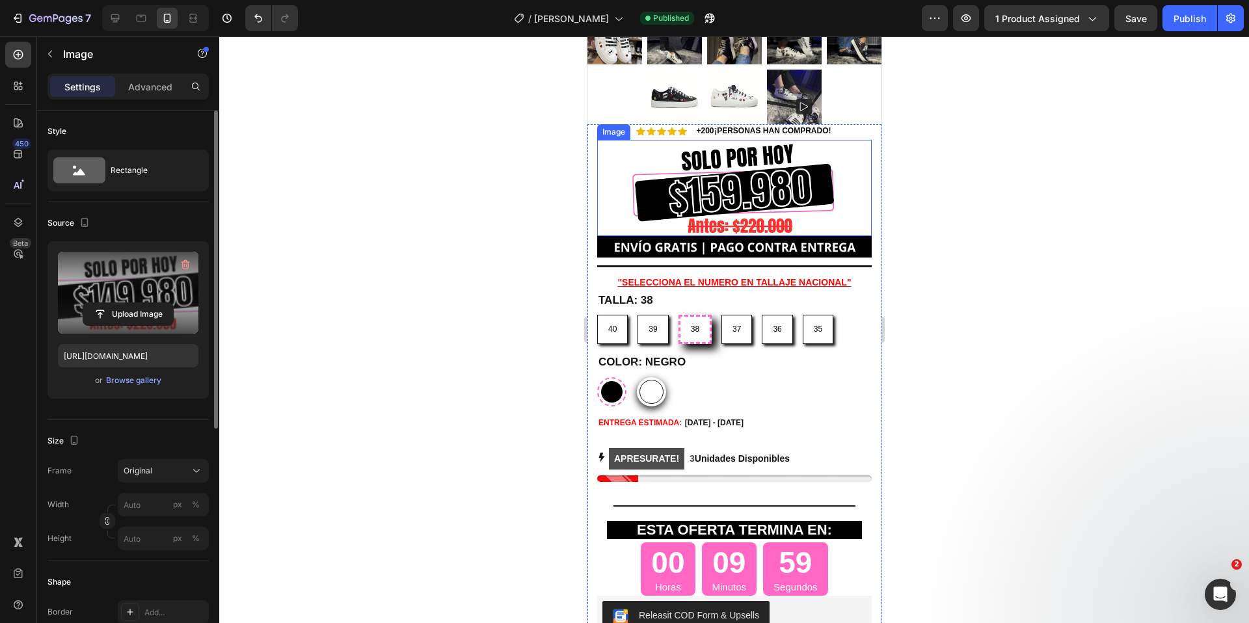
click at [789, 190] on img at bounding box center [733, 188] width 274 height 96
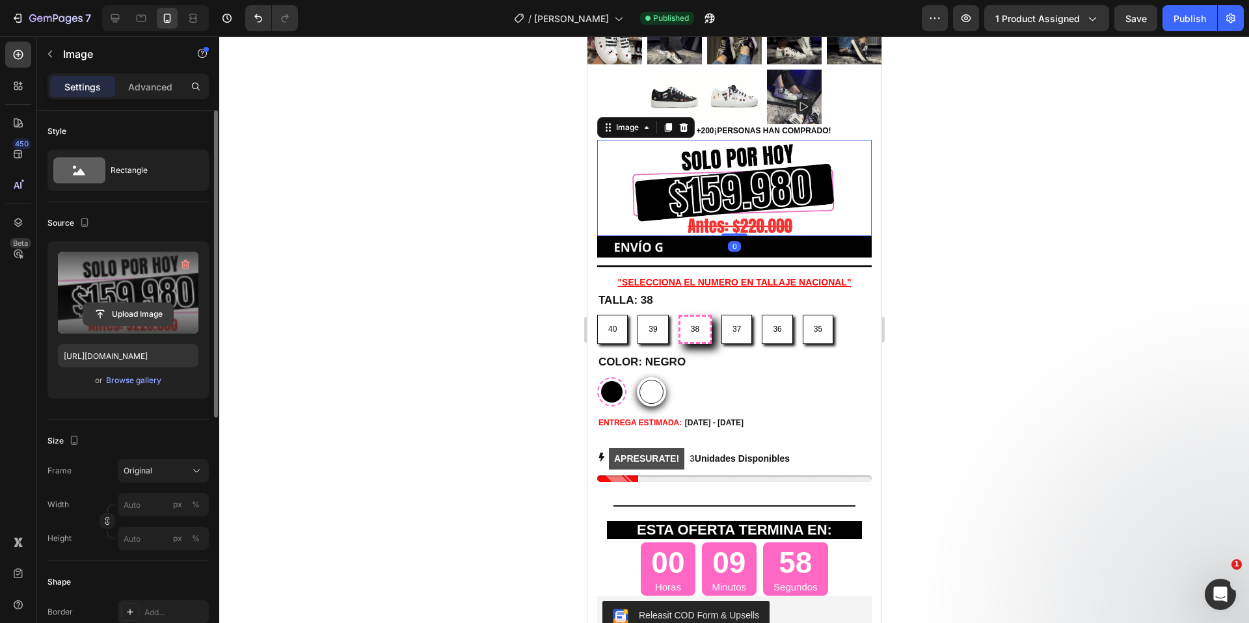
click at [101, 313] on input "file" at bounding box center [128, 314] width 90 height 22
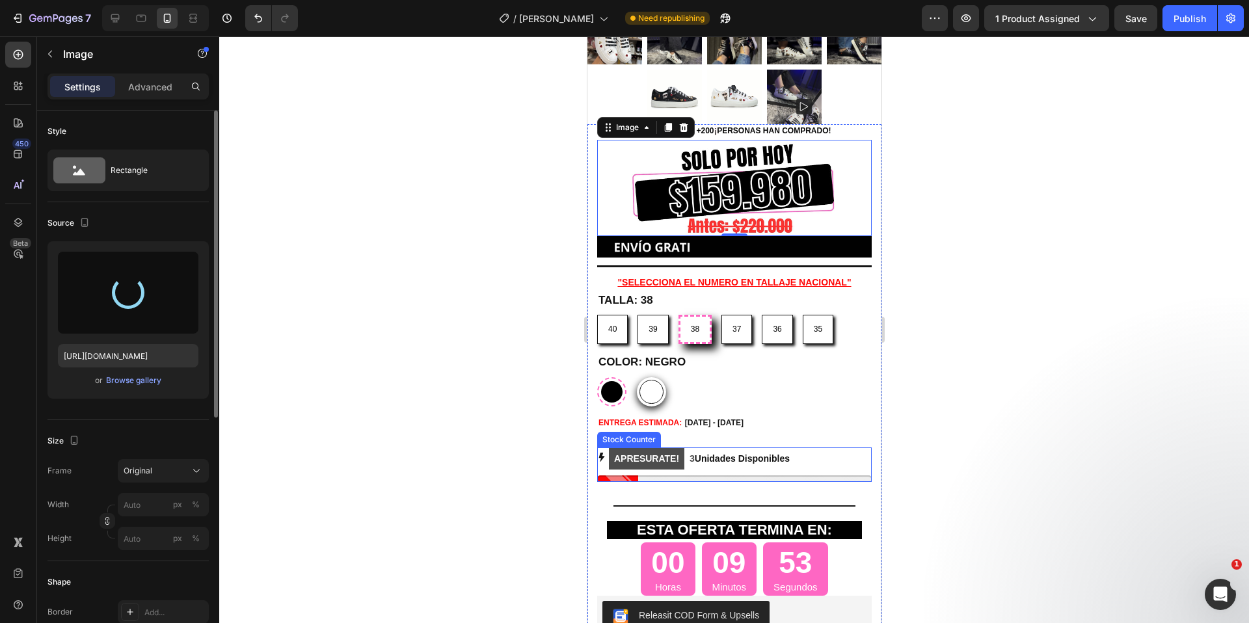
type input "[URL][DOMAIN_NAME]"
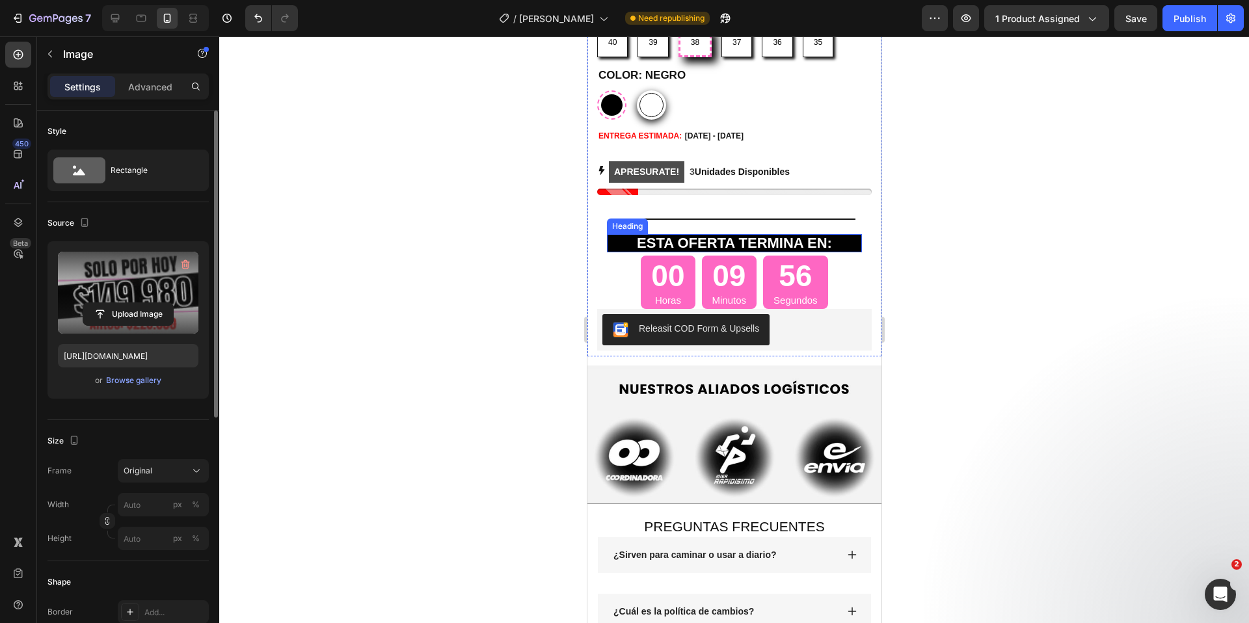
scroll to position [5321, 0]
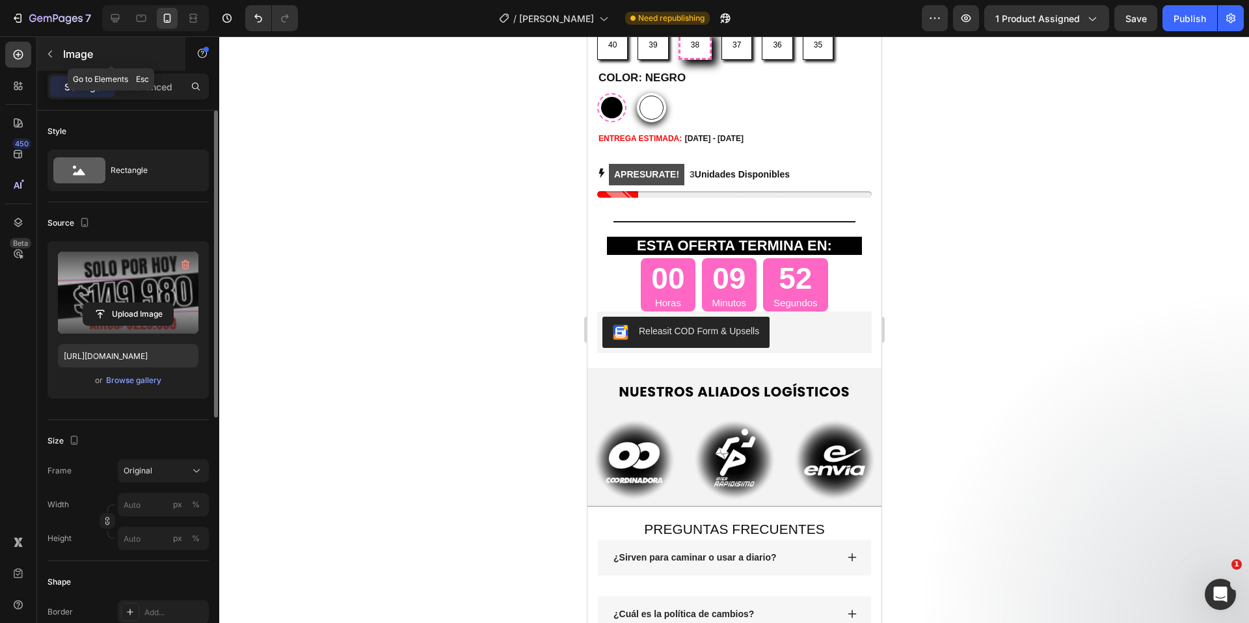
click at [47, 55] on icon "button" at bounding box center [50, 54] width 10 height 10
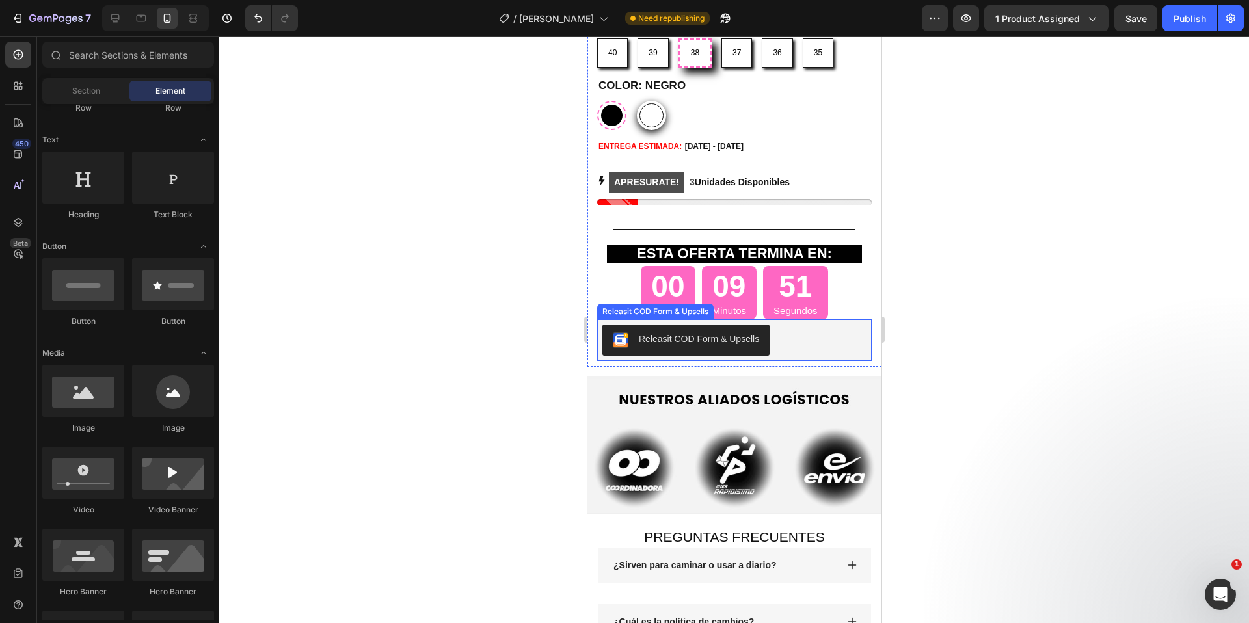
scroll to position [5276, 0]
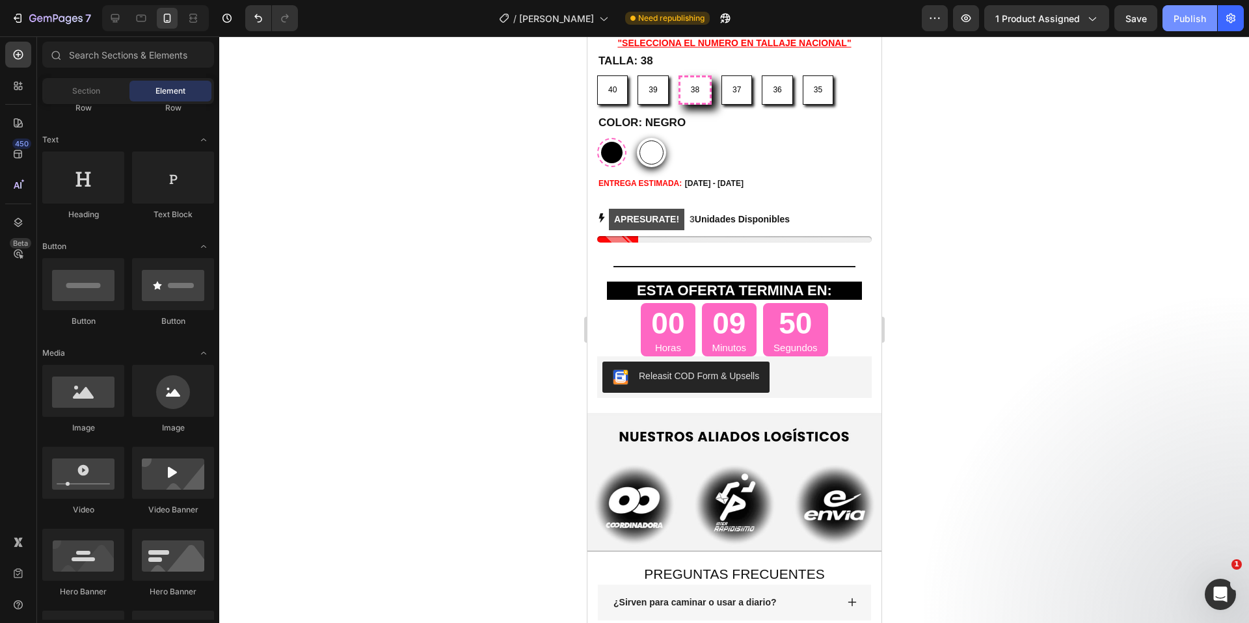
click at [1195, 21] on div "Publish" at bounding box center [1189, 19] width 33 height 14
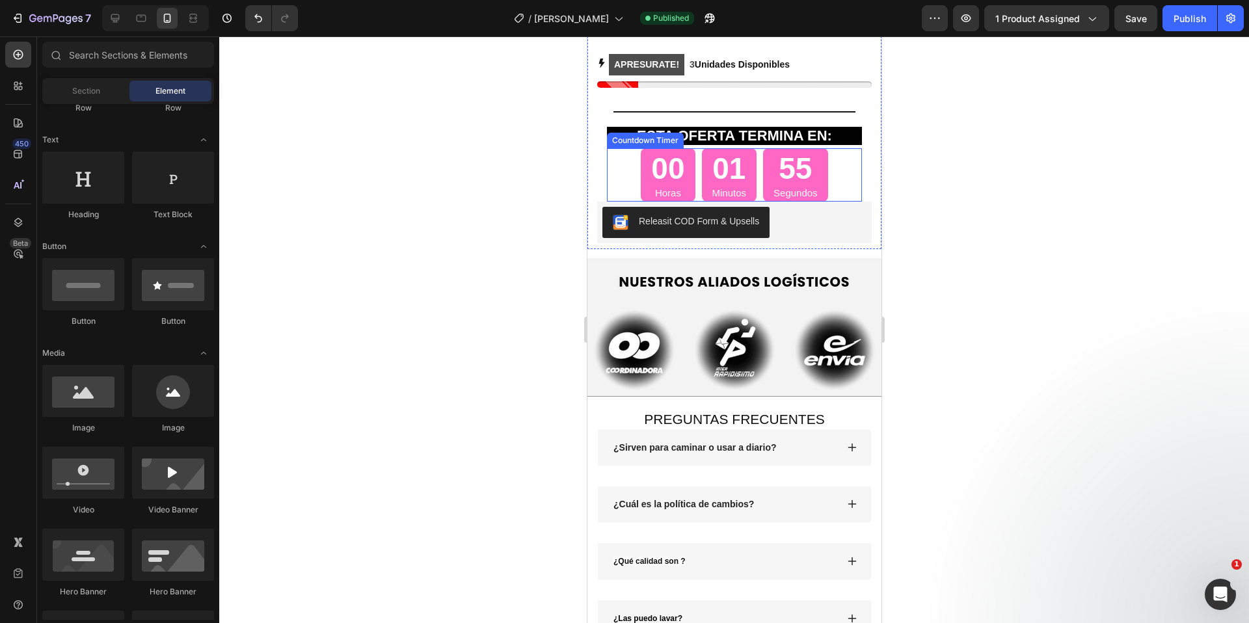
scroll to position [5430, 0]
click at [818, 154] on div "55 Segundos" at bounding box center [794, 175] width 65 height 53
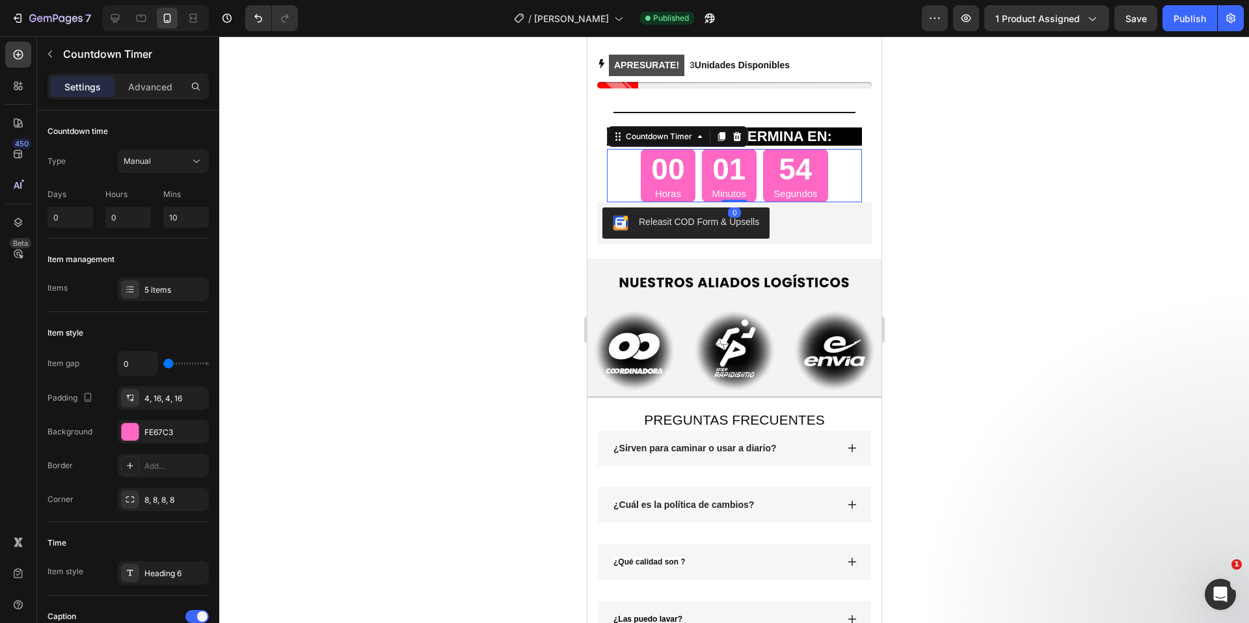
click at [150, 73] on div "Settings Advanced" at bounding box center [127, 86] width 161 height 26
click at [152, 83] on p "Advanced" at bounding box center [150, 87] width 44 height 14
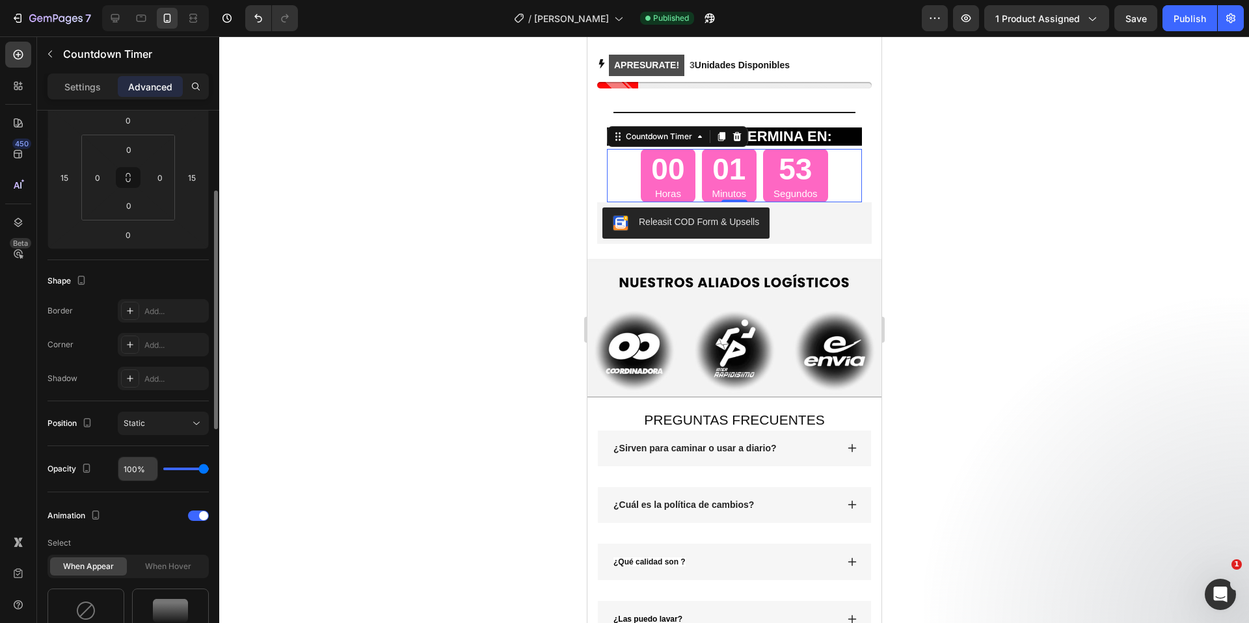
scroll to position [456, 0]
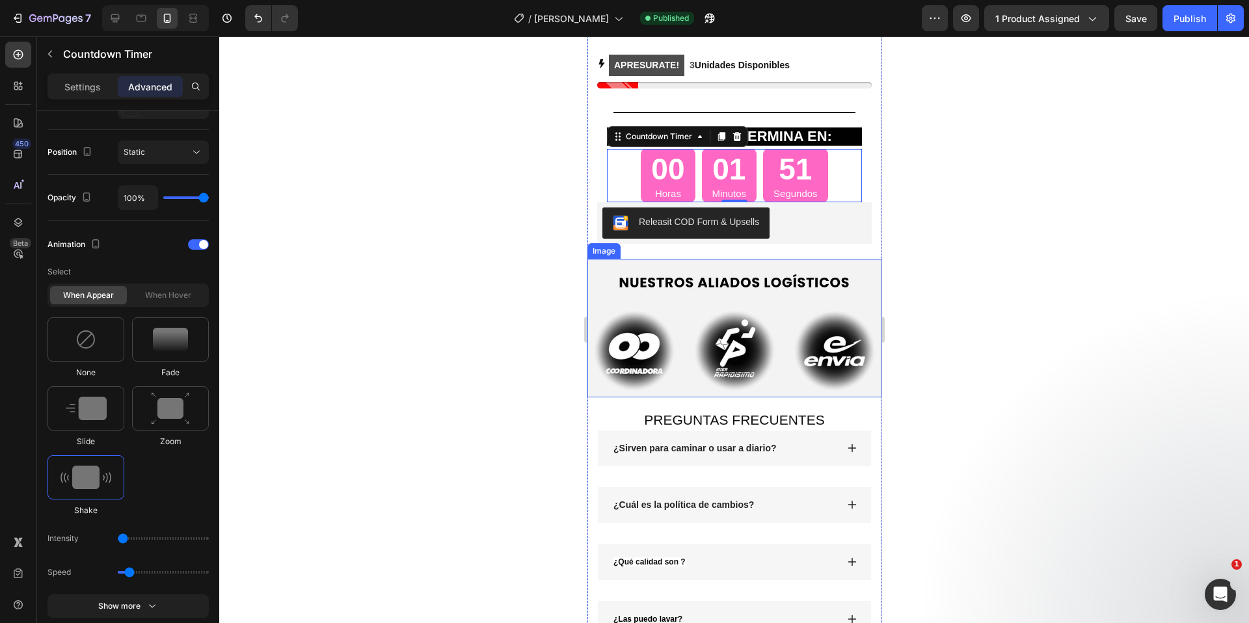
click at [921, 274] on div at bounding box center [733, 329] width 1029 height 587
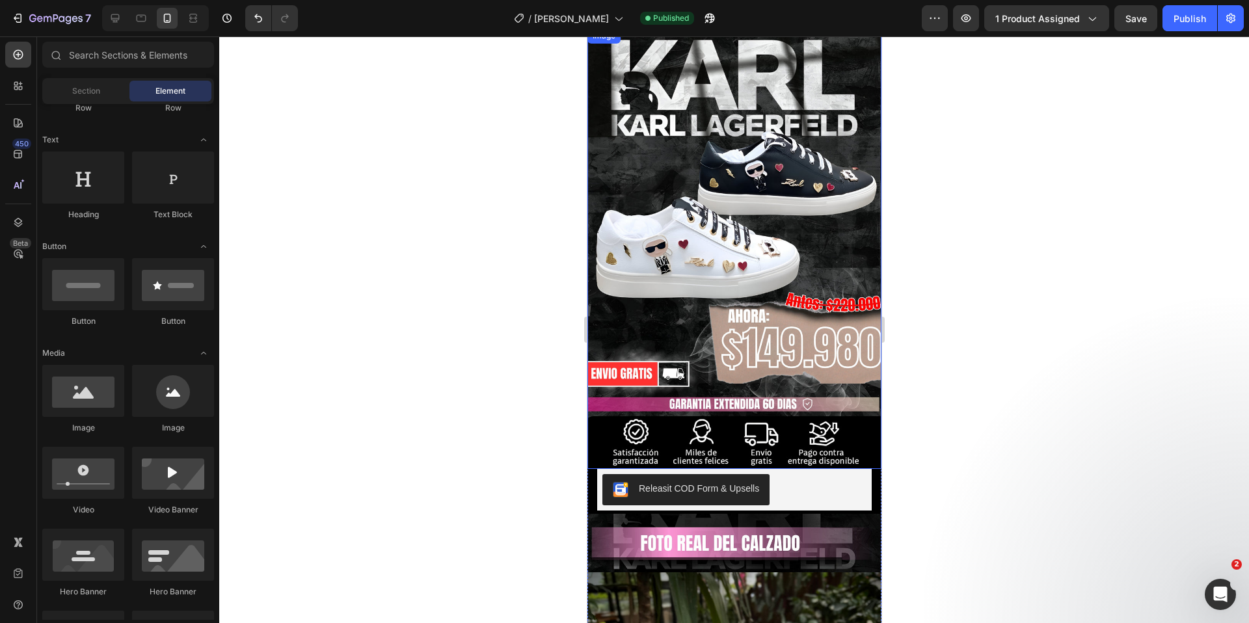
scroll to position [205, 0]
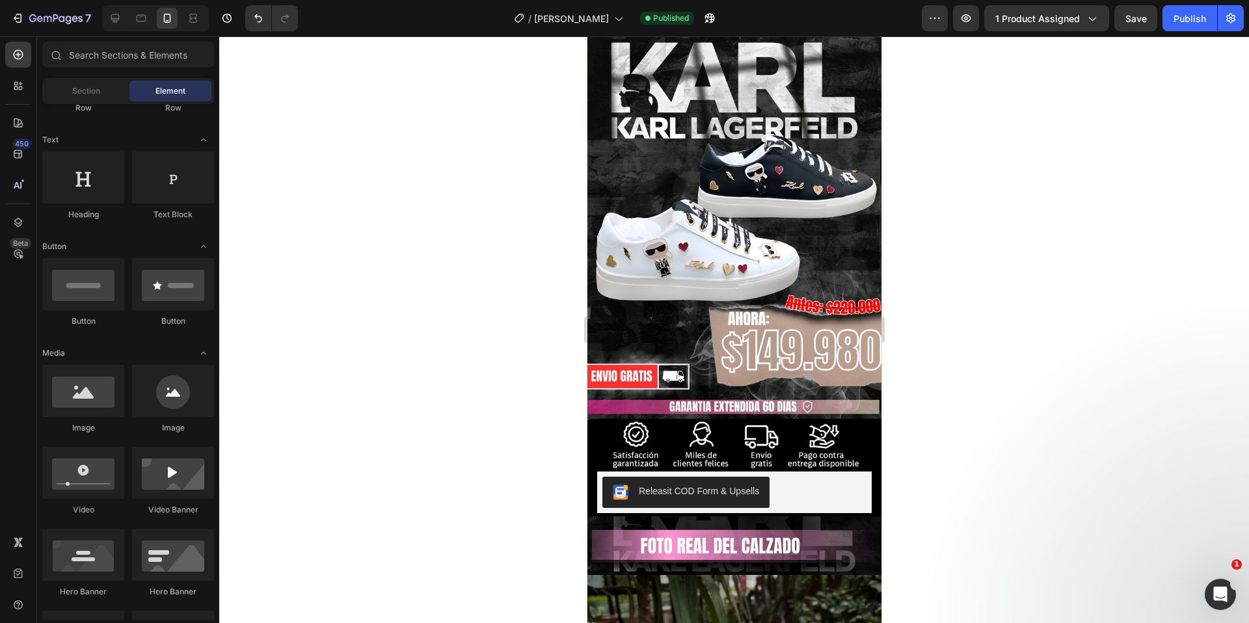
click at [0, 493] on div "450 Beta" at bounding box center [18, 329] width 37 height 587
click at [700, 488] on button "Releasit COD Form & Upsells" at bounding box center [685, 492] width 167 height 31
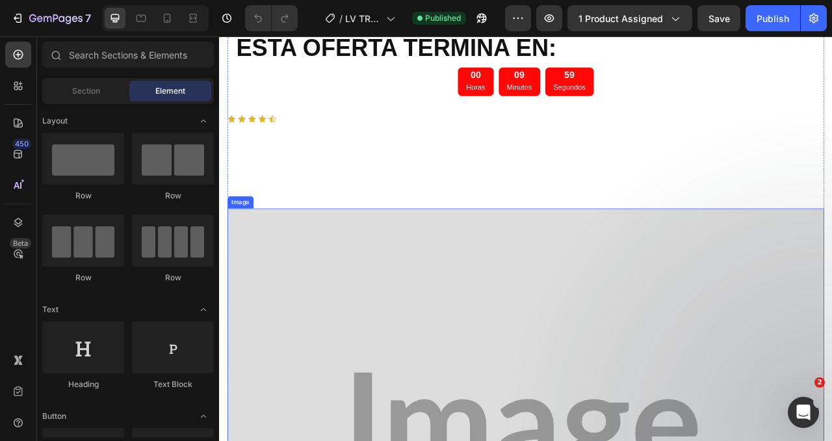
scroll to position [42, 0]
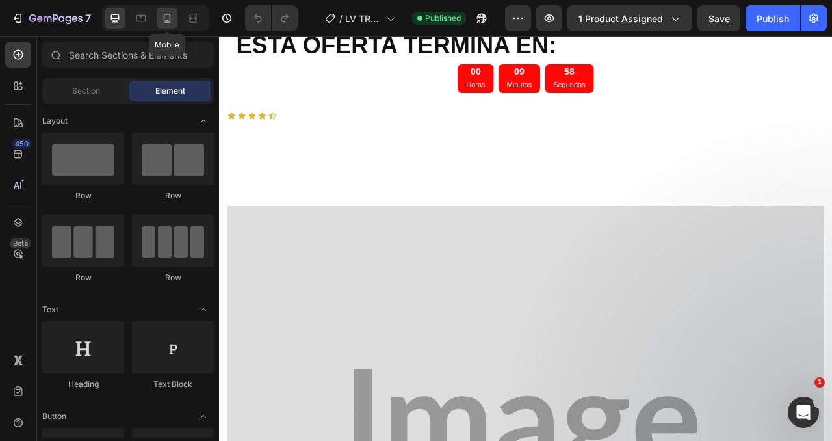
click at [166, 27] on div at bounding box center [167, 18] width 21 height 21
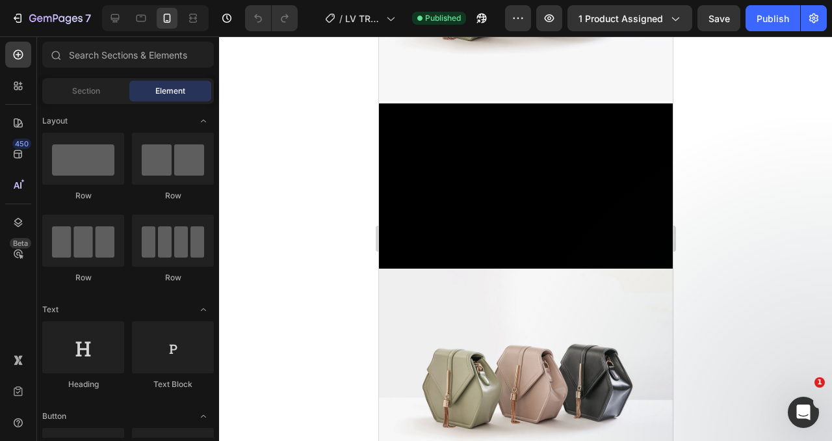
scroll to position [1256, 0]
